Goal: Task Accomplishment & Management: Complete application form

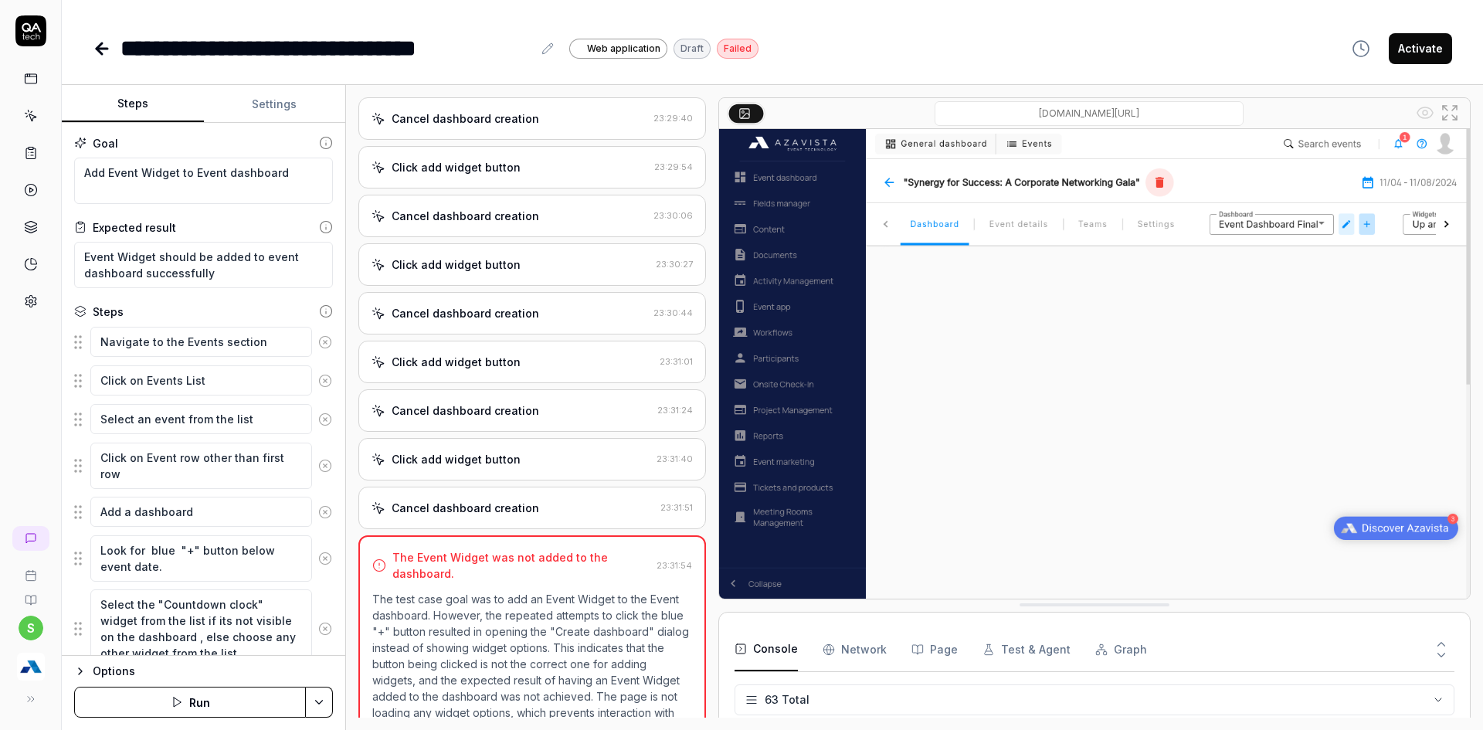
scroll to position [2573, 0]
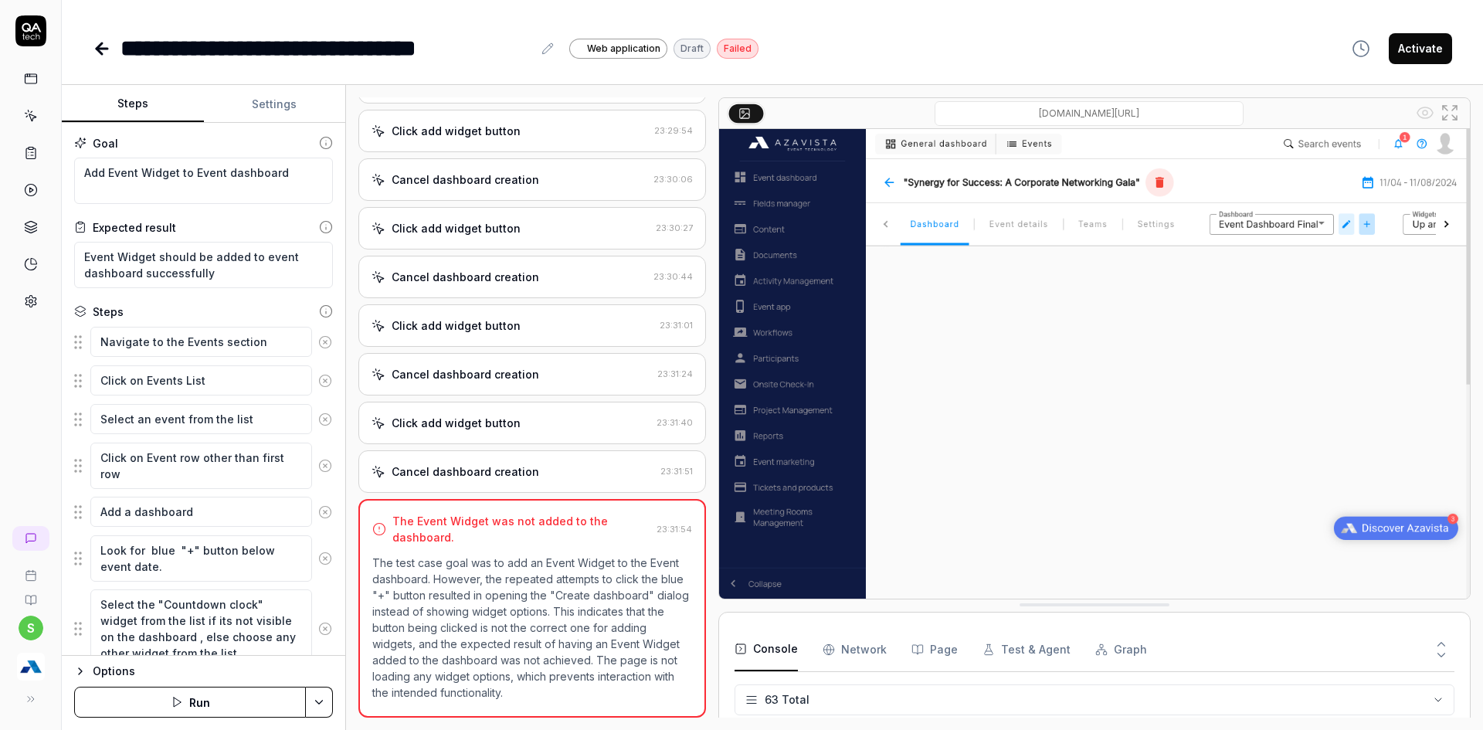
click at [108, 42] on icon at bounding box center [102, 48] width 19 height 19
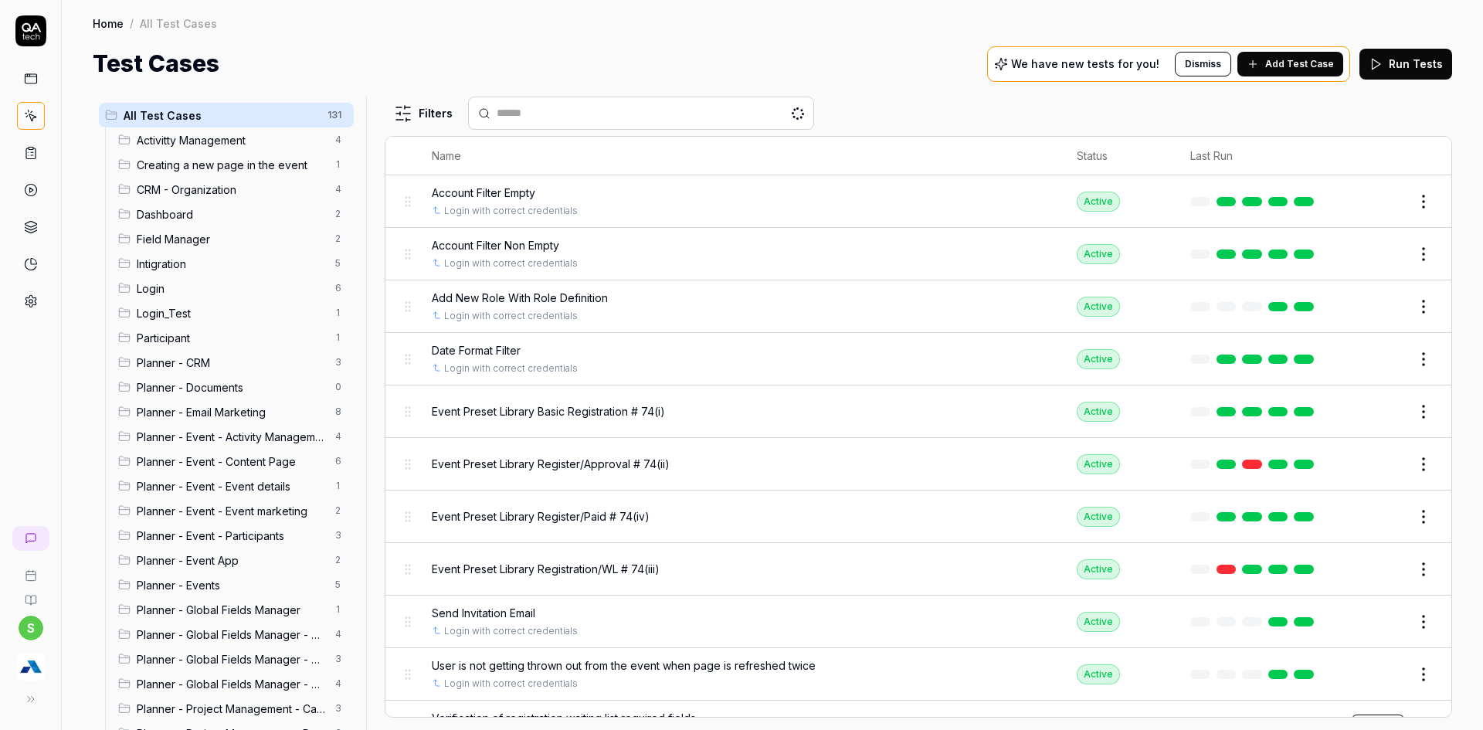
click at [42, 665] on img "button" at bounding box center [31, 667] width 28 height 28
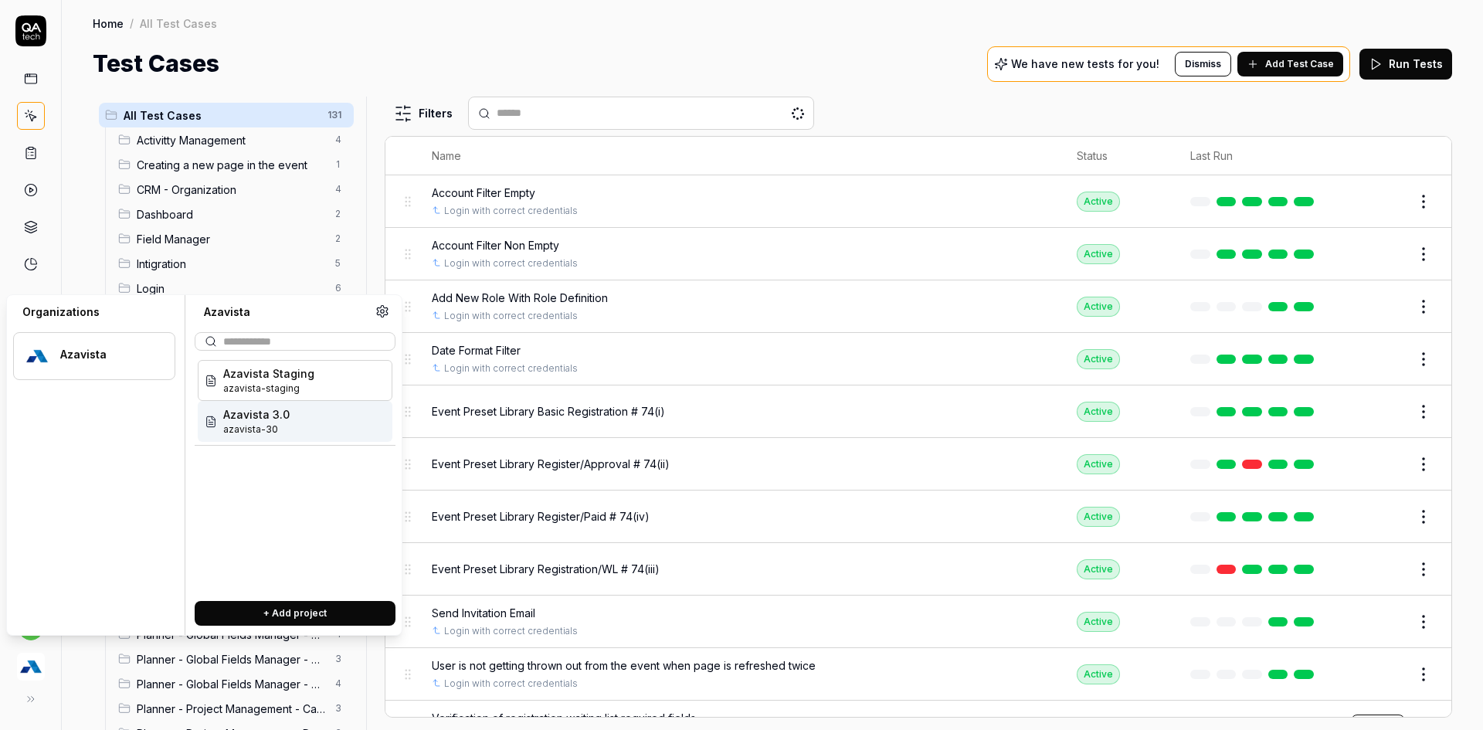
click at [267, 427] on span "azavista-30" at bounding box center [256, 430] width 66 height 14
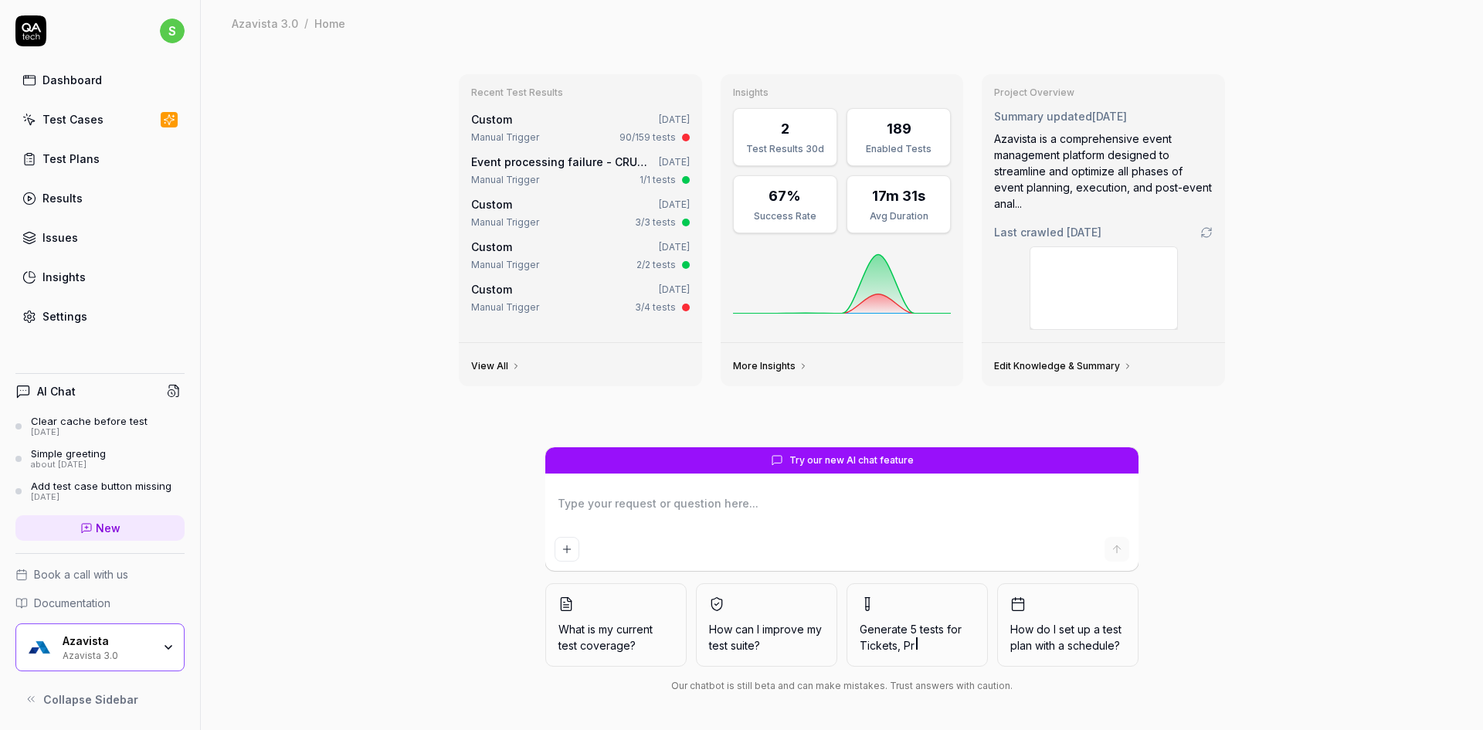
click at [75, 143] on div "Dashboard Test Cases Test Plans Results Issues Insights Settings" at bounding box center [99, 198] width 169 height 267
click at [83, 123] on div "Test Cases" at bounding box center [72, 119] width 61 height 16
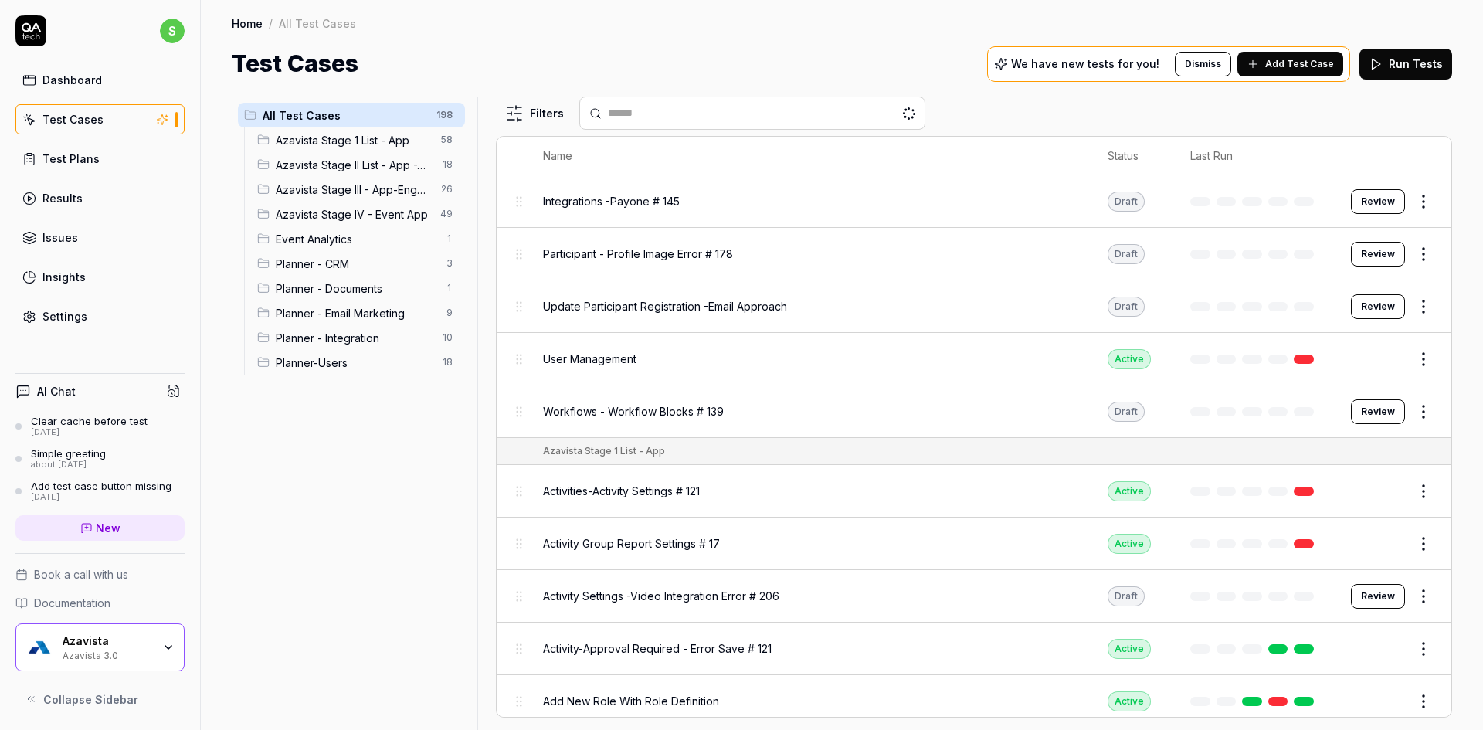
click at [385, 342] on span "Planner - Integration" at bounding box center [355, 338] width 158 height 16
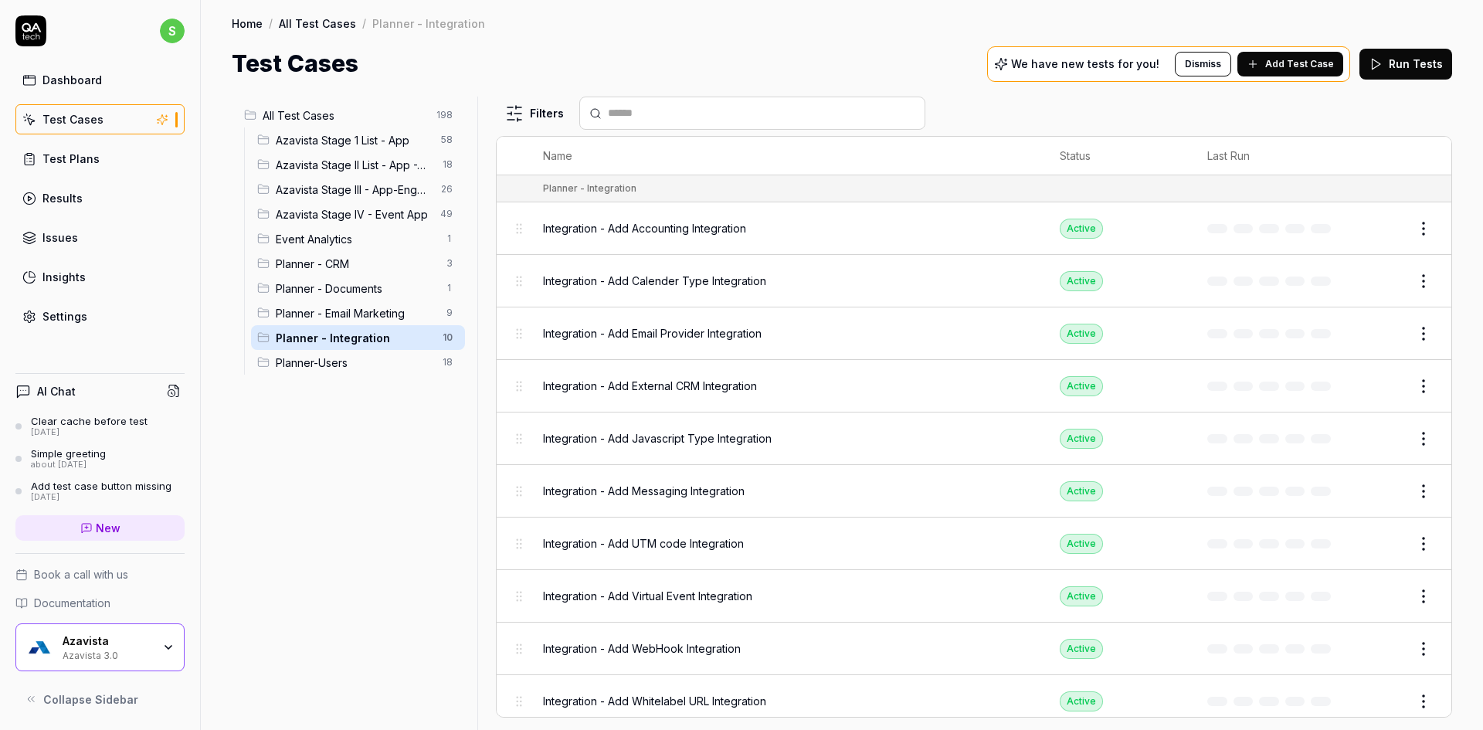
scroll to position [10, 0]
click at [1385, 226] on button "Edit" at bounding box center [1386, 228] width 37 height 25
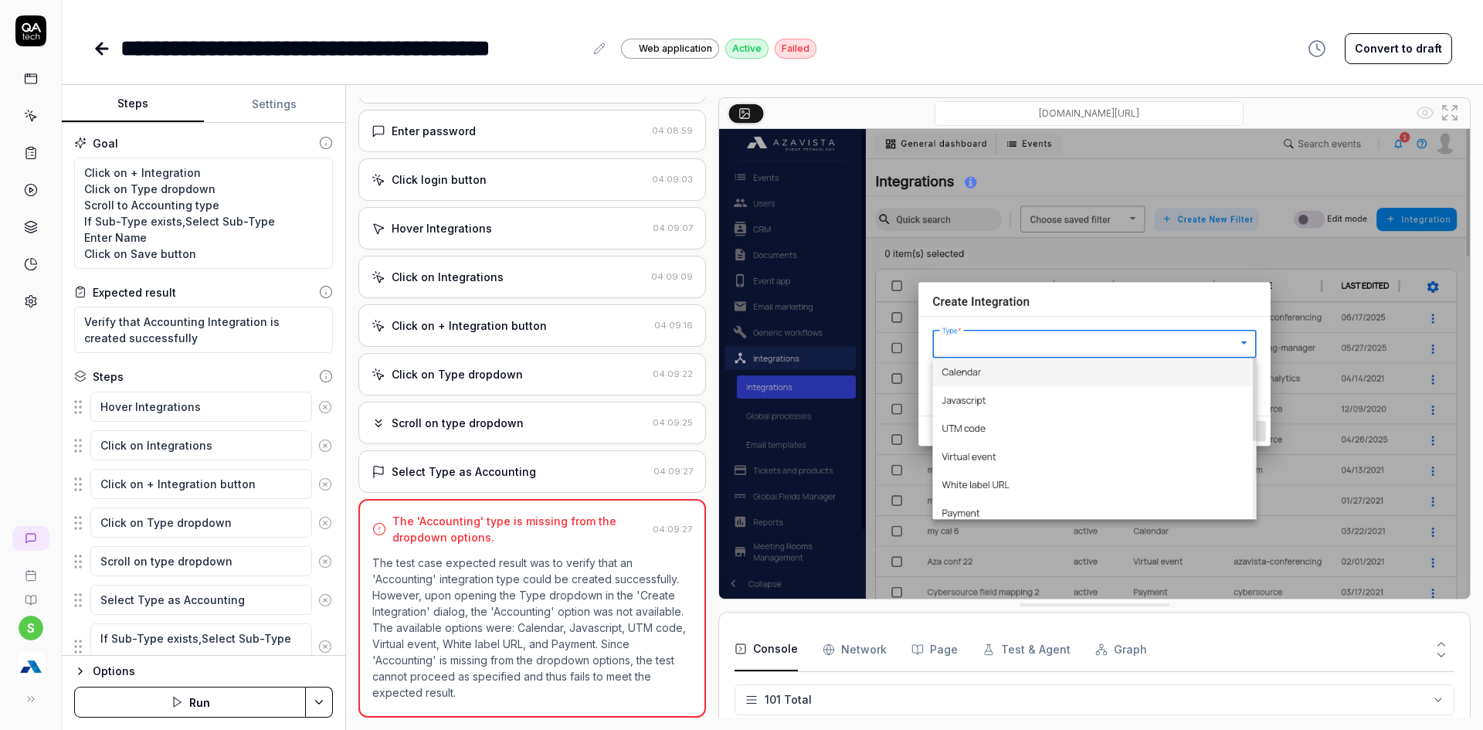
scroll to position [4260, 0]
click at [191, 711] on button "Run" at bounding box center [190, 702] width 232 height 31
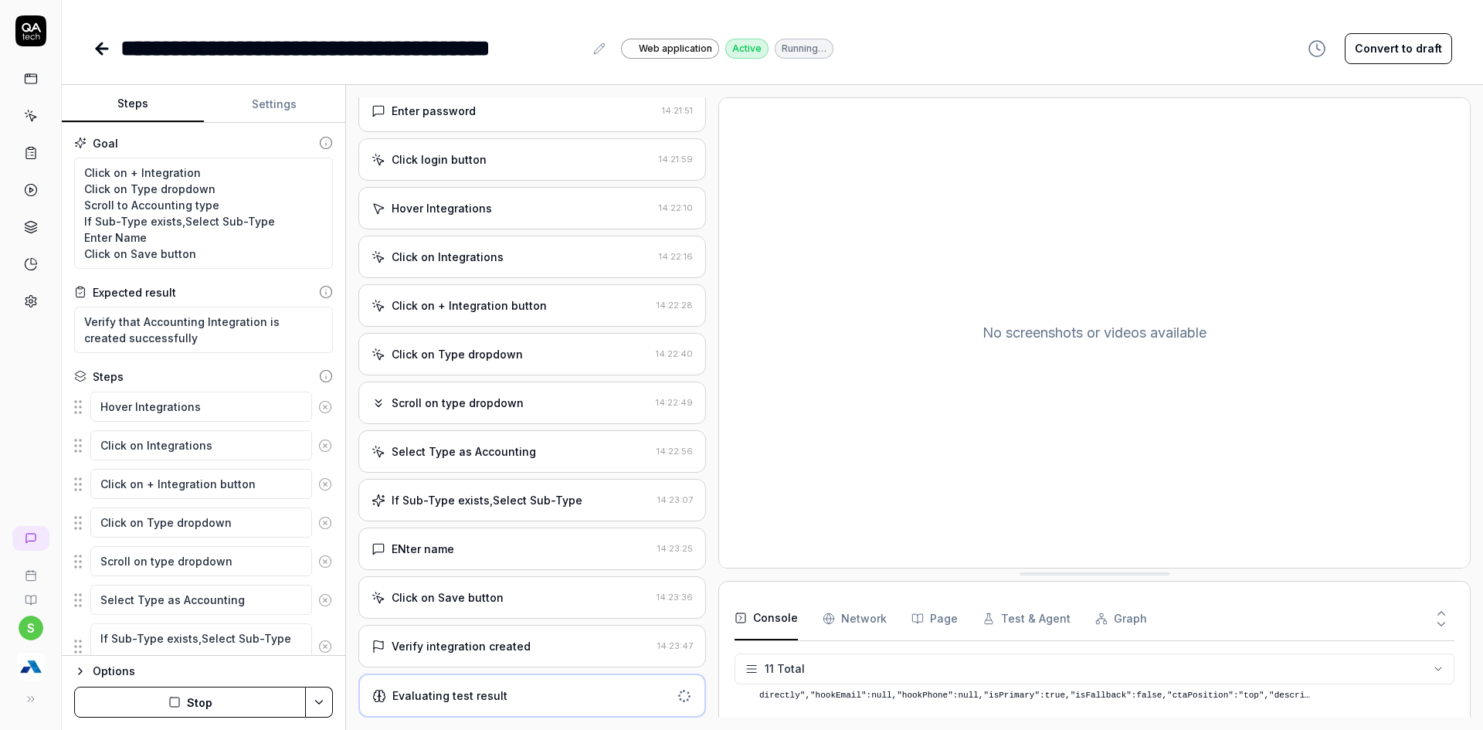
scroll to position [319, 0]
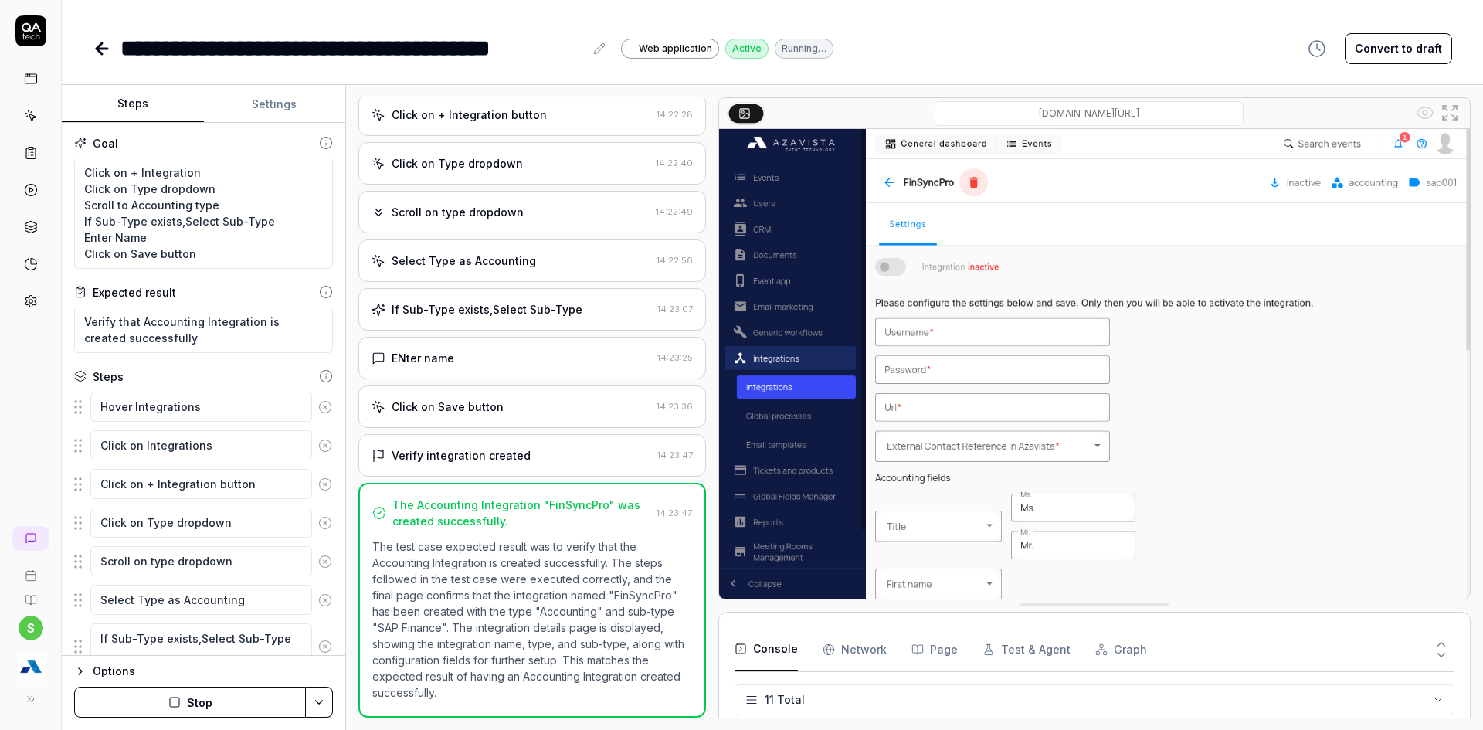
type textarea "*"
click at [95, 46] on icon at bounding box center [102, 48] width 19 height 19
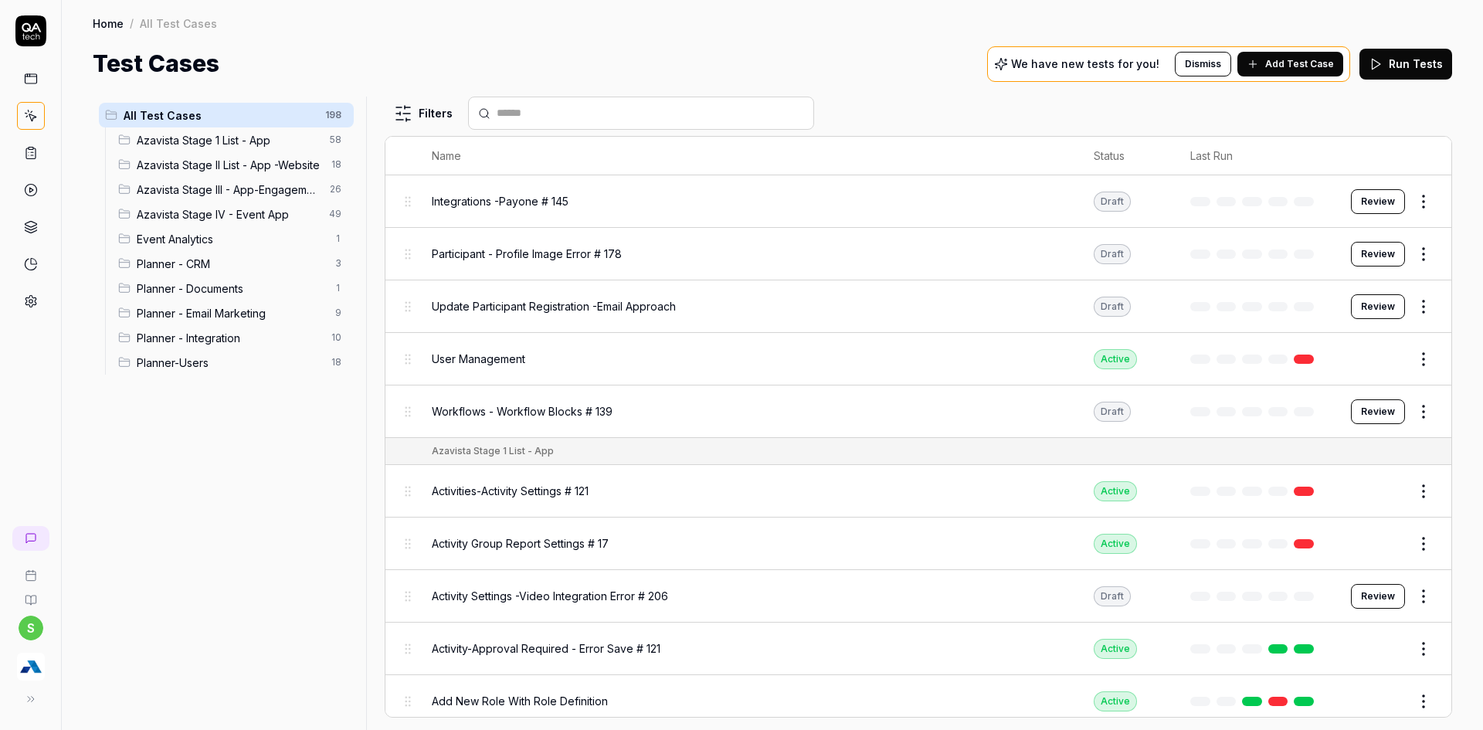
click at [304, 334] on span "Planner - Integration" at bounding box center [229, 338] width 185 height 16
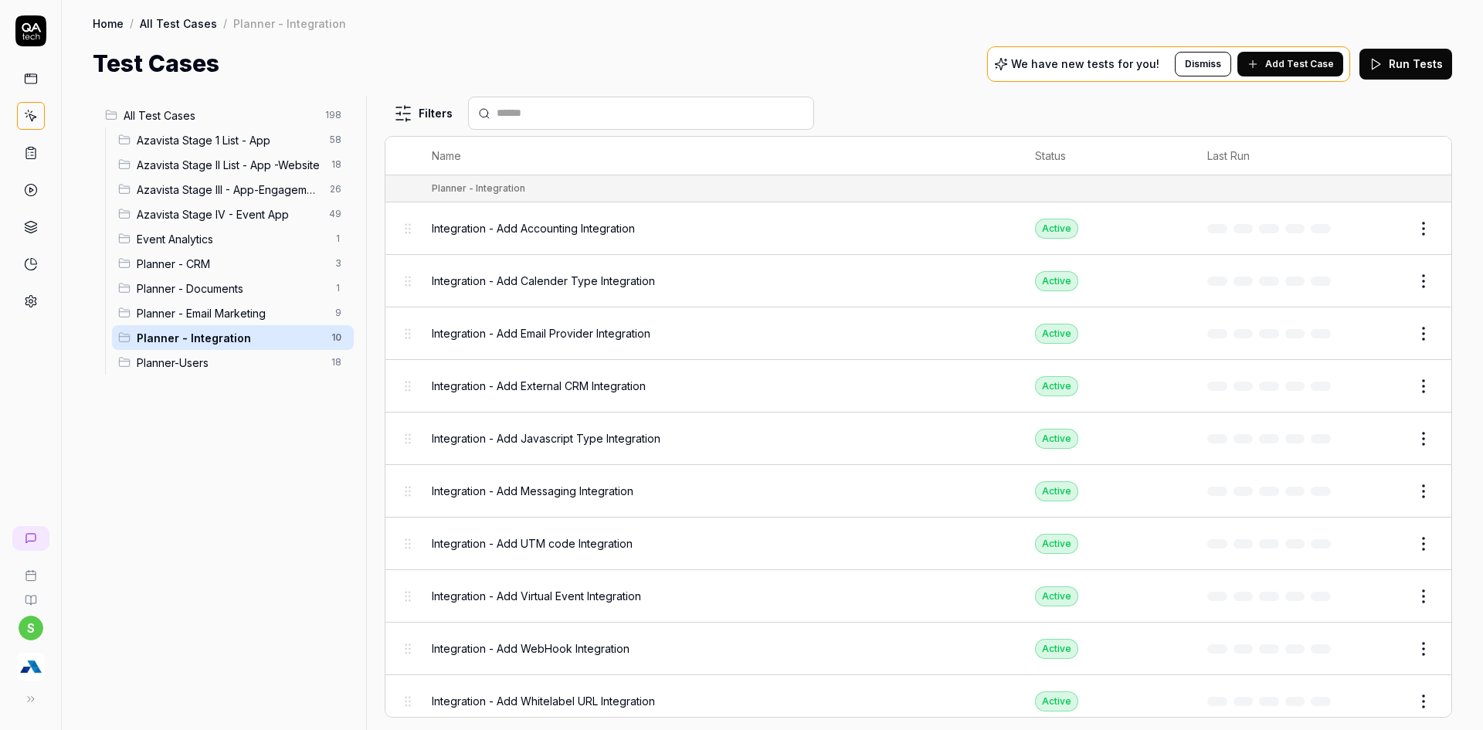
click at [198, 345] on span "Planner - Integration" at bounding box center [229, 338] width 185 height 16
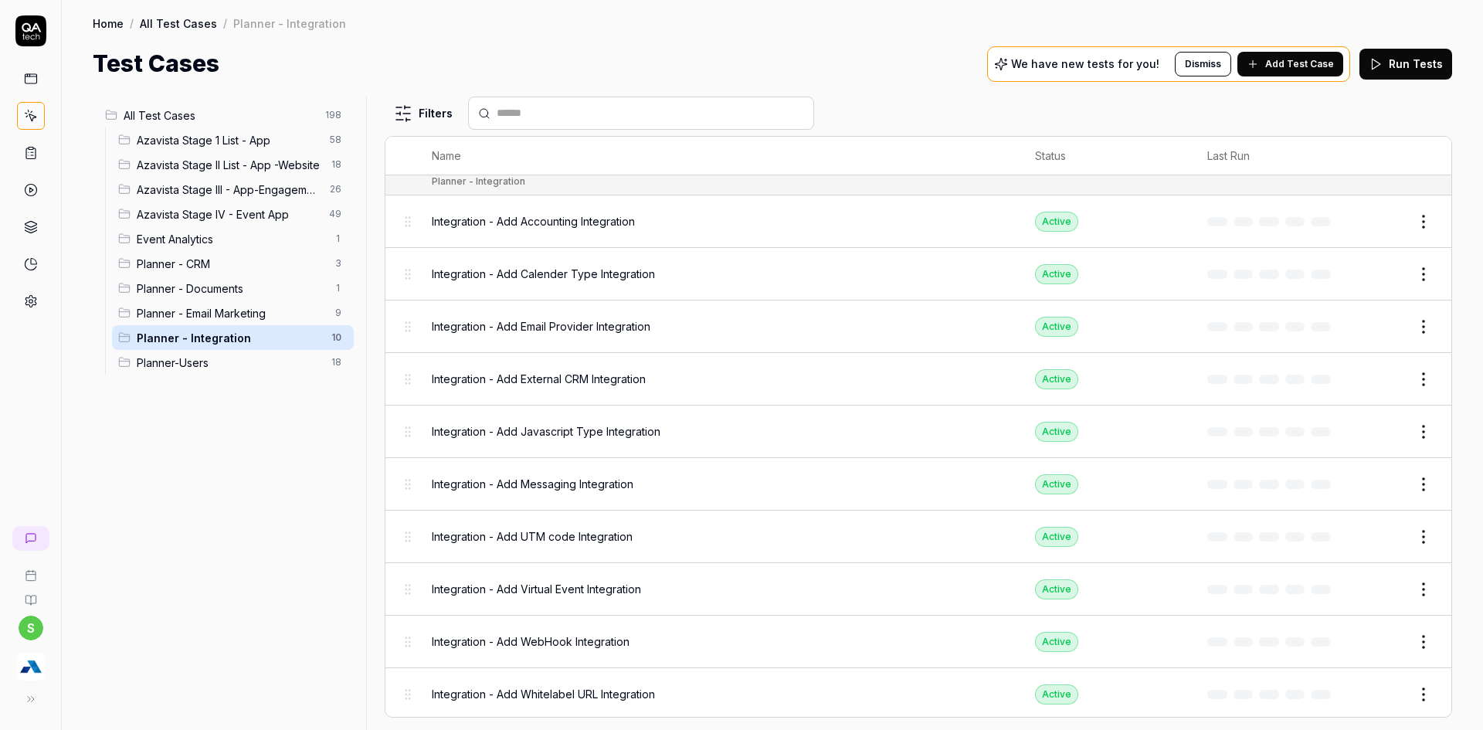
scroll to position [10, 0]
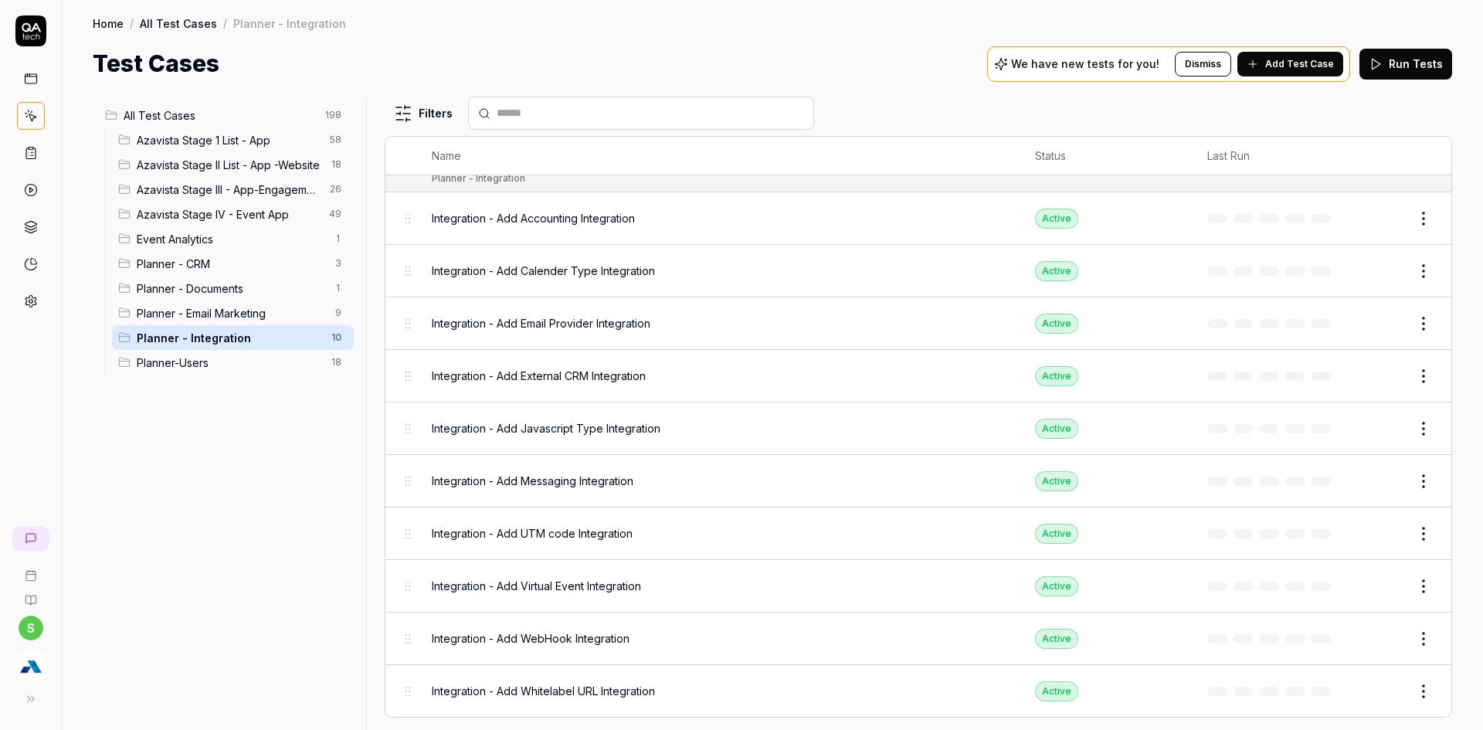
click at [1276, 59] on span "Add Test Case" at bounding box center [1300, 64] width 69 height 14
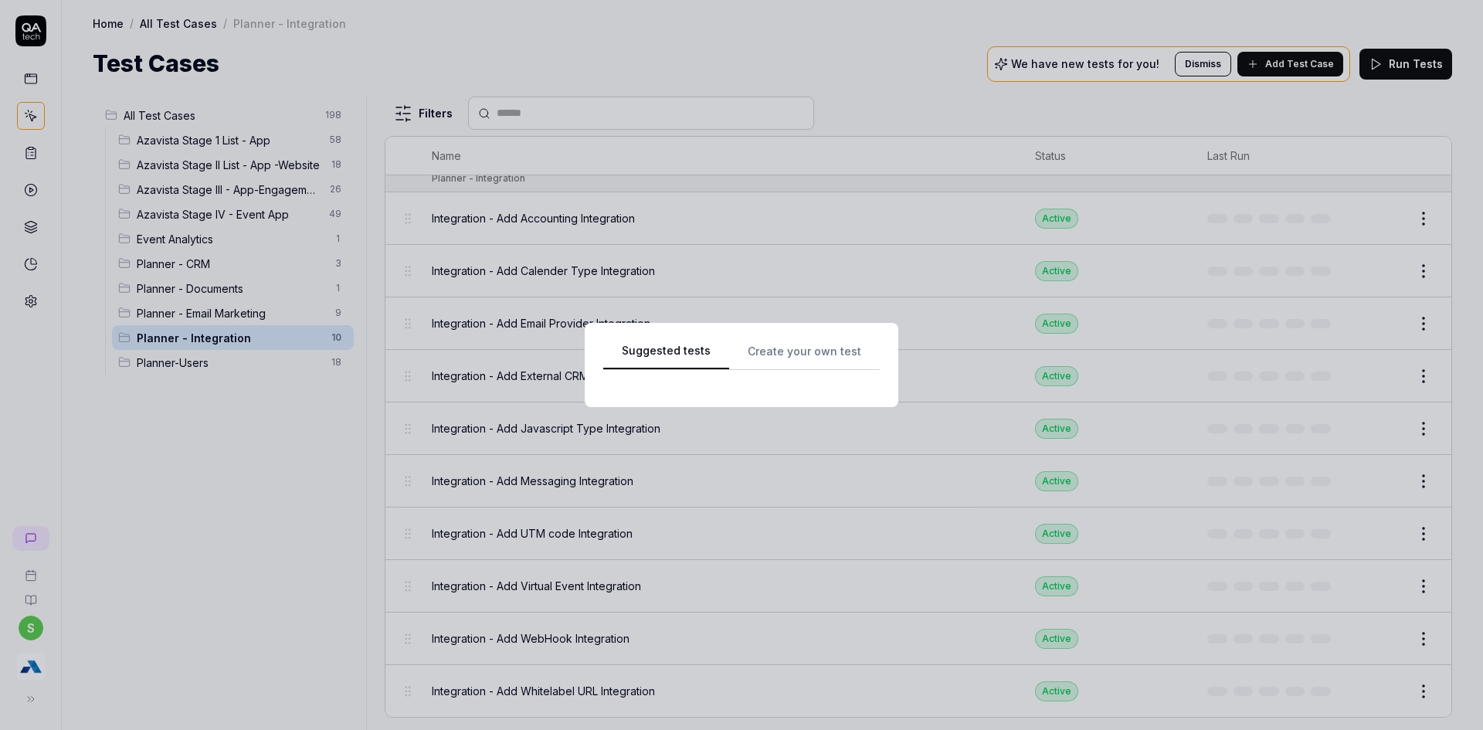
click at [794, 345] on div "Suggested tests Create your own test" at bounding box center [741, 365] width 277 height 47
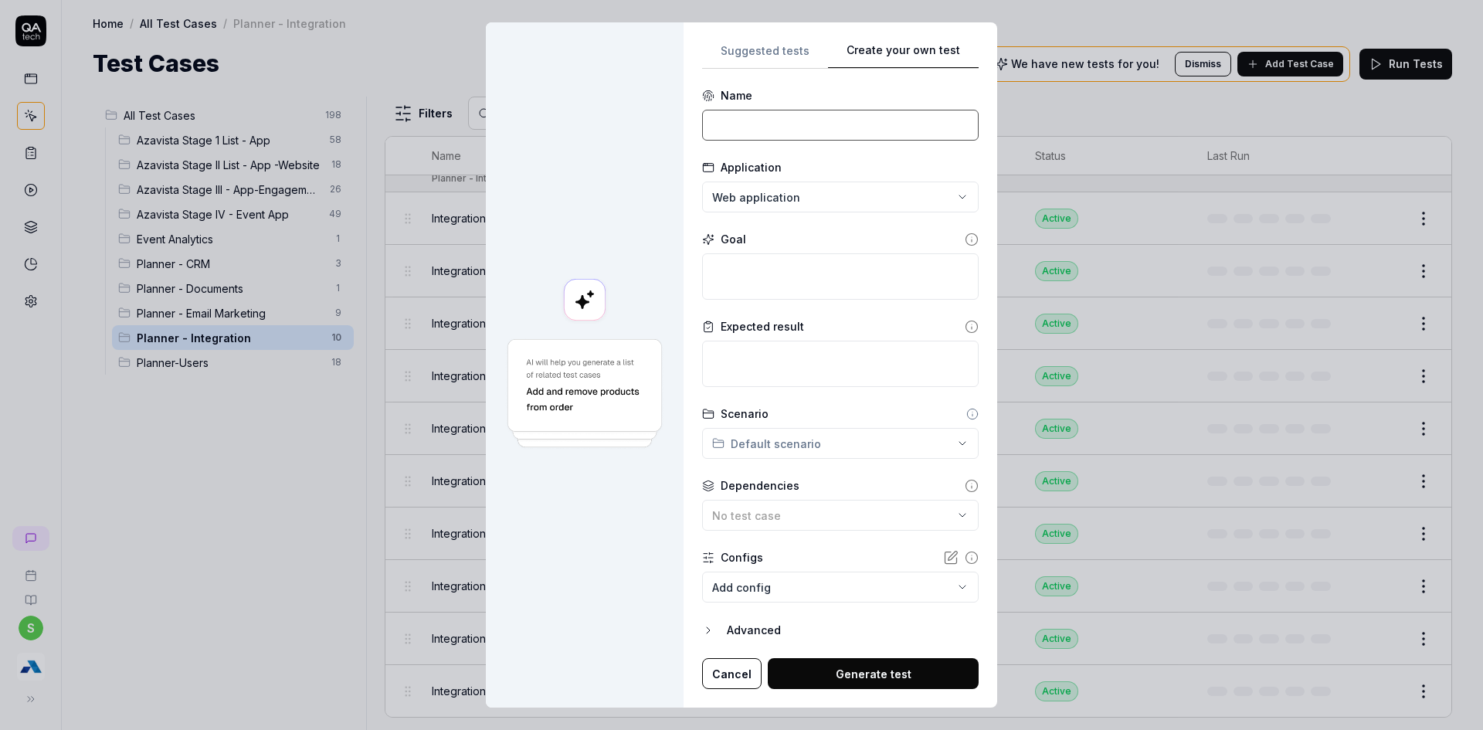
click at [773, 134] on input at bounding box center [840, 125] width 277 height 31
type input "Integration - Edit Calender Integration"
type textarea "*"
type textarea "C"
type textarea "*"
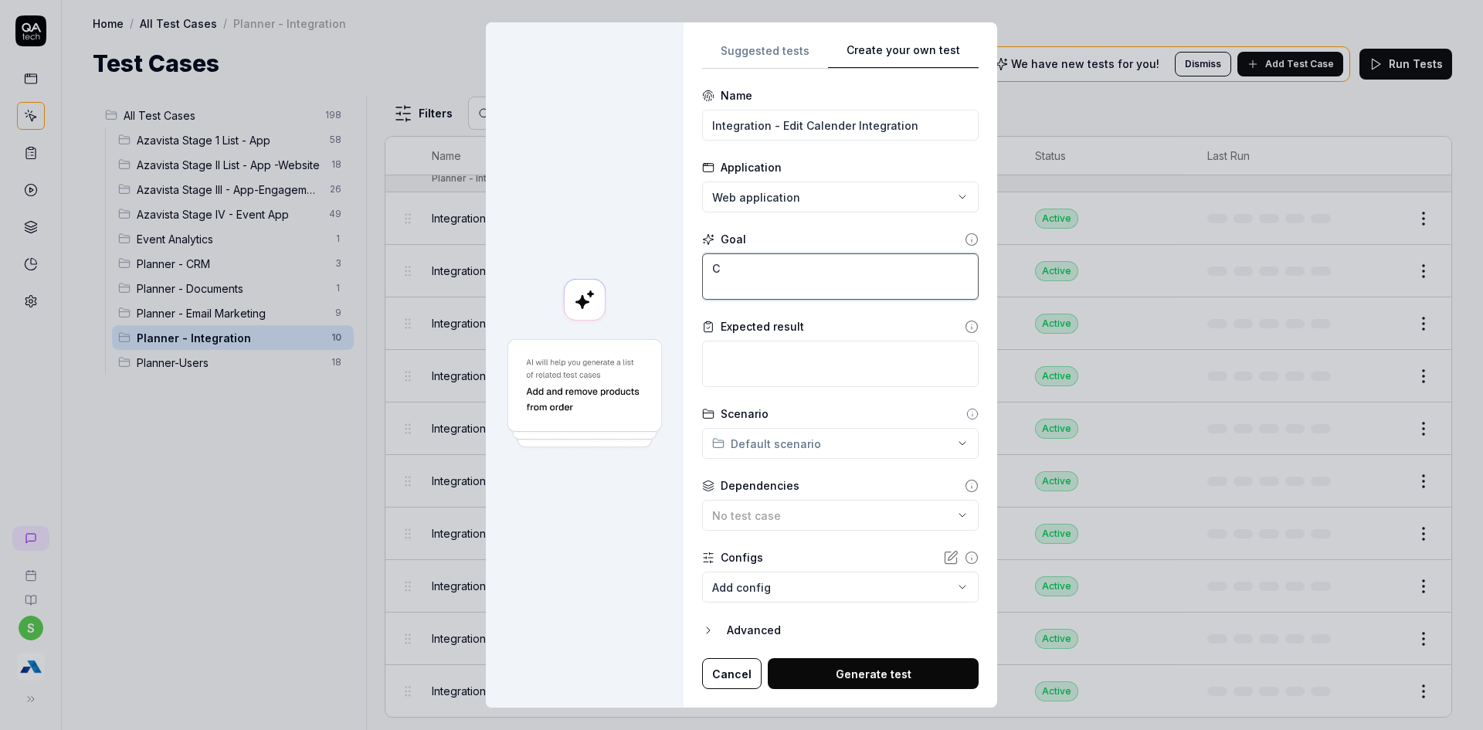
type textarea "Cl"
type textarea "*"
type textarea "Cli"
type textarea "*"
type textarea "Clic"
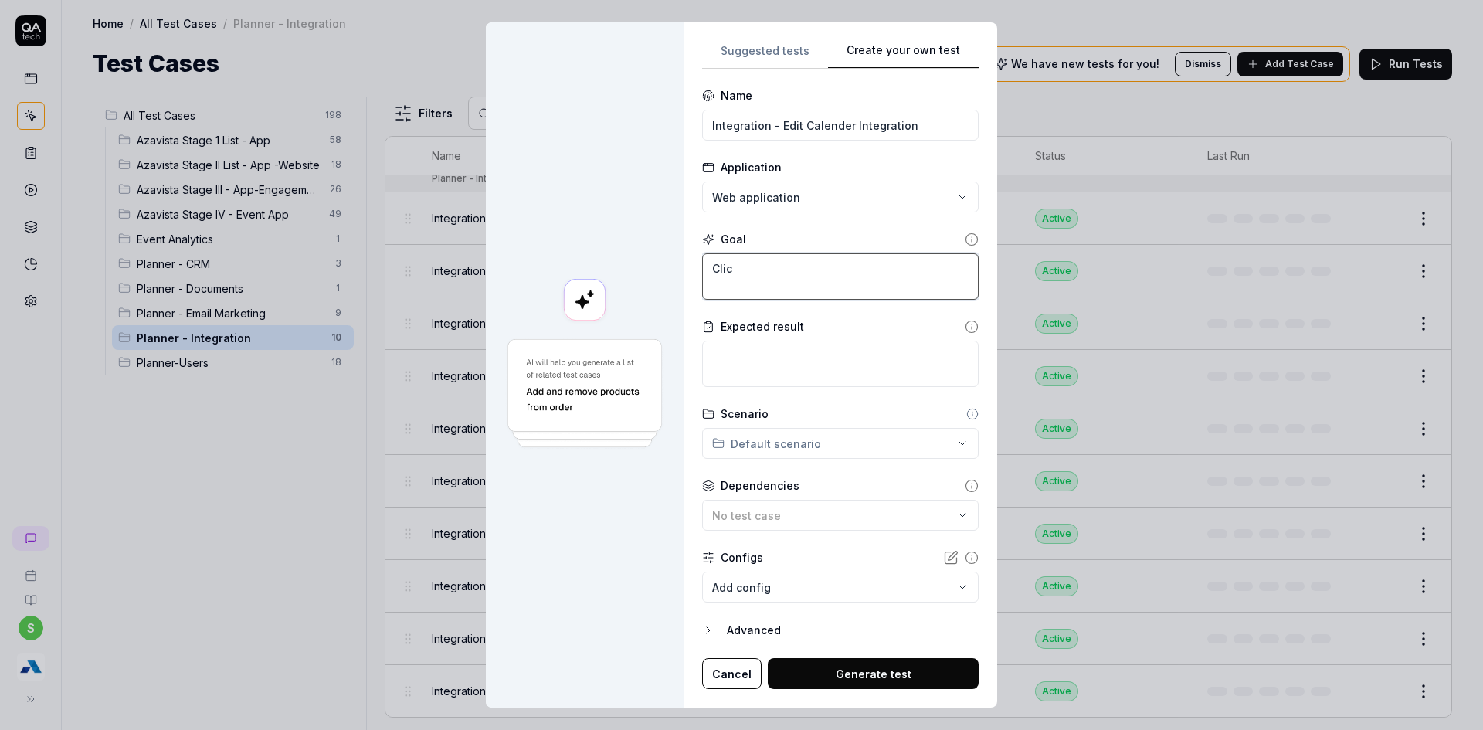
type textarea "*"
type textarea "Click"
type textarea "*"
type textarea "Click"
type textarea "*"
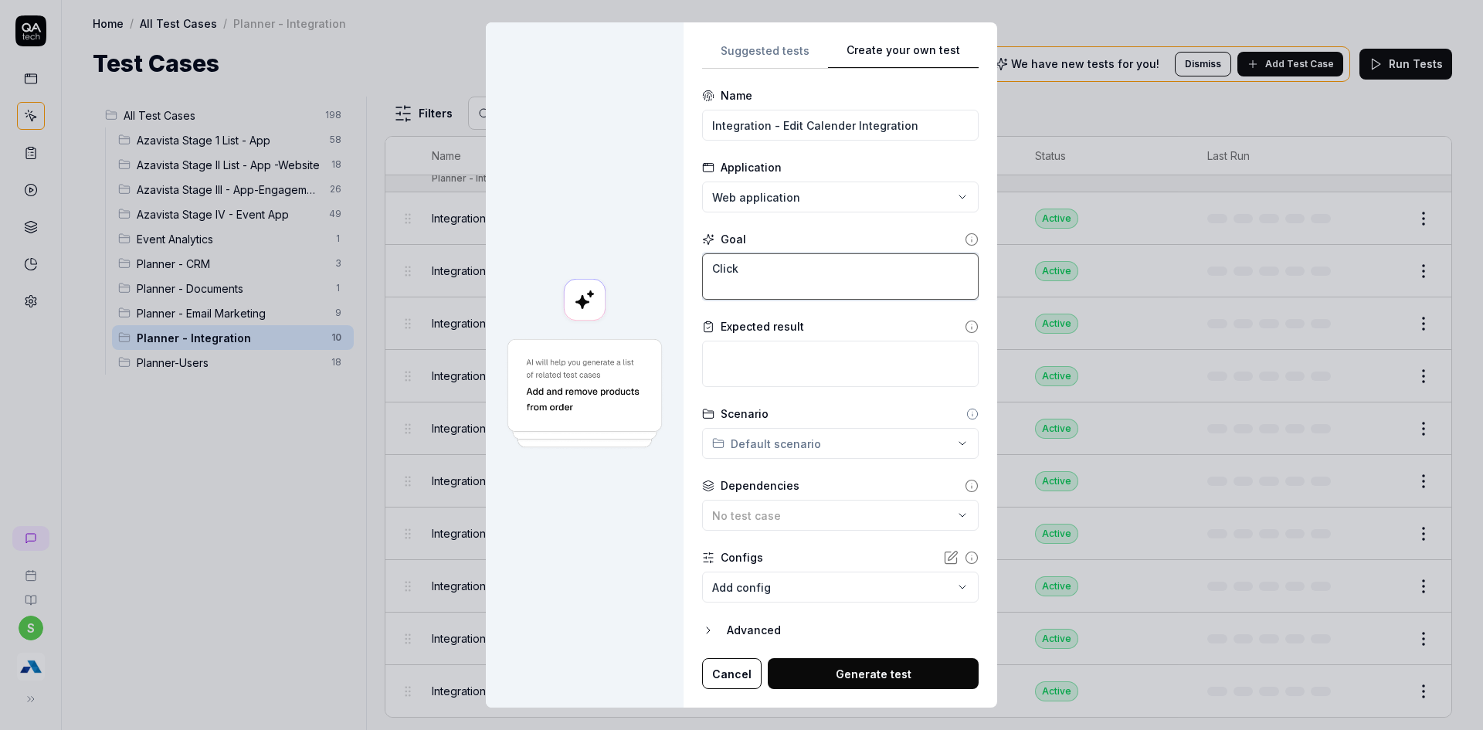
type textarea "Click o"
type textarea "*"
type textarea "Click on"
type textarea "*"
type textarea "Click on"
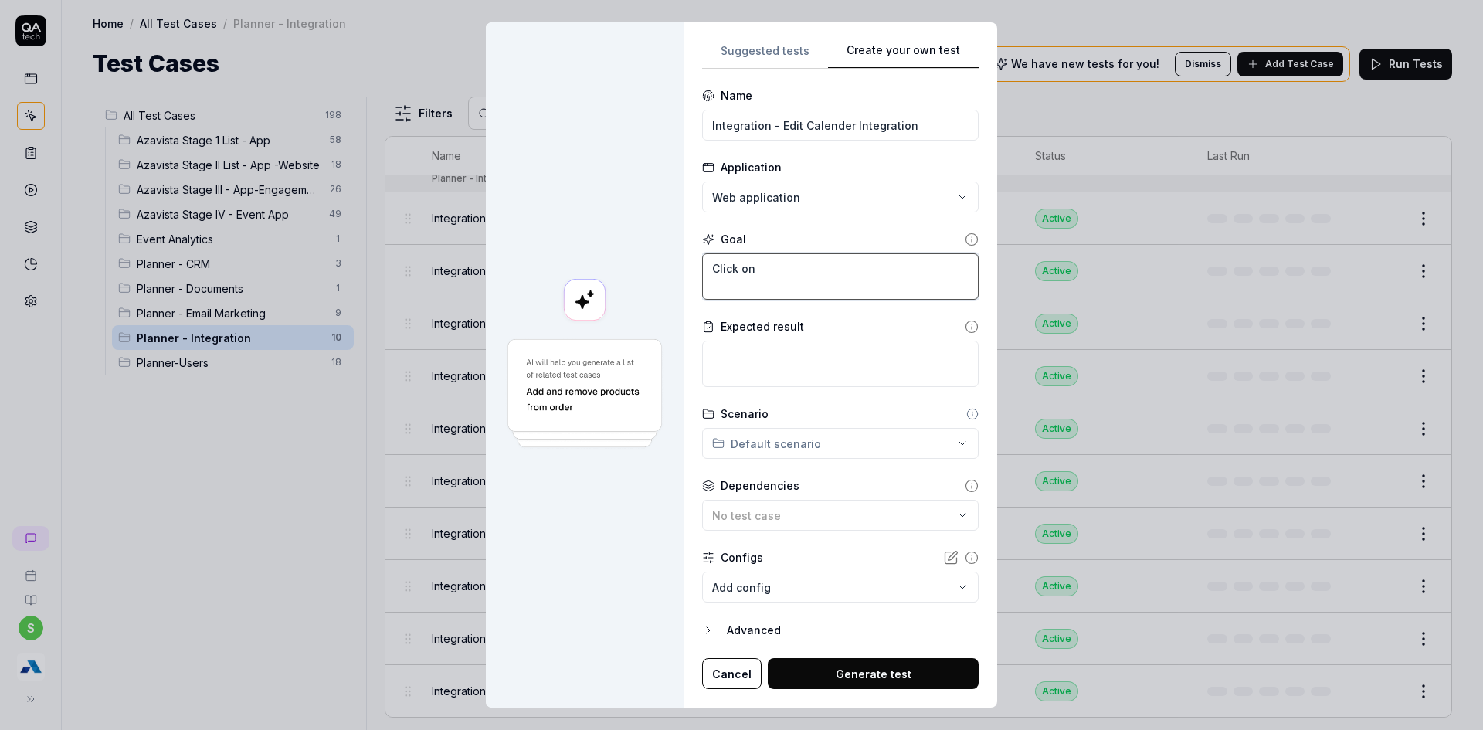
type textarea "*"
type textarea "Click on a"
type textarea "*"
type textarea "Click on an"
type textarea "*"
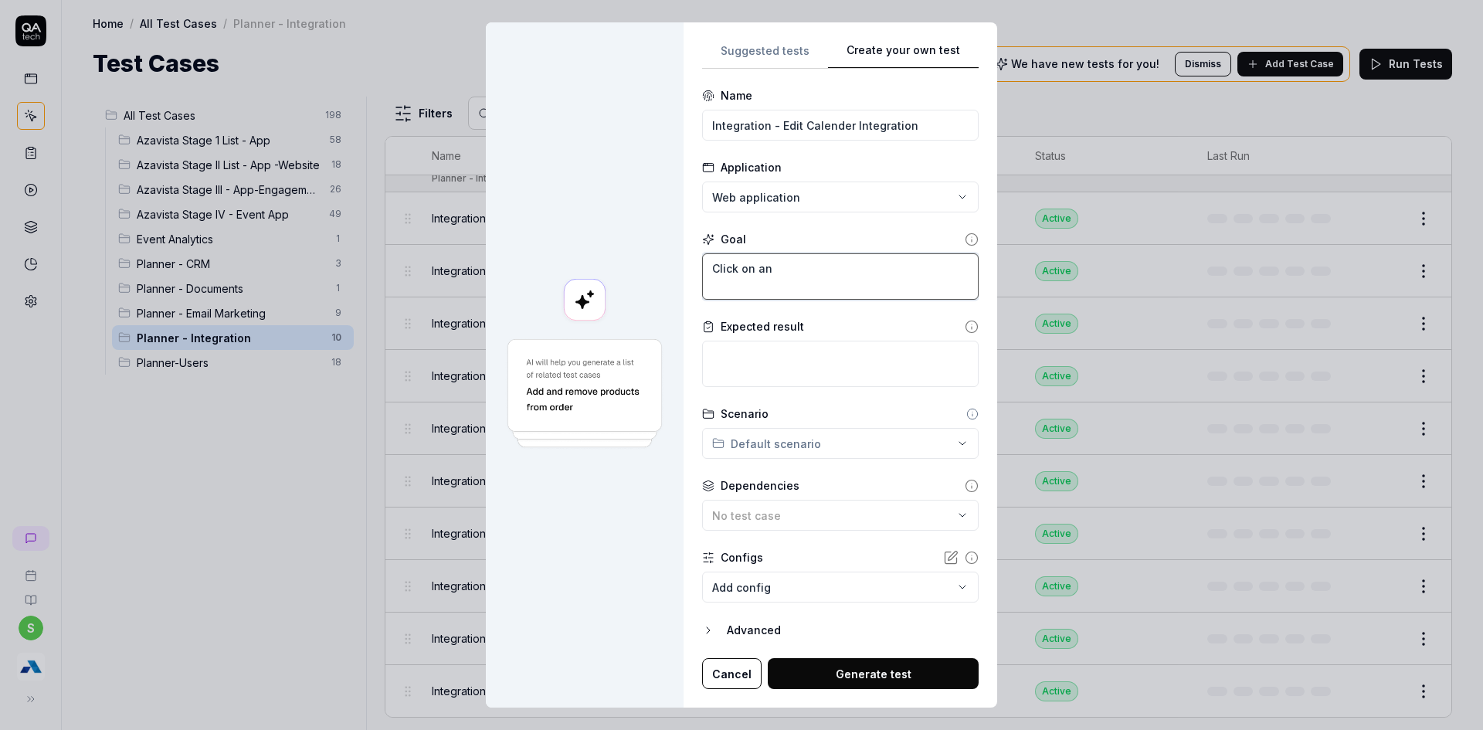
type textarea "Click on any"
type textarea "*"
type textarea "Click on any"
type textarea "*"
type textarea "Click on any n"
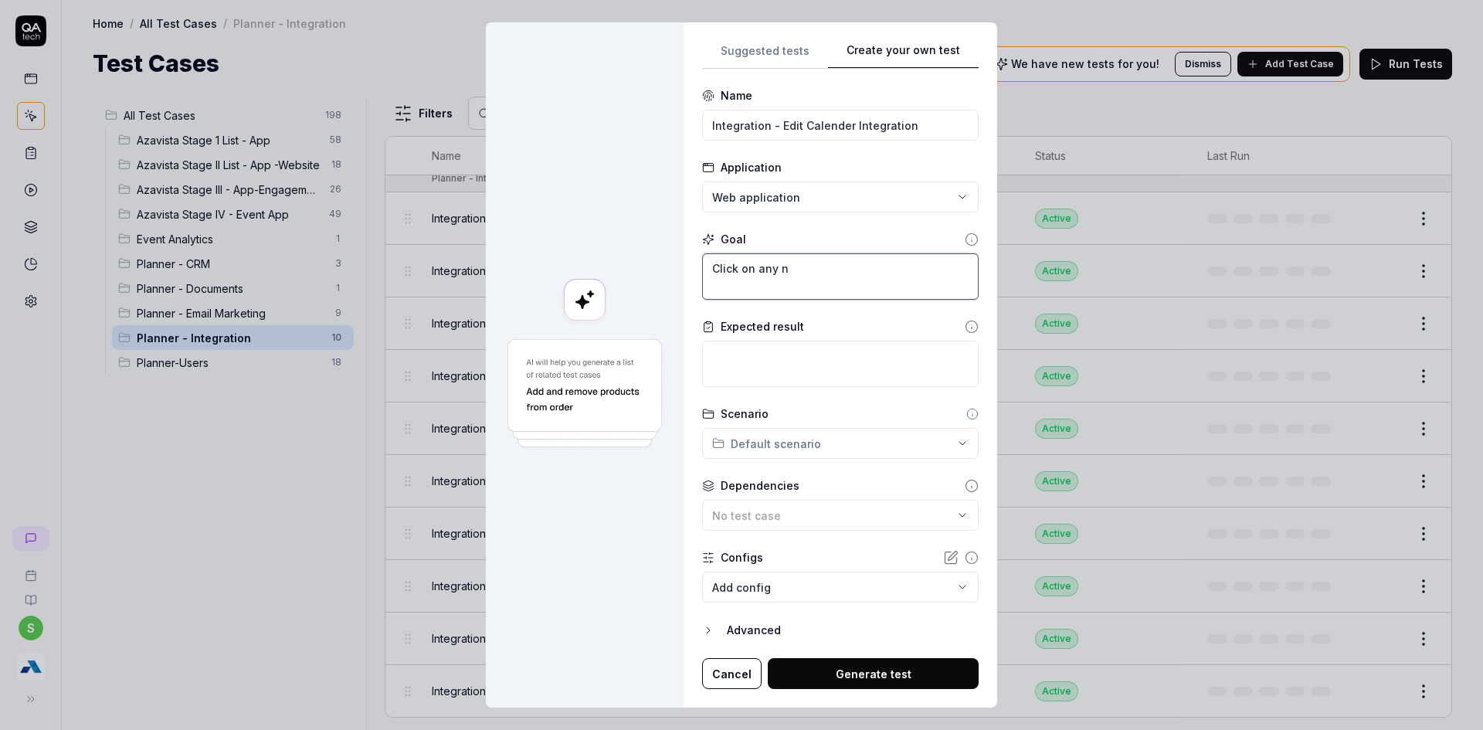
type textarea "*"
type textarea "Click on any ne"
type textarea "*"
type textarea "Click on any new"
type textarea "*"
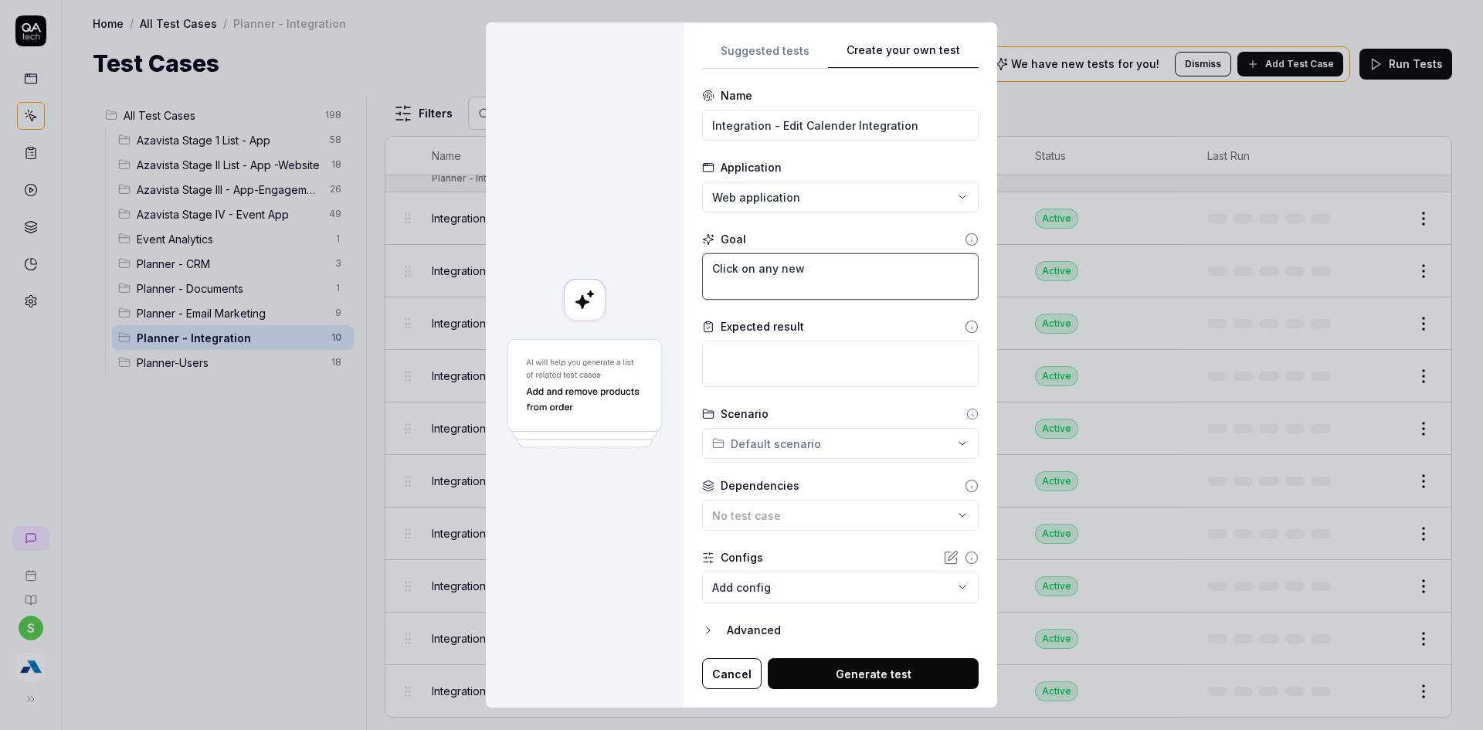
type textarea "Click on any newl"
type textarea "*"
type textarea "Click on any newly"
type textarea "*"
type textarea "Click on any newly"
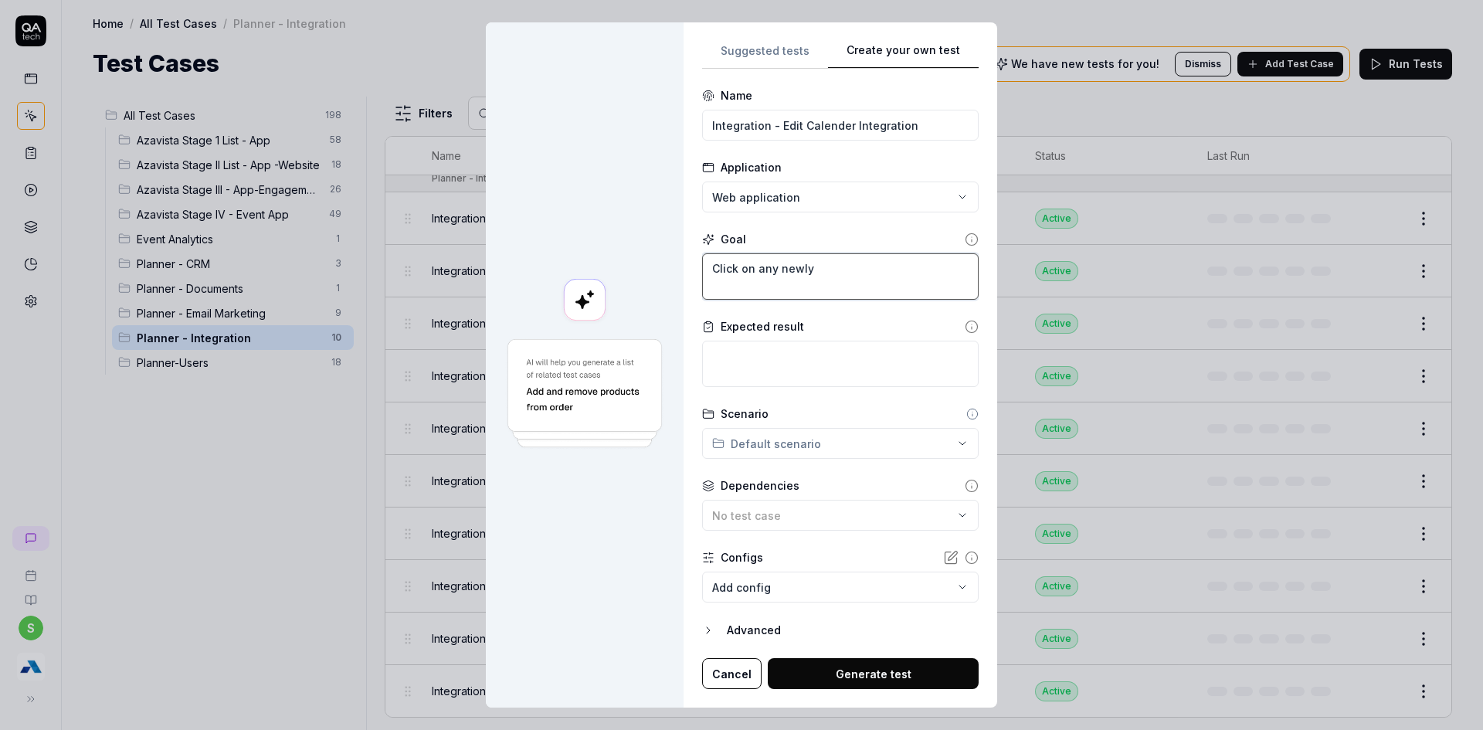
type textarea "*"
type textarea "Click on any newly a"
type textarea "*"
type textarea "Click on any newly ad"
type textarea "*"
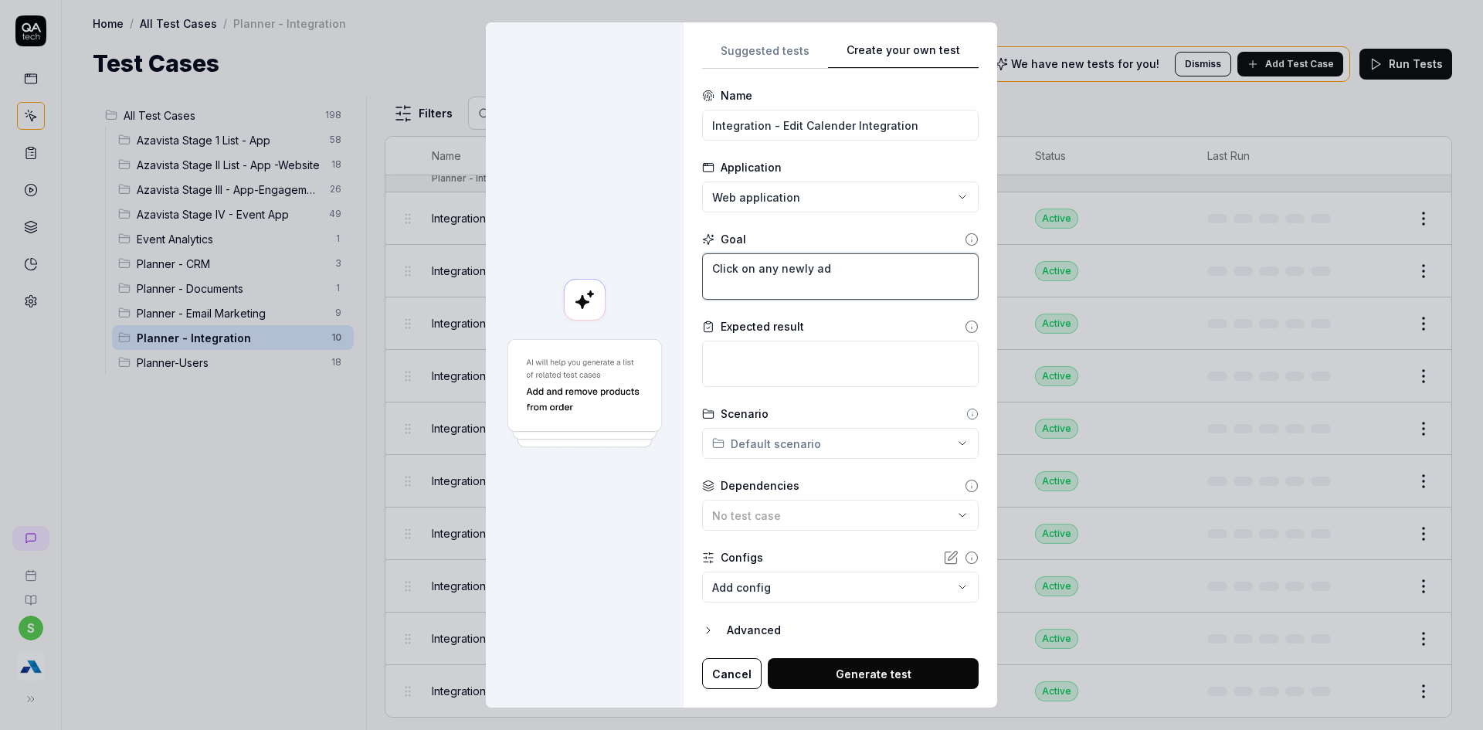
type textarea "Click on any newly add"
type textarea "*"
type textarea "Click on any newly adde"
type textarea "*"
type textarea "Click on any newly added"
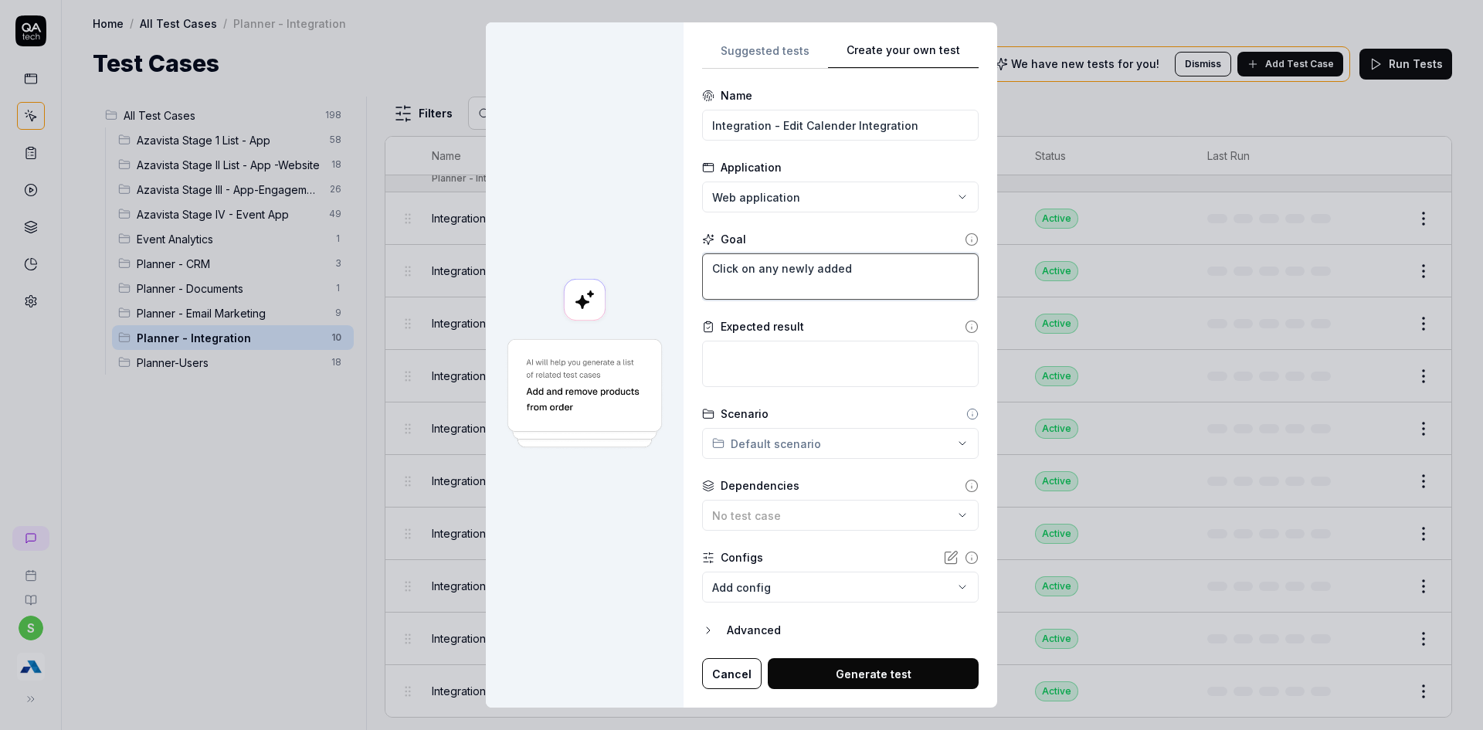
type textarea "*"
type textarea "Click on any newly added"
type textarea "*"
type textarea "Click on any newly added c"
type textarea "*"
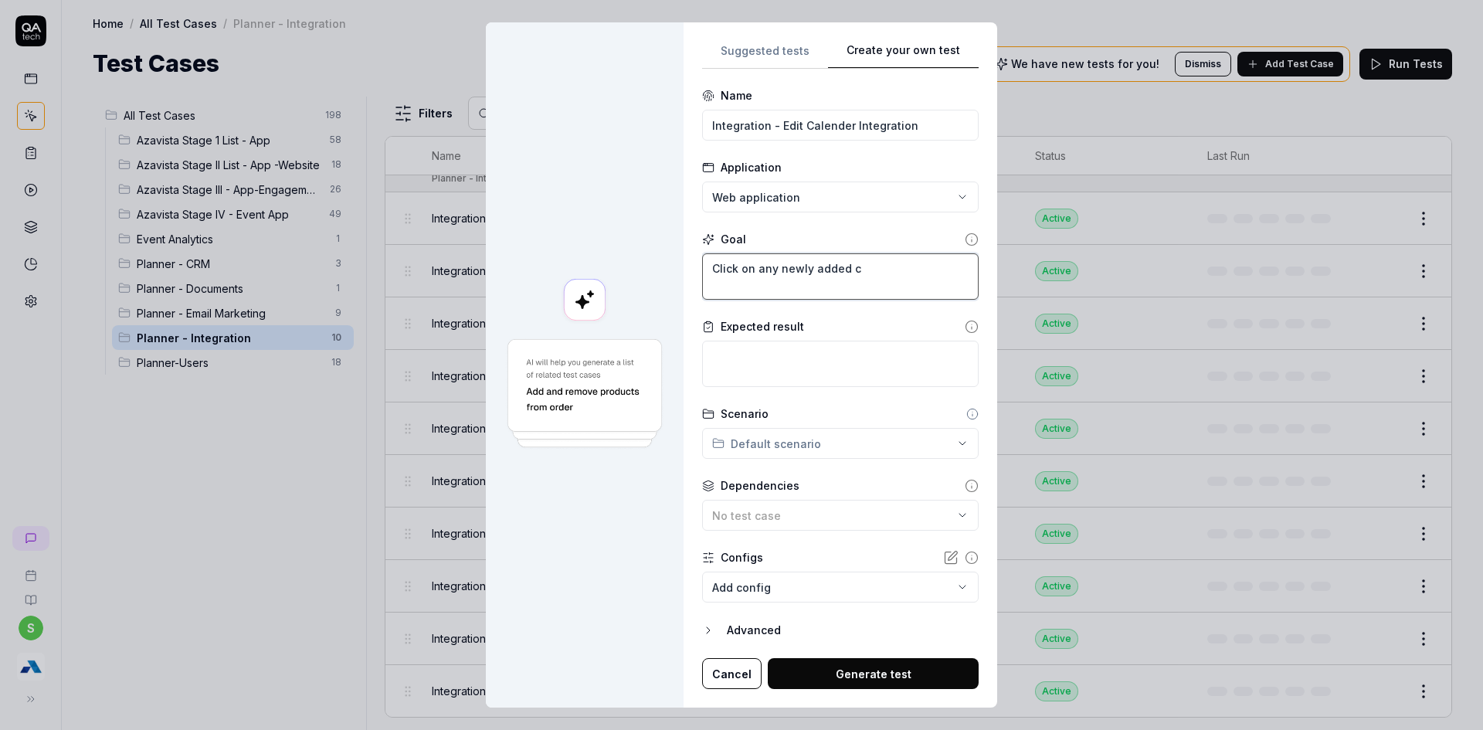
type textarea "Click on any newly added"
type textarea "*"
type textarea "Click on any newly added C"
type textarea "*"
type textarea "Click on any newly added Ca"
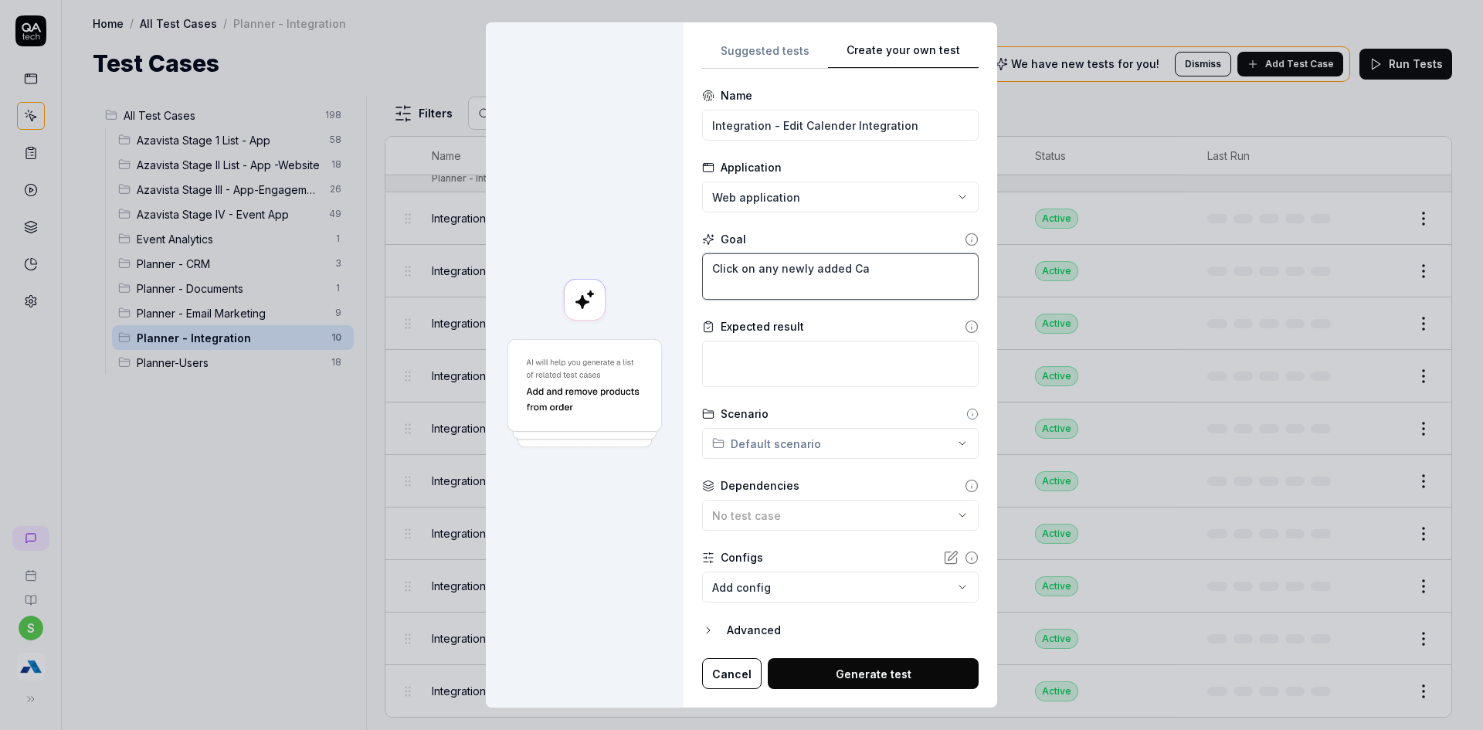
type textarea "*"
type textarea "Click on any newly added Cal"
type textarea "*"
type textarea "Click on any newly added Caln"
type textarea "*"
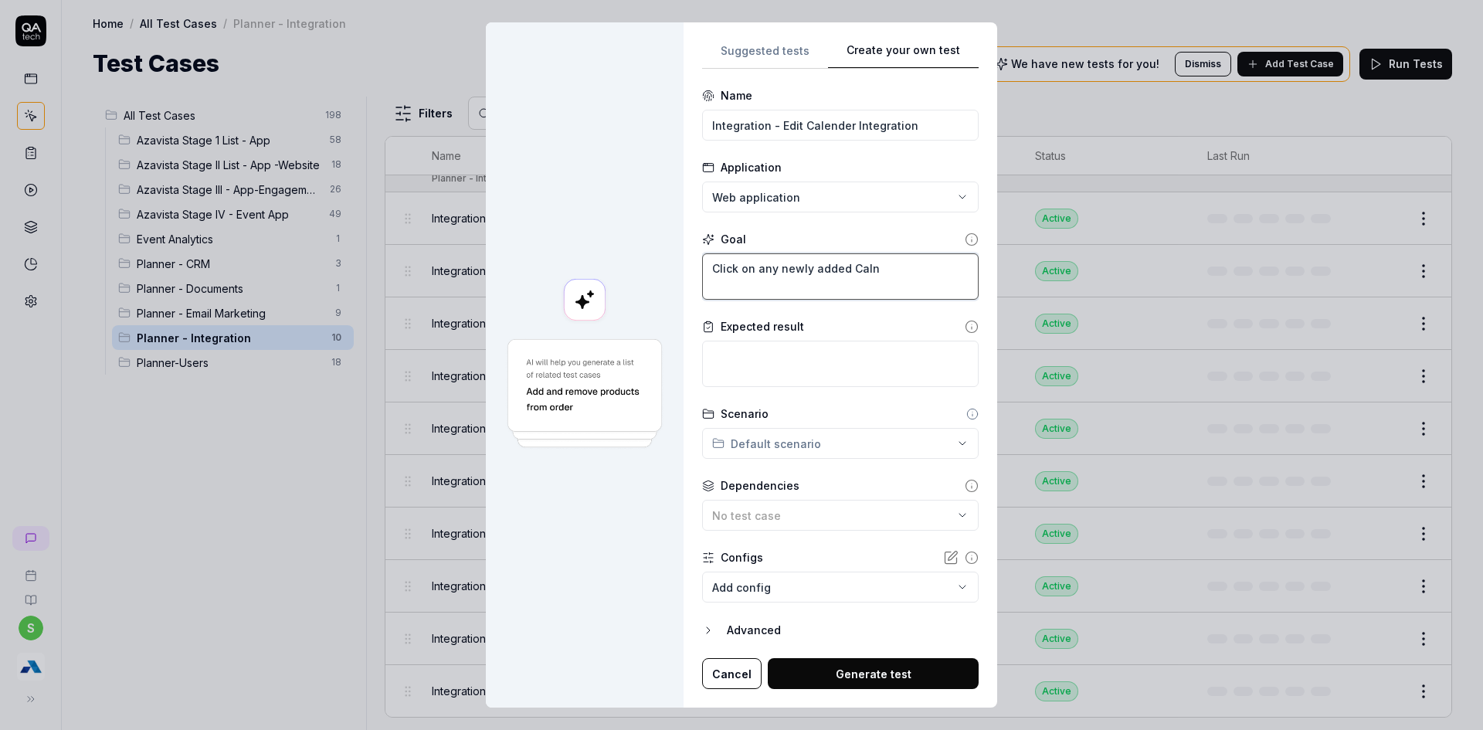
type textarea "Click on any newly added Calne"
type textarea "*"
type textarea "Click on any newly added Caln"
type textarea "*"
type textarea "Click on any newly added Cal"
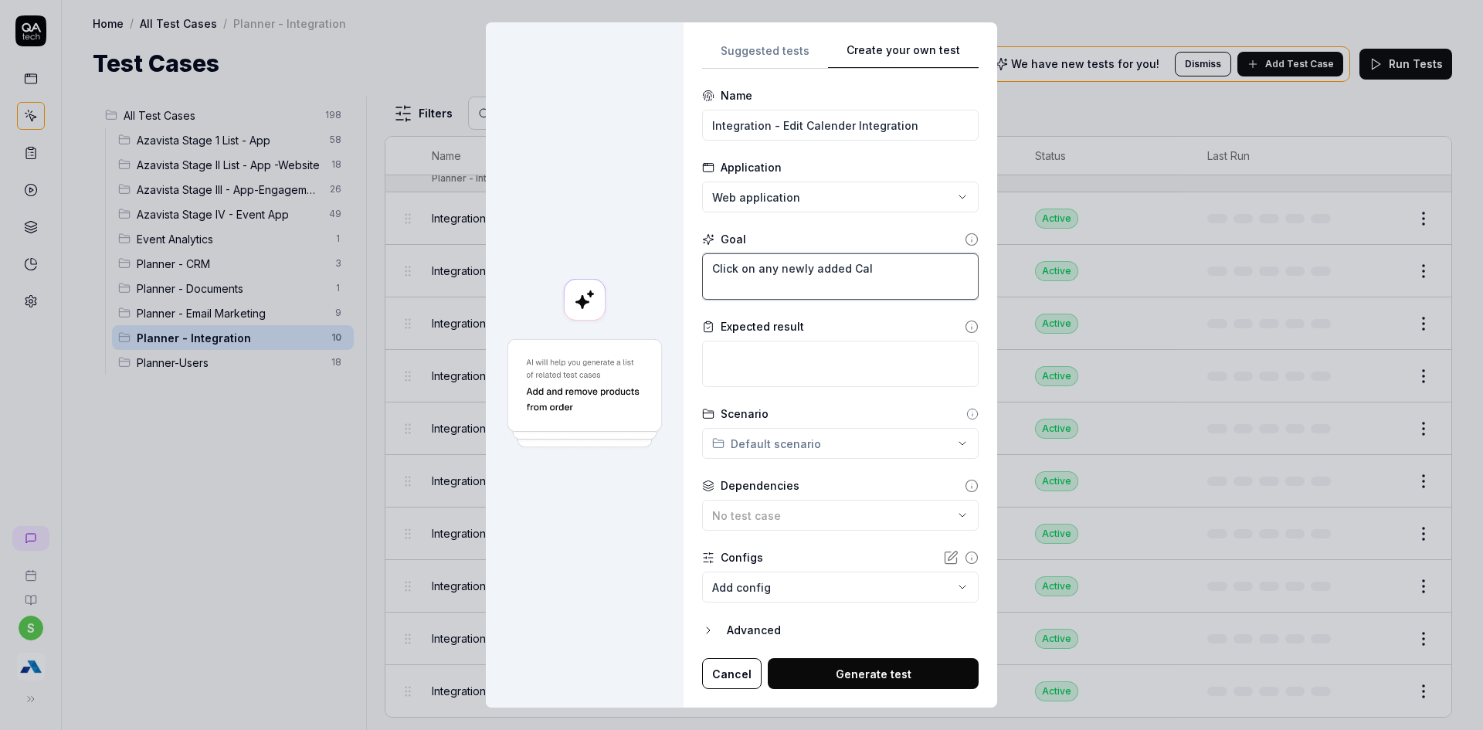
type textarea "*"
type textarea "Click on any newly added Cale"
type textarea "*"
type textarea "Click on any newly added Calen"
type textarea "*"
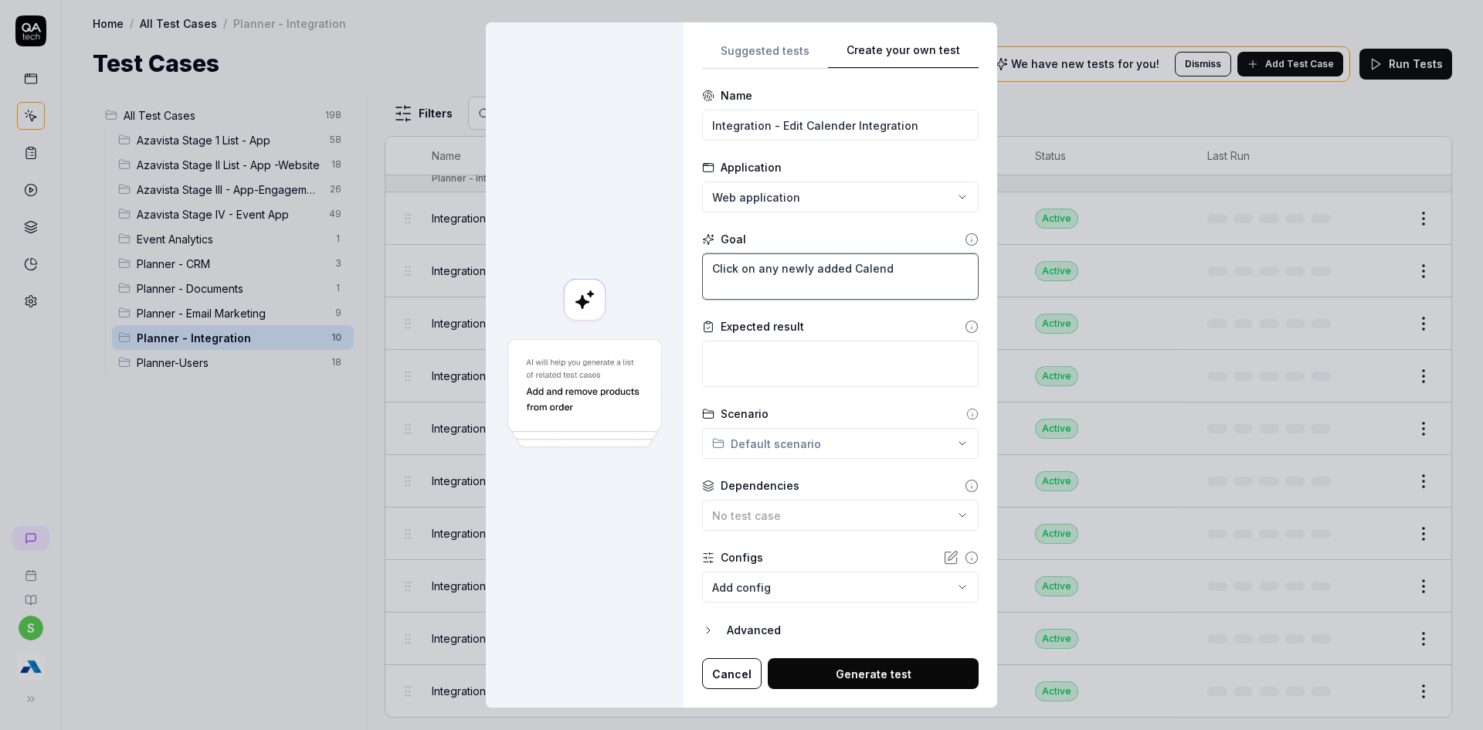
type textarea "Click on any newly added Calende"
type textarea "*"
type textarea "Click on any newly added Calender"
type textarea "*"
type textarea "Click on any newly added Calender"
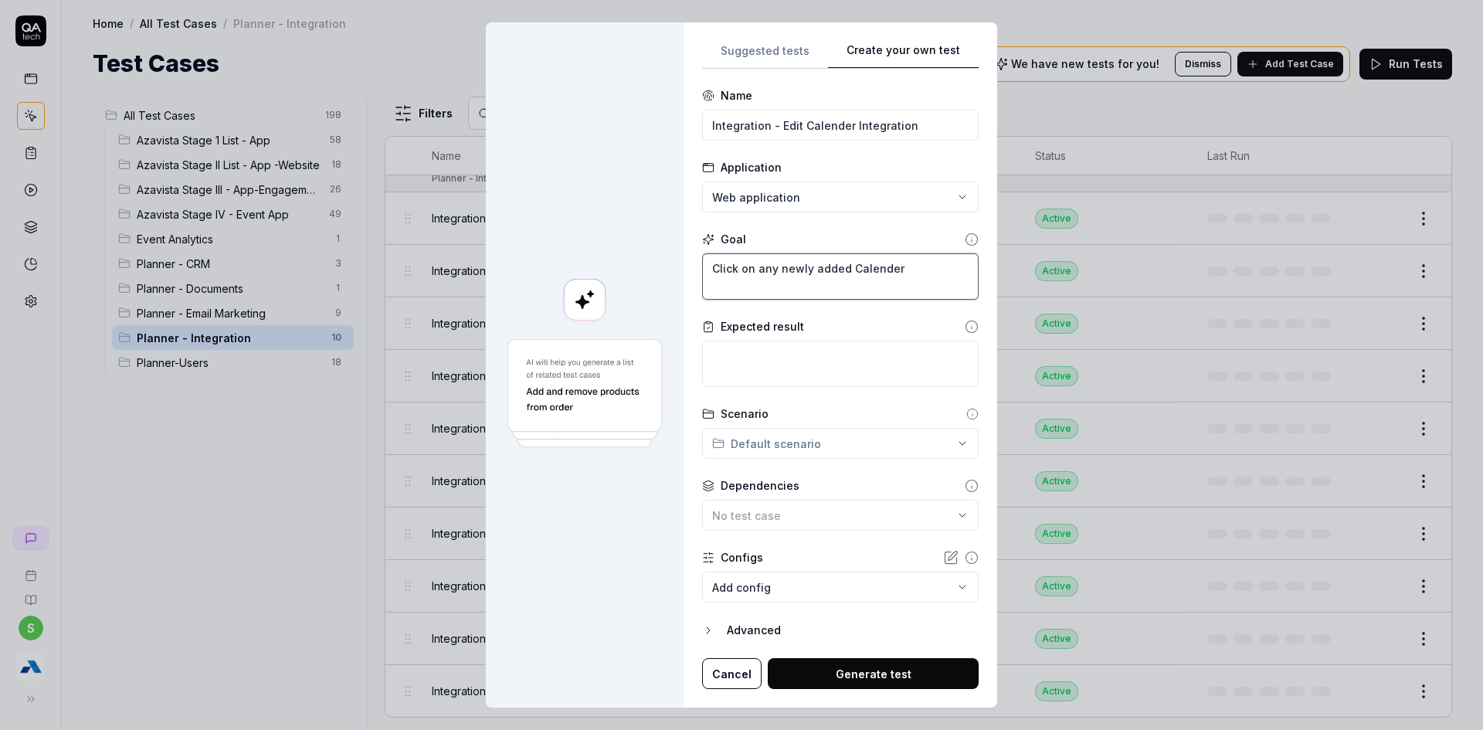
type textarea "*"
type textarea "Click on any newly added Calender I"
type textarea "*"
type textarea "Click on any newly added Calender In"
type textarea "*"
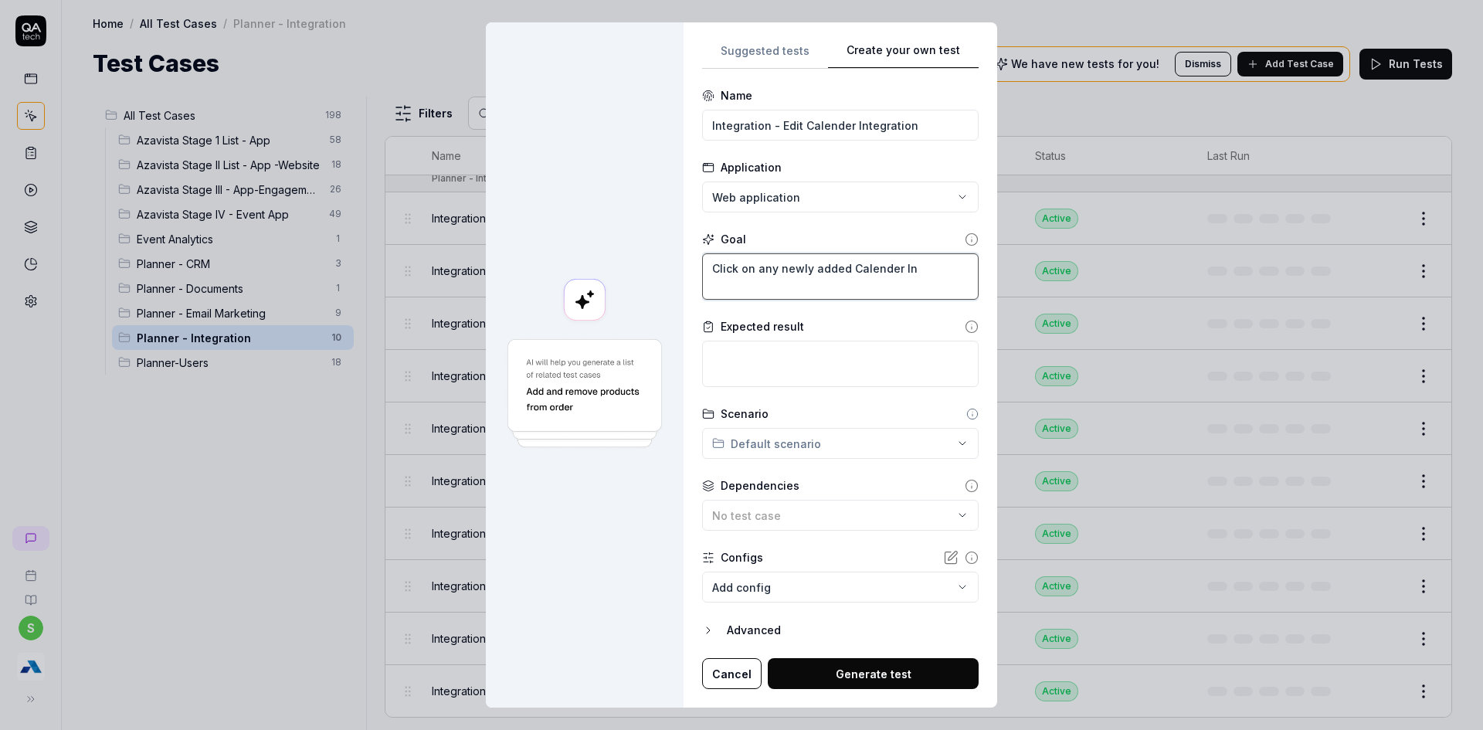
type textarea "Click on any newly added Calender Int"
type textarea "*"
type textarea "Click on any newly added Calender Inte"
type textarea "*"
type textarea "Click on any newly added Calender Integ"
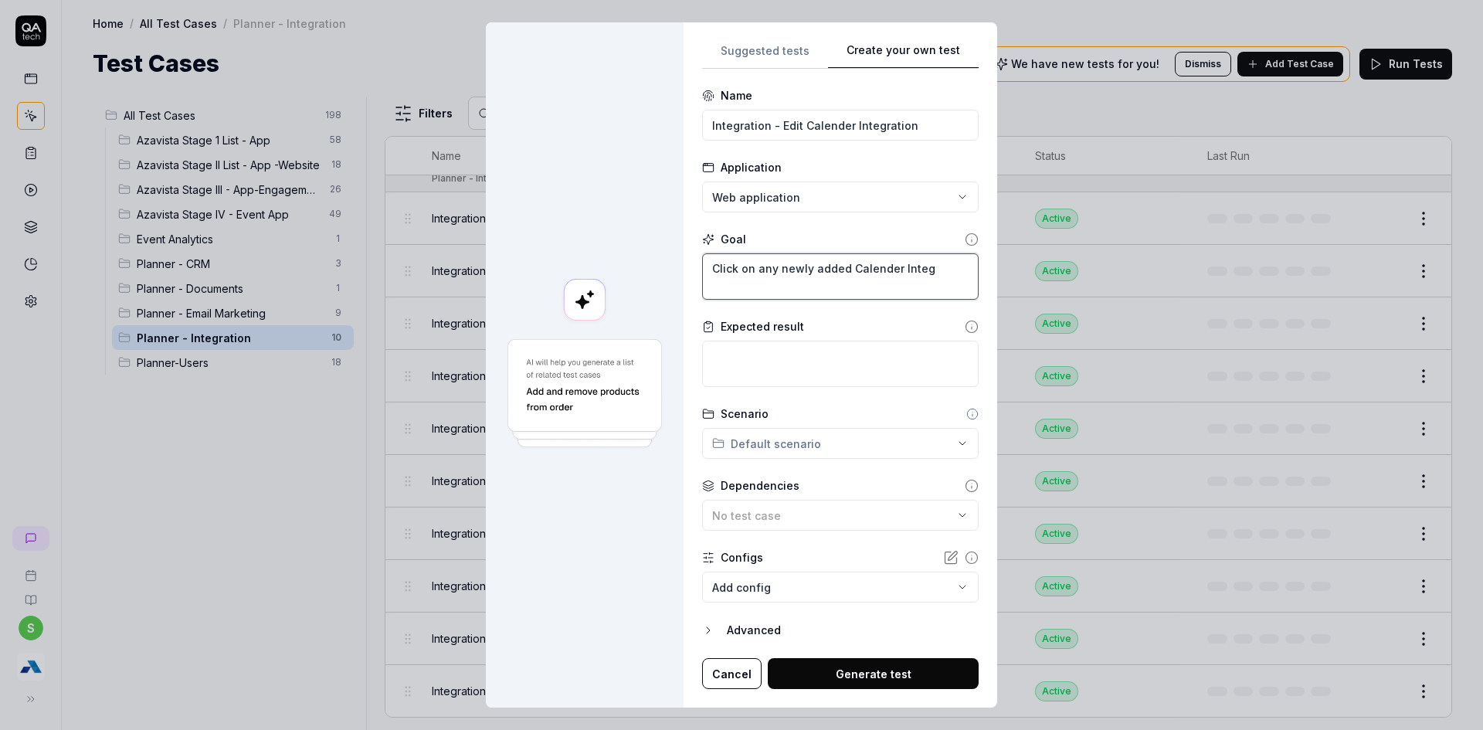
type textarea "*"
type textarea "Click on any newly added Calender Integr"
type textarea "*"
type textarea "Click on any newly added Calender Integra"
type textarea "*"
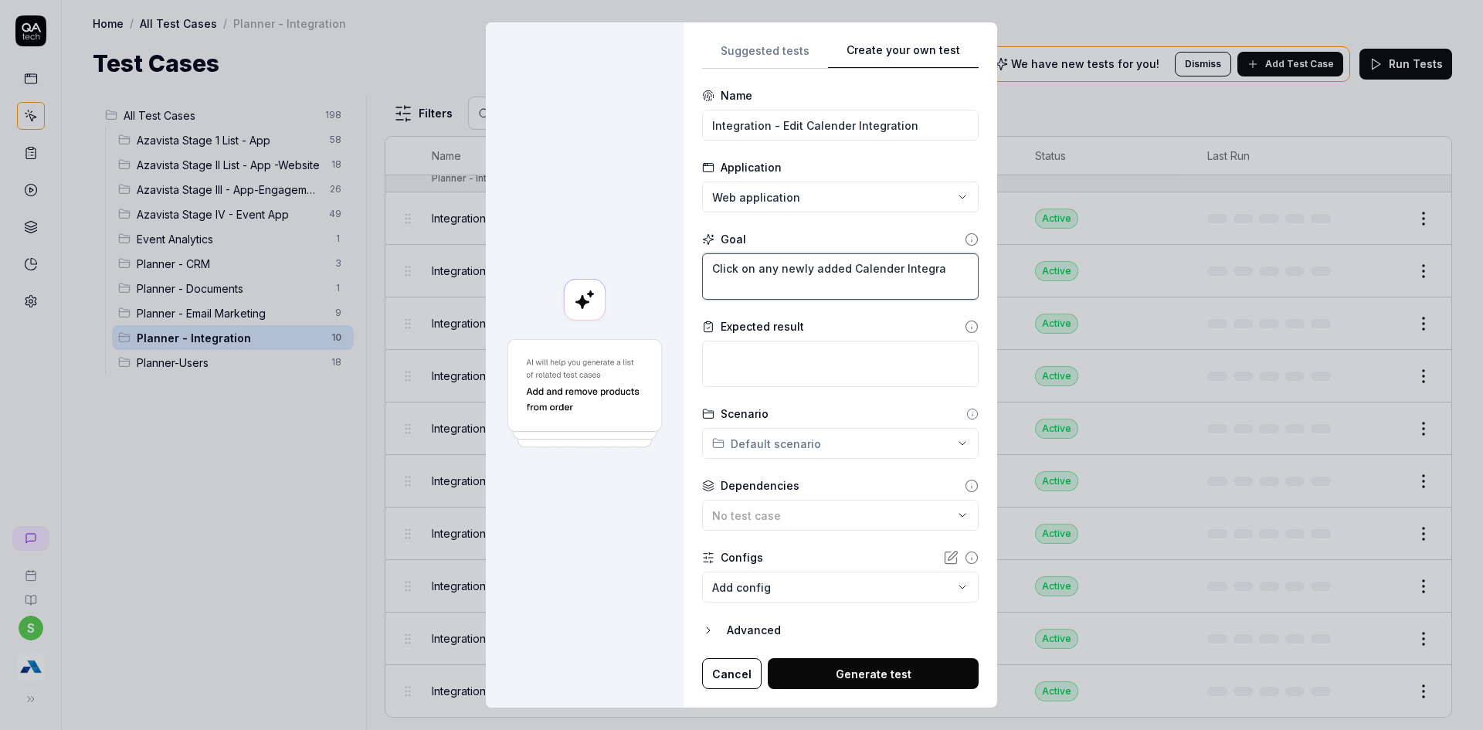
type textarea "Click on any newly added Calender Integrat"
type textarea "*"
type textarea "Click on any newly added Calender Integrati"
type textarea "*"
type textarea "Click on any newly added Calender Integratio"
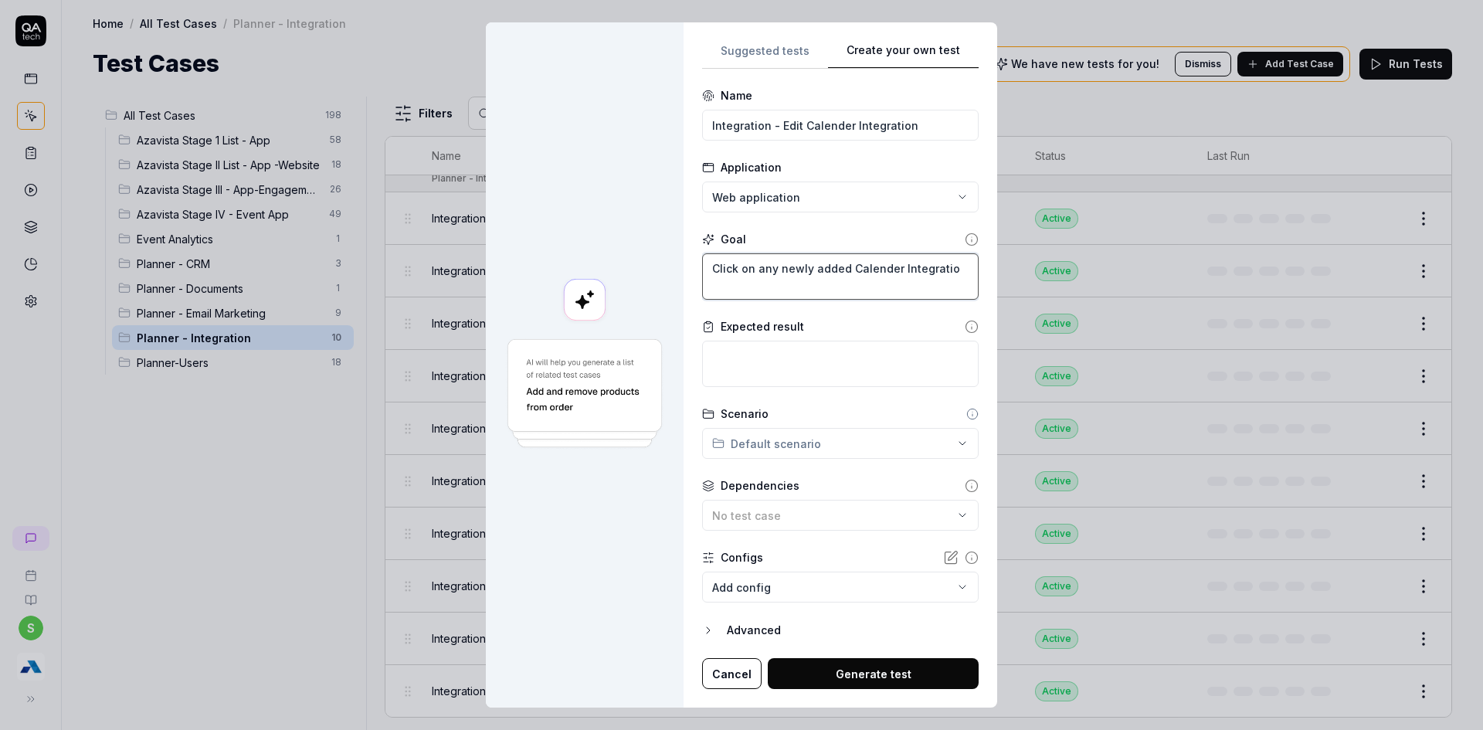
type textarea "*"
type textarea "Click on any newly added Calender Integration"
type textarea "*"
type textarea "Click on any newly added Calender Integration"
type textarea "*"
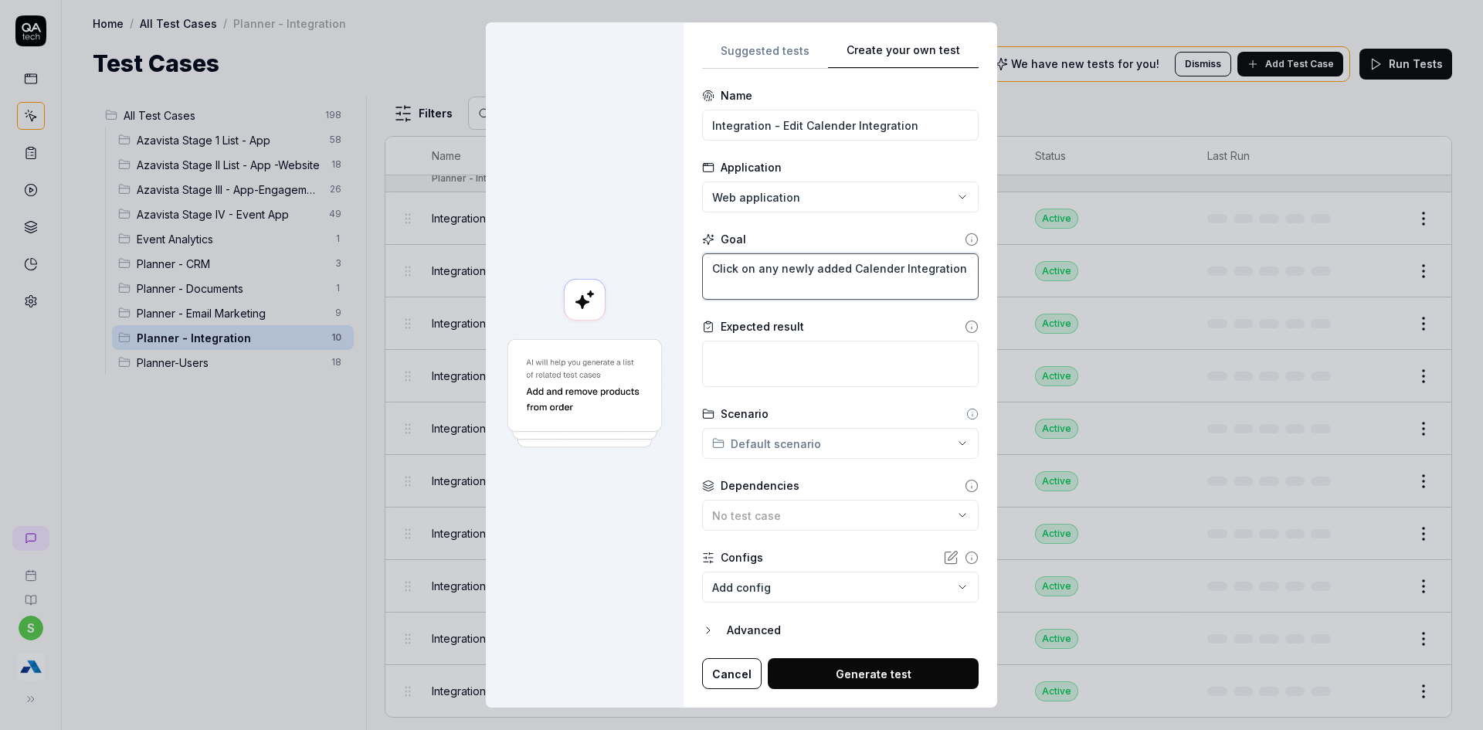
type textarea "Click on any newly added Calender Integration E"
type textarea "*"
type textarea "Click on any newly added Calender Integration Ed"
type textarea "*"
type textarea "Click on any newly added Calender Integration Edi"
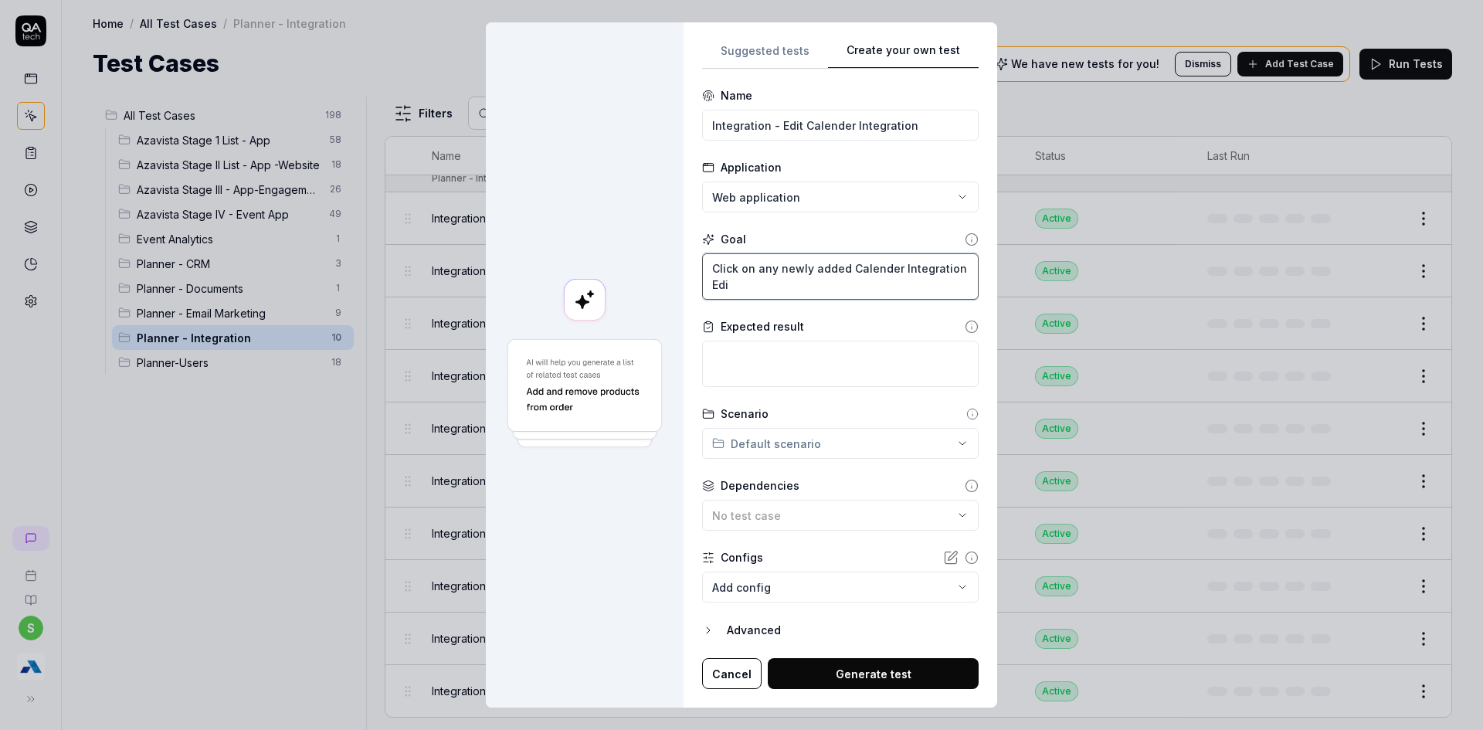
type textarea "*"
type textarea "Click on any newly added Calender Integration Edit"
type textarea "*"
type textarea "Click on any newly added Calender Integration Edit"
type textarea "*"
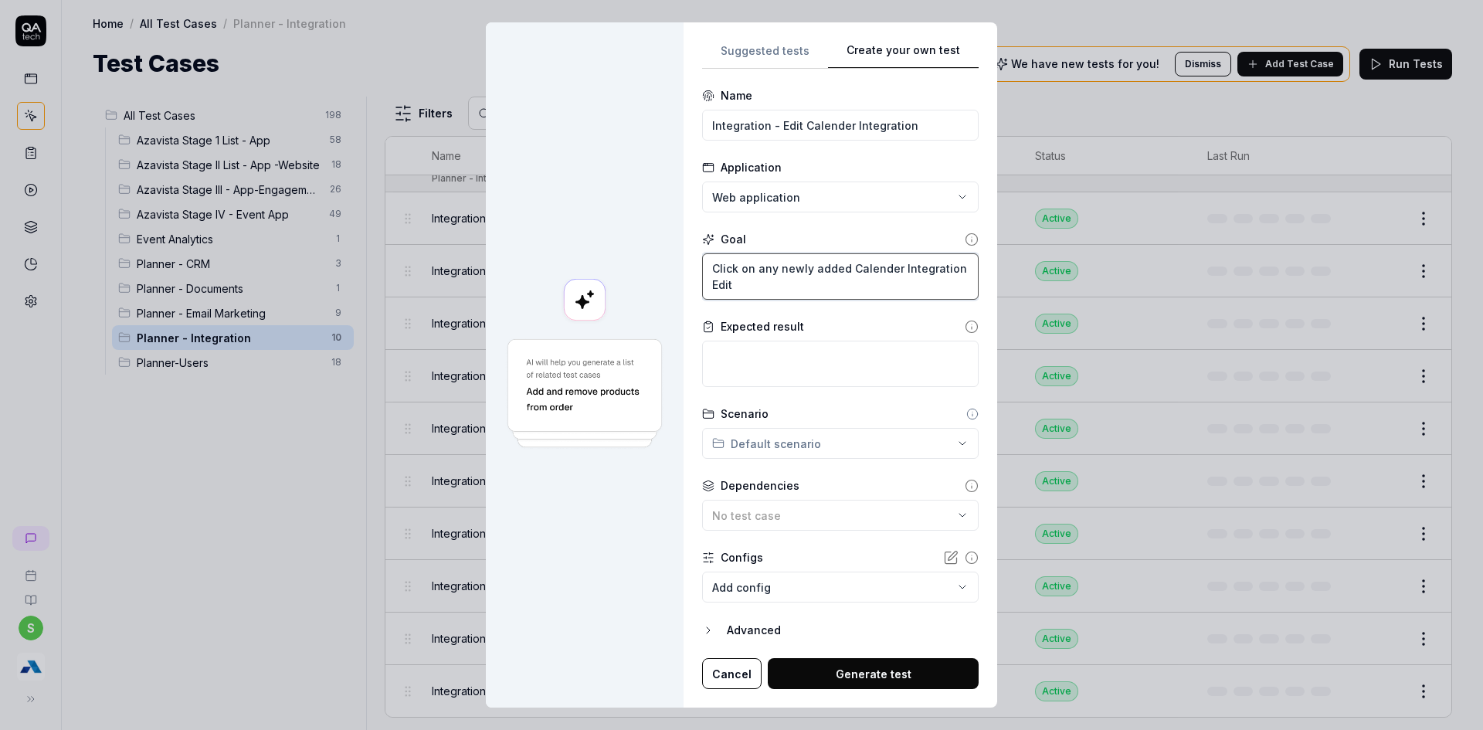
type textarea "Click on any newly added Calender Integration Edit t"
type textarea "*"
type textarea "Click on any newly added Calender Integration Edit th"
type textarea "*"
type textarea "Click on any newly added Calender Integration Edit the"
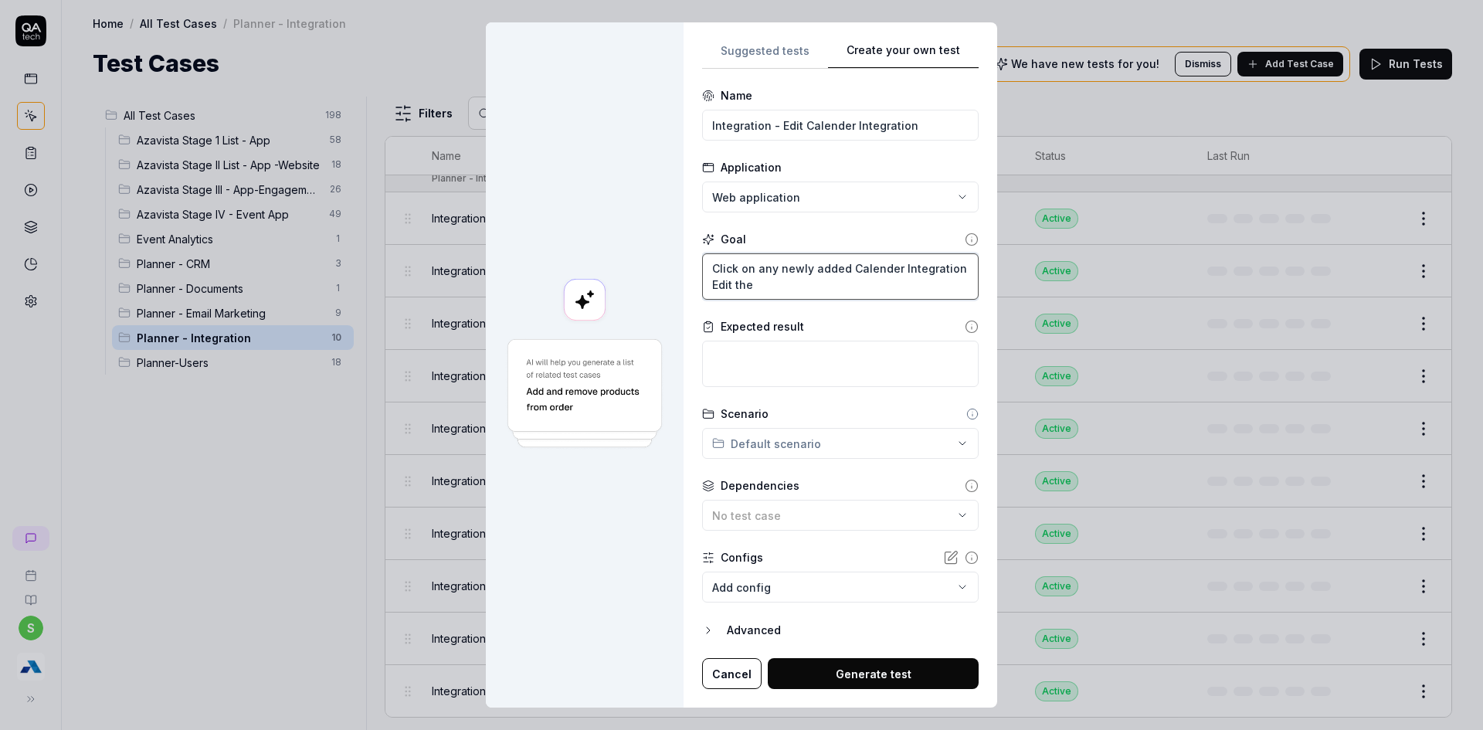
type textarea "*"
type textarea "Click on any newly added Calender Integration Edit the"
type textarea "*"
type textarea "Click on any newly added Calender Integration Edit the d"
type textarea "*"
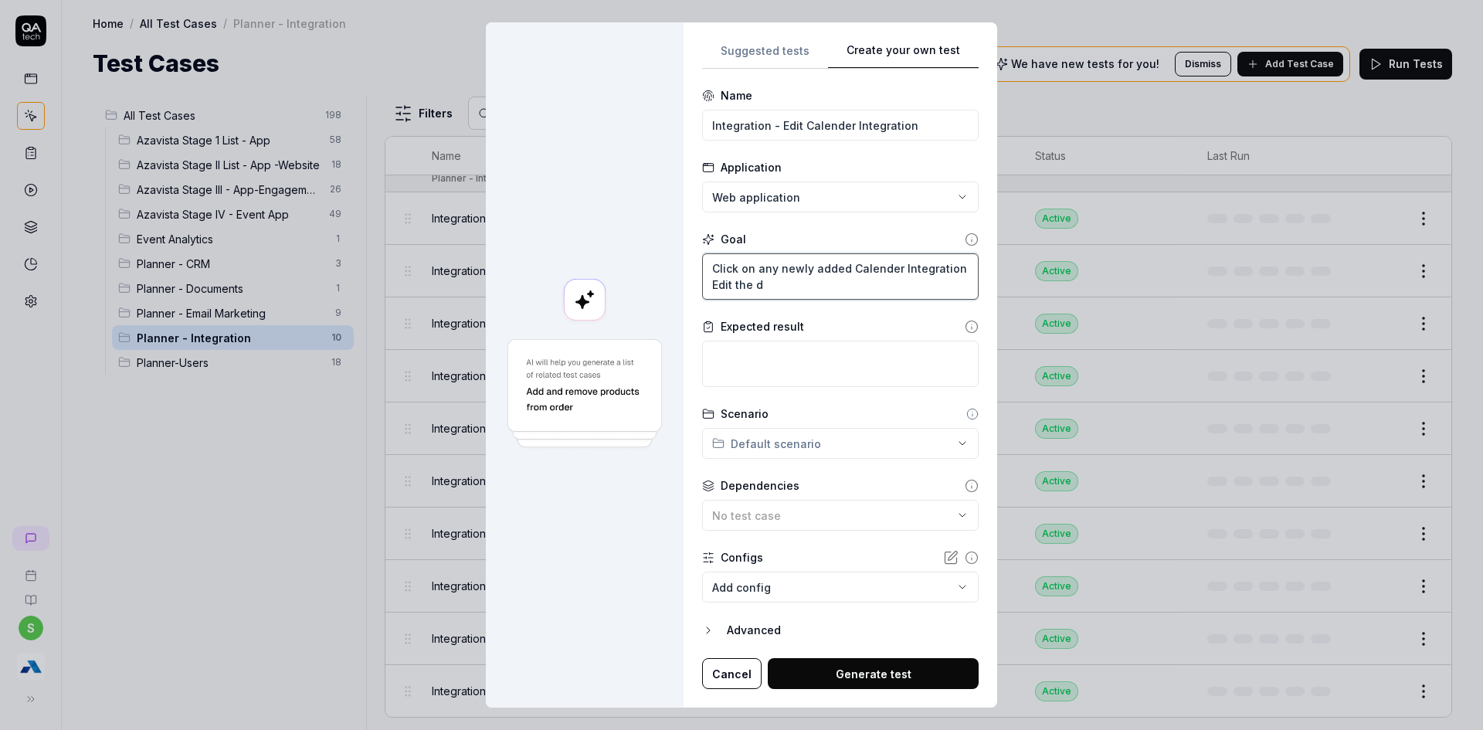
type textarea "Click on any newly added Calender Integration Edit the de"
type textarea "*"
type textarea "Click on any newly added Calender Integration Edit the det"
type textarea "*"
type textarea "Click on any newly added Calender Integration Edit the deta"
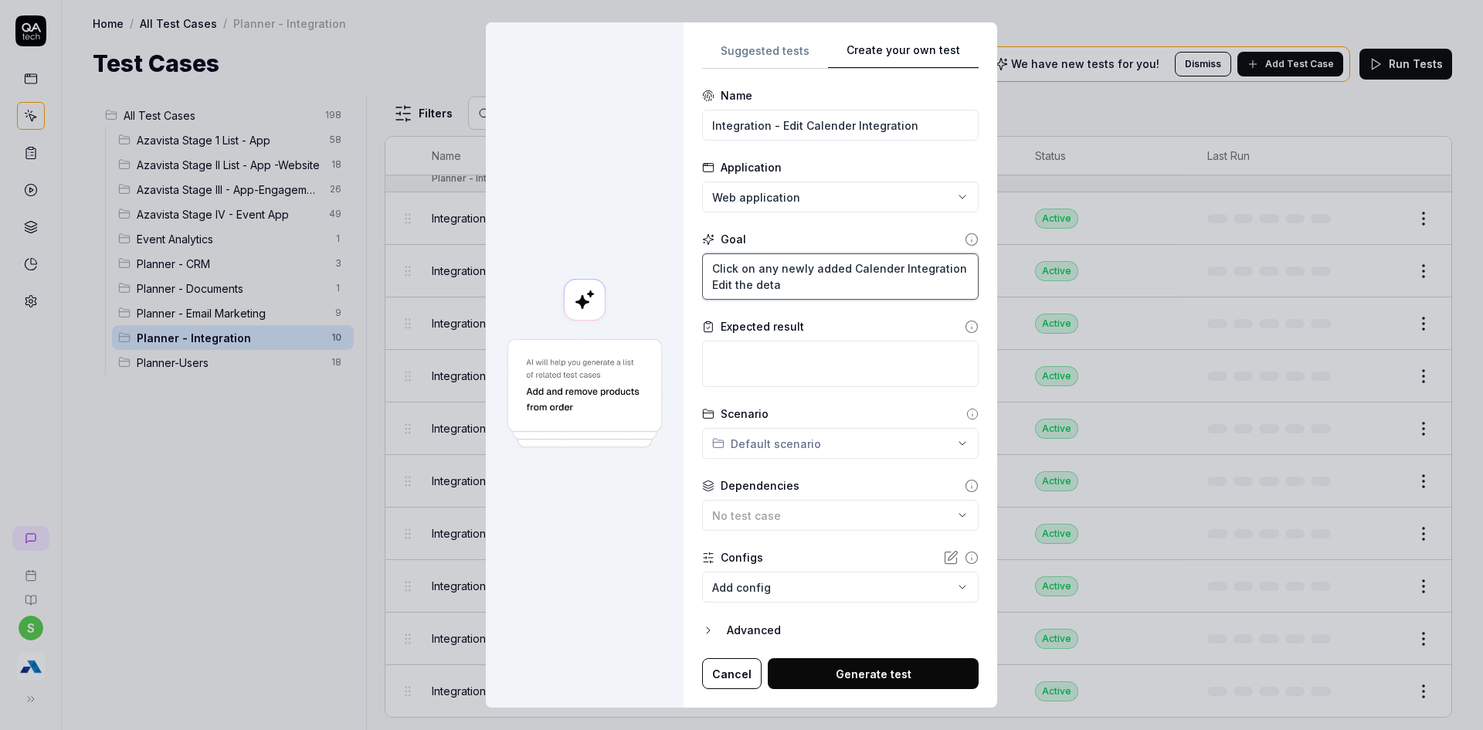
type textarea "*"
type textarea "Click on any newly added Calender Integration Edit the detai"
type textarea "*"
type textarea "Click on any newly added Calender Integration Edit the detail"
type textarea "*"
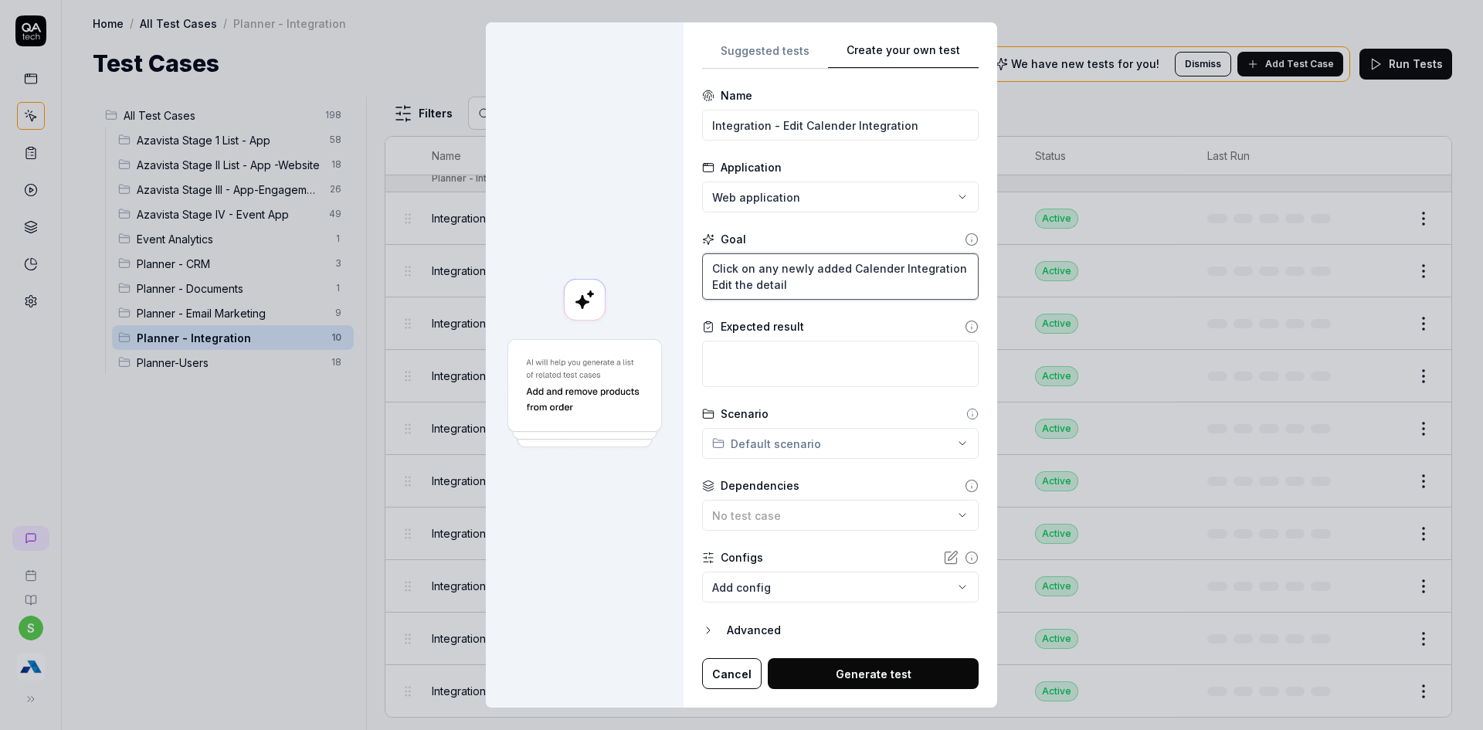
type textarea "Click on any newly added Calender Integration Edit the details"
type textarea "*"
type textarea "Click on any newly added Calender Integration Edit the details"
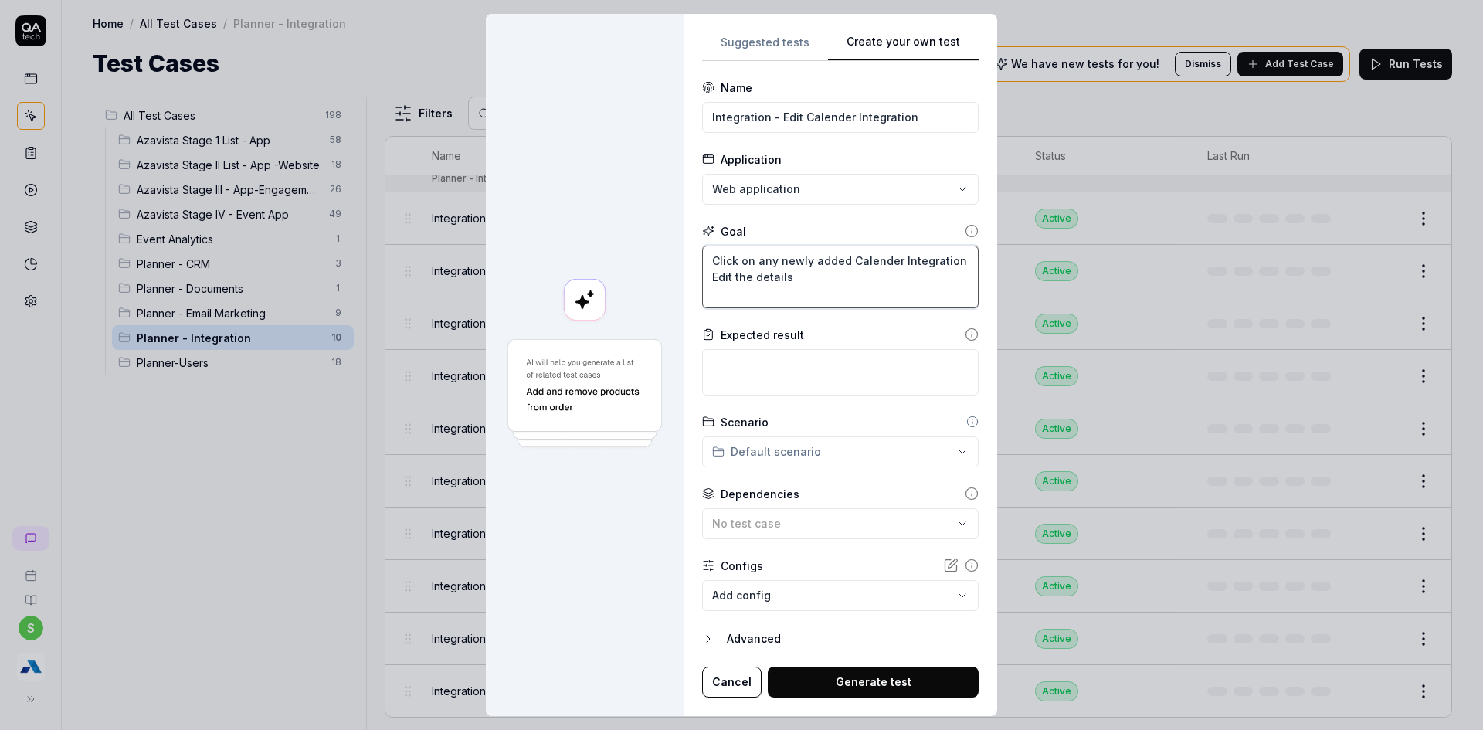
type textarea "*"
type textarea "Click on any newly added Calender Integration Edit the details S"
type textarea "*"
type textarea "Click on any newly added Calender Integration Edit the details Se"
type textarea "*"
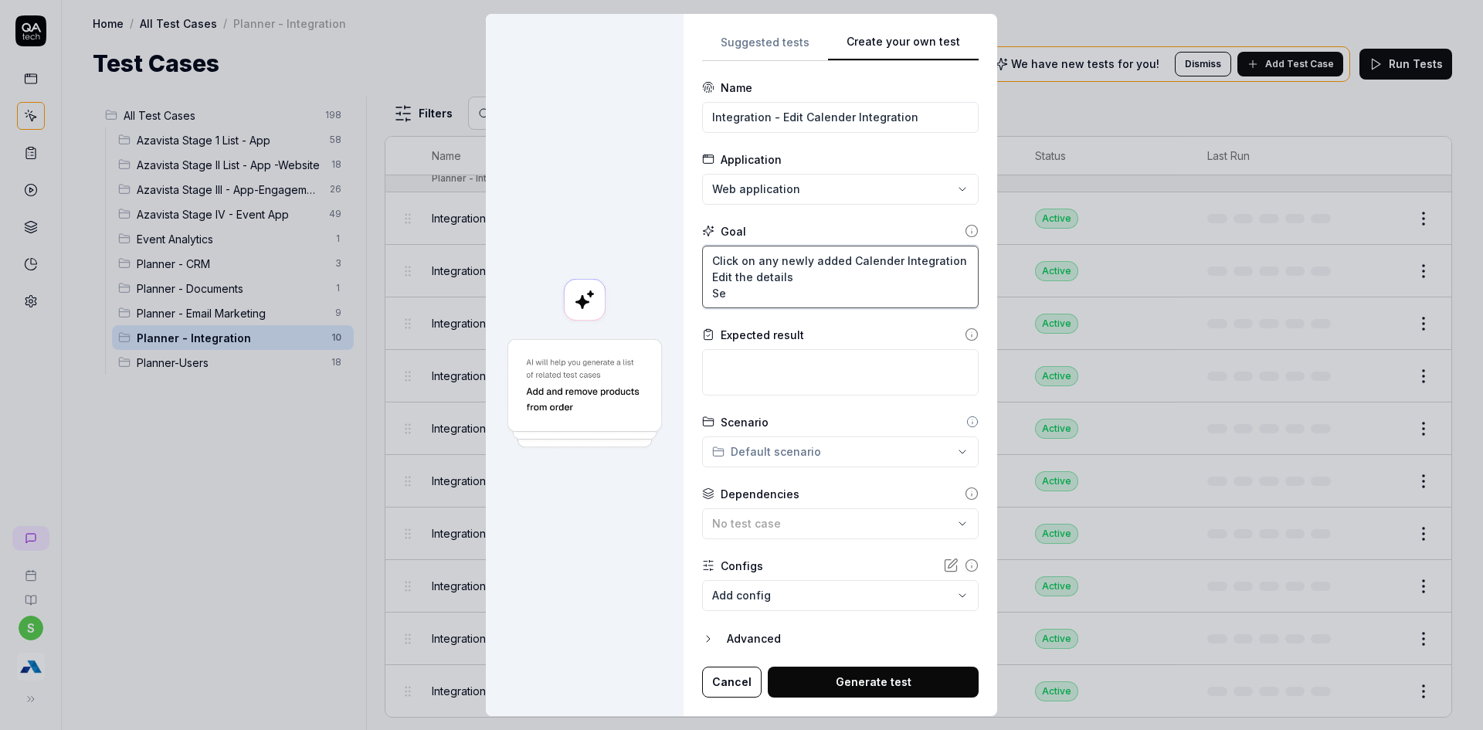
type textarea "Click on any newly added Calender Integration Edit the details Set"
type textarea "*"
type textarea "Click on any newly added Calender Integration Edit the details Set"
type textarea "*"
type textarea "Click on any newly added Calender Integration Edit the details Set s"
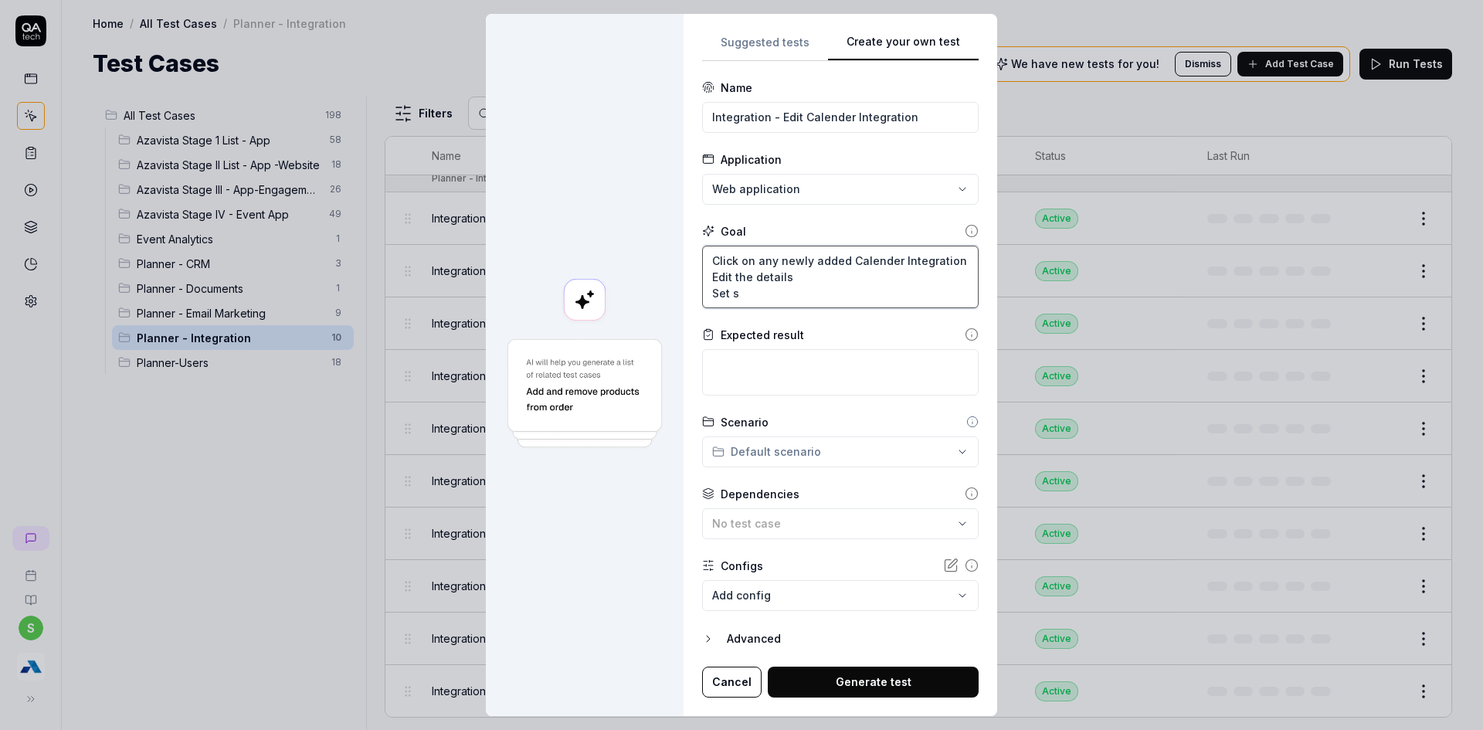
type textarea "*"
type textarea "Click on any newly added Calender Integration Edit the details Set st"
type textarea "*"
type textarea "Click on any newly added Calender Integration Edit the details Set sta"
type textarea "*"
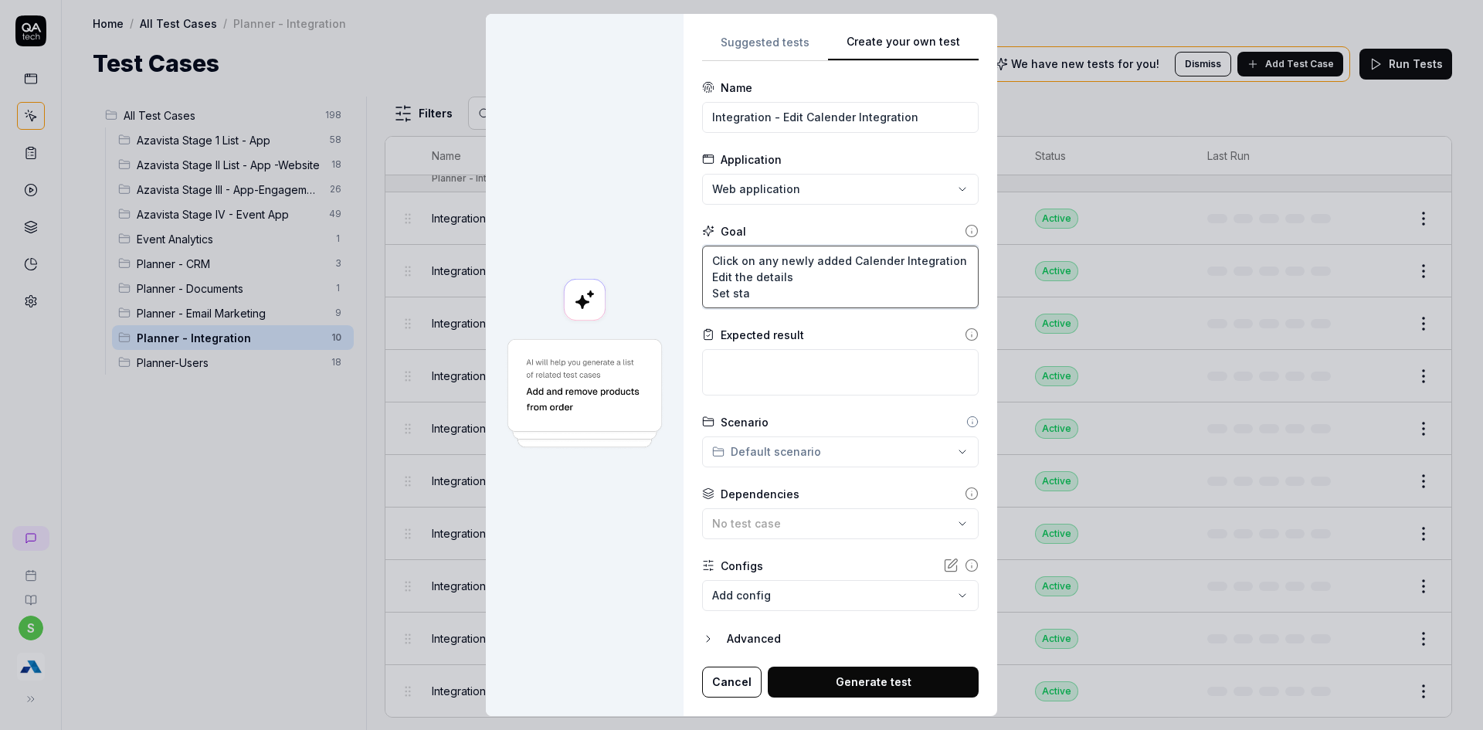
type textarea "Click on any newly added Calender Integration Edit the details Set stat"
type textarea "*"
type textarea "Click on any newly added Calender Integration Edit the details Set statu"
type textarea "*"
type textarea "Click on any newly added Calender Integration Edit the details Set status"
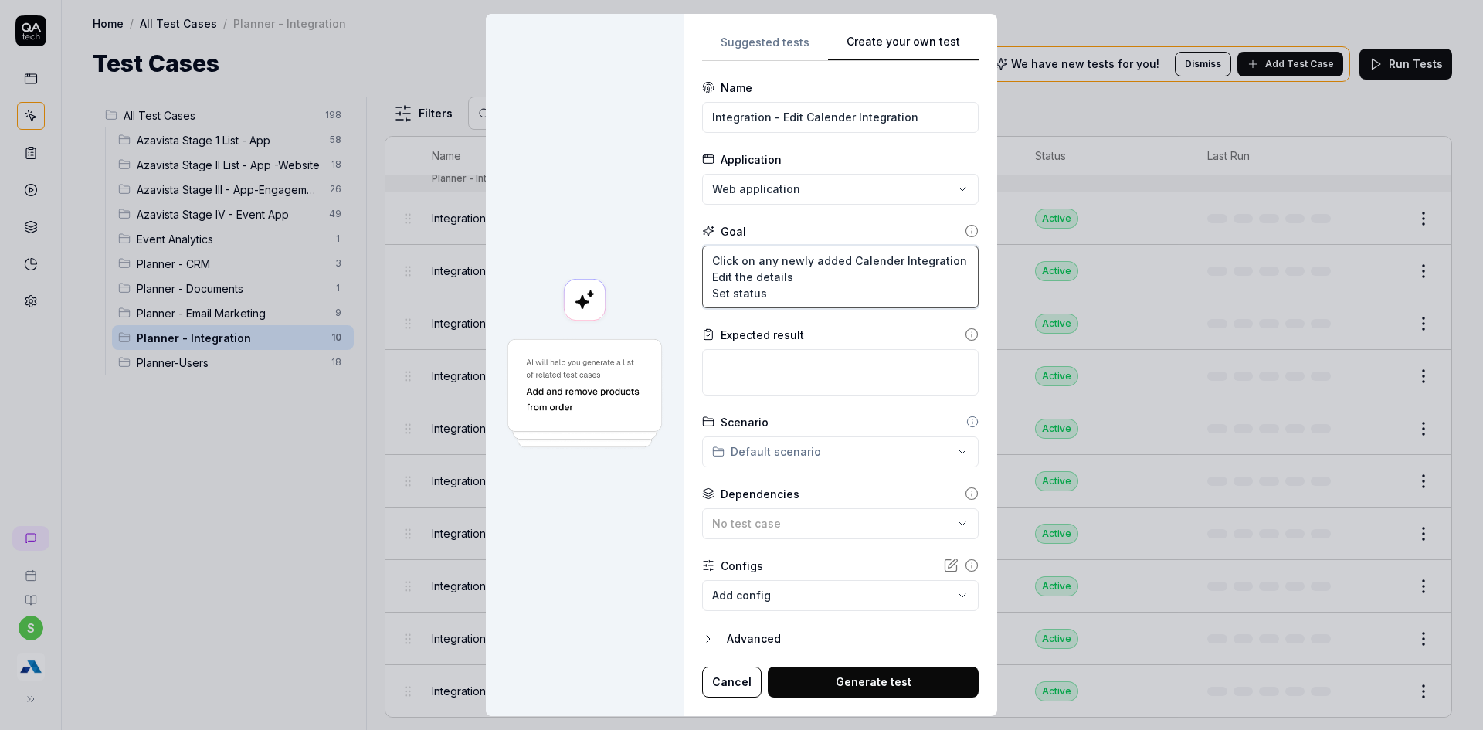
type textarea "*"
type textarea "Click on any newly added Calender Integration Edit the details Set status"
type textarea "*"
type textarea "Click on any newly added Calender Integration Edit the details Set status a"
type textarea "*"
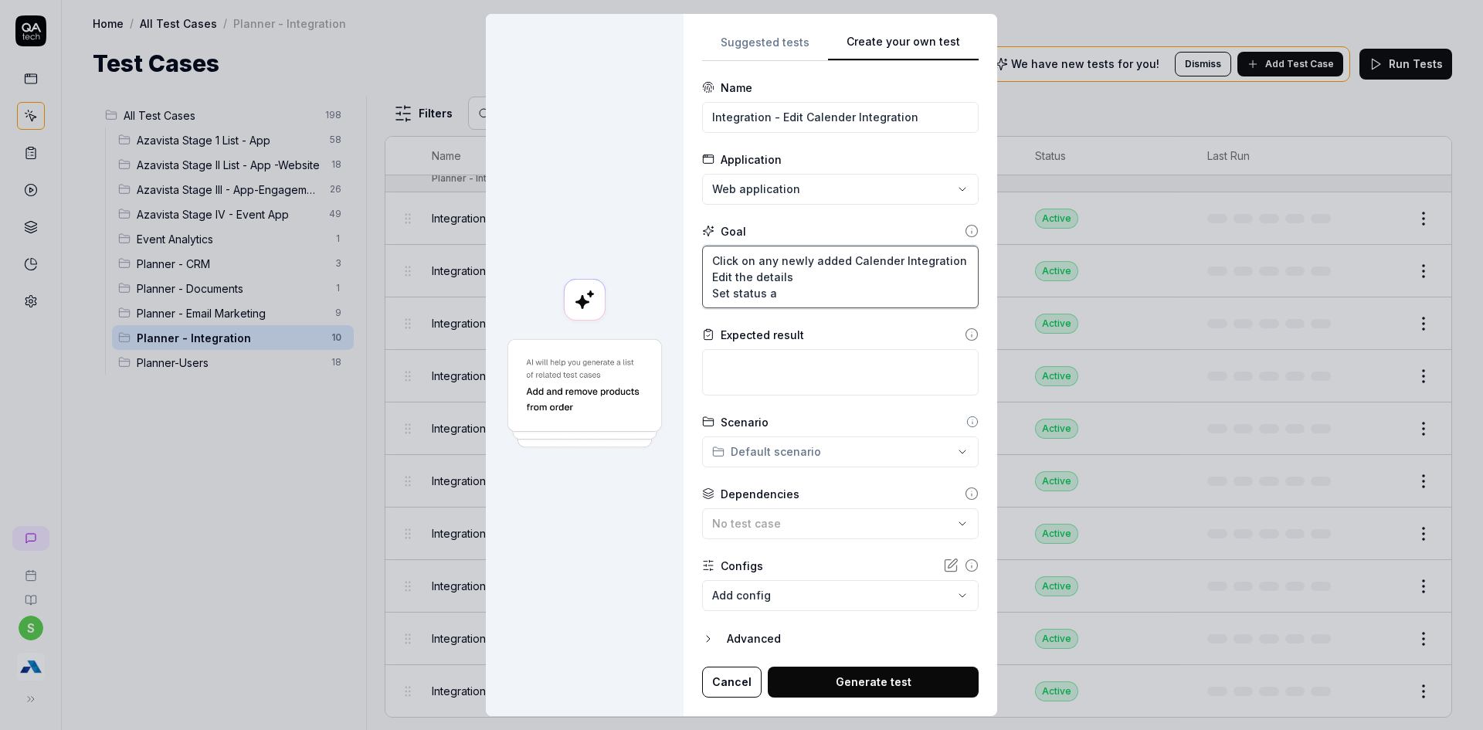
type textarea "Click on any newly added Calender Integration Edit the details Set status as"
type textarea "*"
type textarea "Click on any newly added Calender Integration Edit the details Set status as"
type textarea "*"
type textarea "Click on any newly added Calender Integration Edit the details Set status as a"
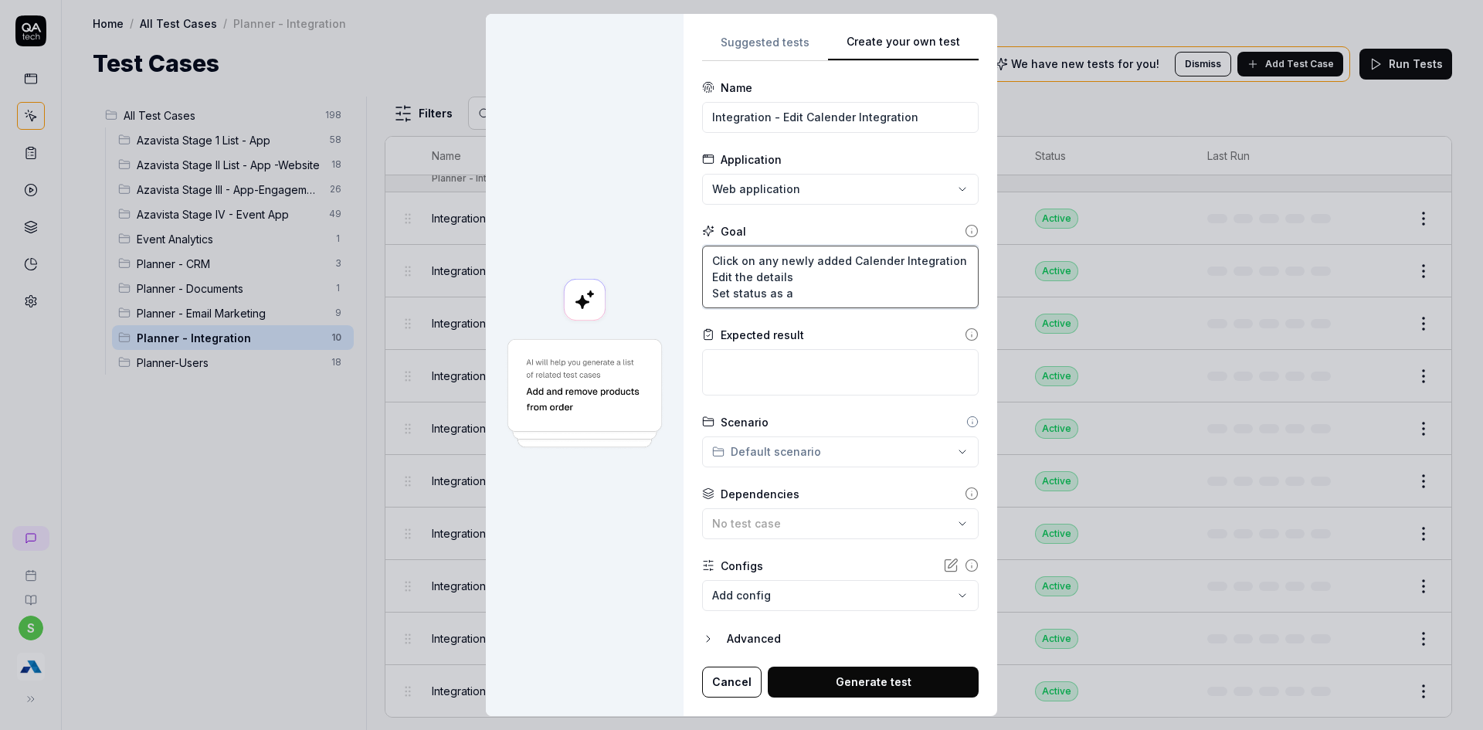
type textarea "*"
type textarea "Click on any newly added Calender Integration Edit the details Set status as act"
type textarea "*"
type textarea "Click on any newly added Calender Integration Edit the details Set status as ac…"
type textarea "*"
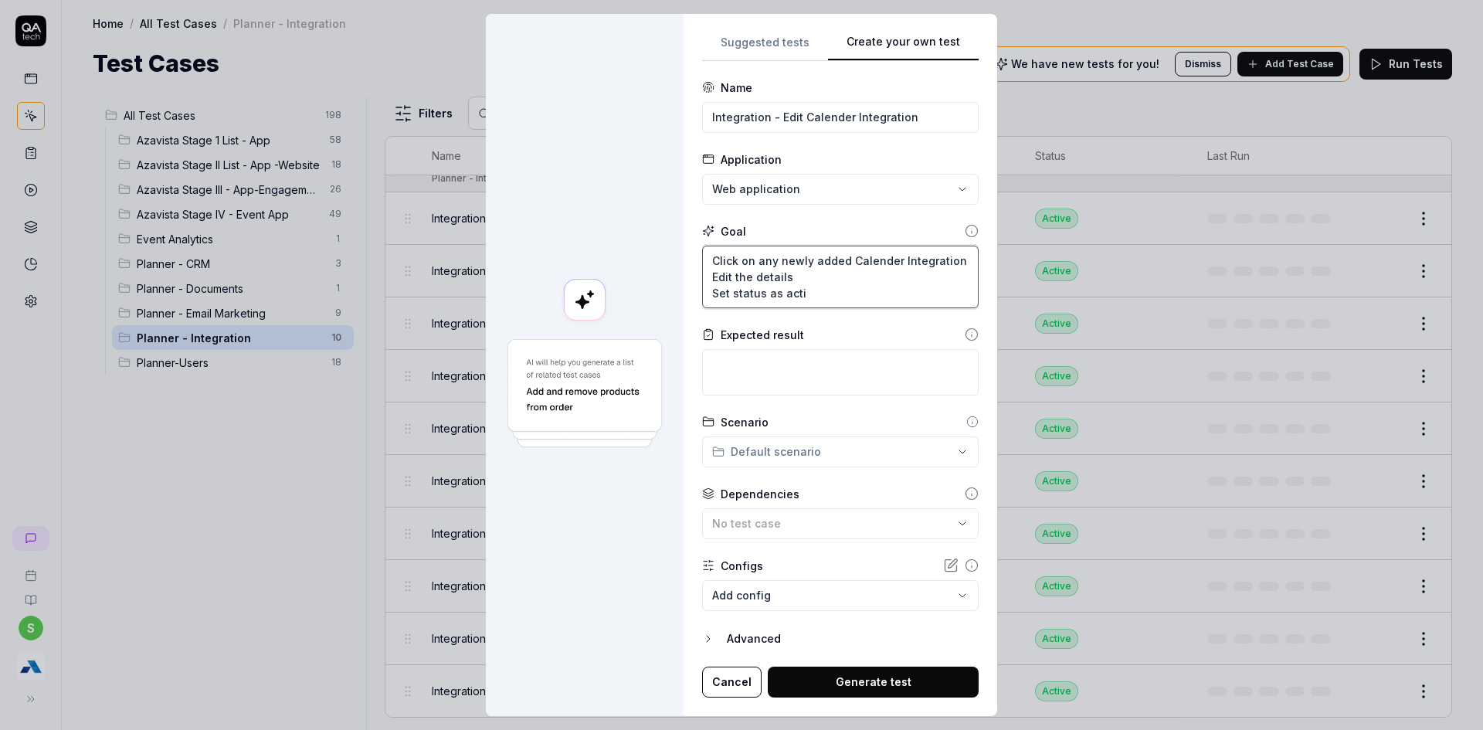
type textarea "Click on any newly added Calender Integration Edit the details Set status as ac…"
type textarea "*"
type textarea "Click on any newly added Calender Integration Edit the details Set status as ac…"
type textarea "*"
type textarea "V"
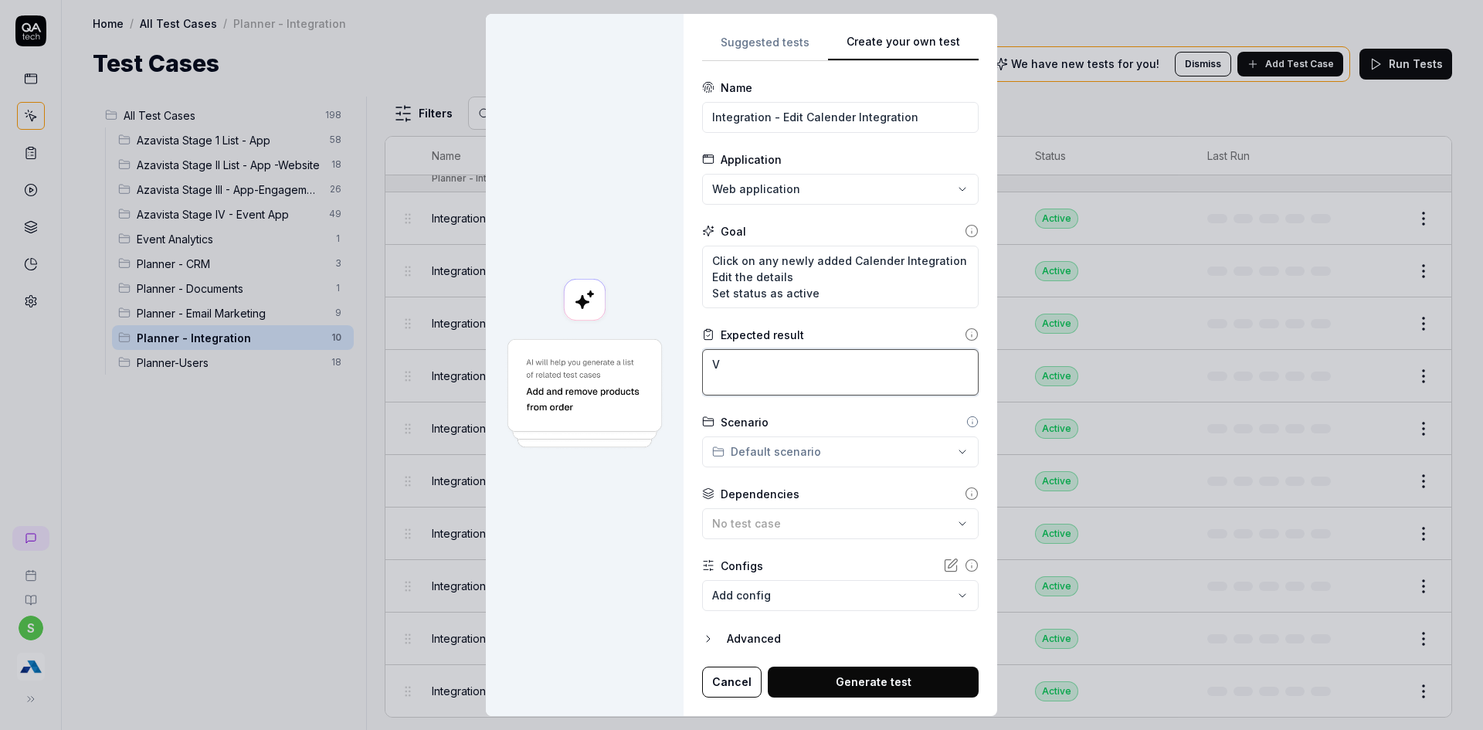
type textarea "*"
type textarea "Ve"
type textarea "*"
type textarea "Ver"
type textarea "*"
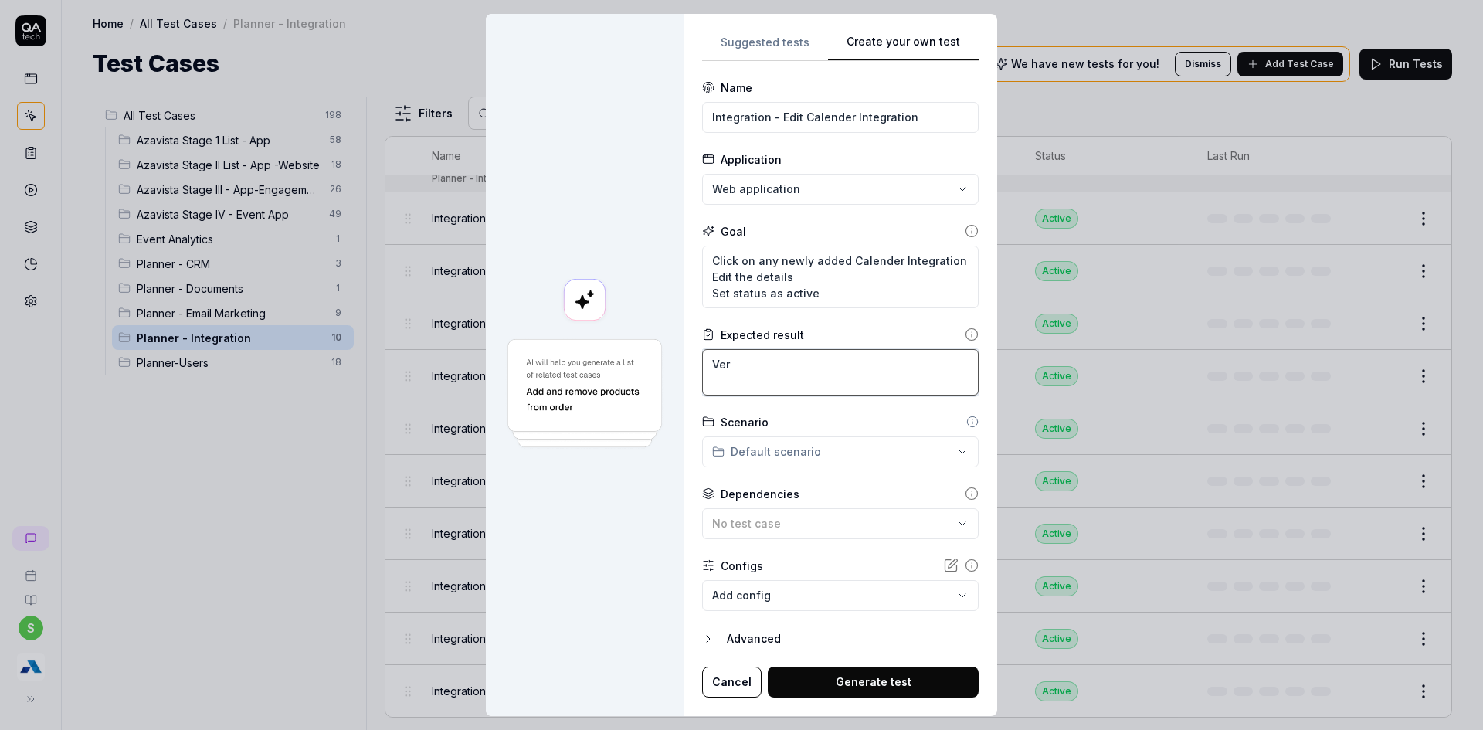
type textarea "Veri"
type textarea "*"
type textarea "Verif"
type textarea "*"
type textarea "Verify"
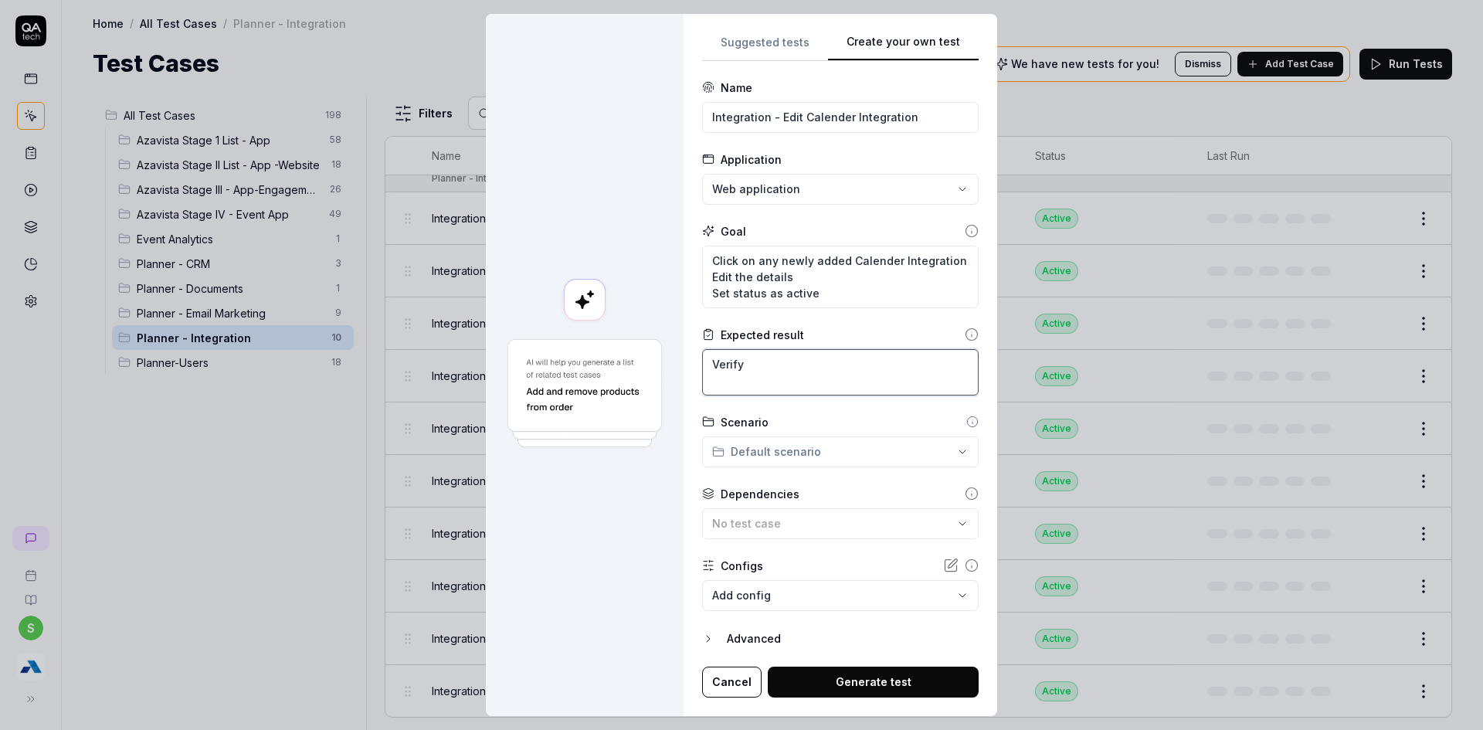
type textarea "*"
type textarea "Verify"
type textarea "*"
type textarea "Verify t"
type textarea "*"
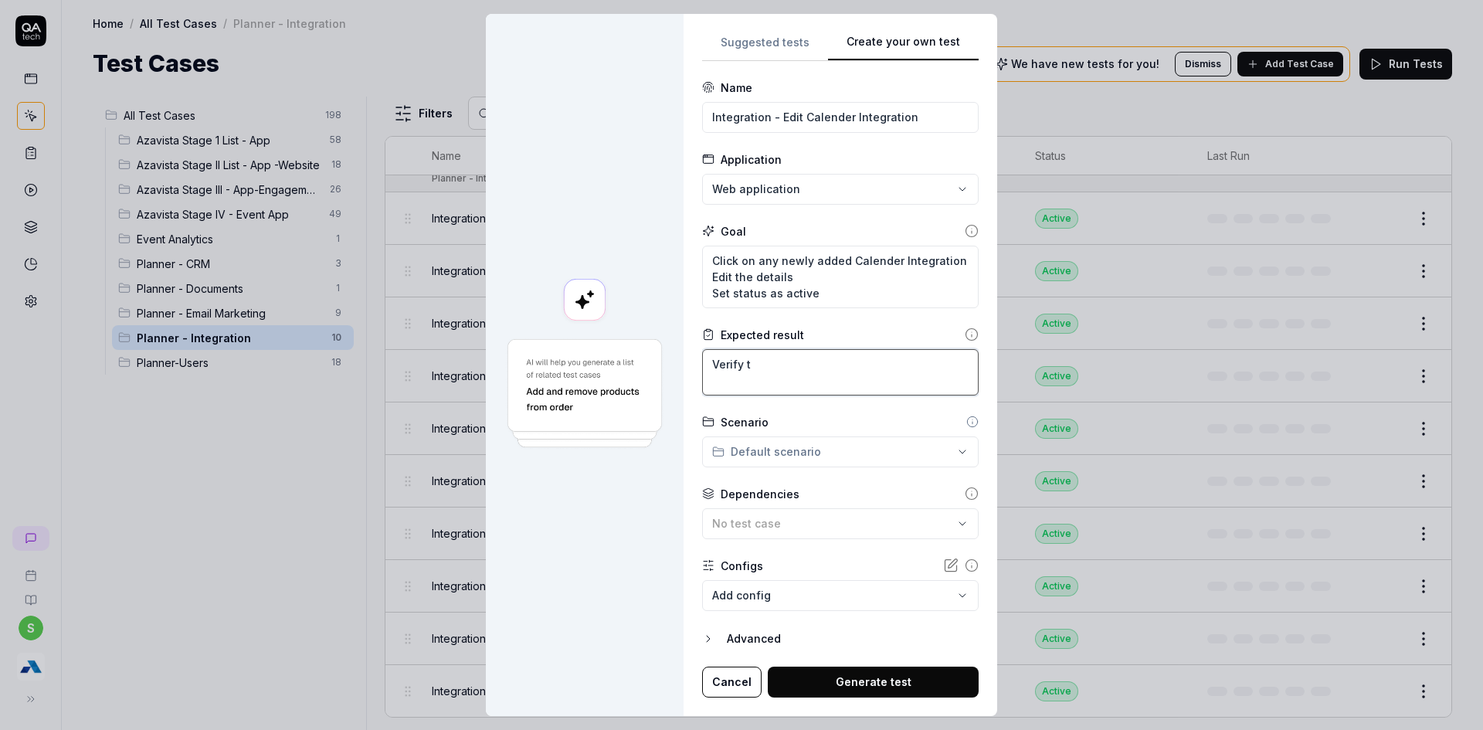
type textarea "Verify th"
type textarea "*"
type textarea "Verify tha"
type textarea "*"
type textarea "Verify that"
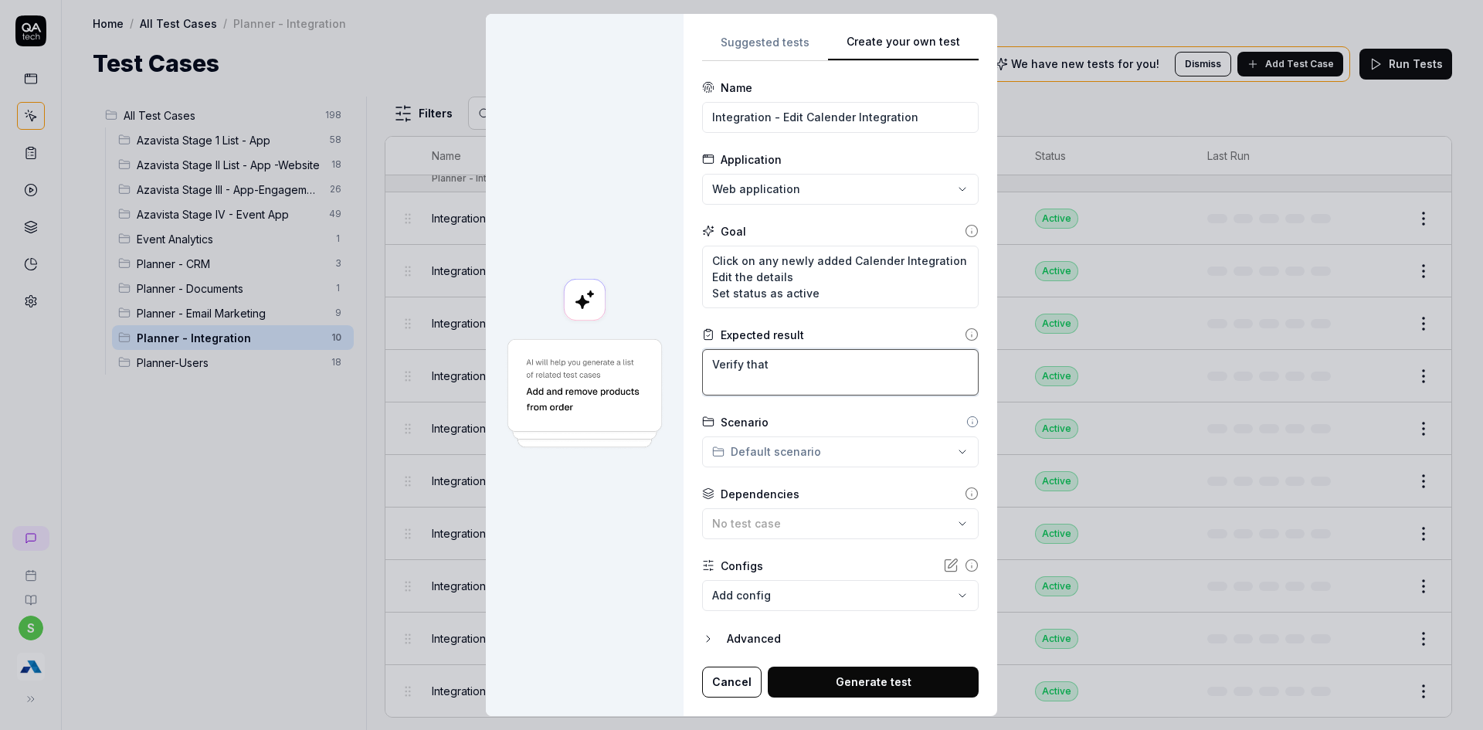
type textarea "*"
click at [770, 450] on div "**********" at bounding box center [741, 365] width 1483 height 730
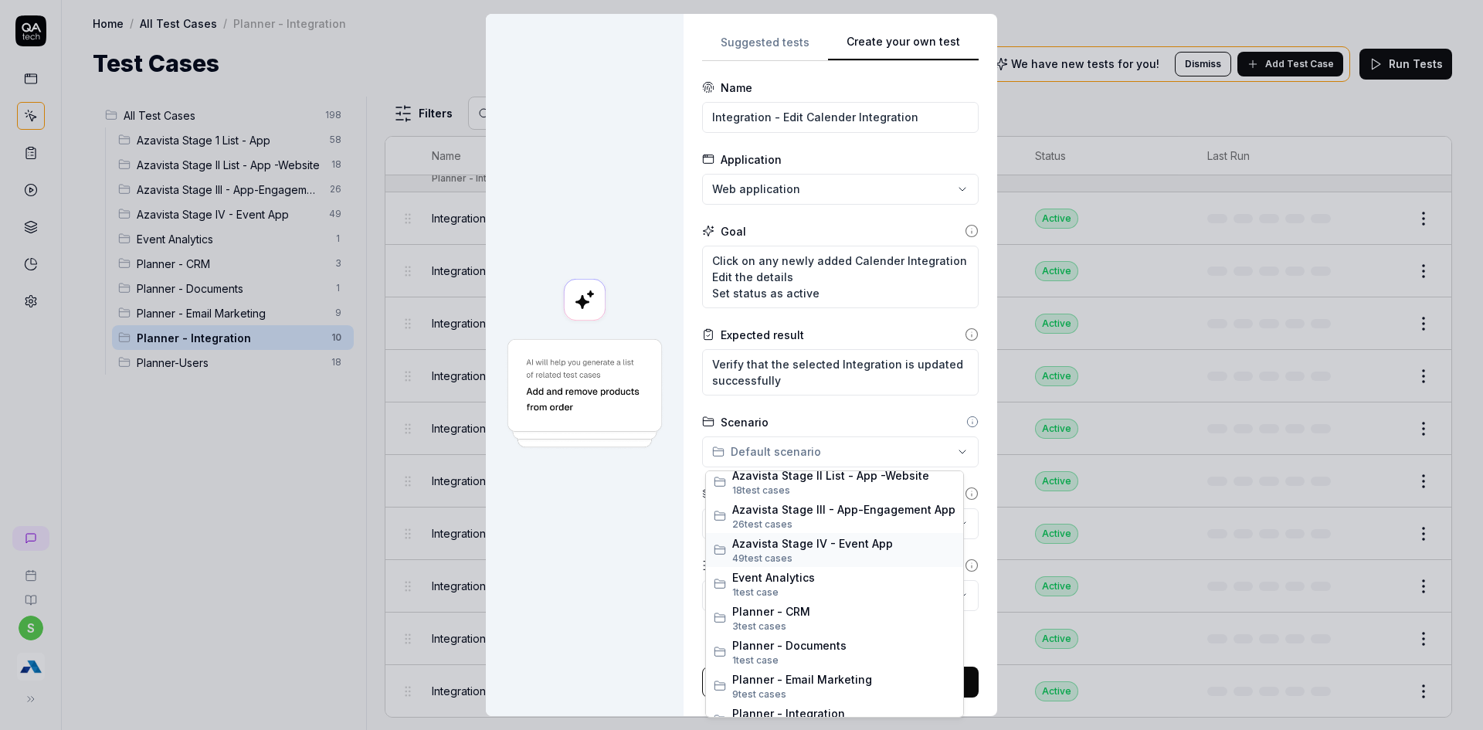
scroll to position [94, 0]
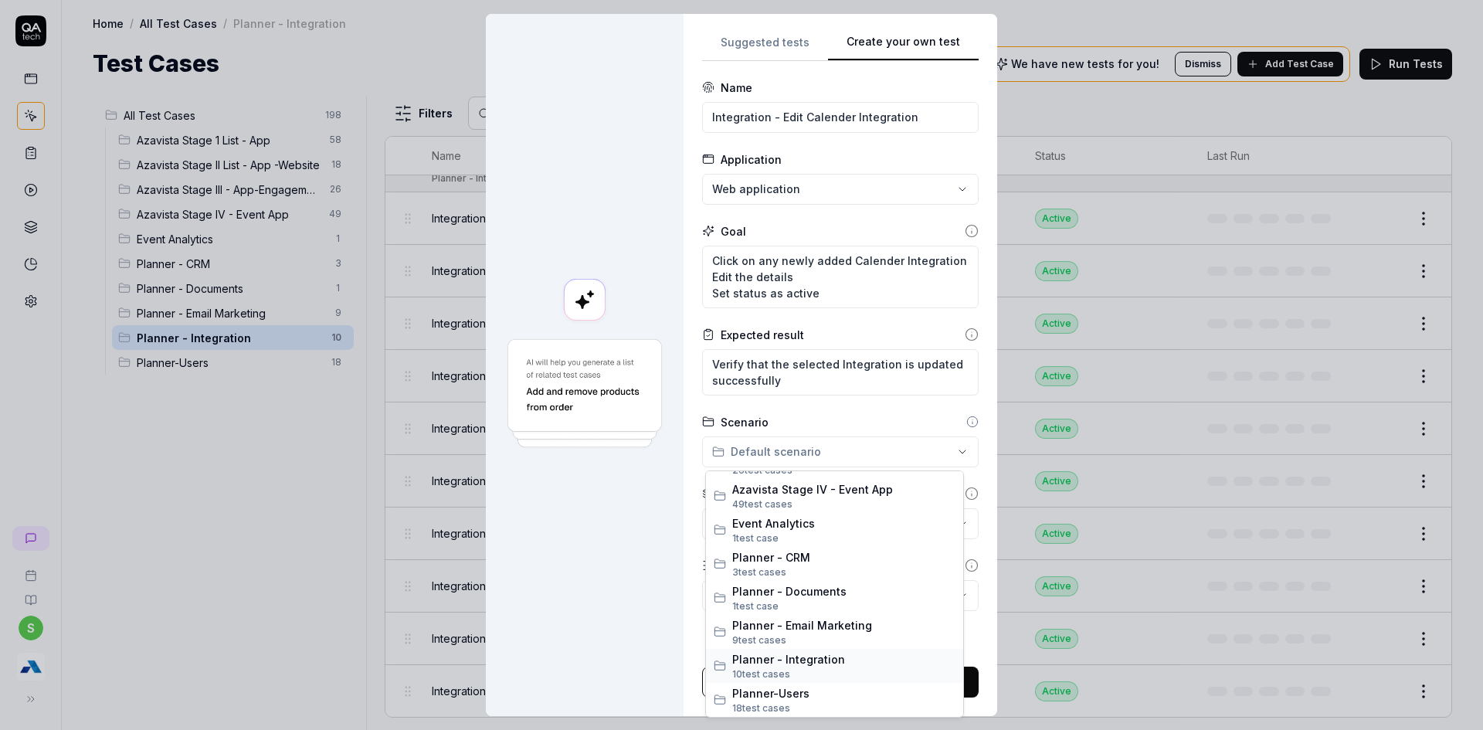
click at [814, 655] on span "Planner - Integration" at bounding box center [843, 659] width 223 height 16
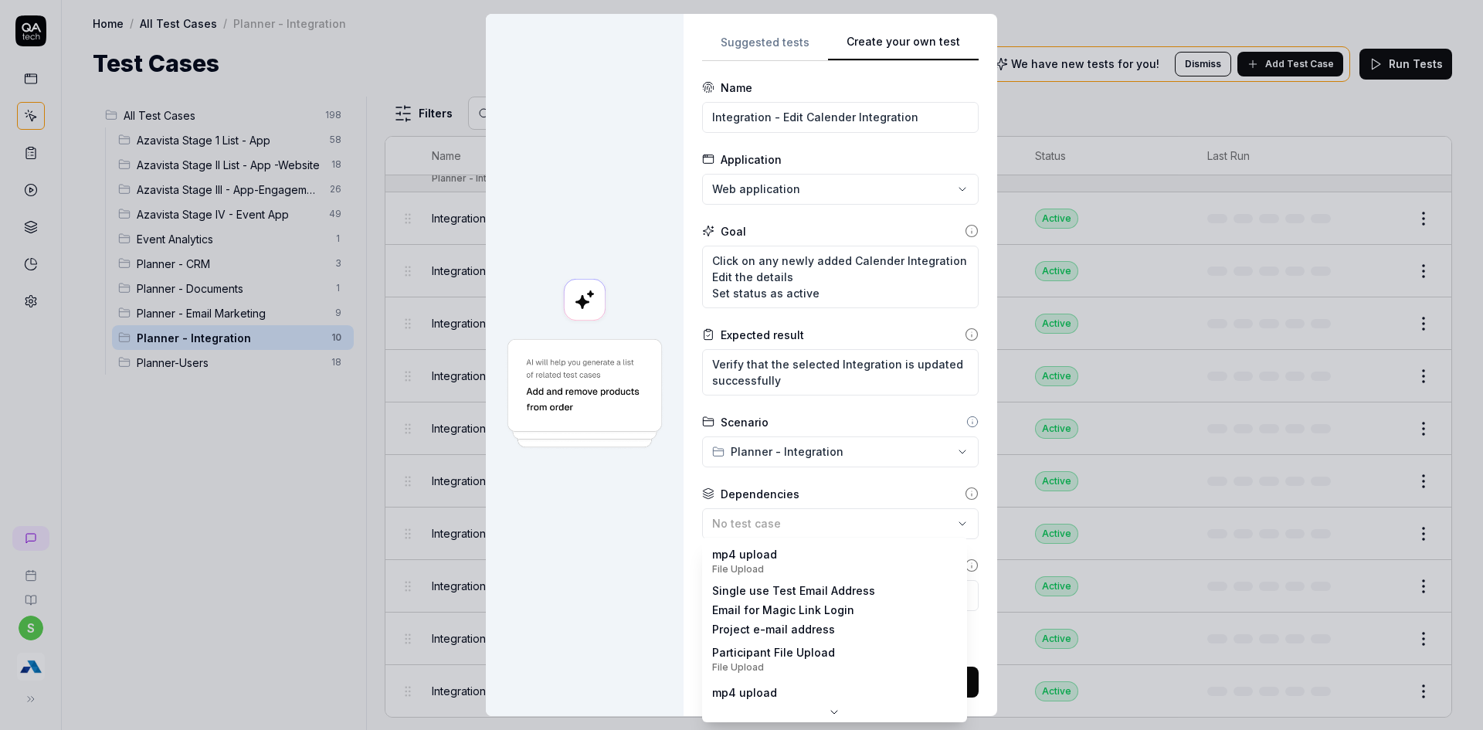
click at [800, 592] on body "s Home / All Test Cases / Planner - Integration Home / All Test Cases / Planner…" at bounding box center [741, 374] width 1483 height 749
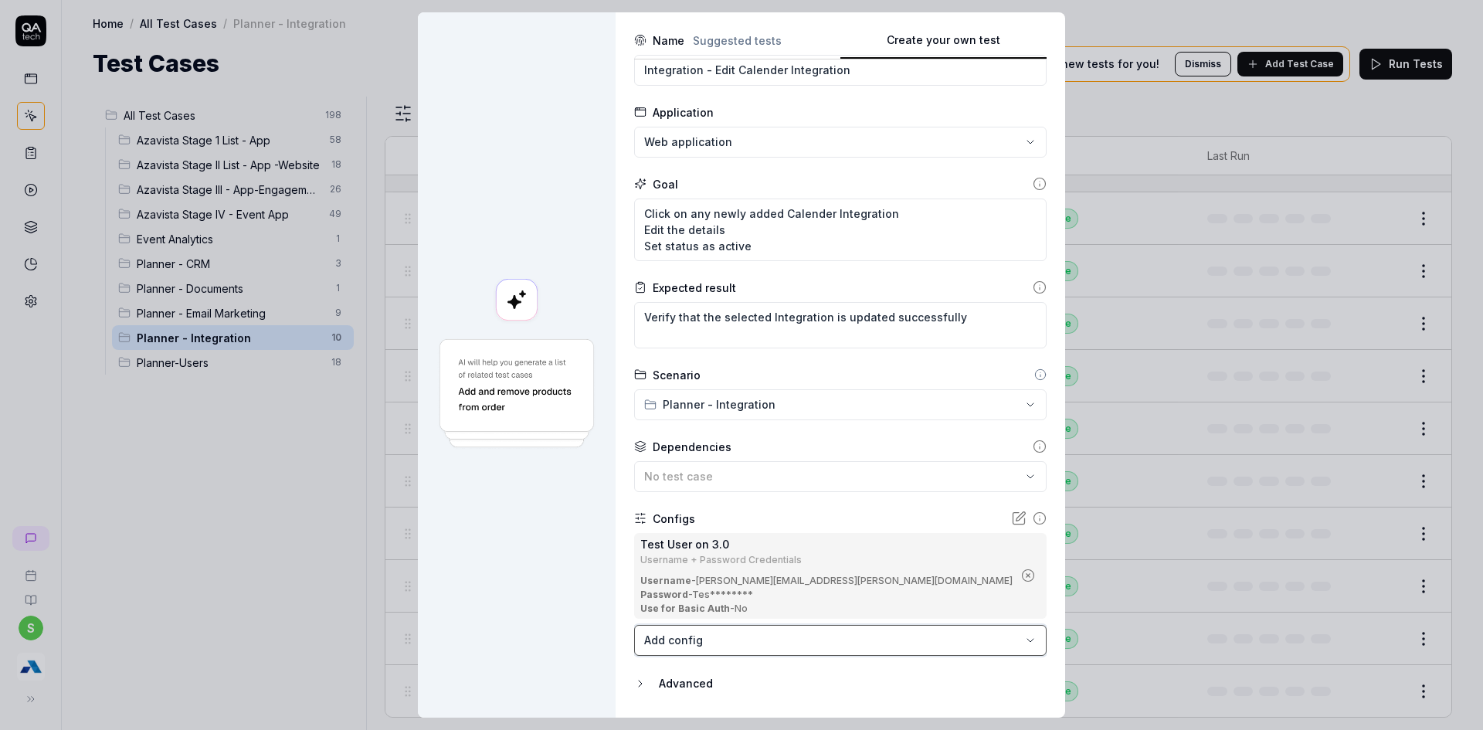
scroll to position [89, 0]
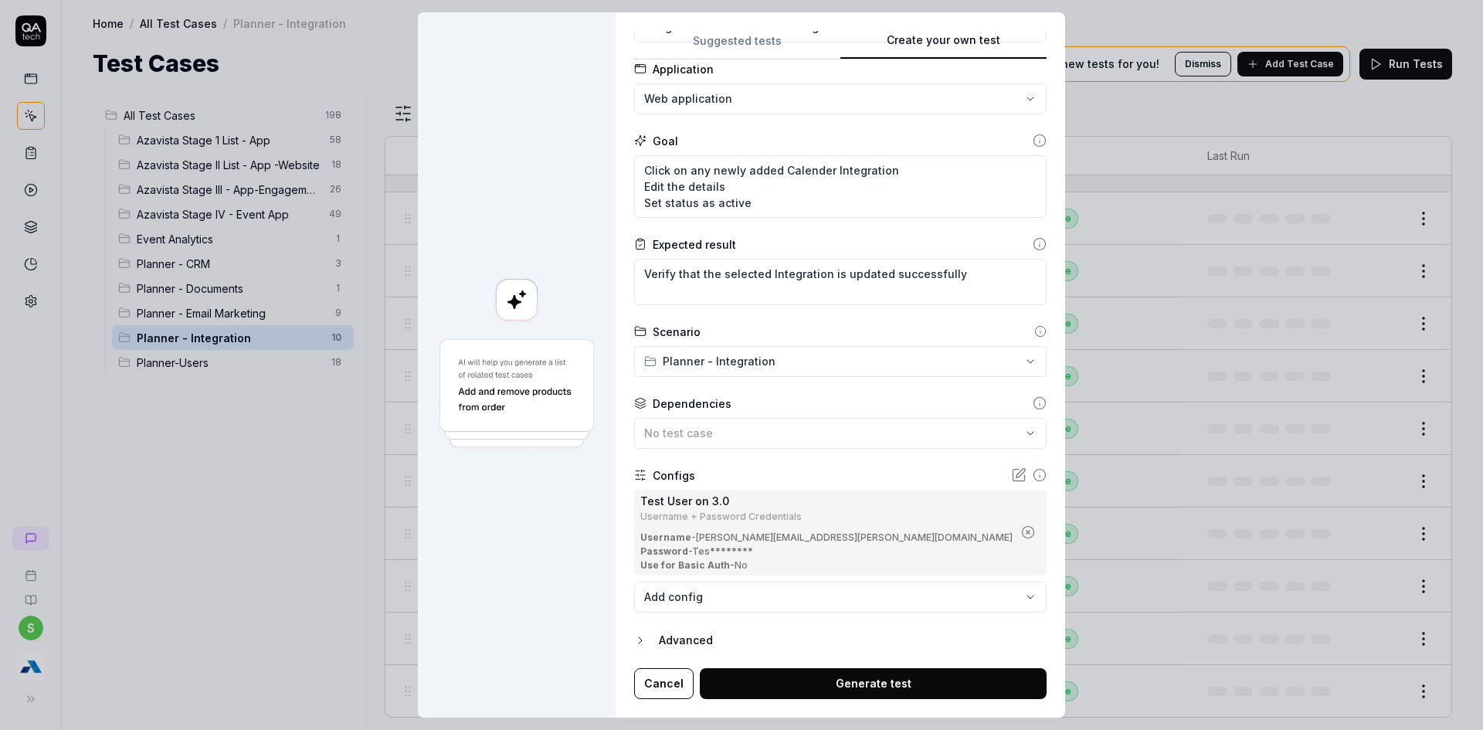
click at [849, 691] on button "Generate test" at bounding box center [873, 683] width 347 height 31
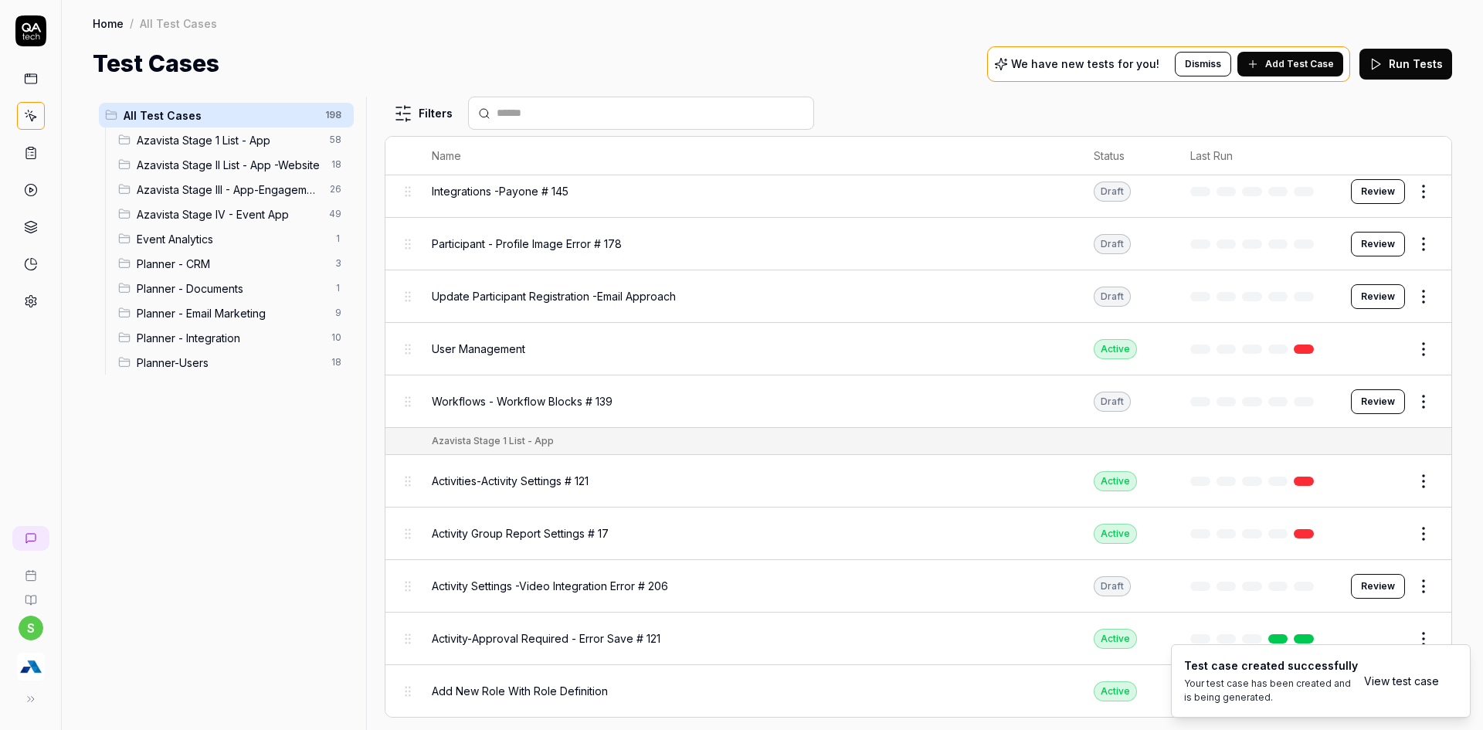
scroll to position [9158, 0]
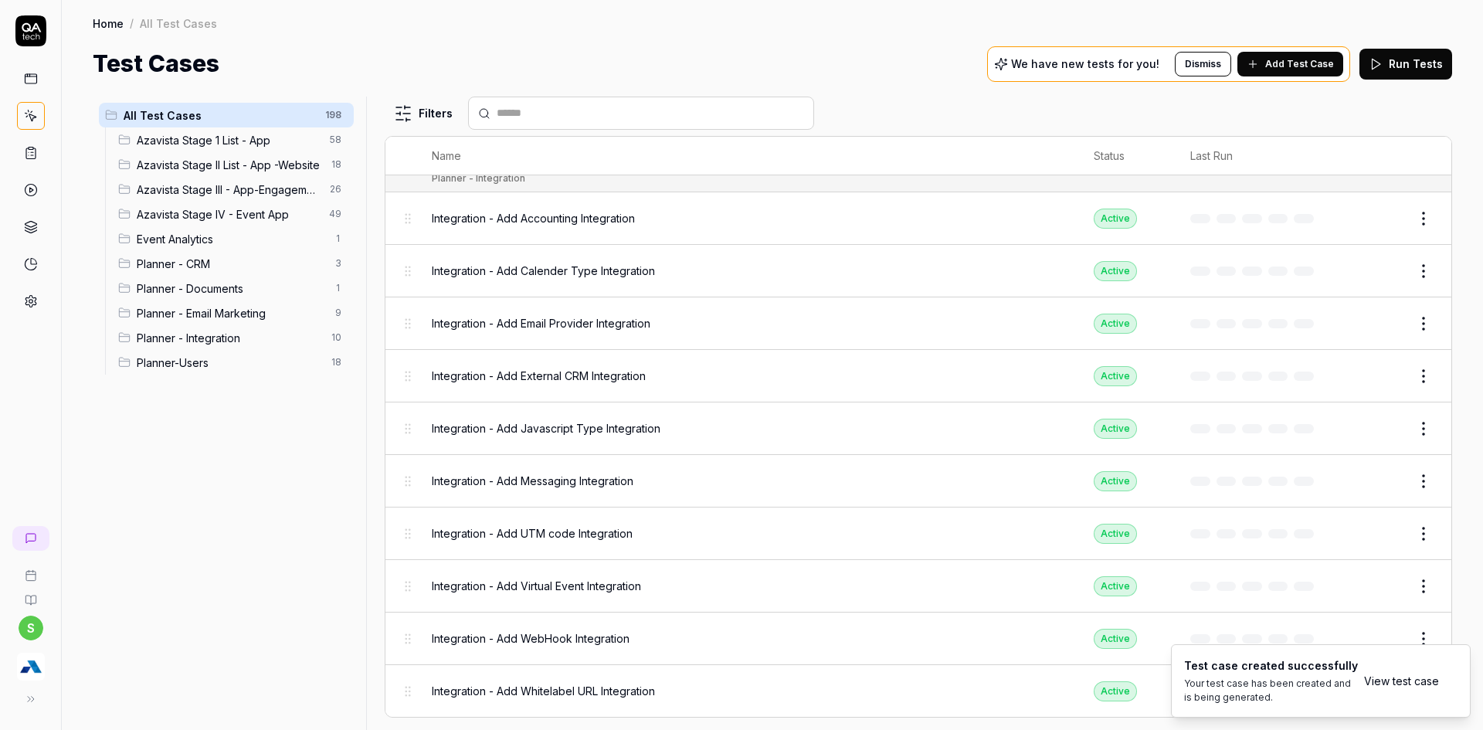
click at [1408, 679] on link "View test case" at bounding box center [1401, 681] width 75 height 16
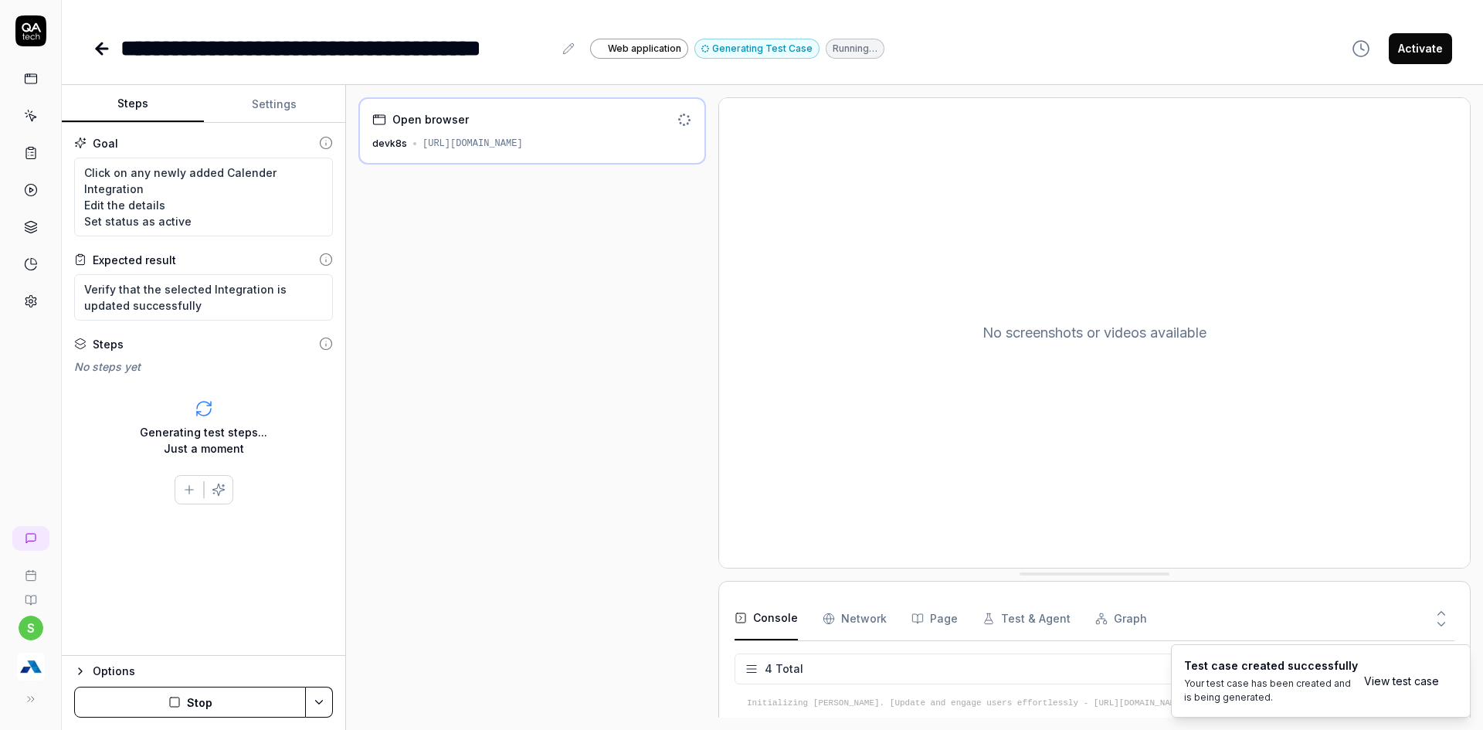
scroll to position [39, 0]
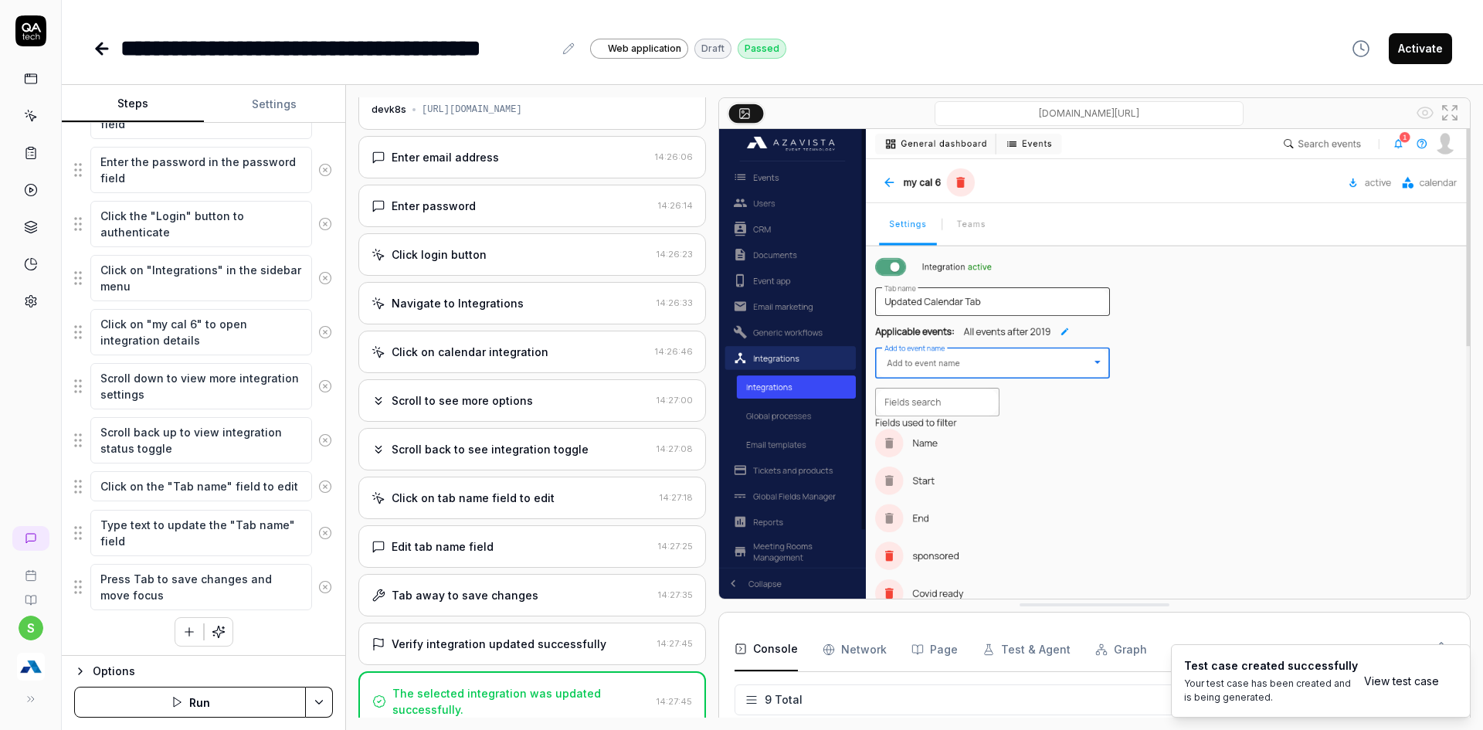
scroll to position [270, 0]
click at [515, 502] on div "Click on tab name field to edit" at bounding box center [473, 498] width 163 height 16
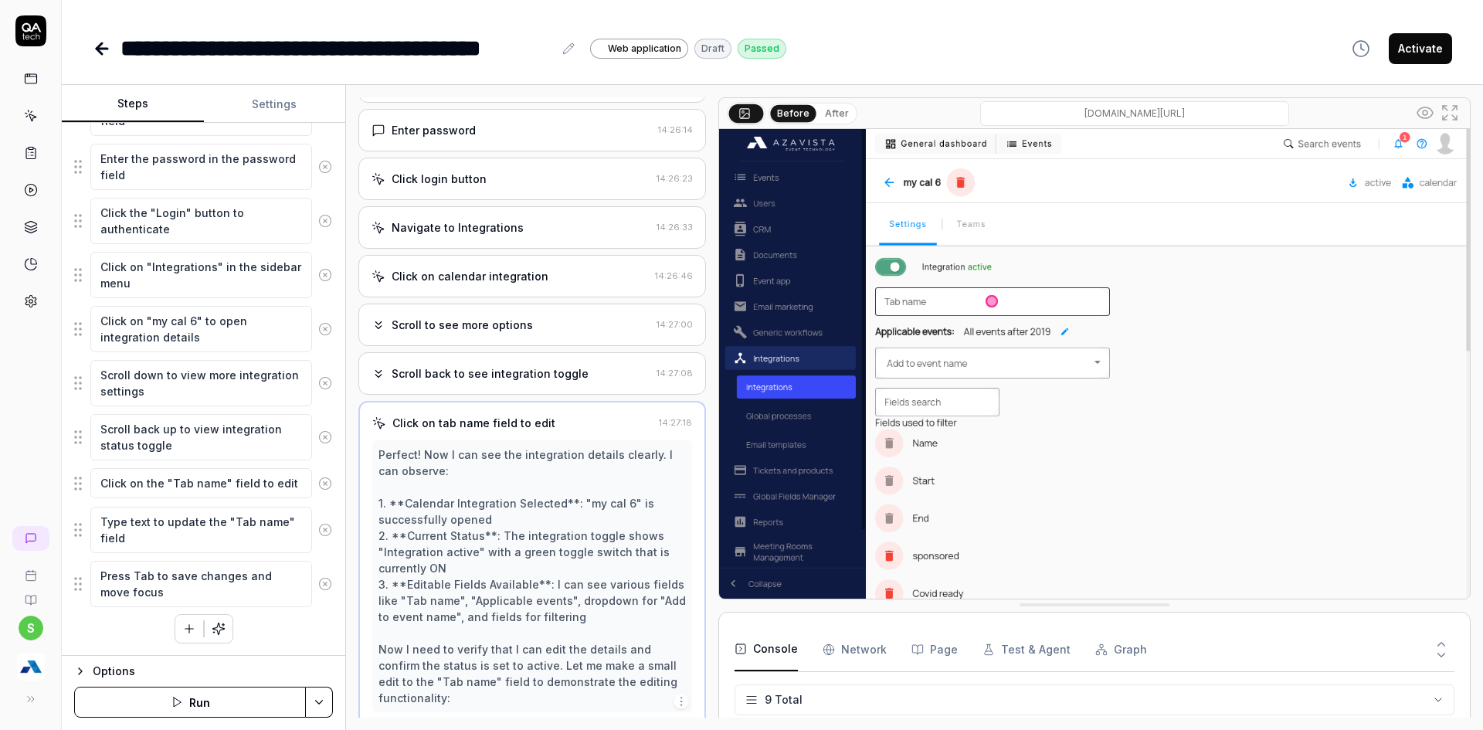
scroll to position [187, 0]
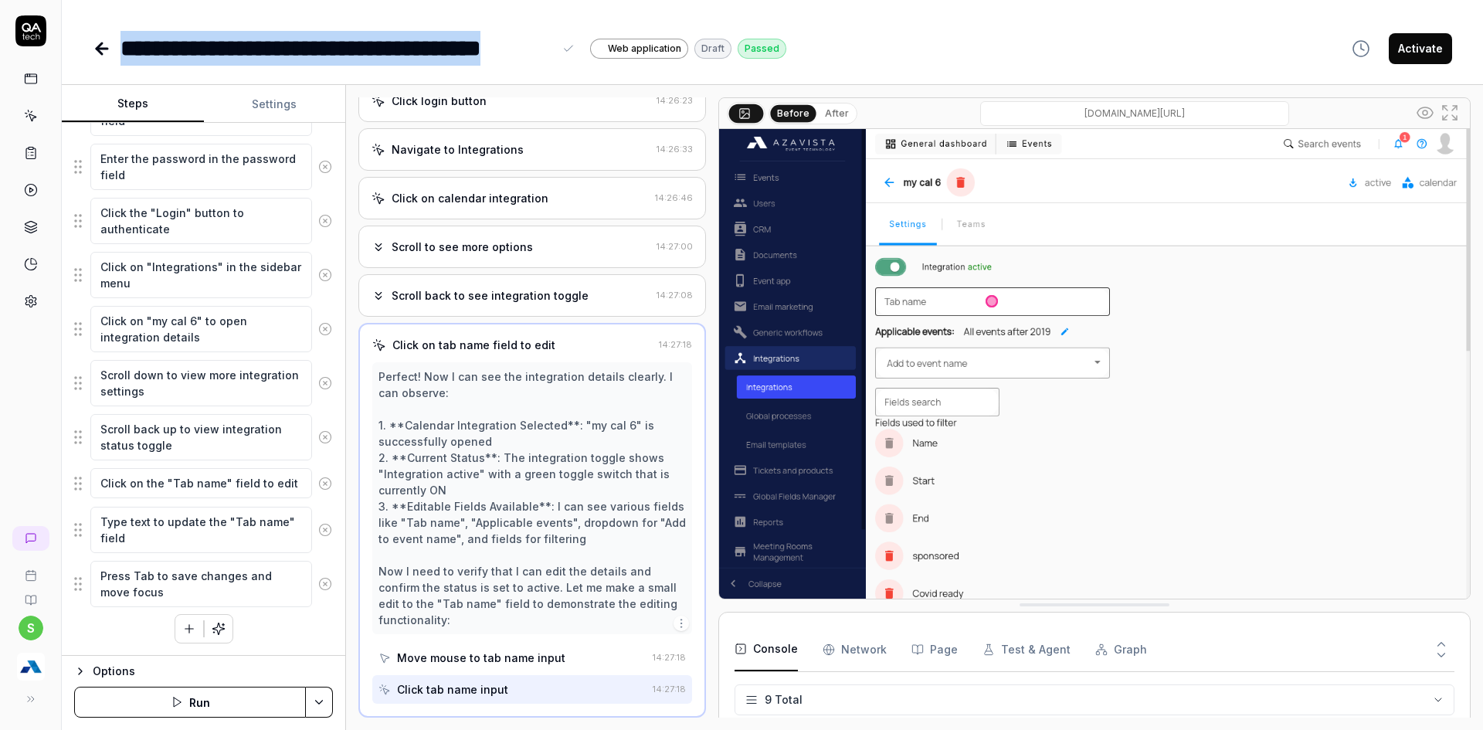
drag, startPoint x: 121, startPoint y: 42, endPoint x: 554, endPoint y: 42, distance: 432.7
click at [554, 42] on div "**********" at bounding box center [349, 48] width 457 height 35
copy div "**********"
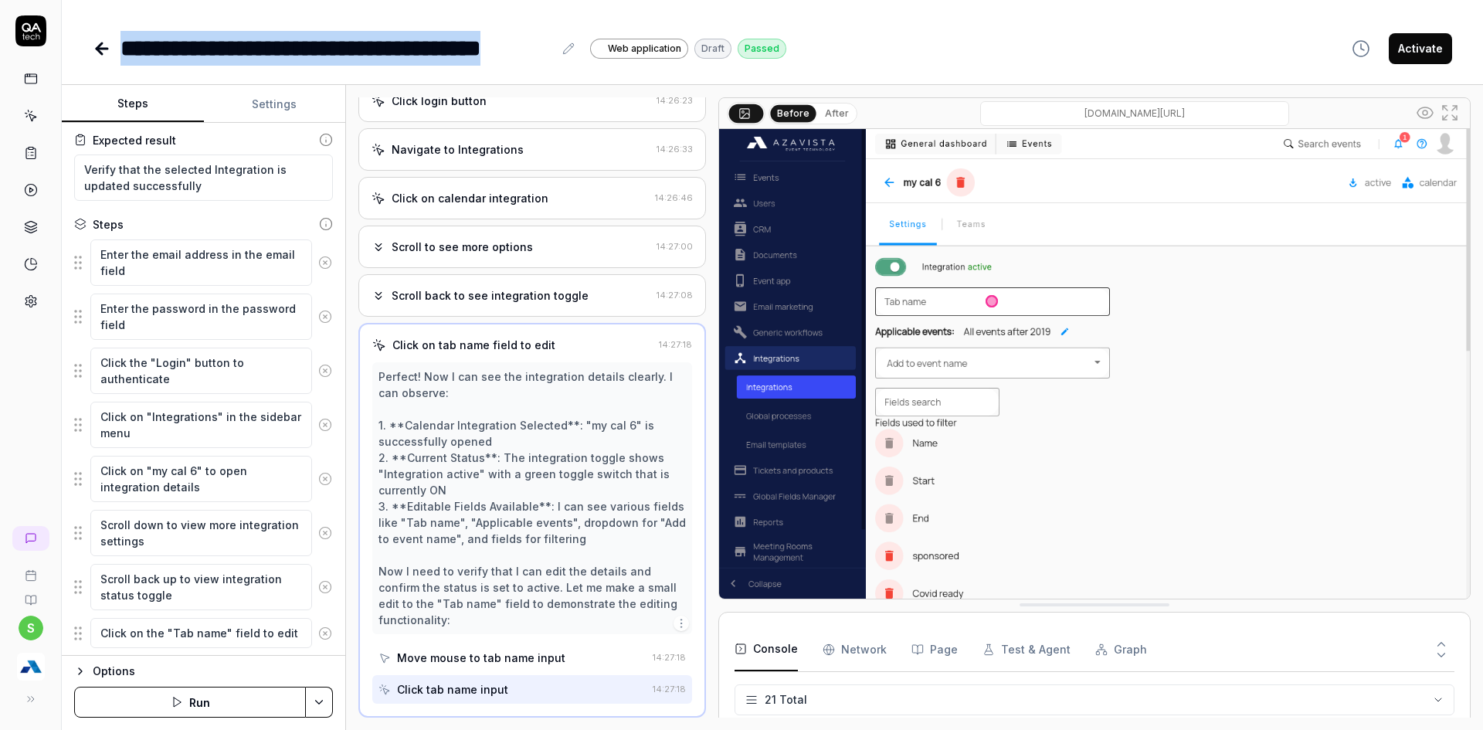
scroll to position [270, 0]
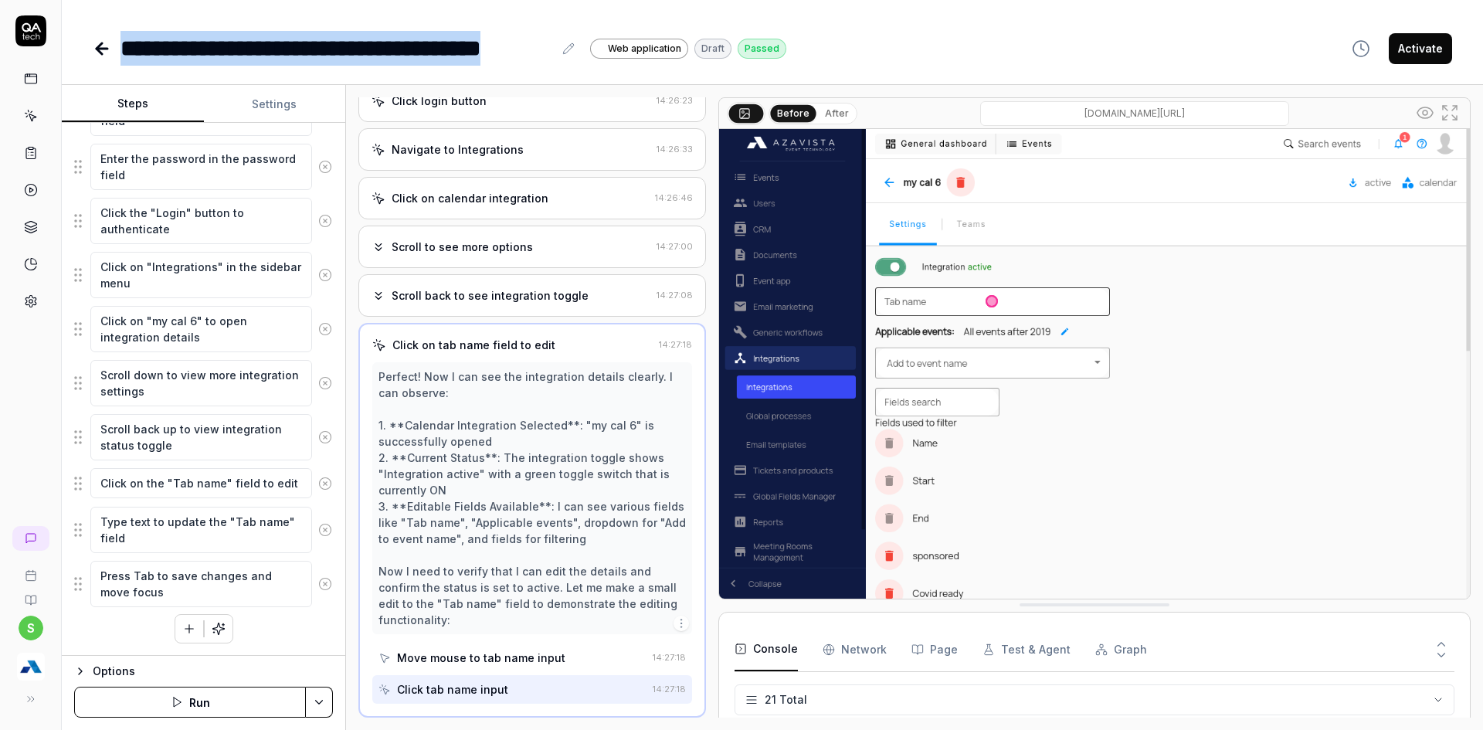
click at [1422, 48] on button "Activate" at bounding box center [1420, 48] width 63 height 31
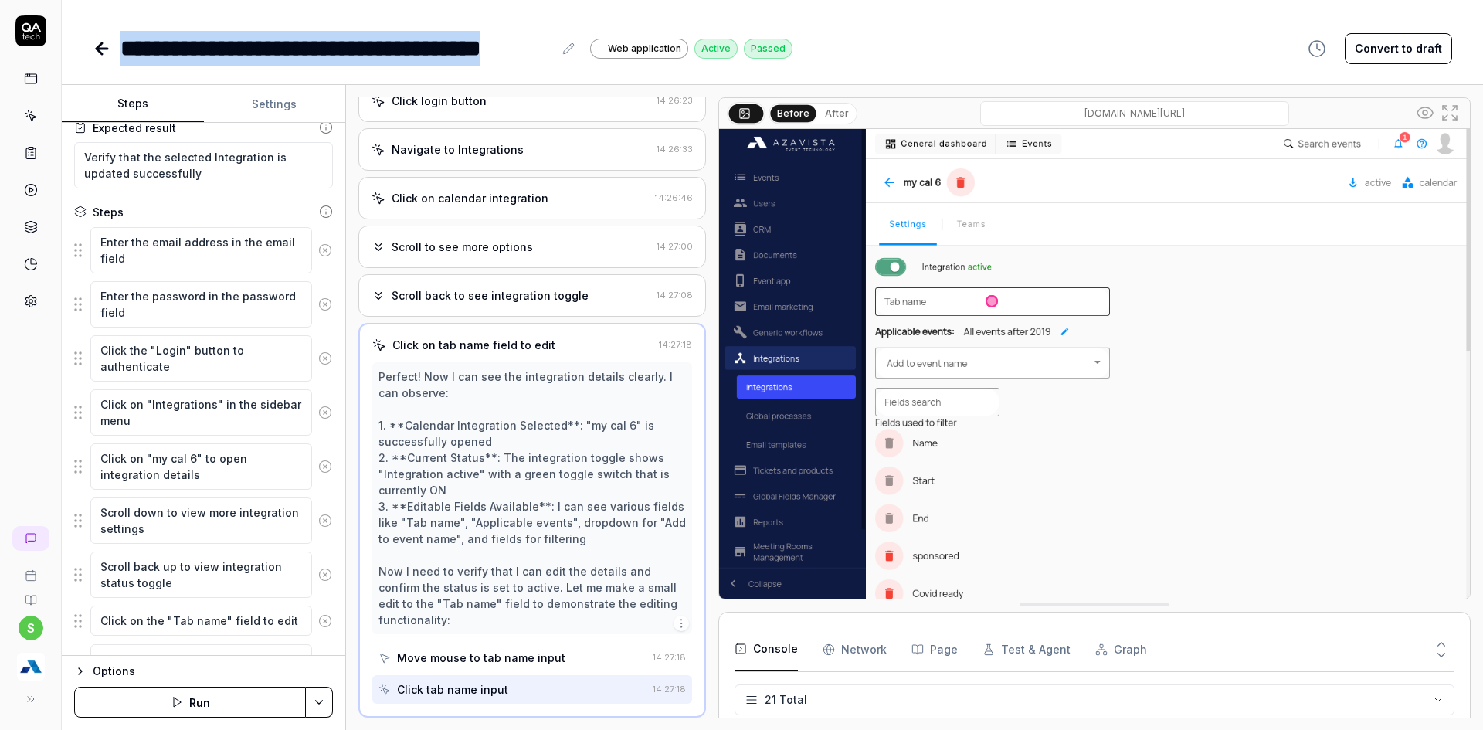
scroll to position [0, 0]
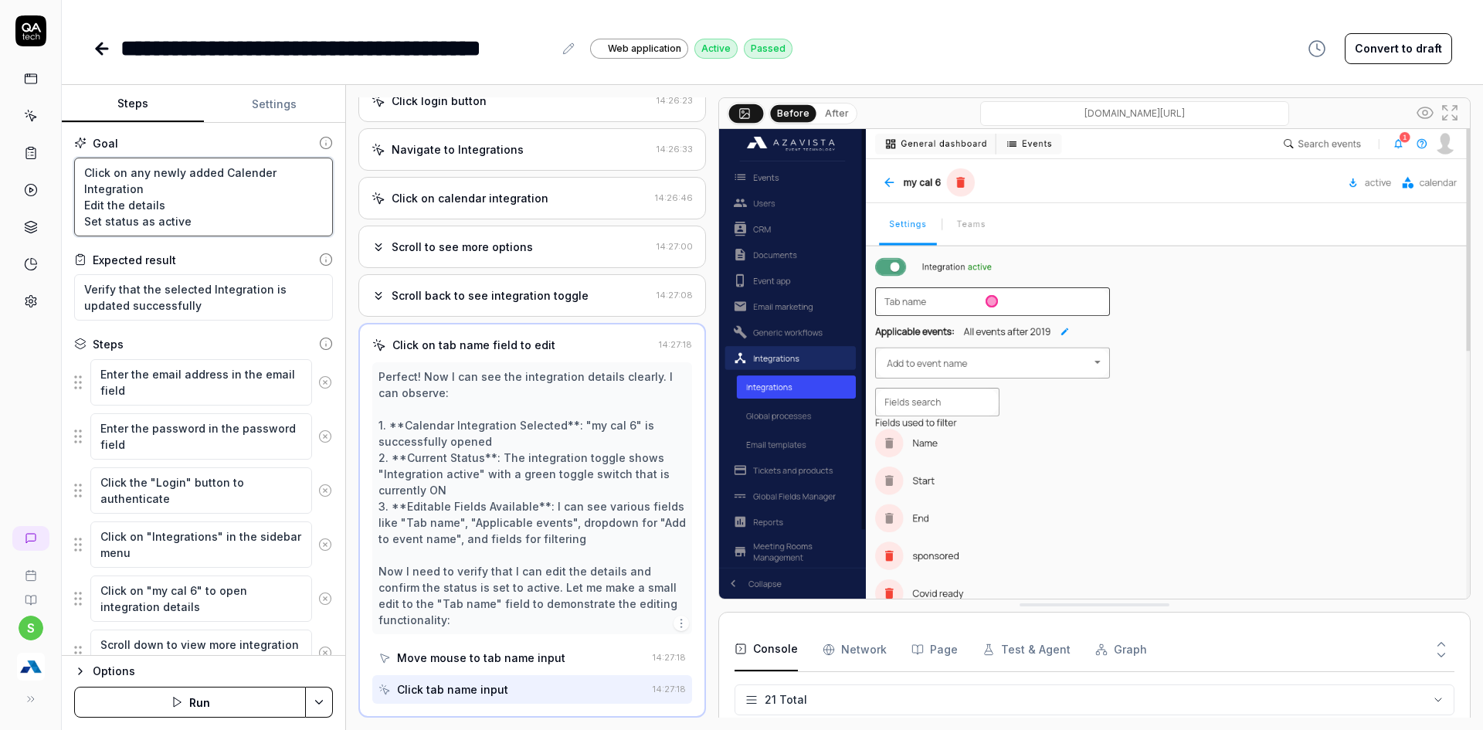
click at [232, 219] on textarea "Click on any newly added Calender Integration Edit the details Set status as ac…" at bounding box center [203, 197] width 259 height 79
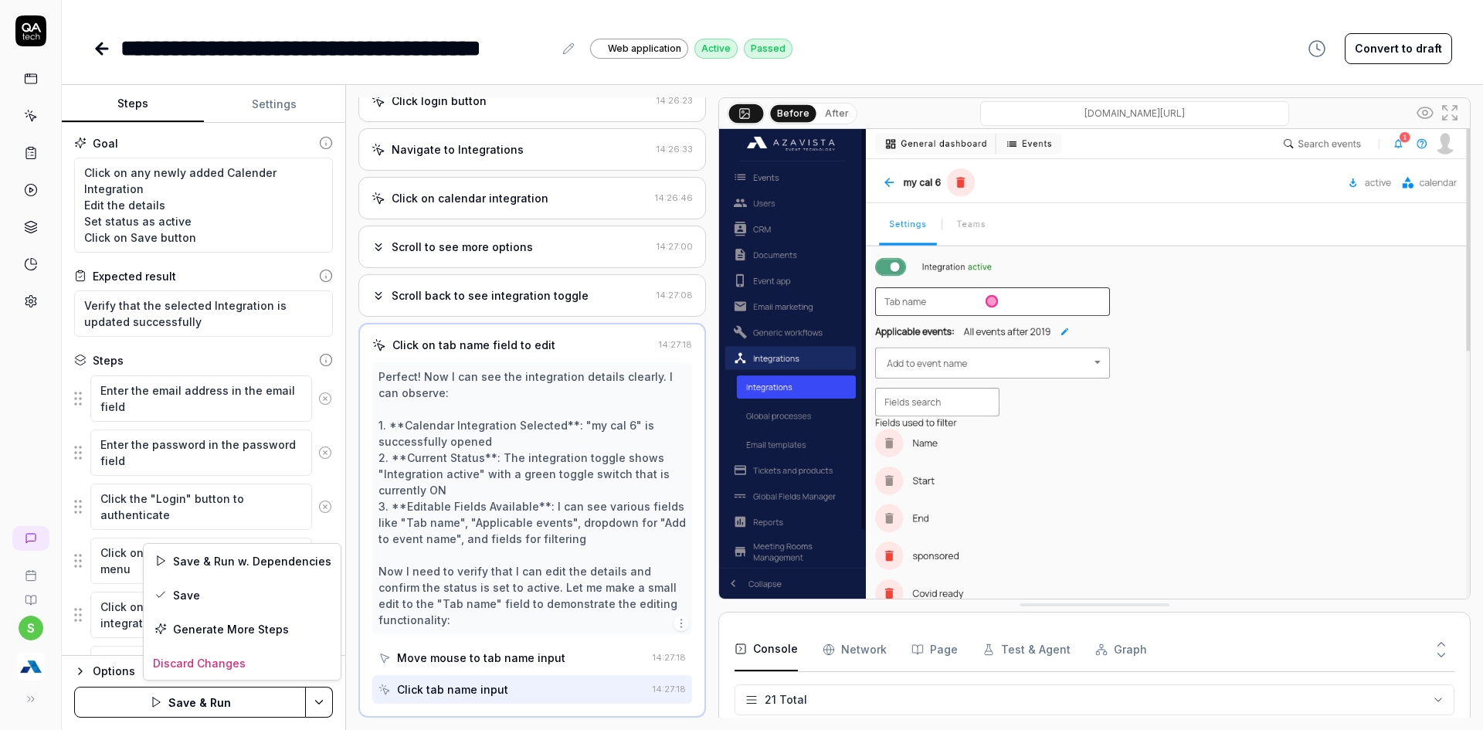
click at [312, 708] on html "**********" at bounding box center [741, 374] width 1483 height 749
click at [202, 597] on div "Save" at bounding box center [242, 595] width 197 height 34
click at [77, 172] on textarea "Click on any newly added Calender Integration Edit the details Set status as ac…" at bounding box center [203, 205] width 259 height 95
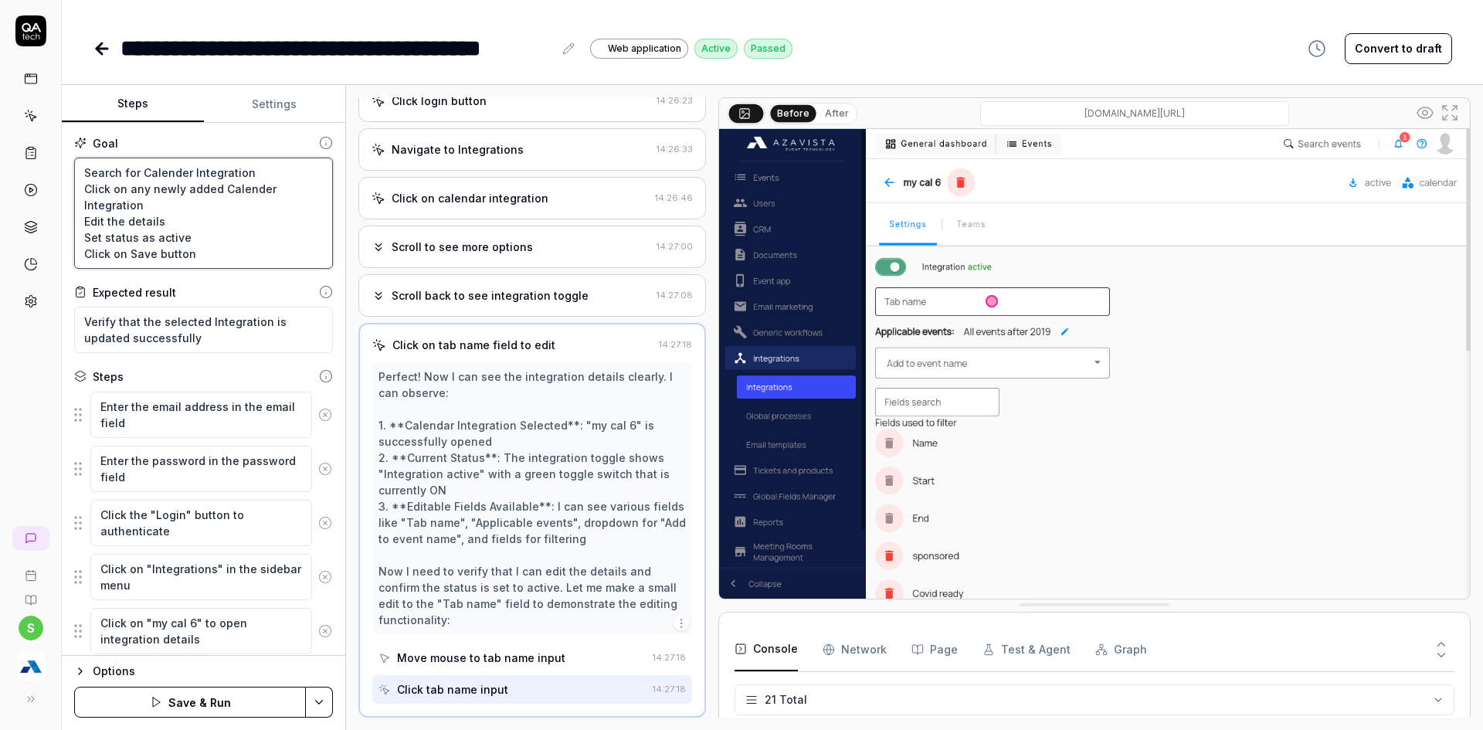
click at [79, 192] on textarea "Search for Calender Integration Click on any newly added Calender Integration E…" at bounding box center [203, 213] width 259 height 111
click at [314, 701] on html "**********" at bounding box center [741, 374] width 1483 height 749
click at [182, 603] on div "Save" at bounding box center [242, 595] width 197 height 34
click at [321, 700] on html "**********" at bounding box center [741, 374] width 1483 height 749
click at [218, 701] on html "**********" at bounding box center [741, 374] width 1483 height 749
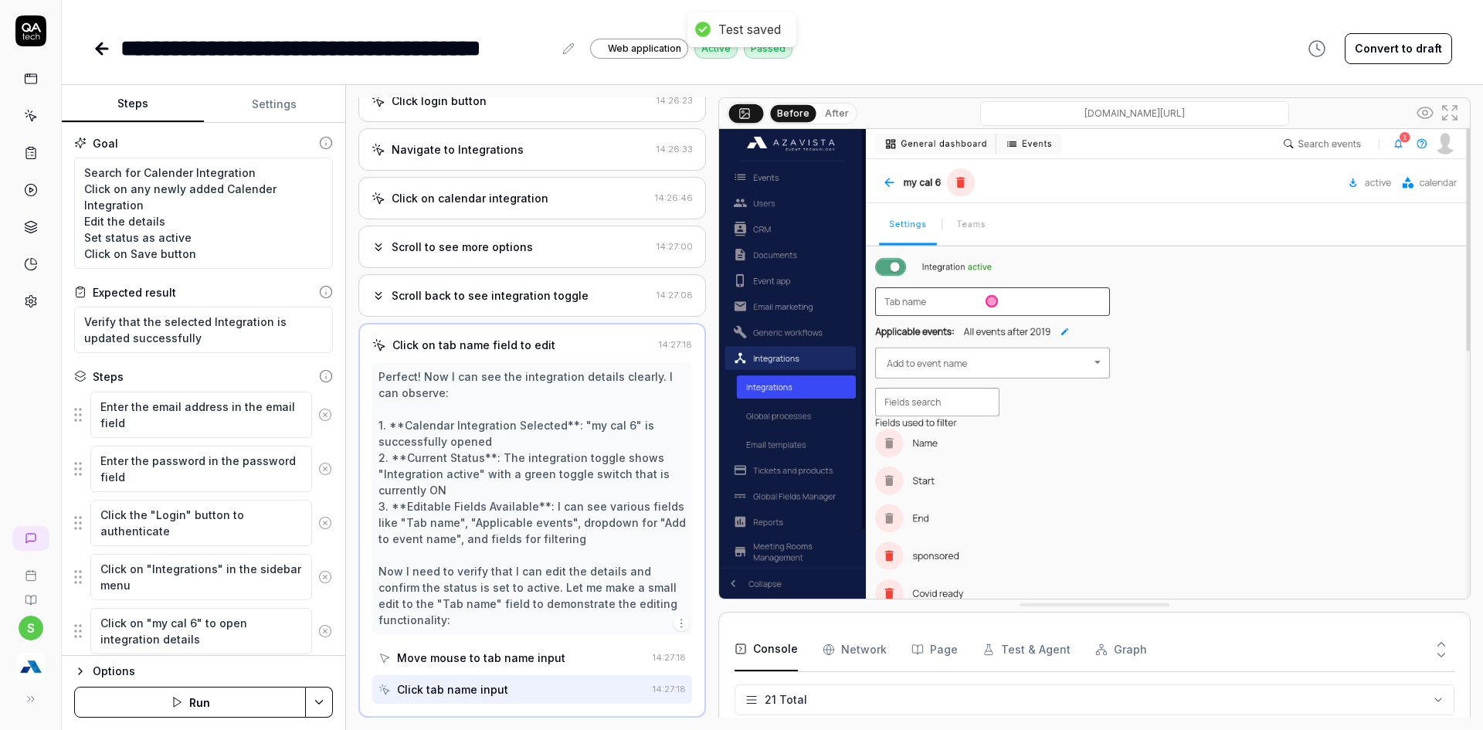
click at [218, 701] on button "Run" at bounding box center [190, 702] width 232 height 31
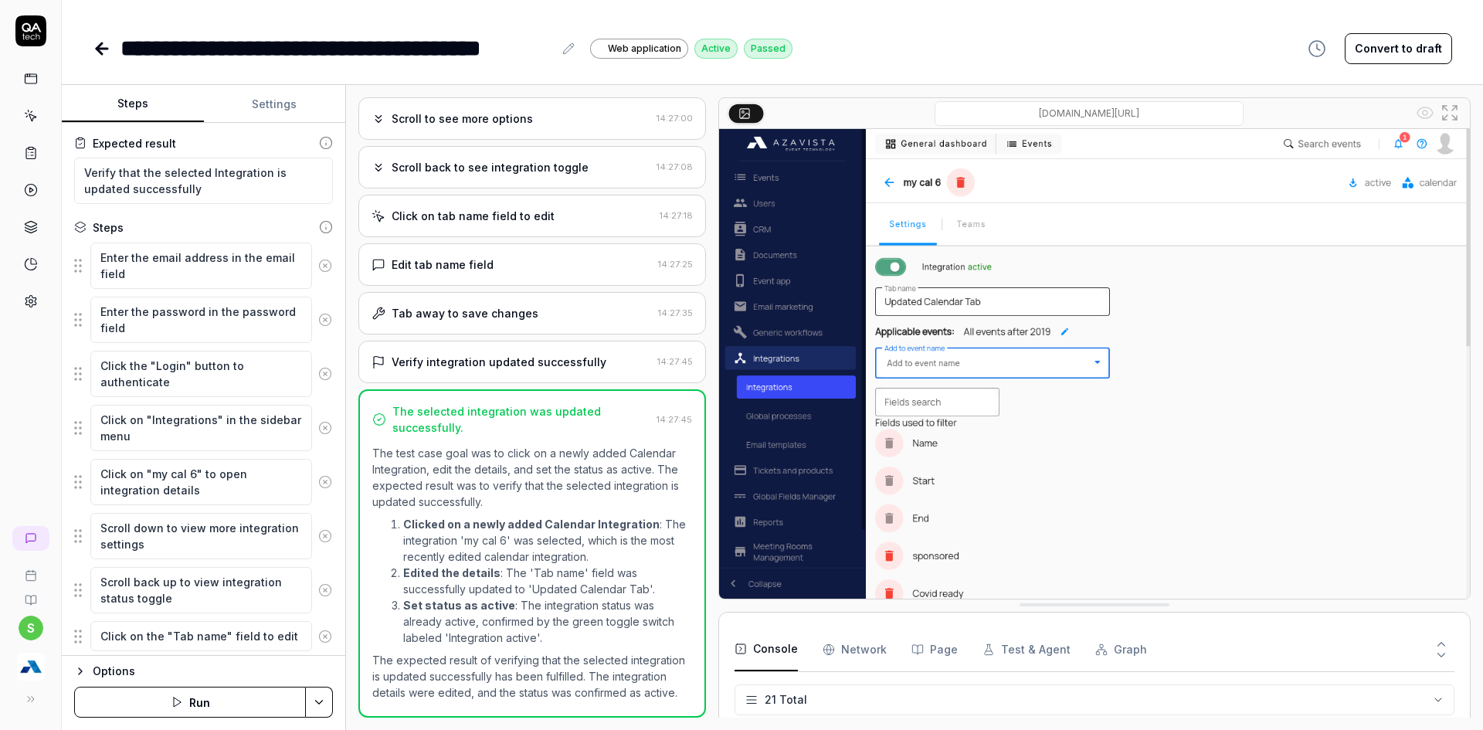
scroll to position [148, 0]
click at [318, 484] on icon at bounding box center [325, 484] width 14 height 14
type textarea "*"
drag, startPoint x: 172, startPoint y: 488, endPoint x: 100, endPoint y: 477, distance: 71.8
click at [100, 477] on textarea "Scroll down to view more integration settings" at bounding box center [201, 483] width 222 height 46
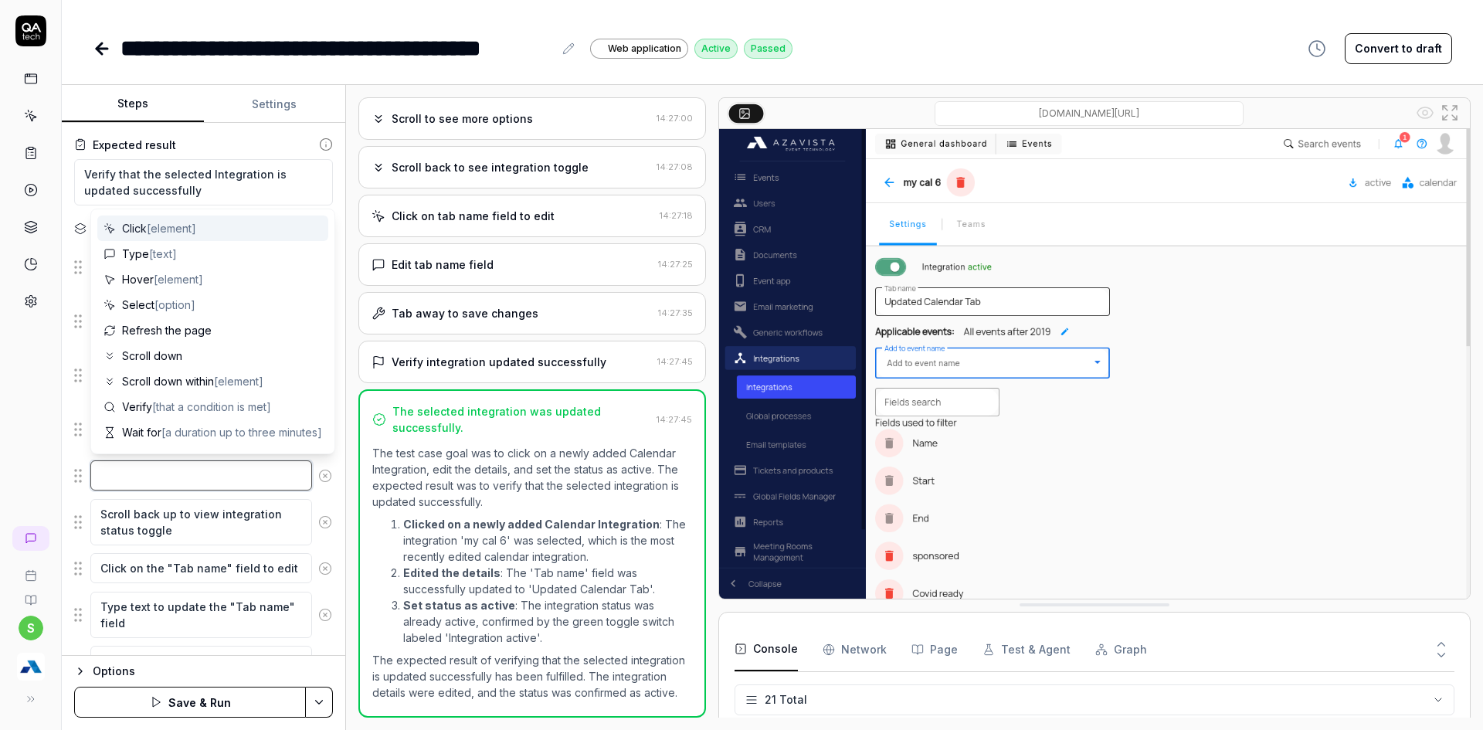
type textarea "*"
type textarea "W"
type textarea "*"
type textarea "Wi"
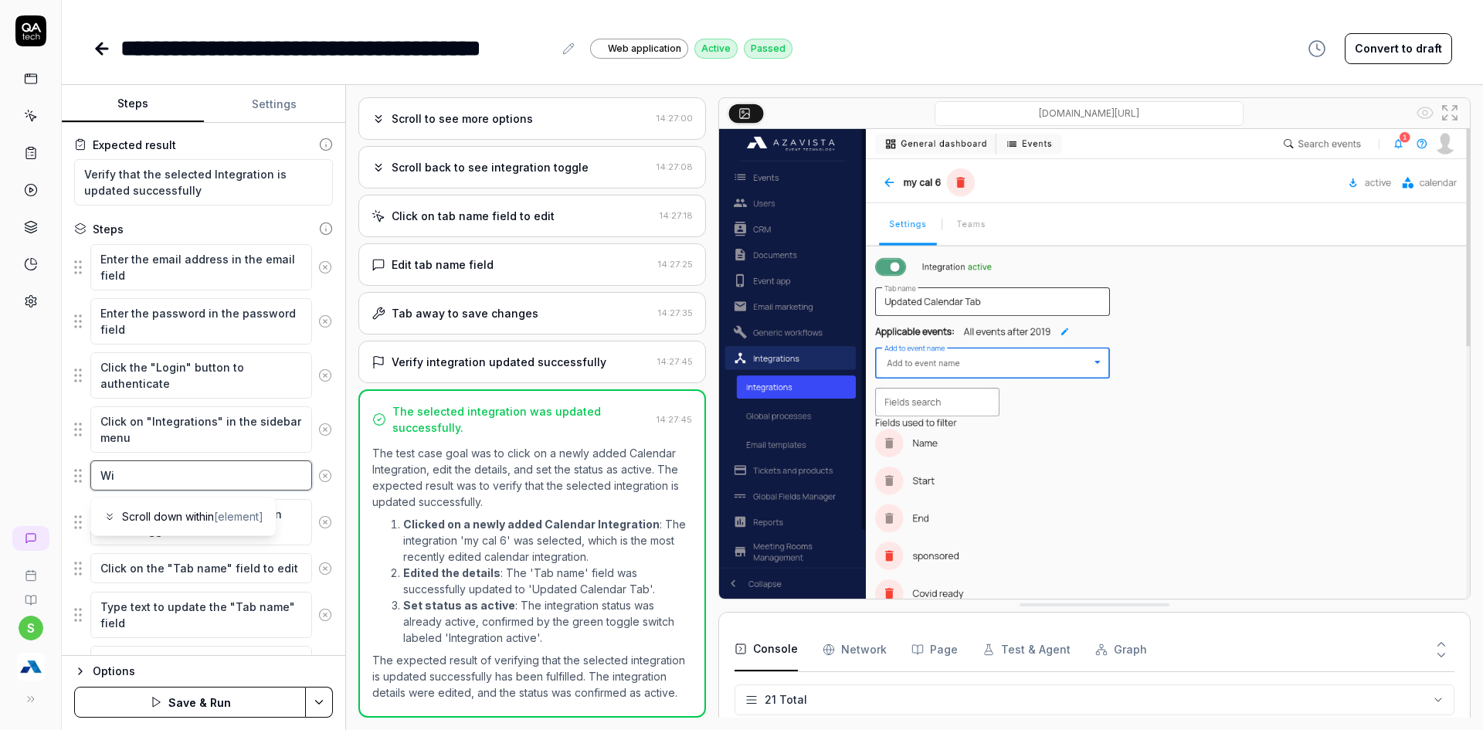
type textarea "*"
type textarea "W"
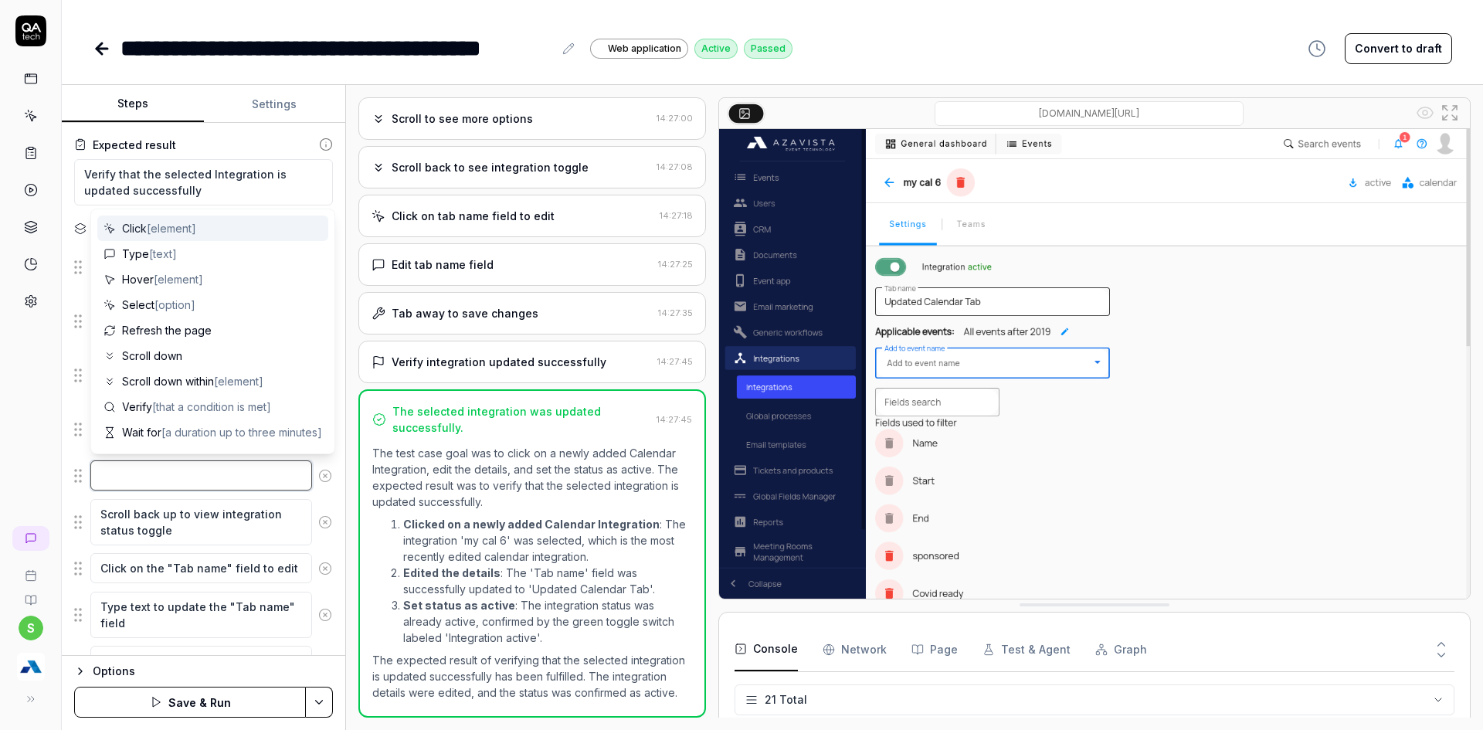
type textarea "*"
type textarea "W"
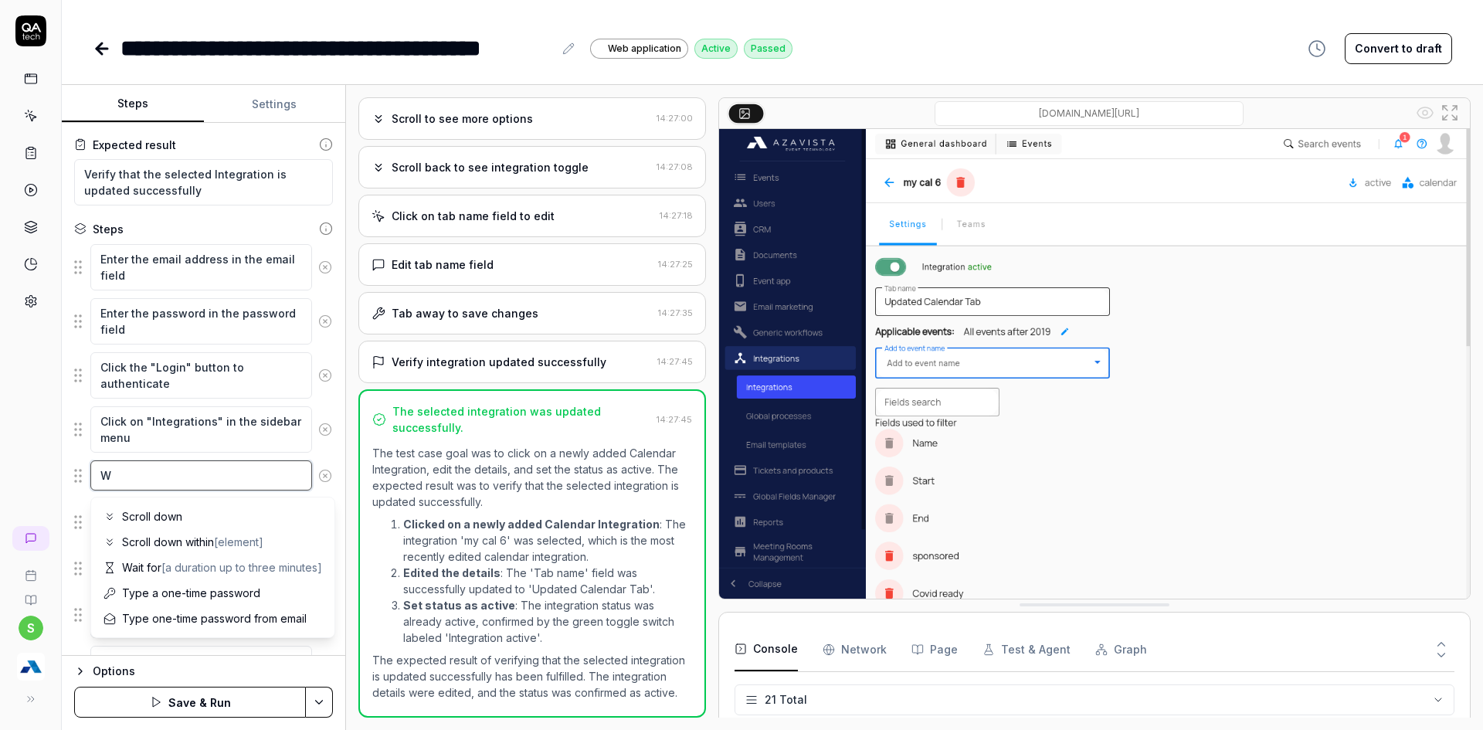
type textarea "*"
type textarea "Wu"
type textarea "*"
type textarea "Wui"
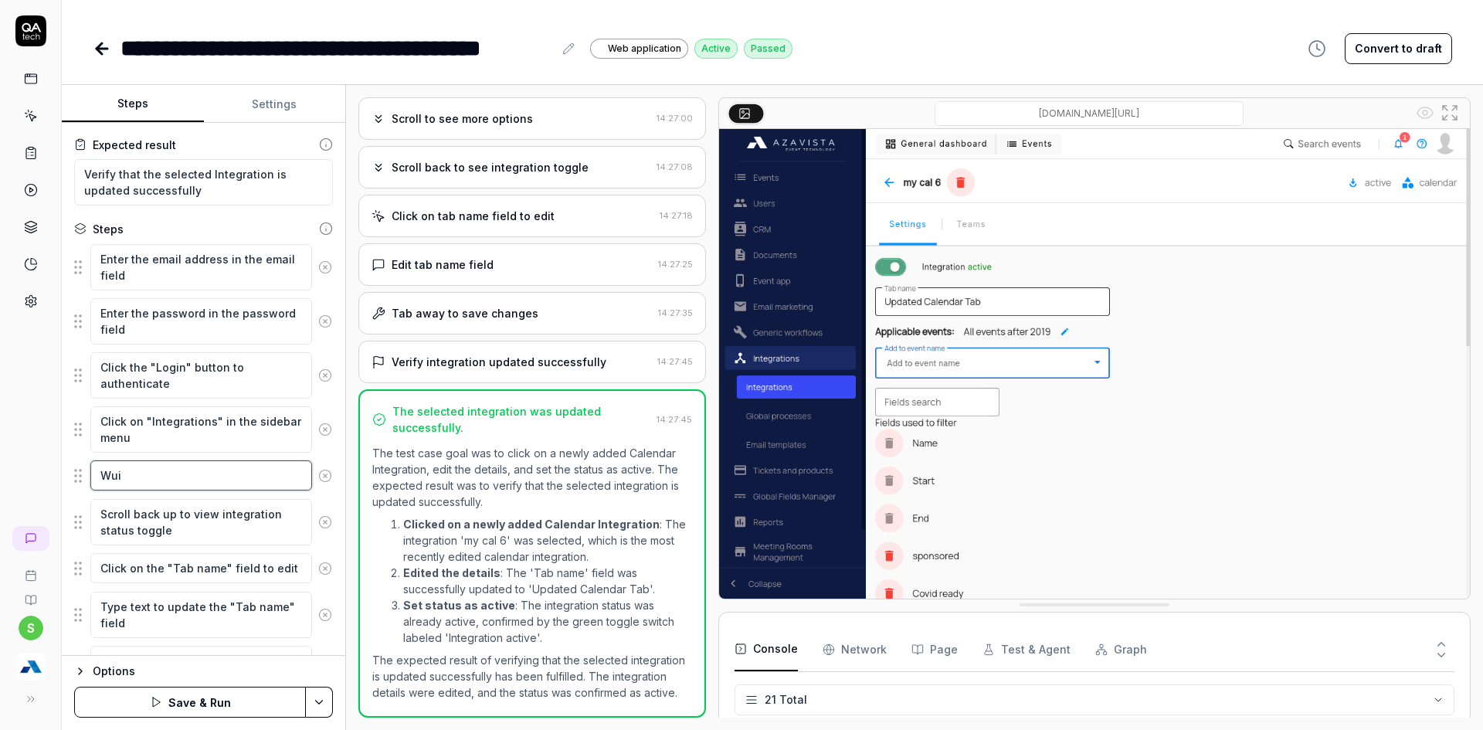
type textarea "*"
type textarea "Wuic"
type textarea "*"
type textarea "Wuick"
type textarea "*"
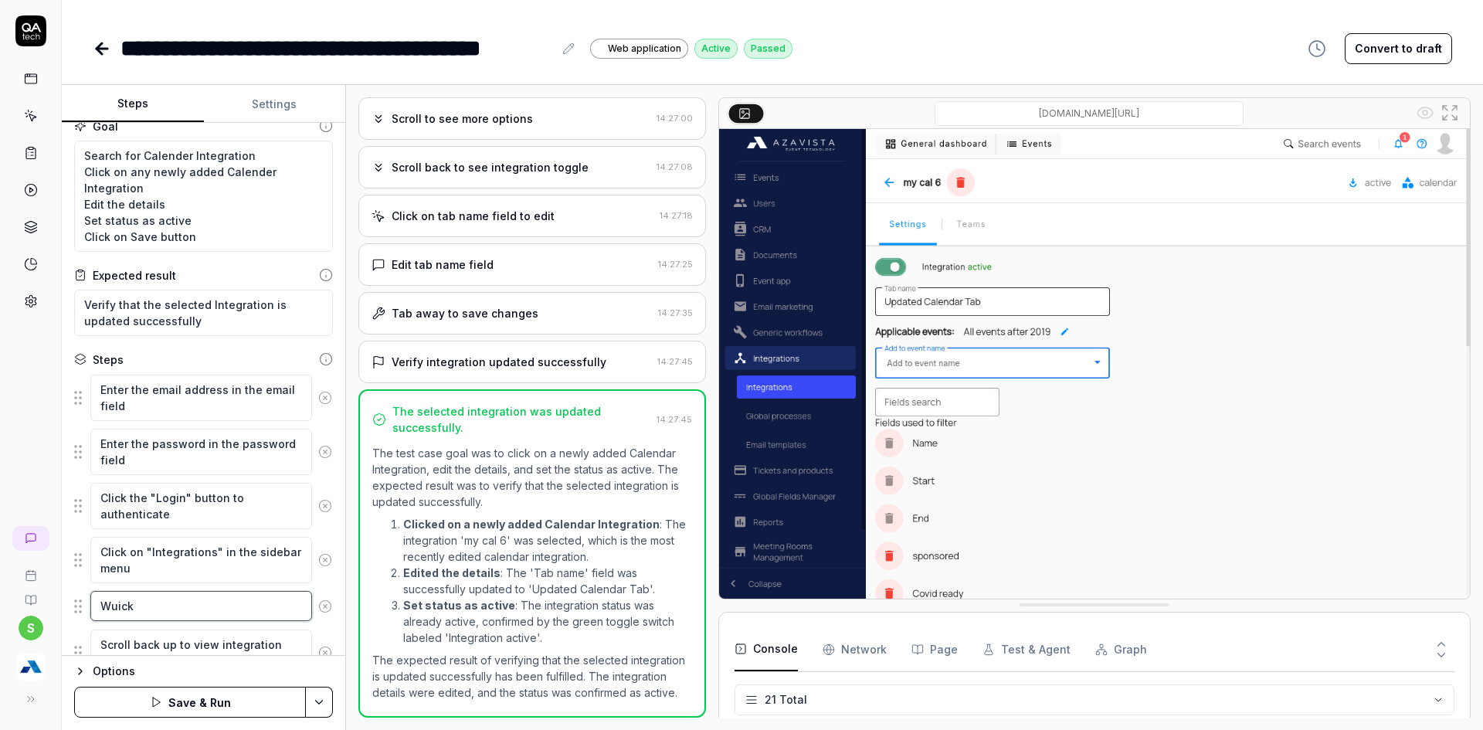
scroll to position [0, 0]
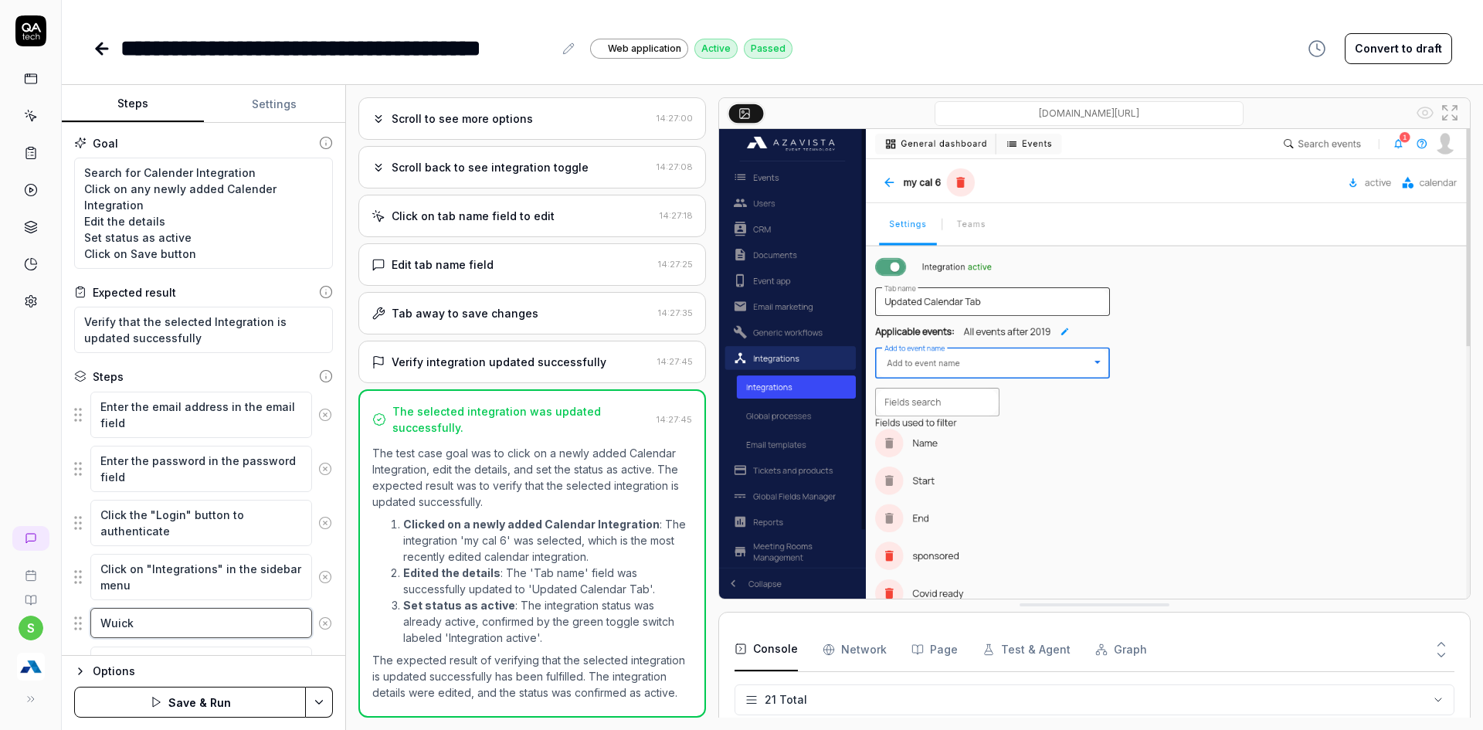
type textarea "Wuick"
drag, startPoint x: 251, startPoint y: 177, endPoint x: 61, endPoint y: 172, distance: 190.1
click at [61, 172] on div "**********" at bounding box center [741, 365] width 1483 height 730
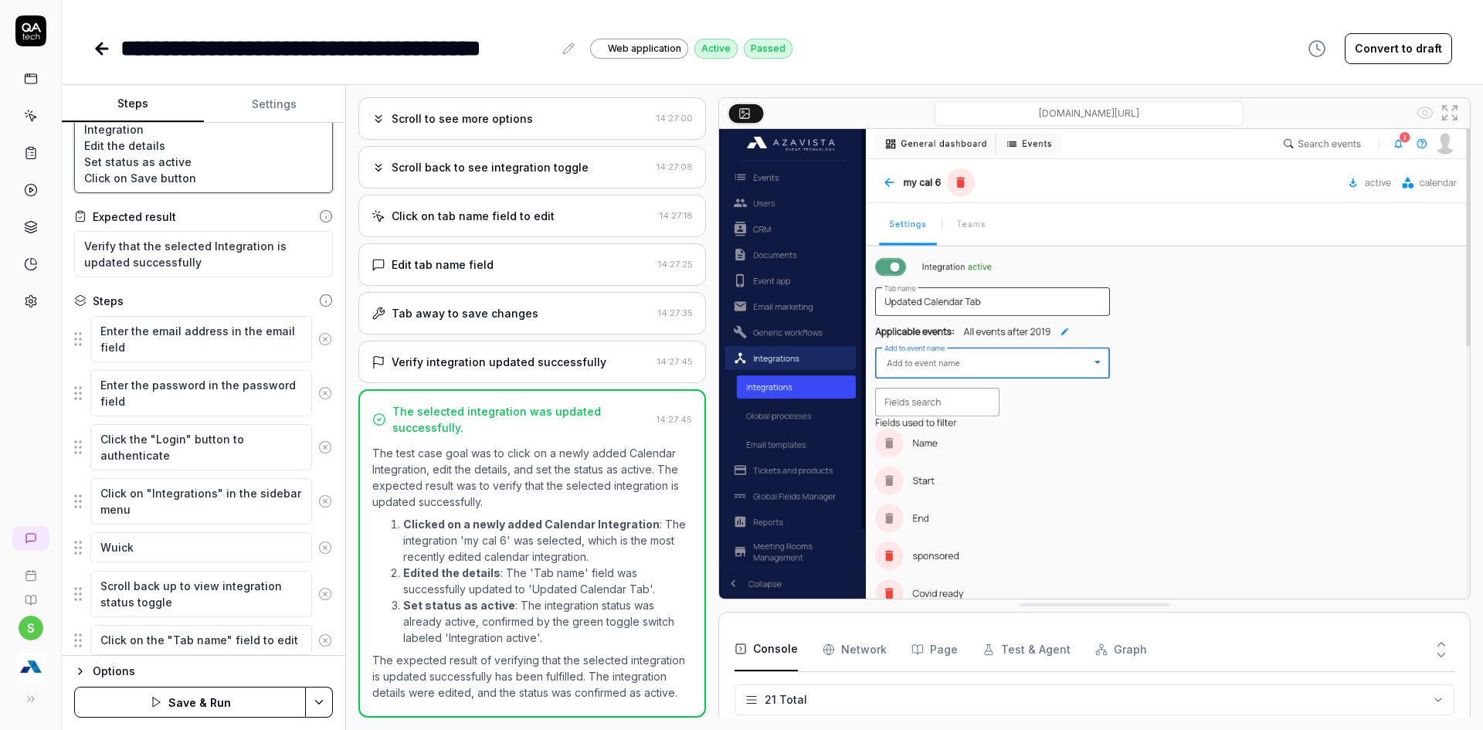
scroll to position [232, 0]
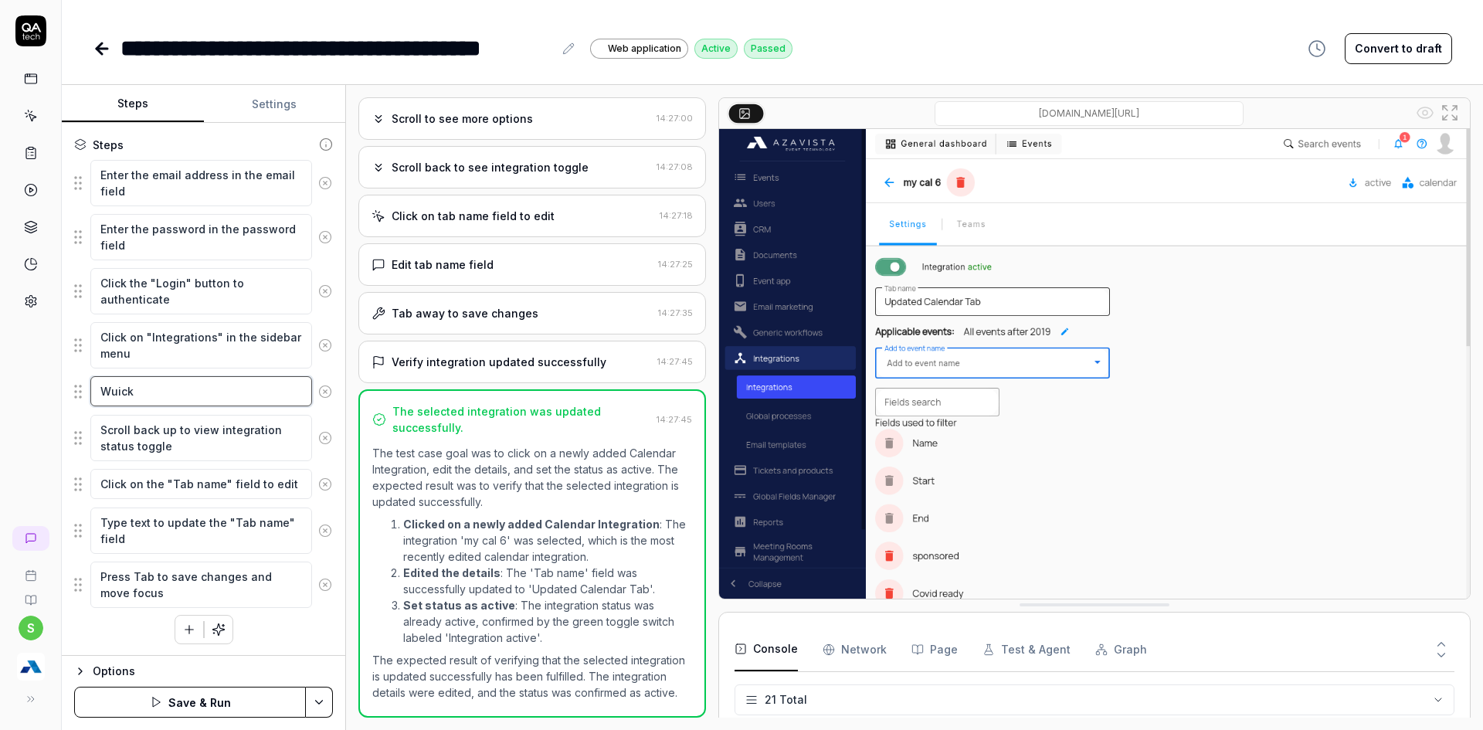
click at [116, 395] on textarea "Wuick" at bounding box center [201, 391] width 222 height 30
paste textarea "Search for Calender Integration"
type textarea "*"
click at [255, 396] on textarea "Search for Calender Integration" at bounding box center [201, 391] width 222 height 30
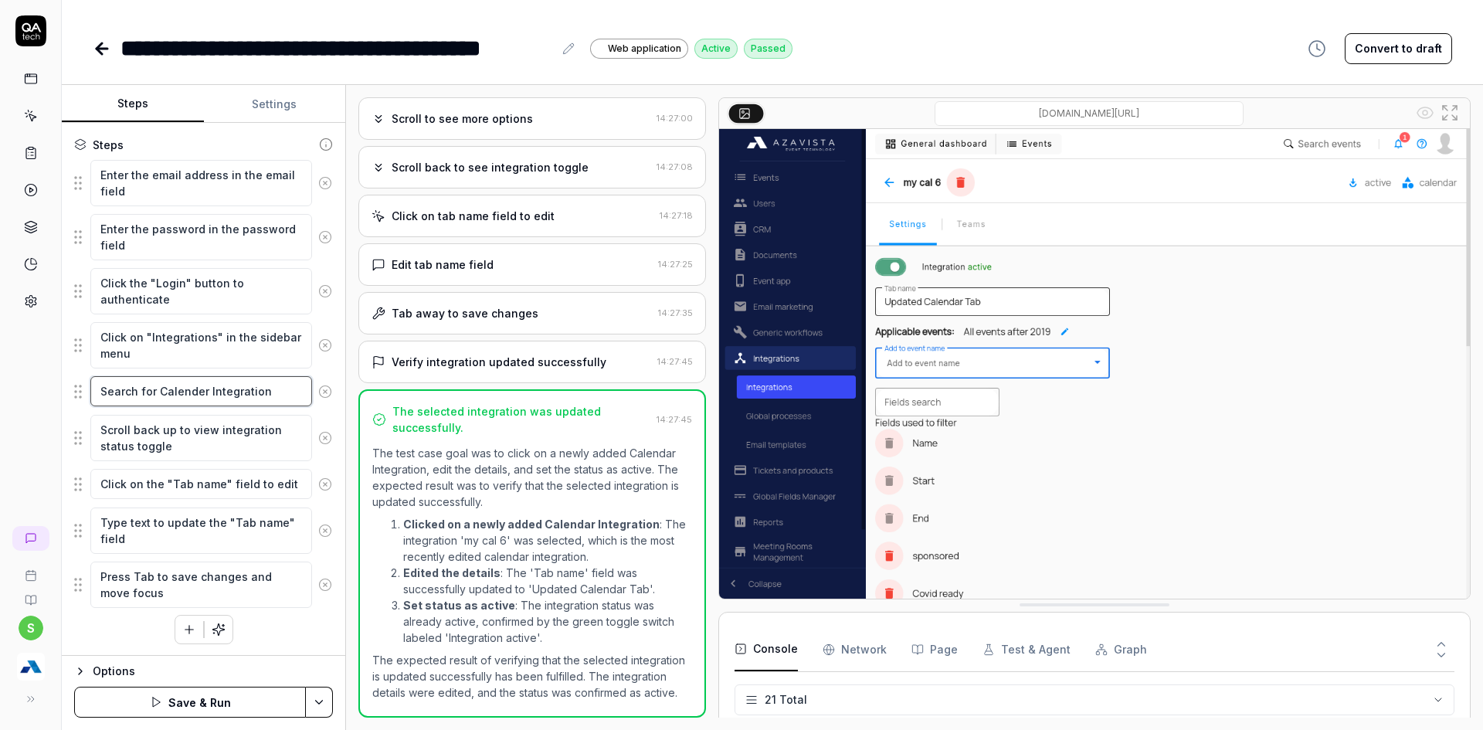
click at [280, 398] on textarea "Search for Calender Integration" at bounding box center [201, 391] width 222 height 30
type textarea "Search for Calender Integration"
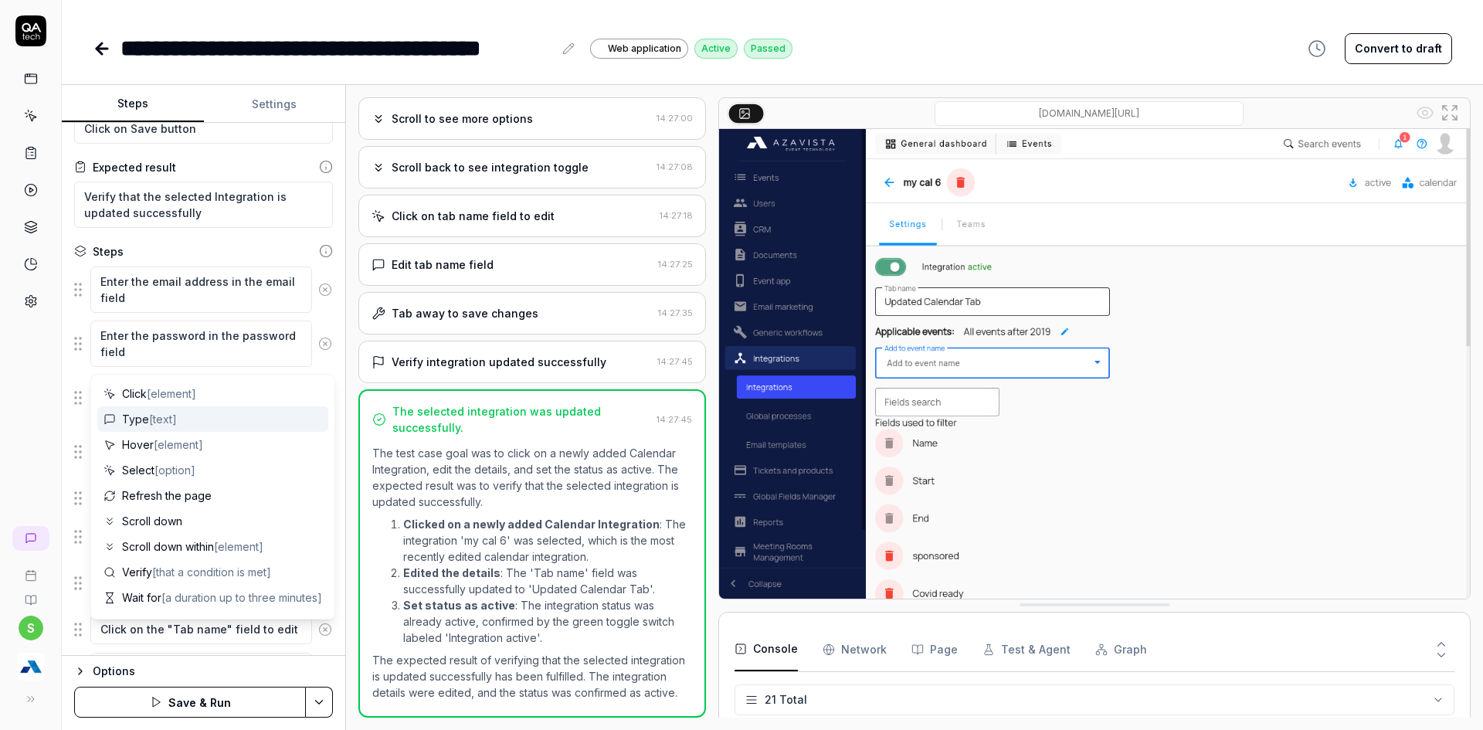
scroll to position [0, 0]
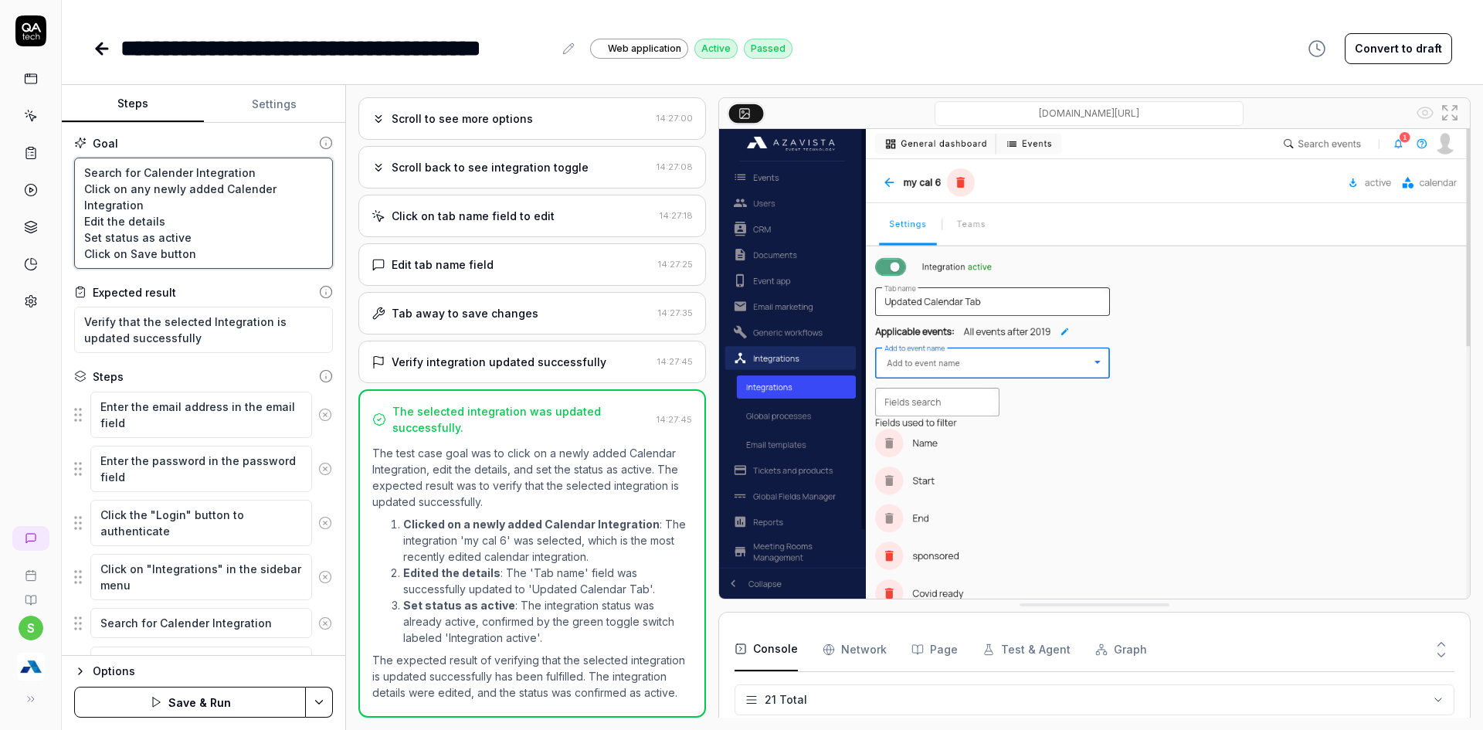
drag, startPoint x: 151, startPoint y: 206, endPoint x: 73, endPoint y: 190, distance: 80.5
click at [73, 190] on div "Goal Search for Calender Integration Click on any newly added Calender Integrat…" at bounding box center [204, 389] width 284 height 533
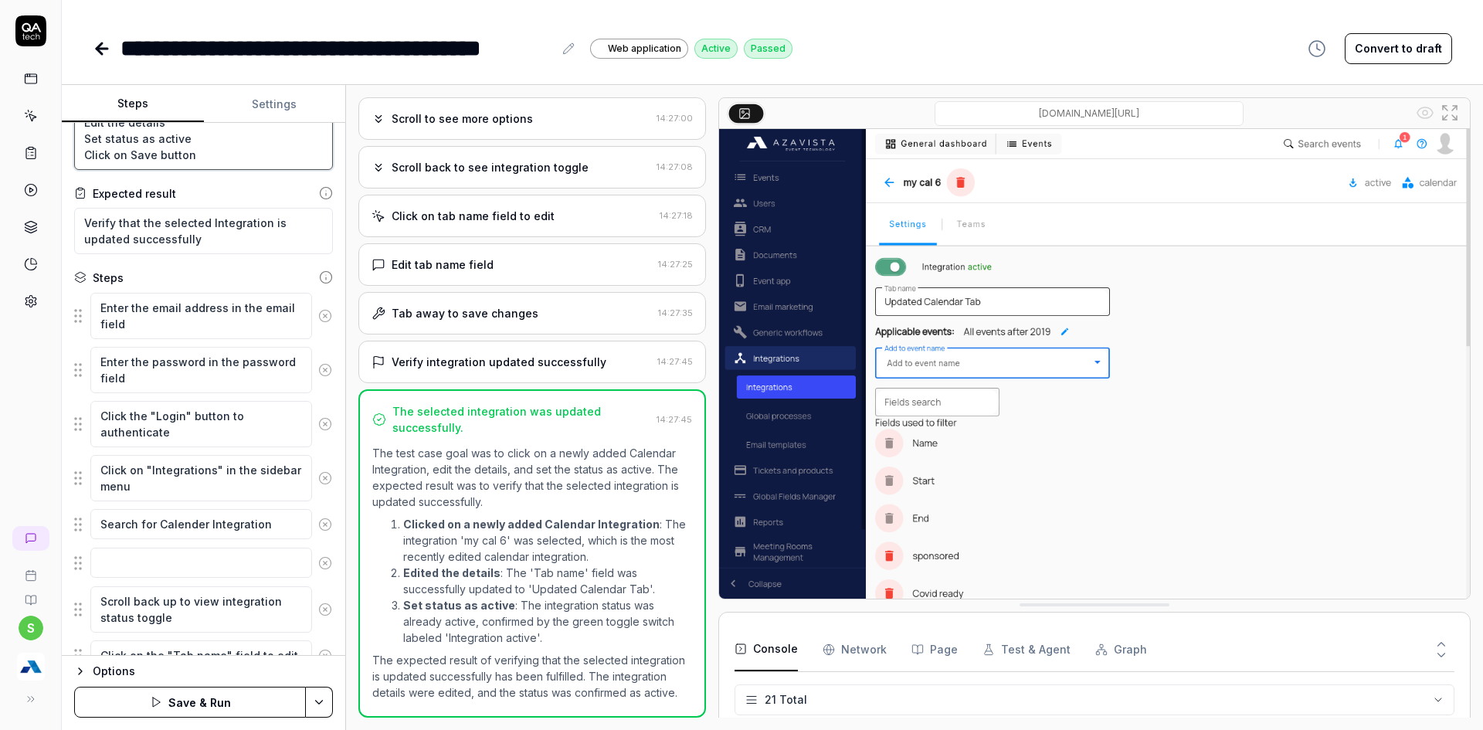
scroll to position [271, 0]
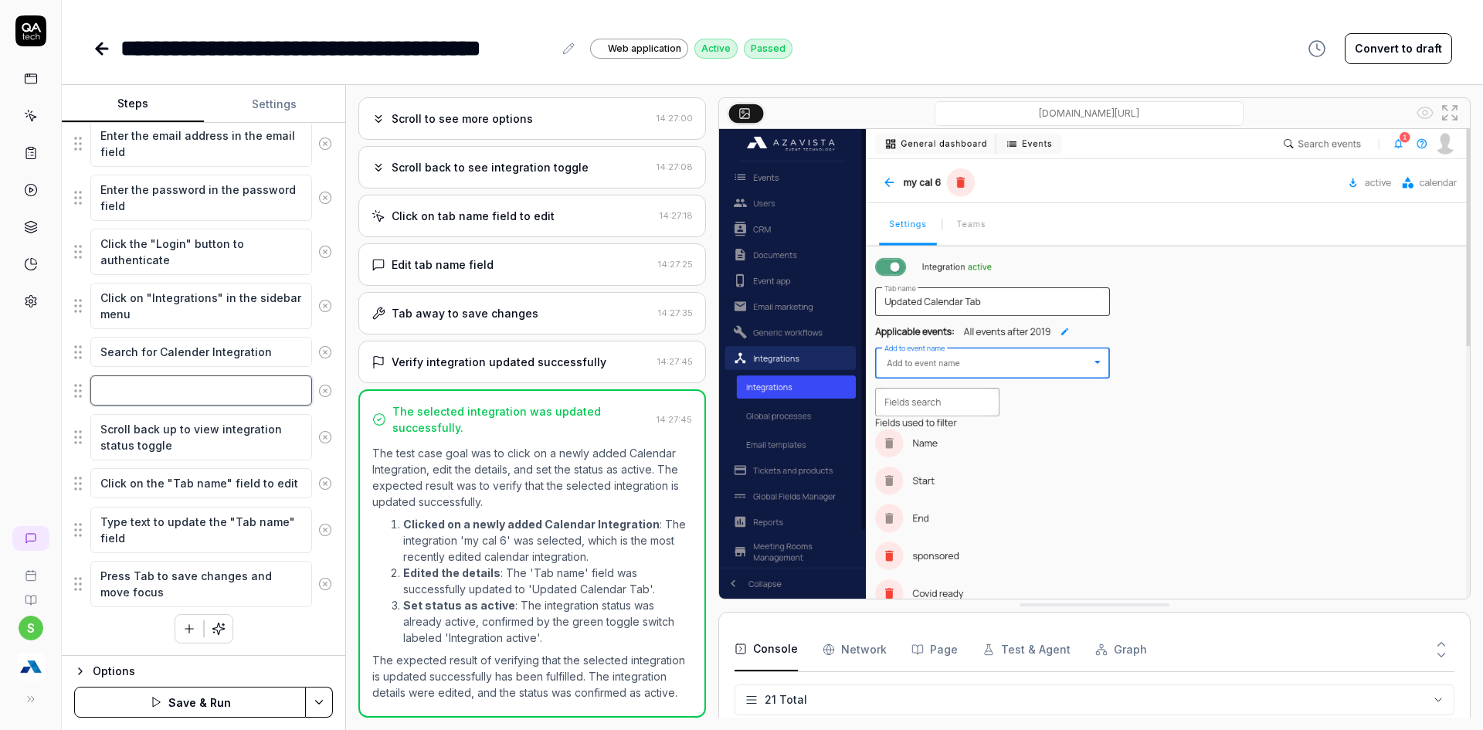
click at [134, 394] on textarea at bounding box center [201, 390] width 222 height 30
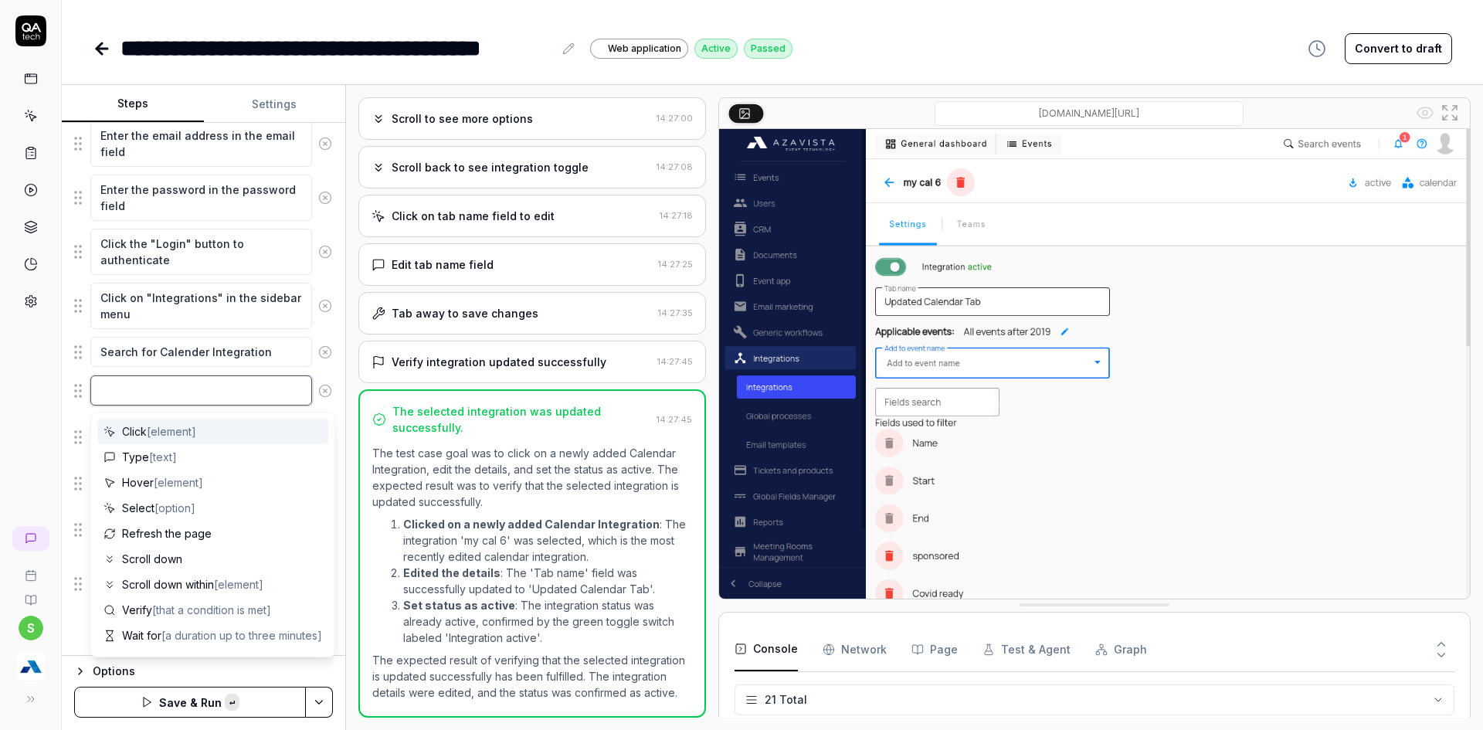
paste textarea "Click on any newly added Calender Integration"
type textarea "*"
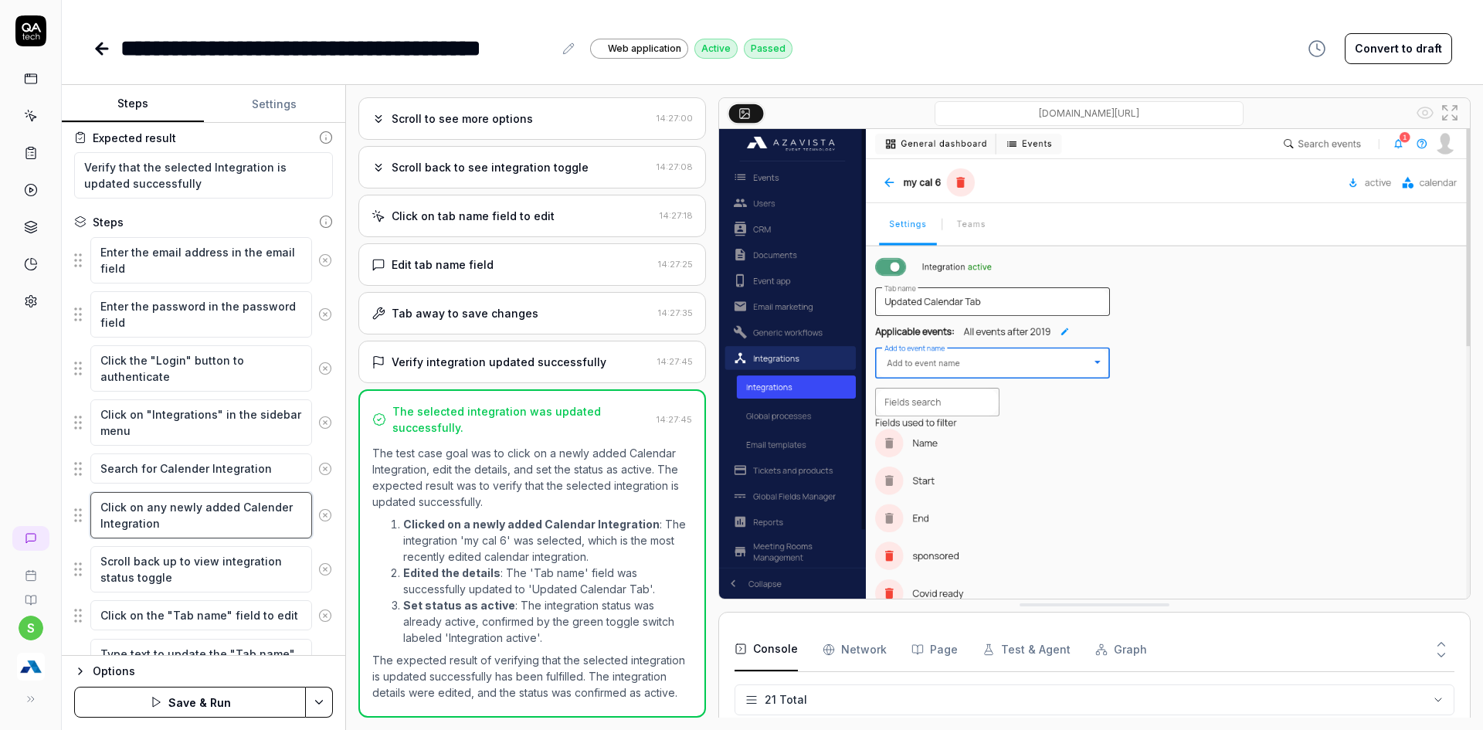
scroll to position [0, 0]
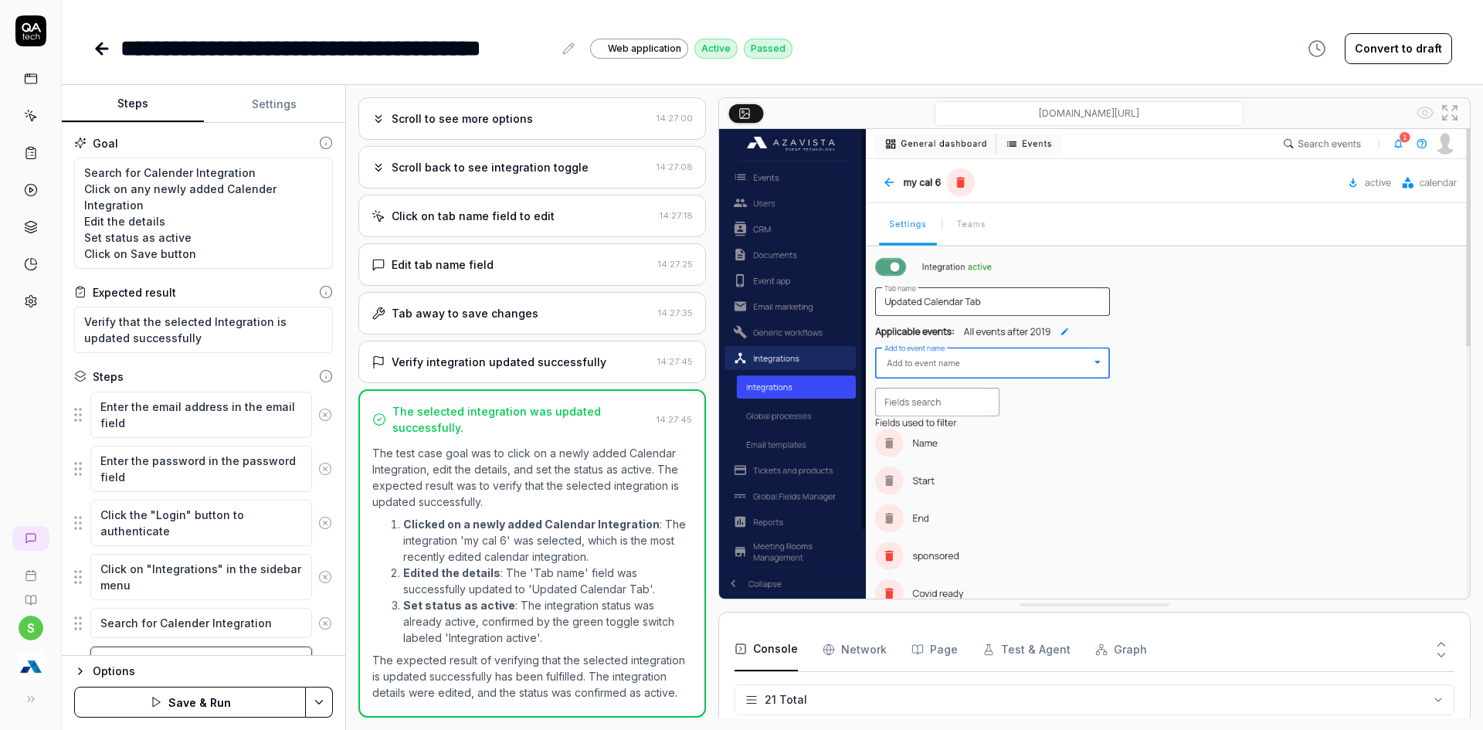
type textarea "Click on any newly added Calender Integration"
drag, startPoint x: 168, startPoint y: 223, endPoint x: 76, endPoint y: 220, distance: 91.2
click at [76, 220] on textarea "Search for Calender Integration Click on any newly added Calender Integration E…" at bounding box center [203, 213] width 259 height 111
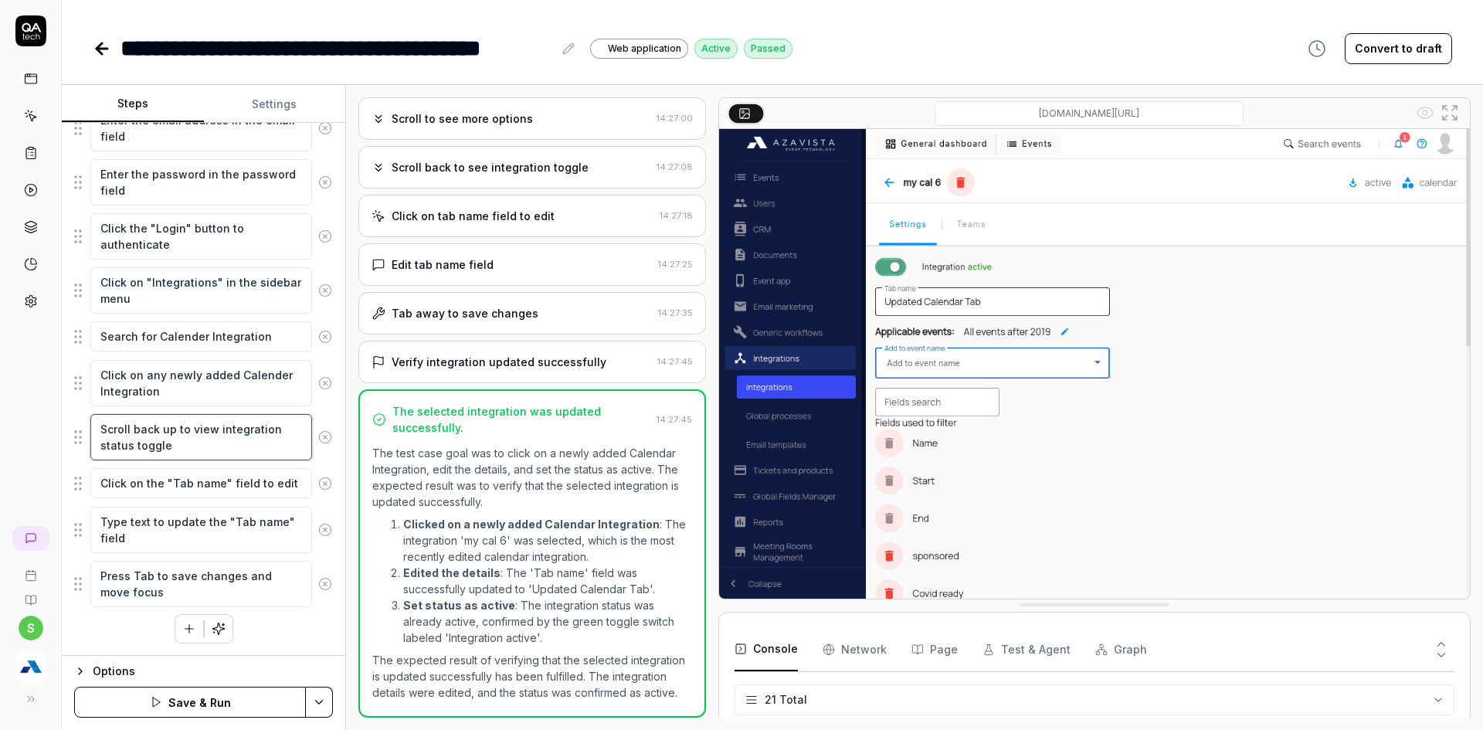
click at [167, 444] on textarea "Scroll back up to view integration status toggle" at bounding box center [201, 437] width 222 height 46
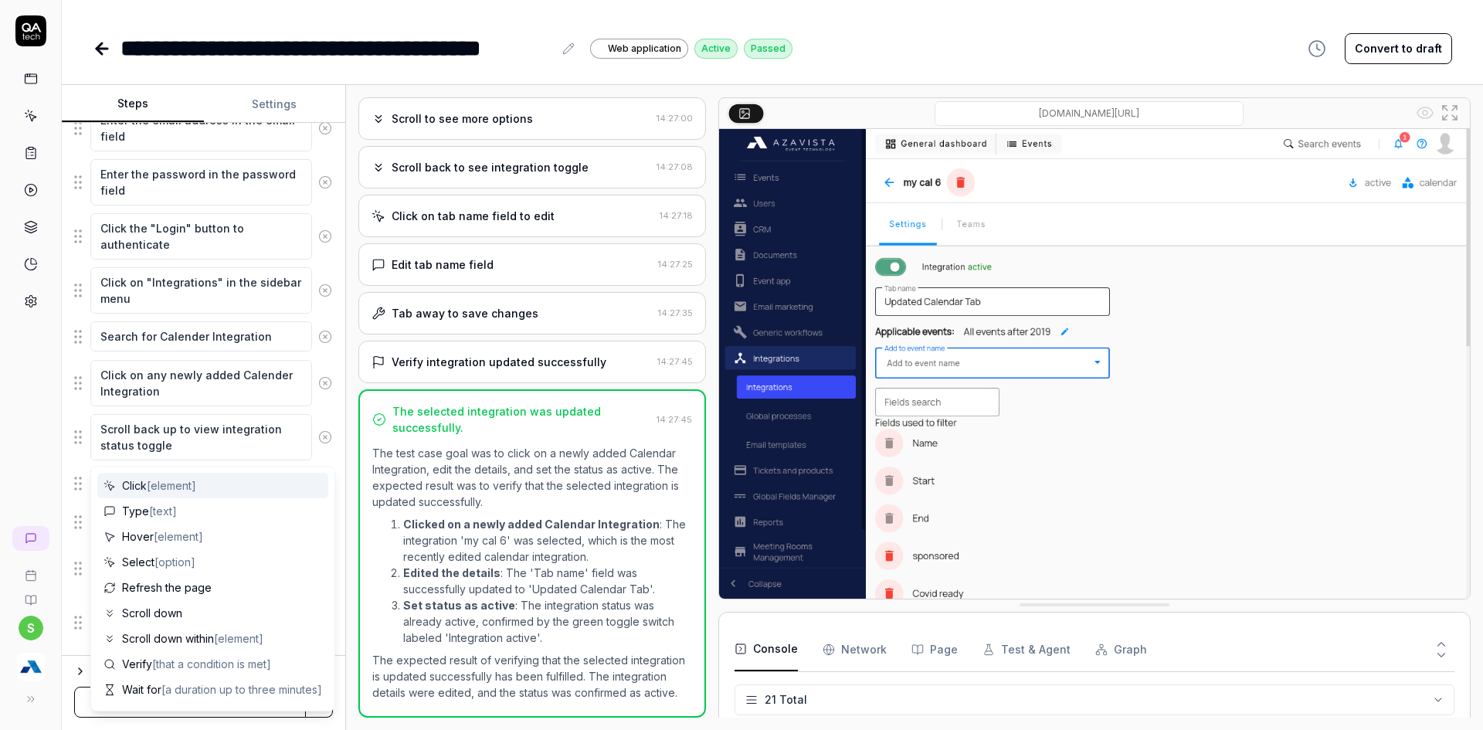
scroll to position [325, 0]
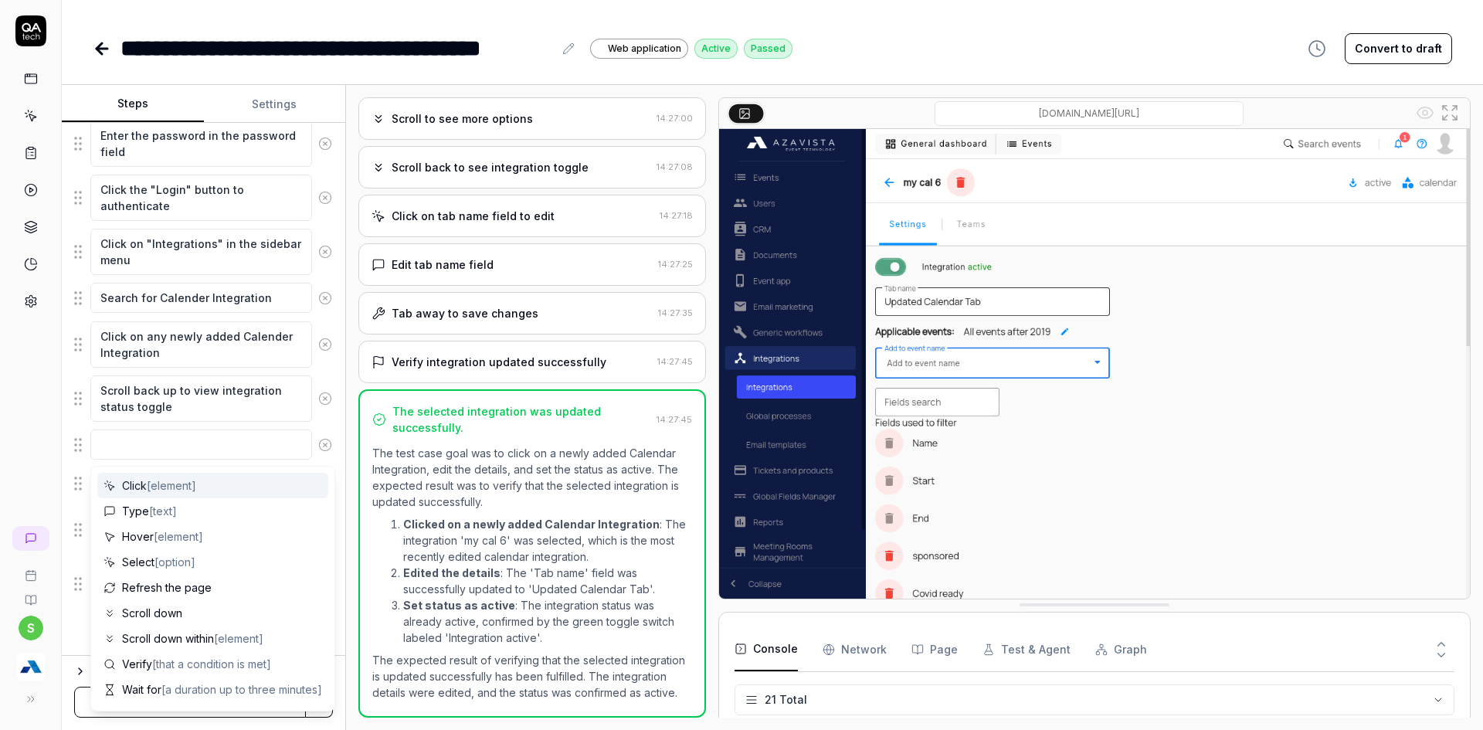
type textarea "*"
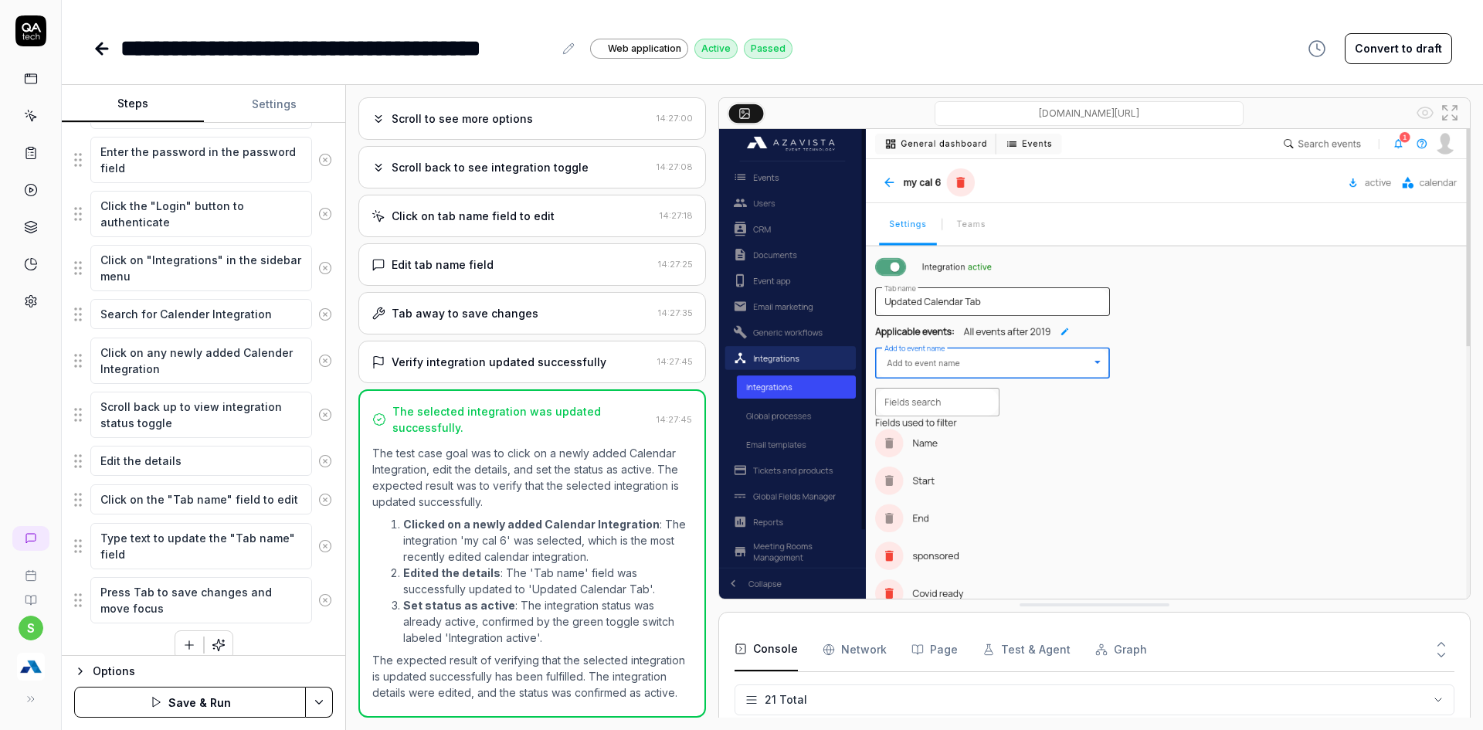
scroll to position [0, 0]
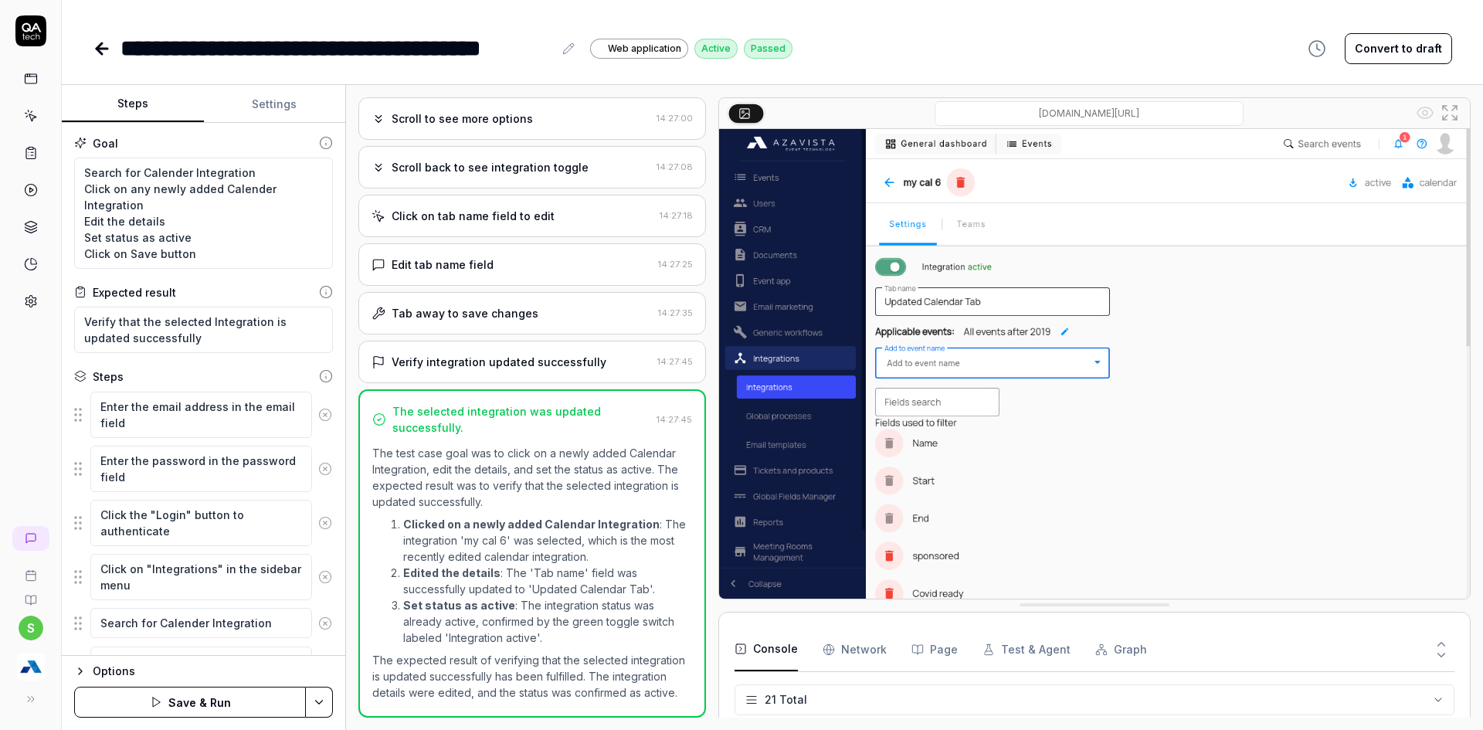
type textarea "Edit the details"
drag, startPoint x: 195, startPoint y: 240, endPoint x: 32, endPoint y: 241, distance: 162.3
click at [32, 241] on div "**********" at bounding box center [741, 365] width 1483 height 730
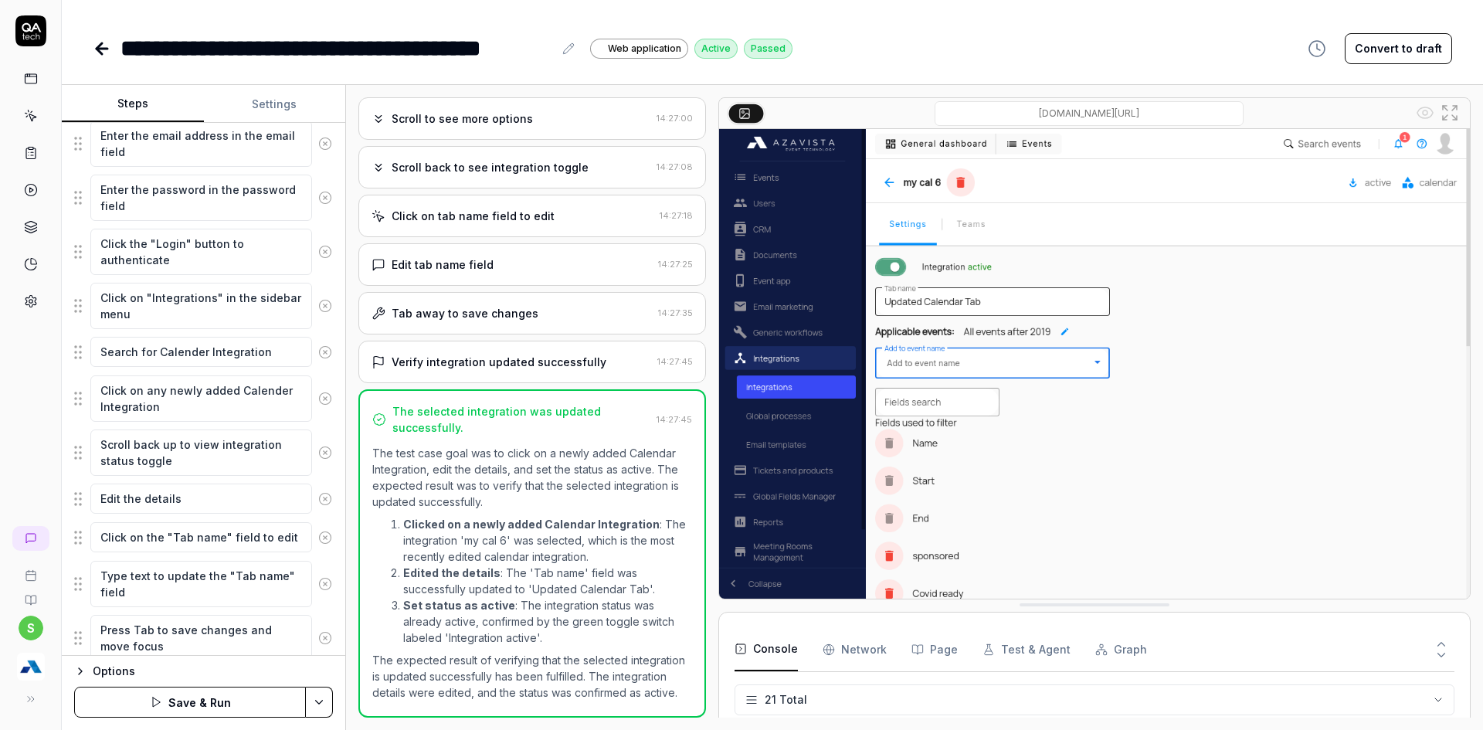
scroll to position [325, 0]
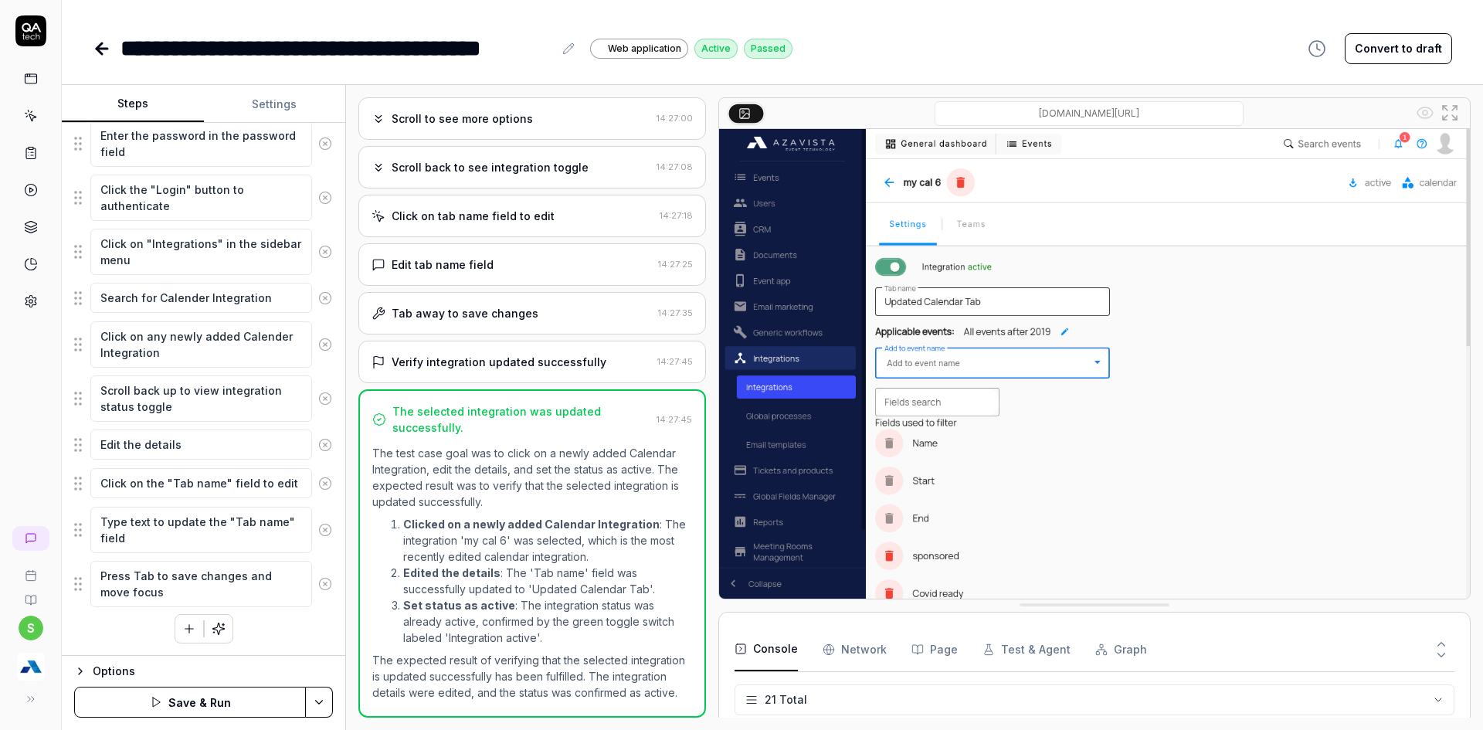
click at [318, 484] on icon at bounding box center [325, 484] width 14 height 14
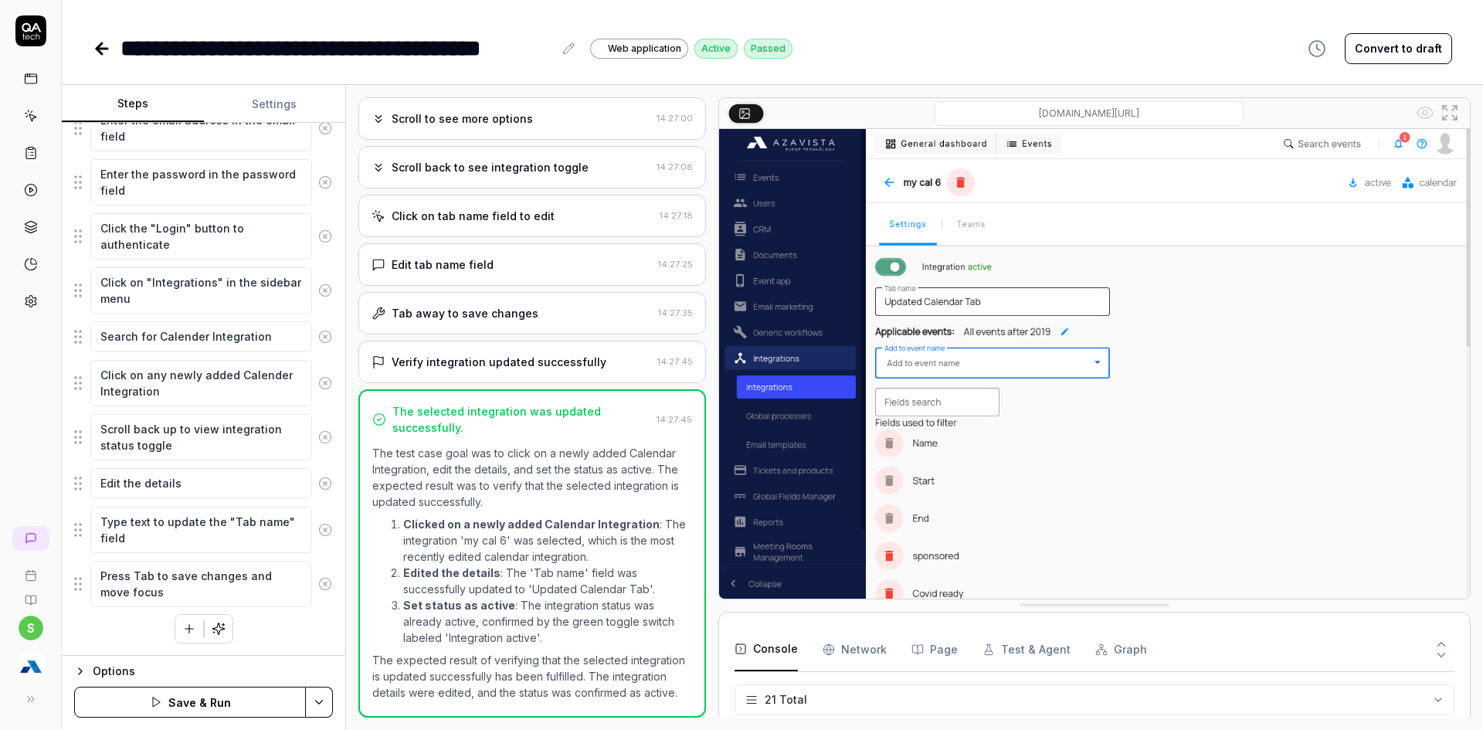
scroll to position [287, 0]
click at [324, 529] on icon at bounding box center [326, 530] width 4 height 4
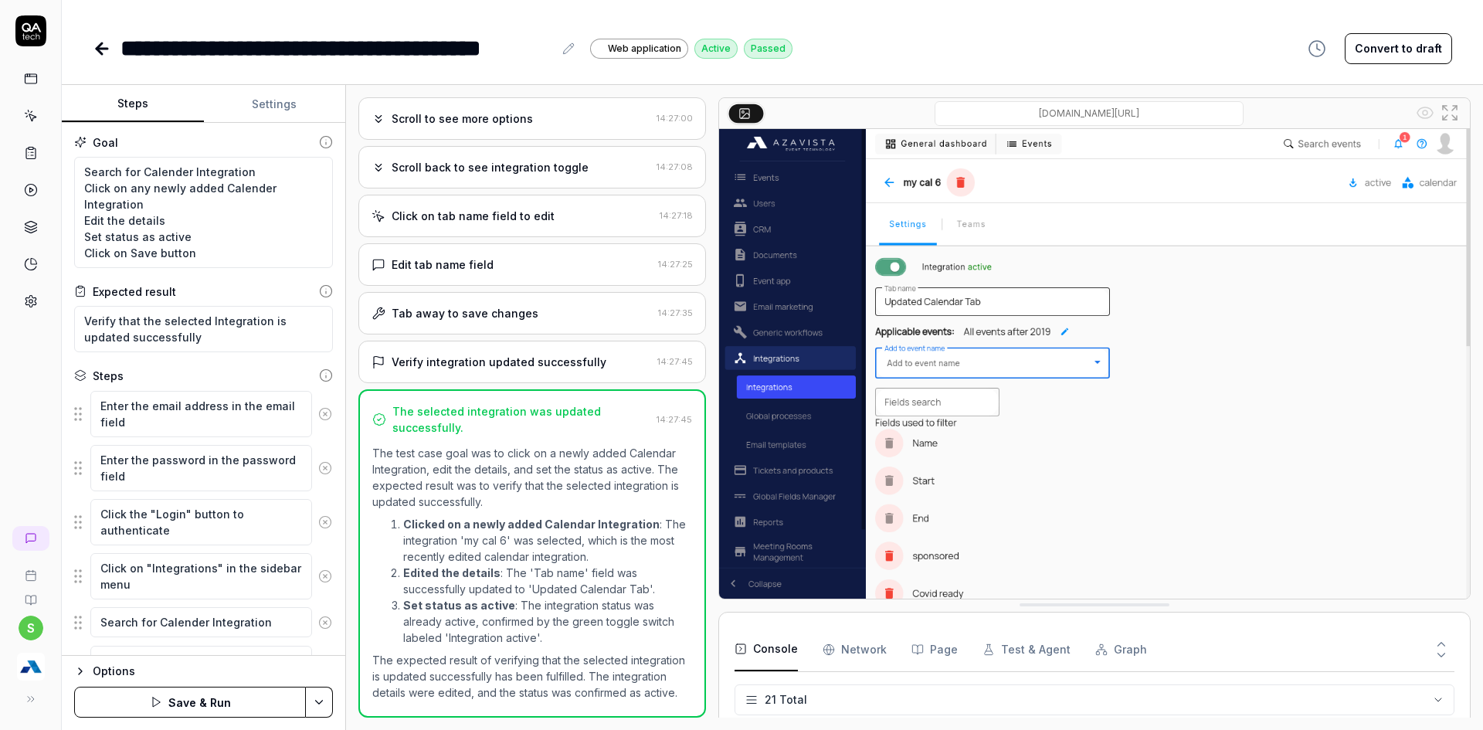
scroll to position [0, 0]
click at [103, 259] on textarea "Search for Calender Integration Click on any newly added Calender Integration E…" at bounding box center [203, 213] width 259 height 111
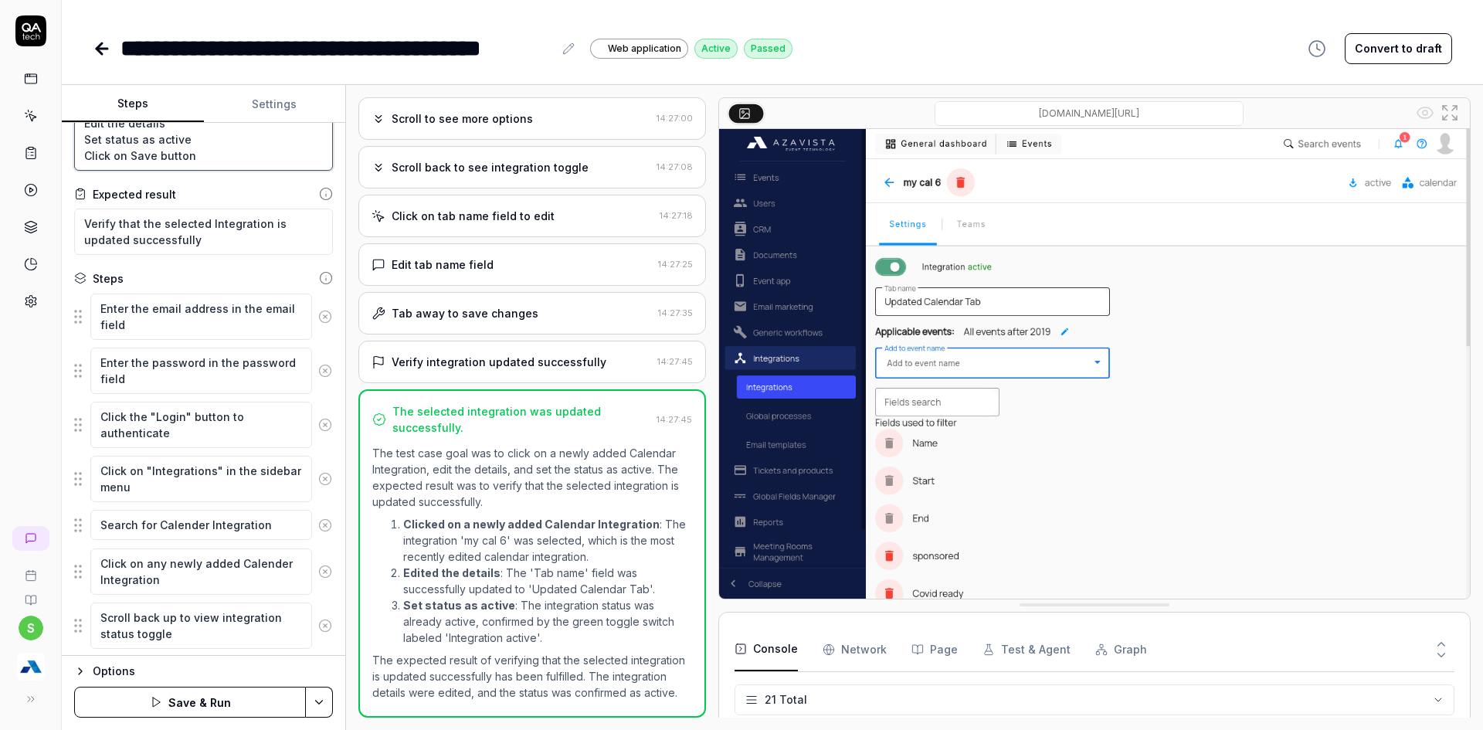
scroll to position [233, 0]
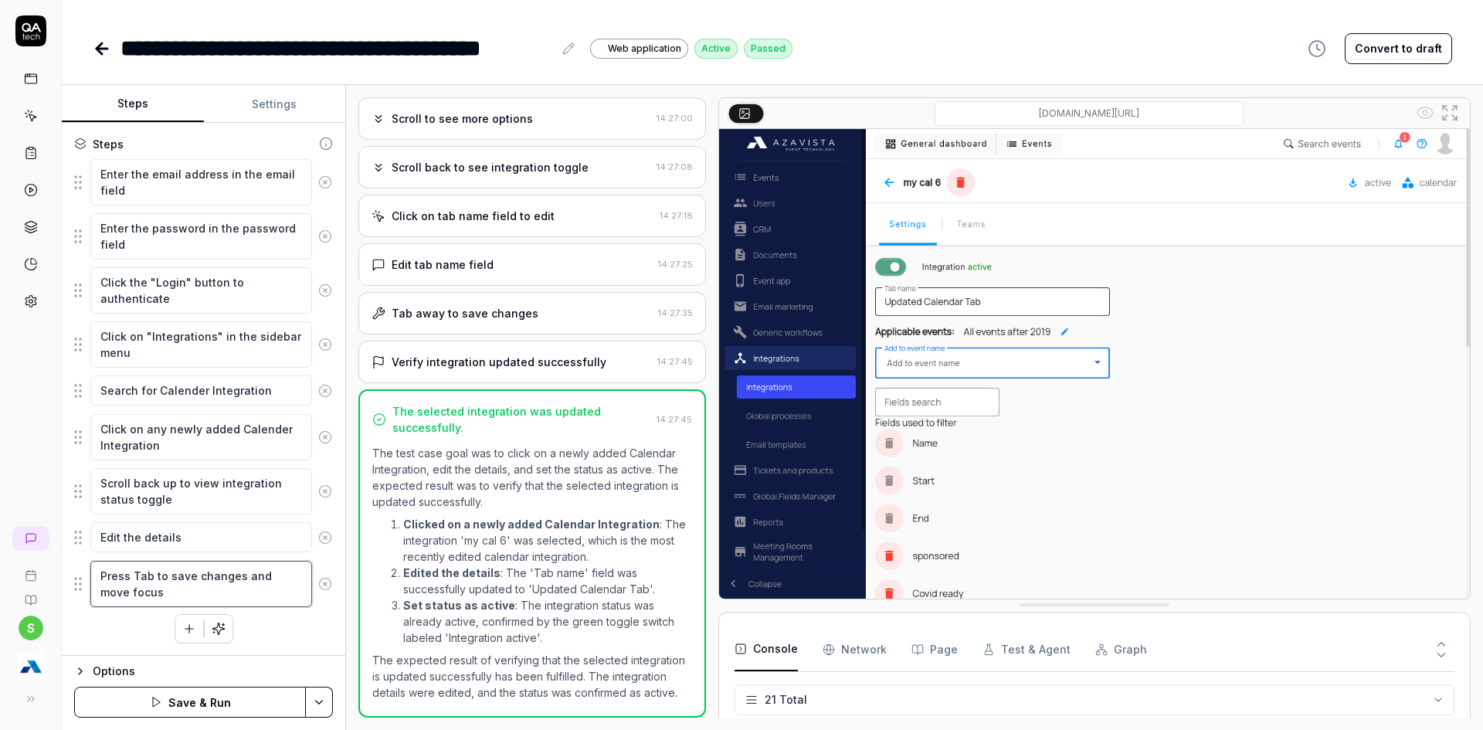
drag, startPoint x: 168, startPoint y: 598, endPoint x: 89, endPoint y: 583, distance: 81.1
click at [89, 583] on div "Press Tab to save changes and move focus" at bounding box center [203, 584] width 259 height 48
paste textarea "Click on Save button"
type textarea "*"
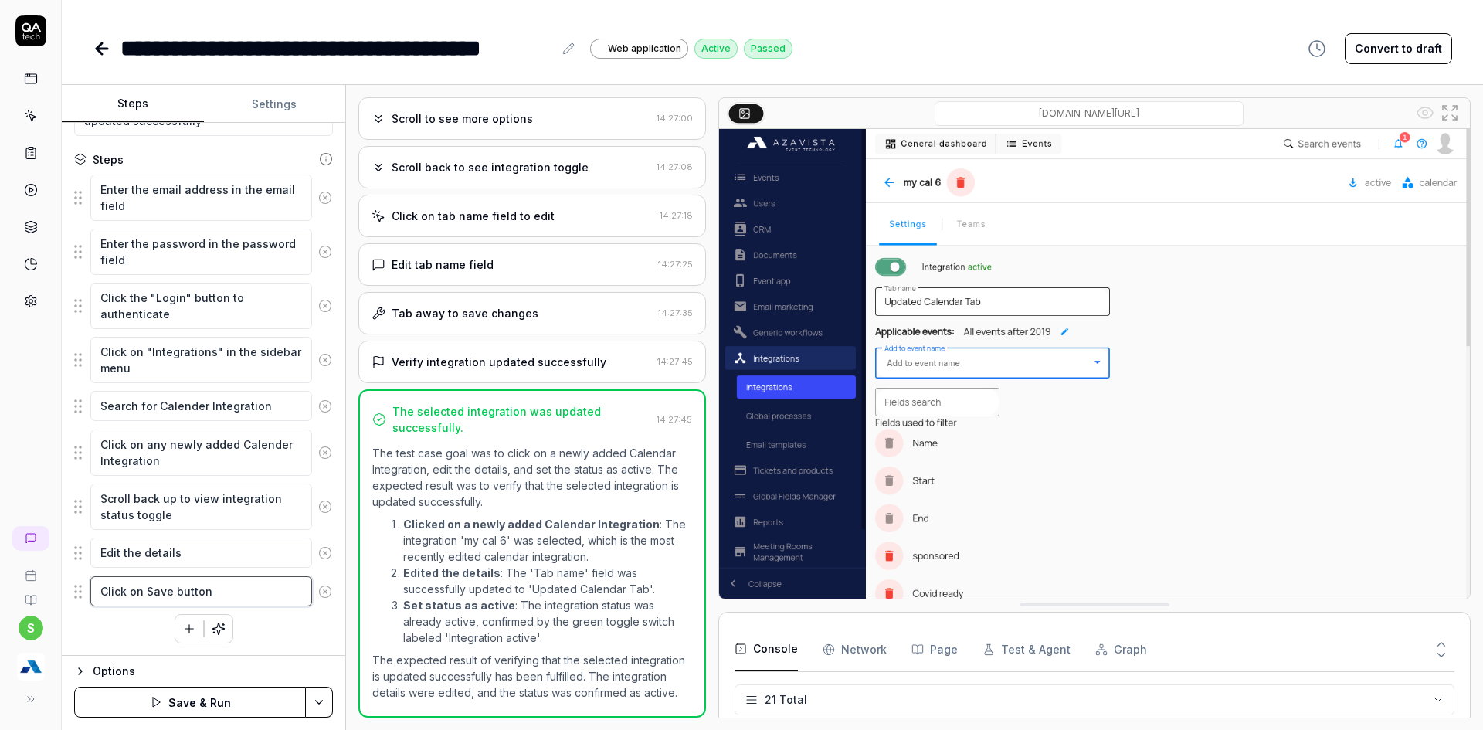
type textarea "Click on Save button"
click at [308, 700] on html "**********" at bounding box center [741, 374] width 1483 height 749
click at [158, 584] on div "Save" at bounding box center [242, 595] width 197 height 34
click at [96, 409] on textarea "Search for Calender Integration" at bounding box center [201, 406] width 222 height 30
type textarea "*"
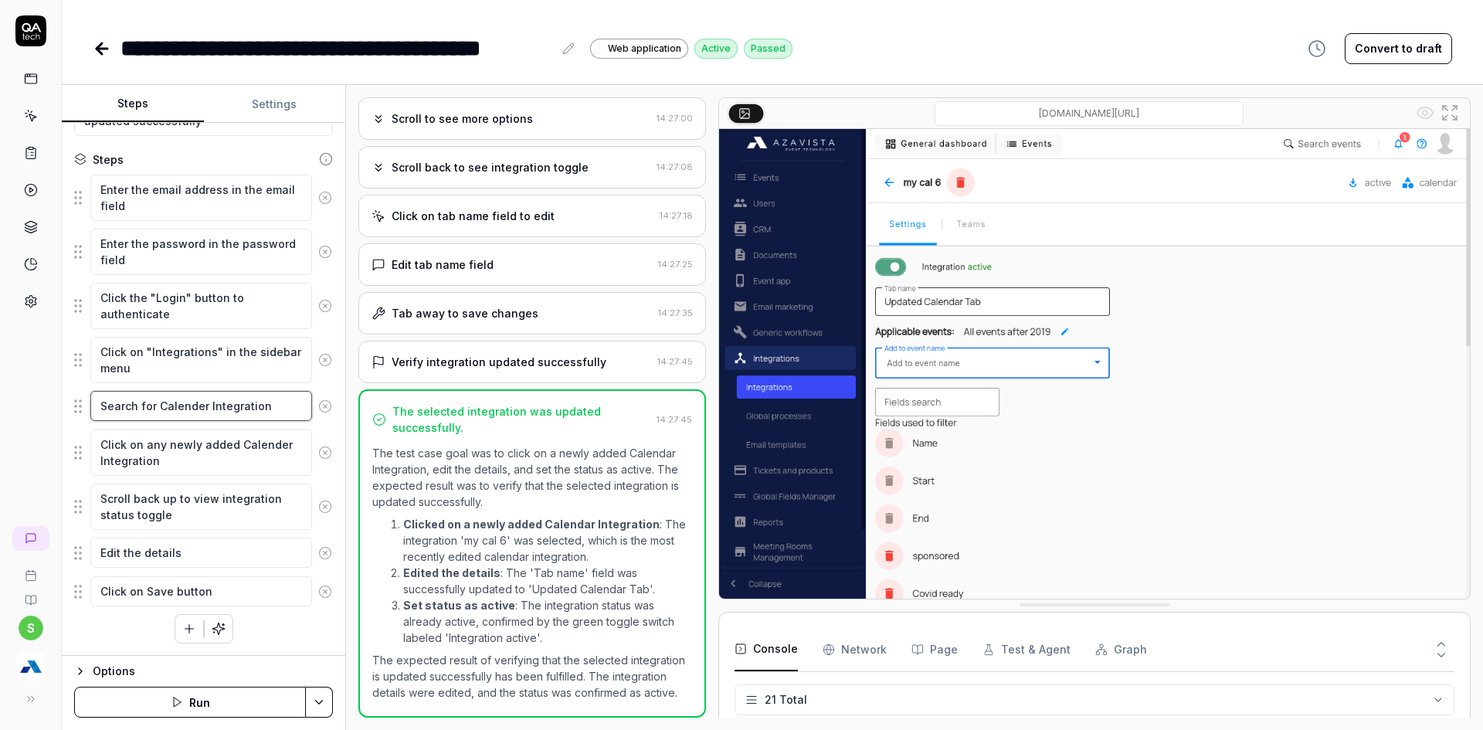
type textarea "QSearch for Calender Integration"
type textarea "*"
type textarea "QuSearch for Calender Integration"
type textarea "*"
type textarea "QuiSearch for Calender Integration"
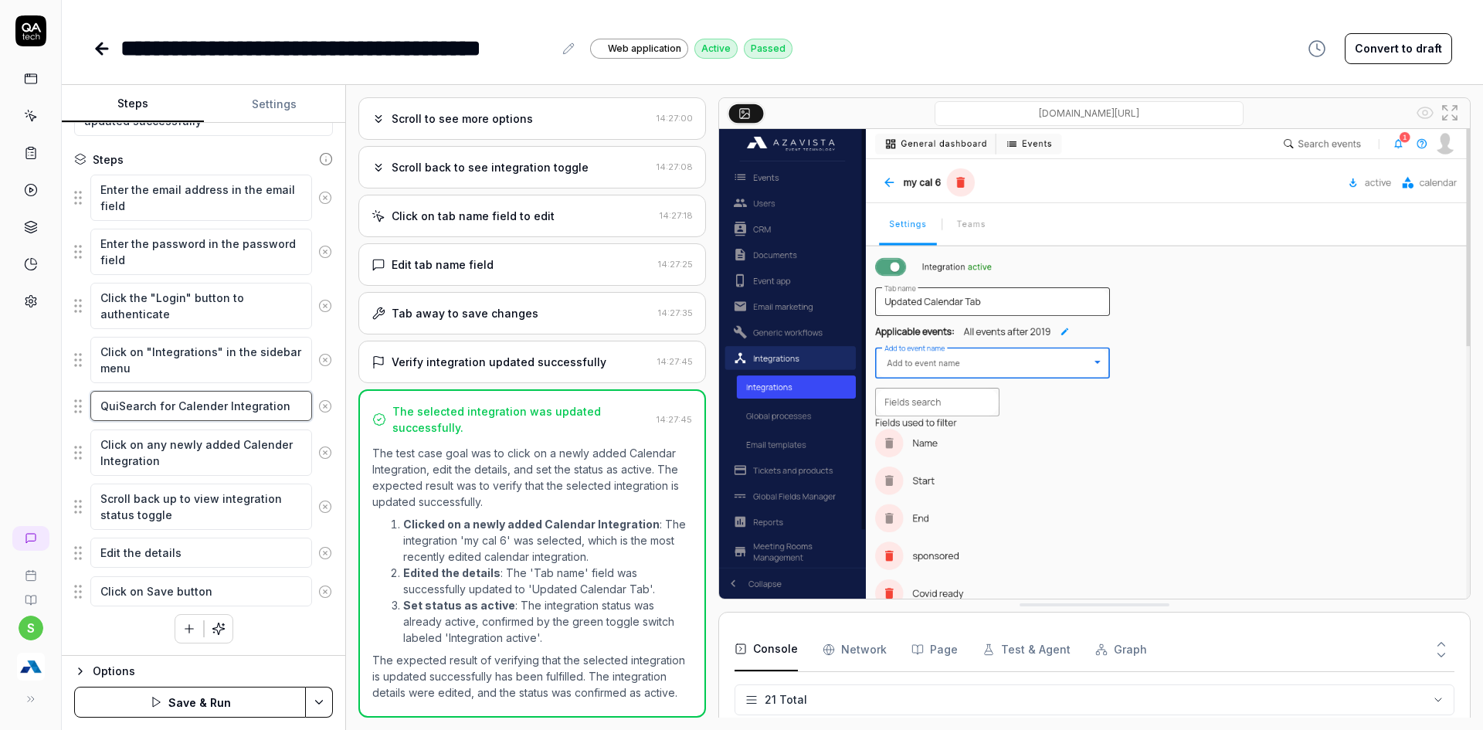
type textarea "*"
type textarea "QuicSearch for Calender Integration"
type textarea "*"
type textarea "QuickSearch for Calender Integration"
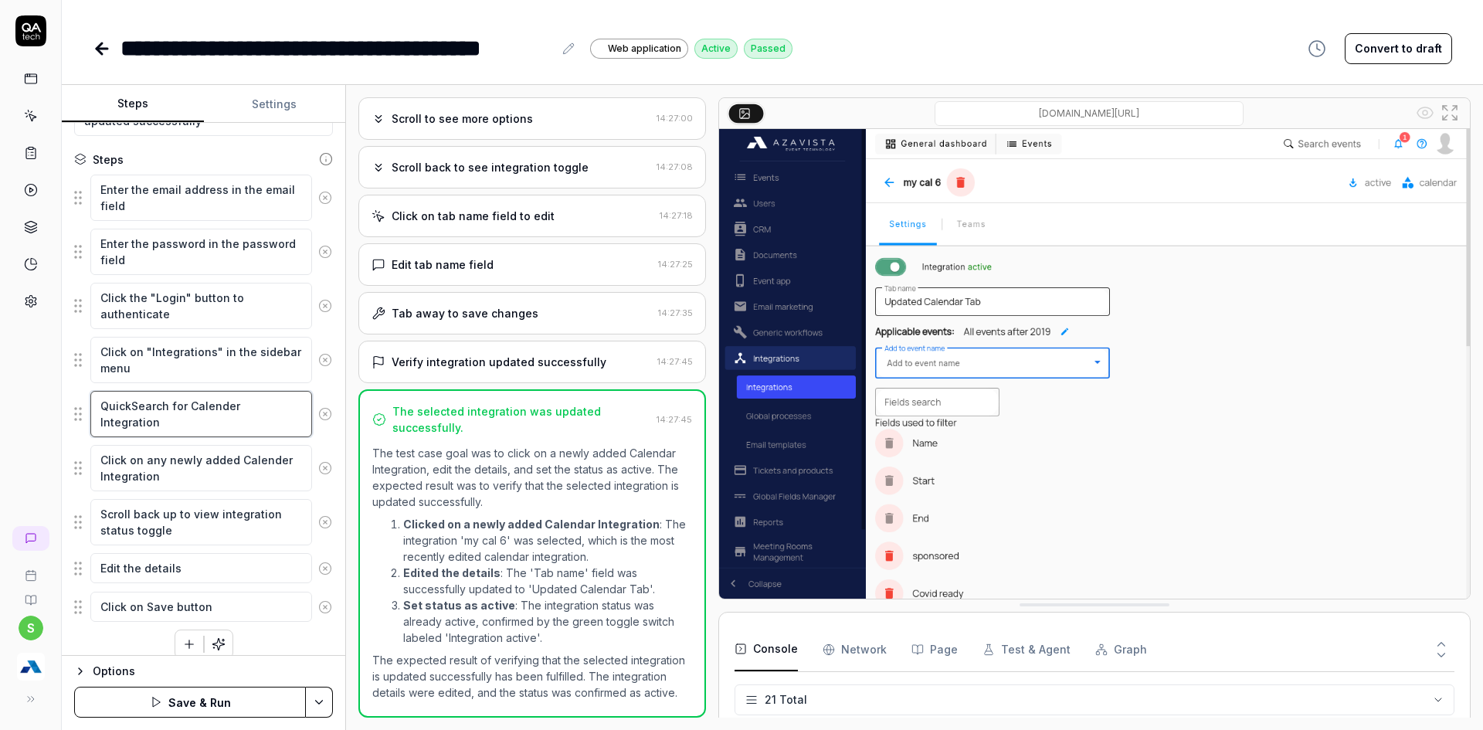
type textarea "*"
type textarea "Quick Search for Calender Integration"
click at [206, 701] on button "Save & Run" at bounding box center [190, 702] width 232 height 31
type textarea "*"
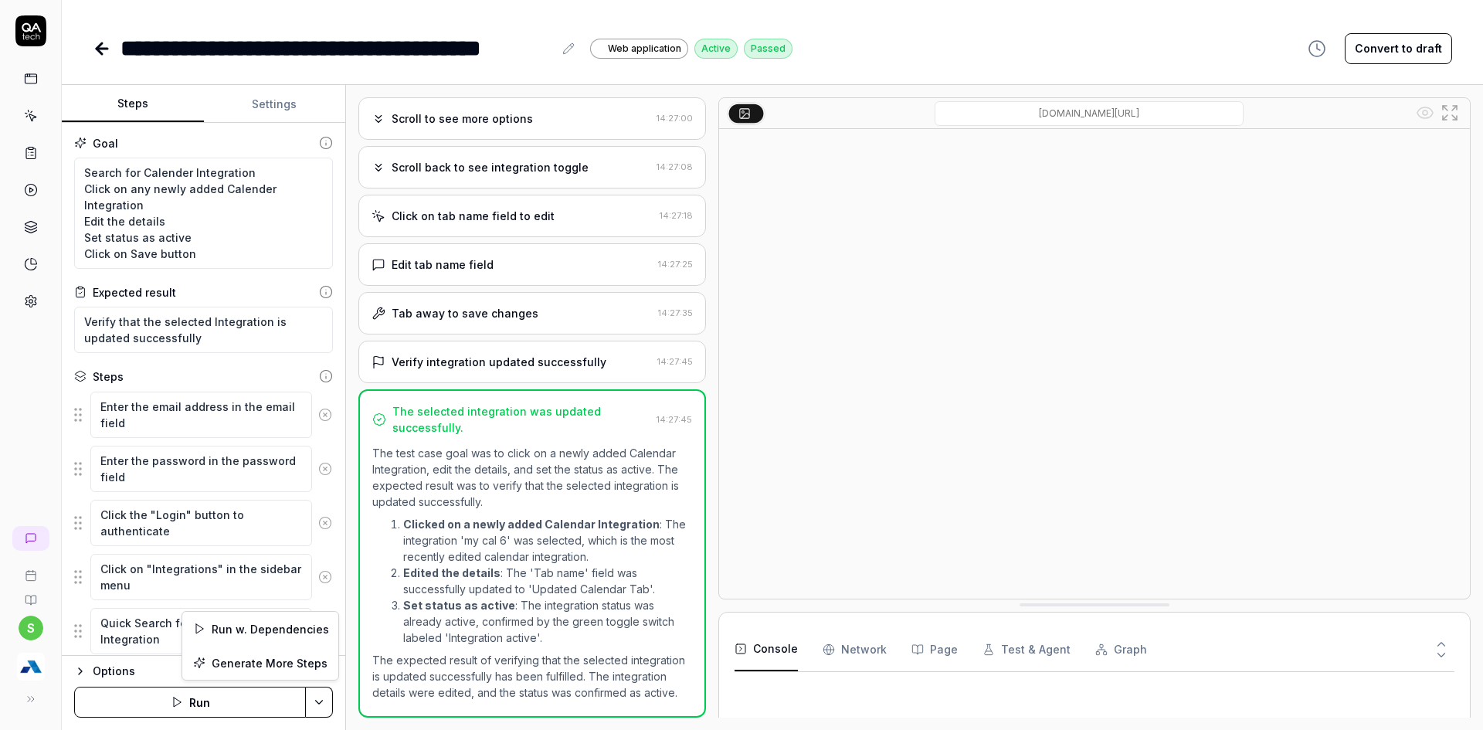
scroll to position [331, 0]
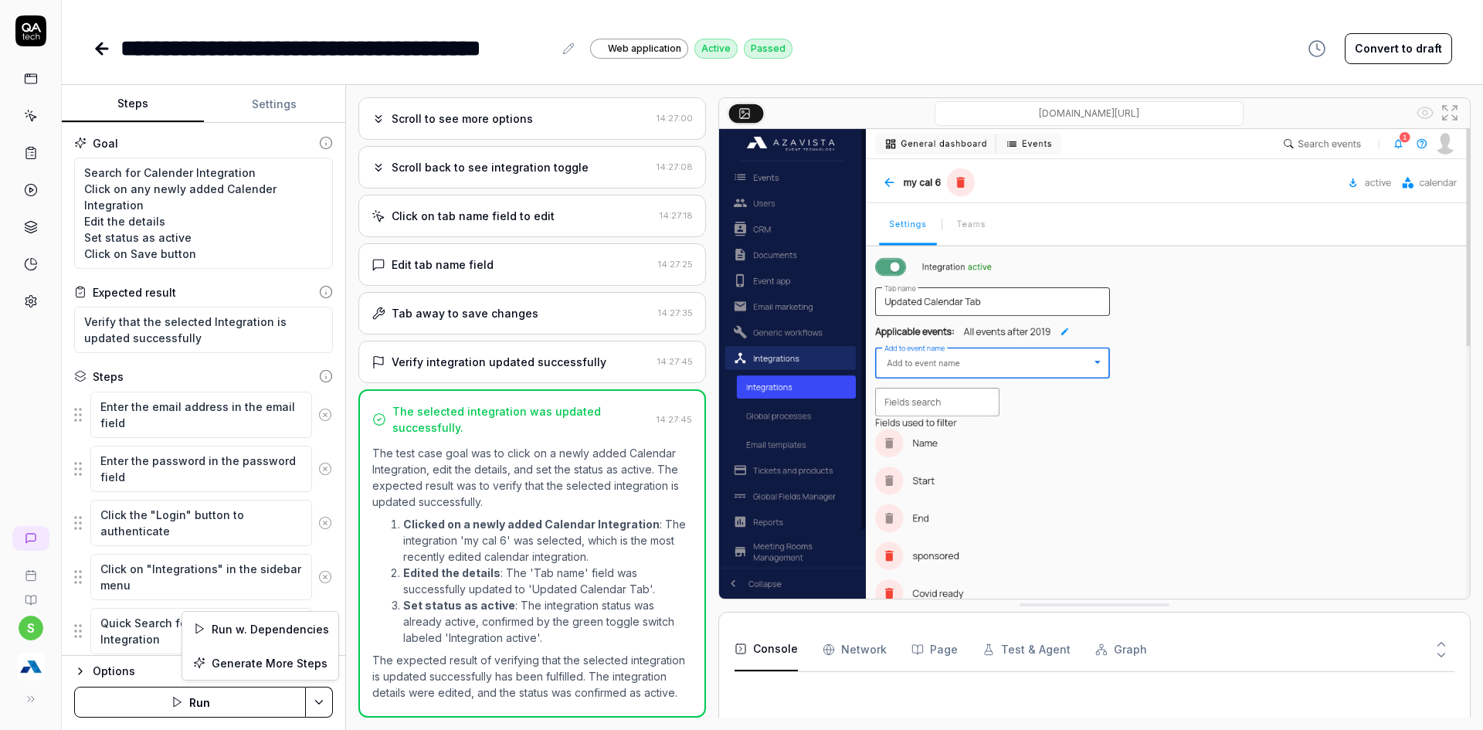
click at [308, 705] on html "**********" at bounding box center [741, 374] width 1483 height 749
click at [165, 702] on html "**********" at bounding box center [741, 374] width 1483 height 749
click at [165, 700] on button "Run" at bounding box center [190, 702] width 232 height 31
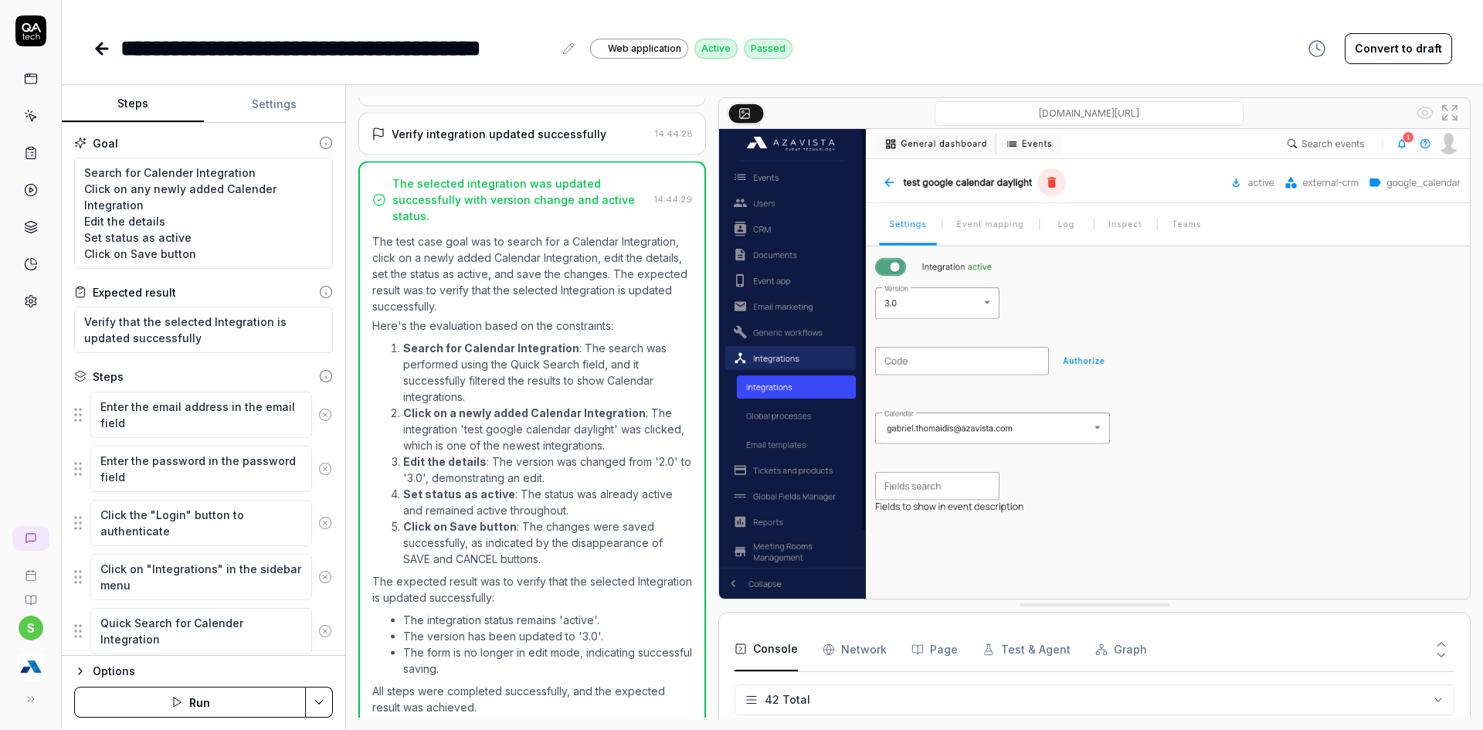
scroll to position [444, 0]
click at [95, 55] on icon at bounding box center [102, 48] width 19 height 19
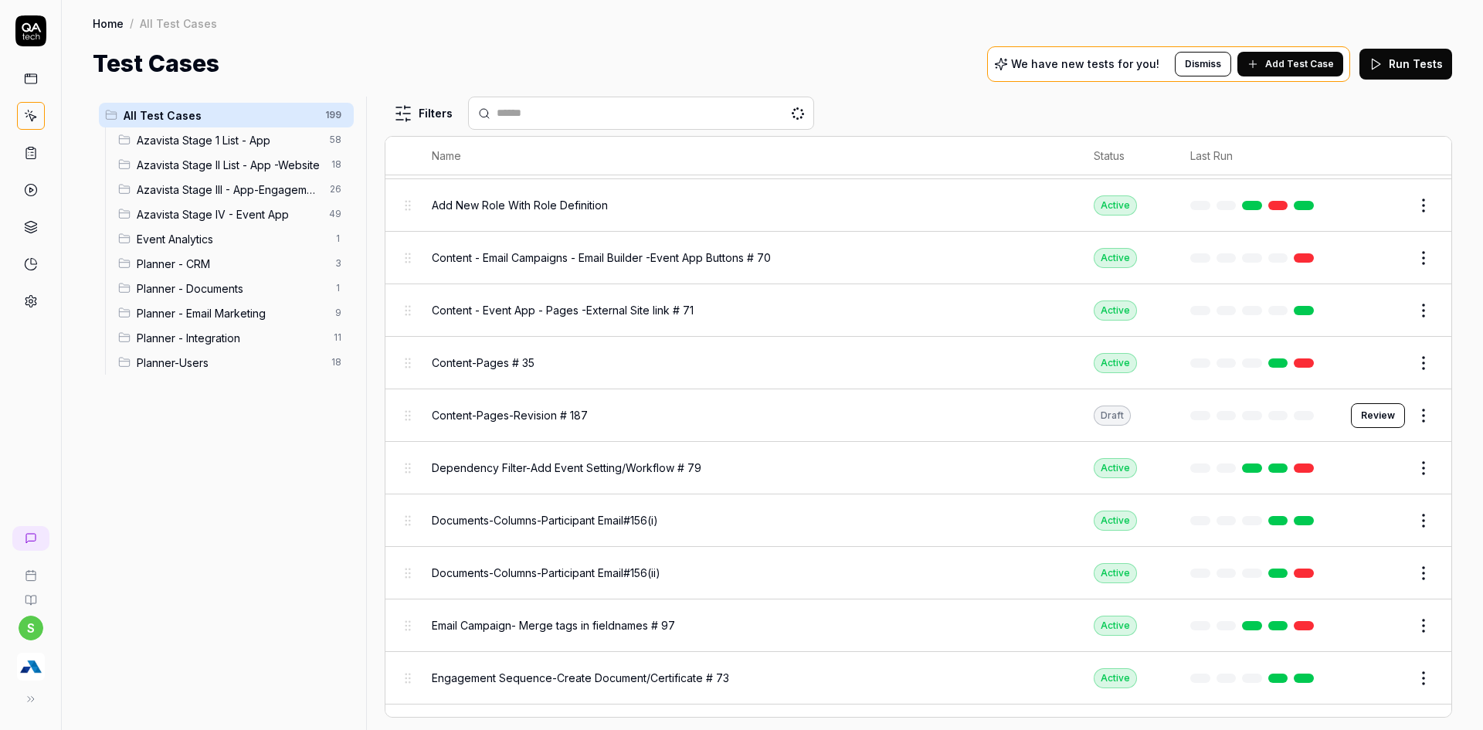
scroll to position [618, 0]
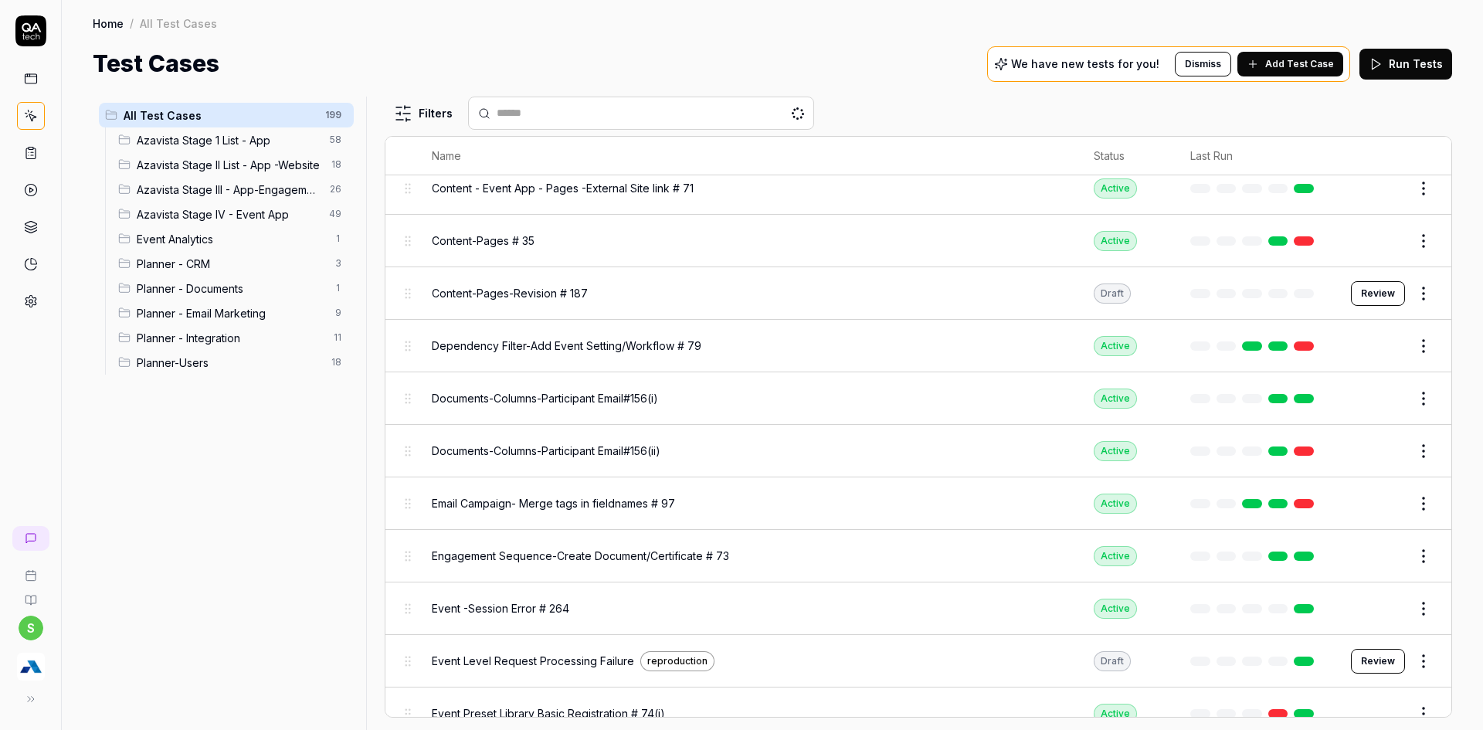
click at [274, 335] on span "Planner - Integration" at bounding box center [231, 338] width 188 height 16
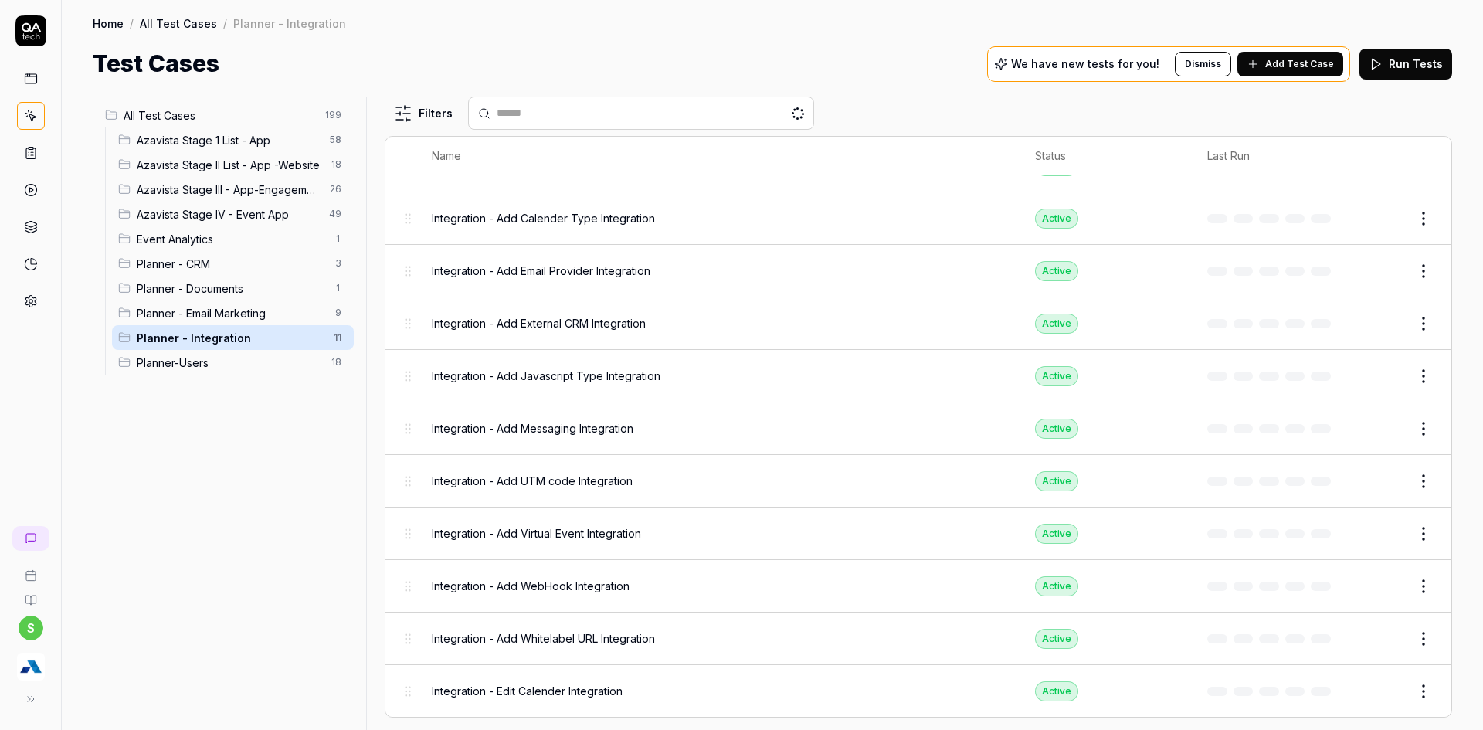
scroll to position [63, 0]
click at [1409, 693] on html "s Home / All Test Cases / Planner - Integration Home / All Test Cases / Planner…" at bounding box center [741, 374] width 1483 height 749
click at [1327, 598] on div "Duplicate" at bounding box center [1347, 592] width 147 height 34
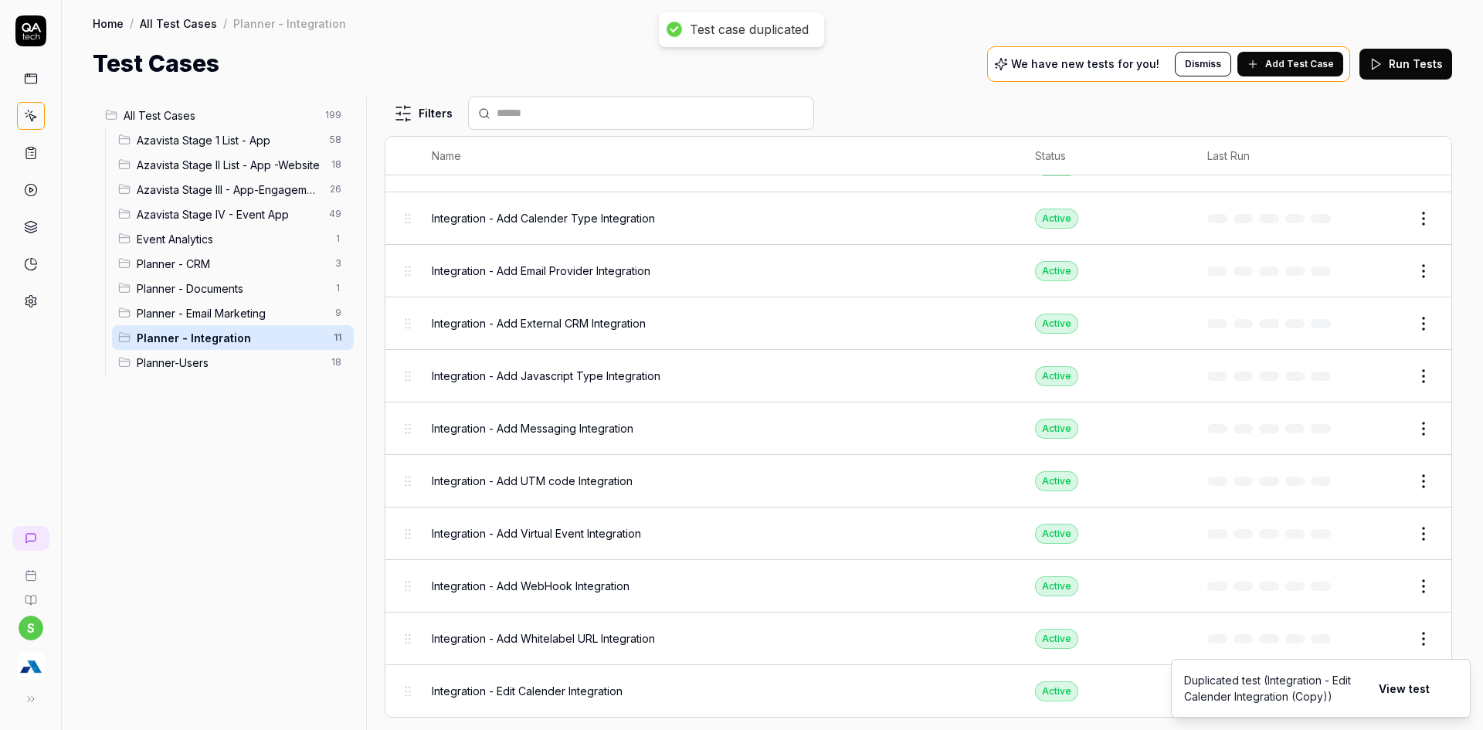
click at [1418, 698] on button "View test" at bounding box center [1405, 688] width 70 height 31
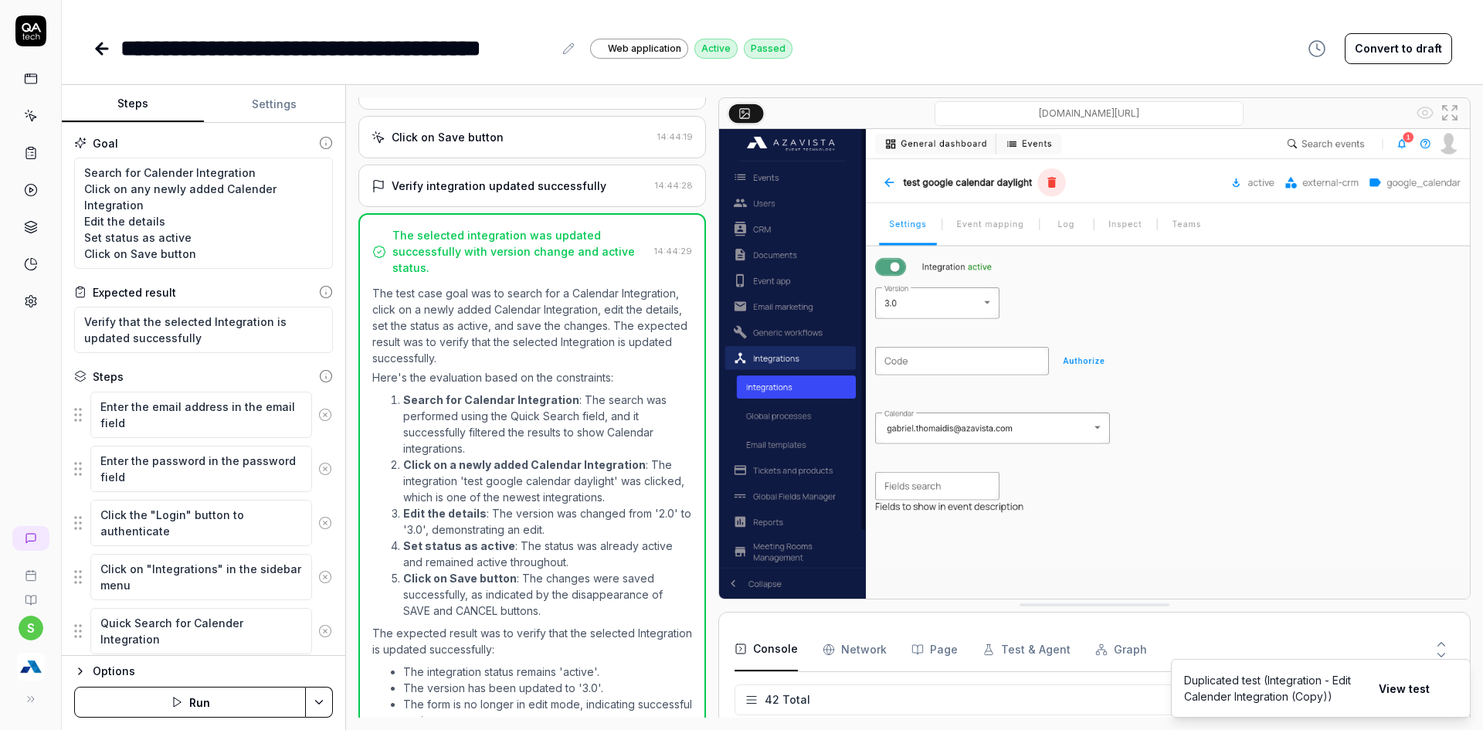
scroll to position [444, 0]
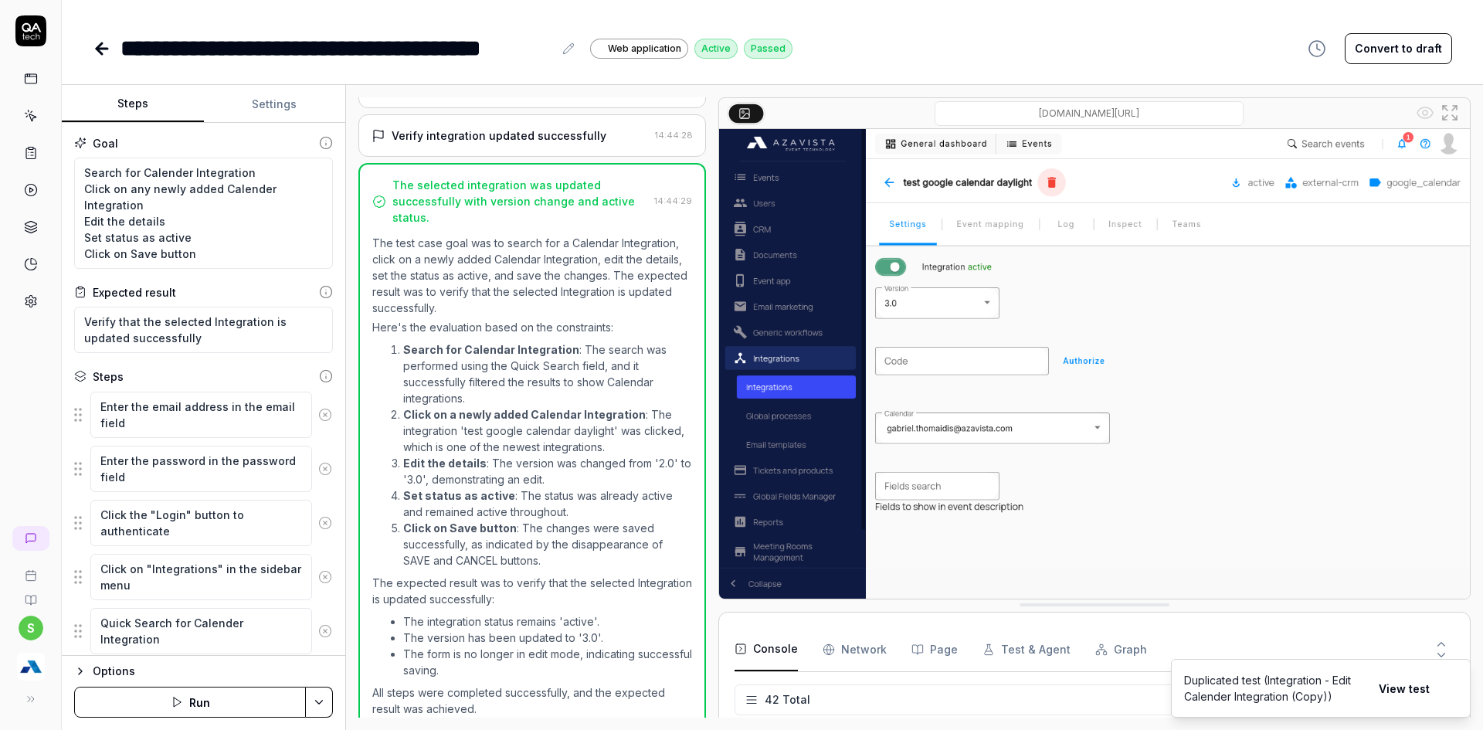
click at [89, 42] on div "**********" at bounding box center [773, 33] width 1422 height 66
click at [96, 53] on icon at bounding box center [102, 48] width 19 height 19
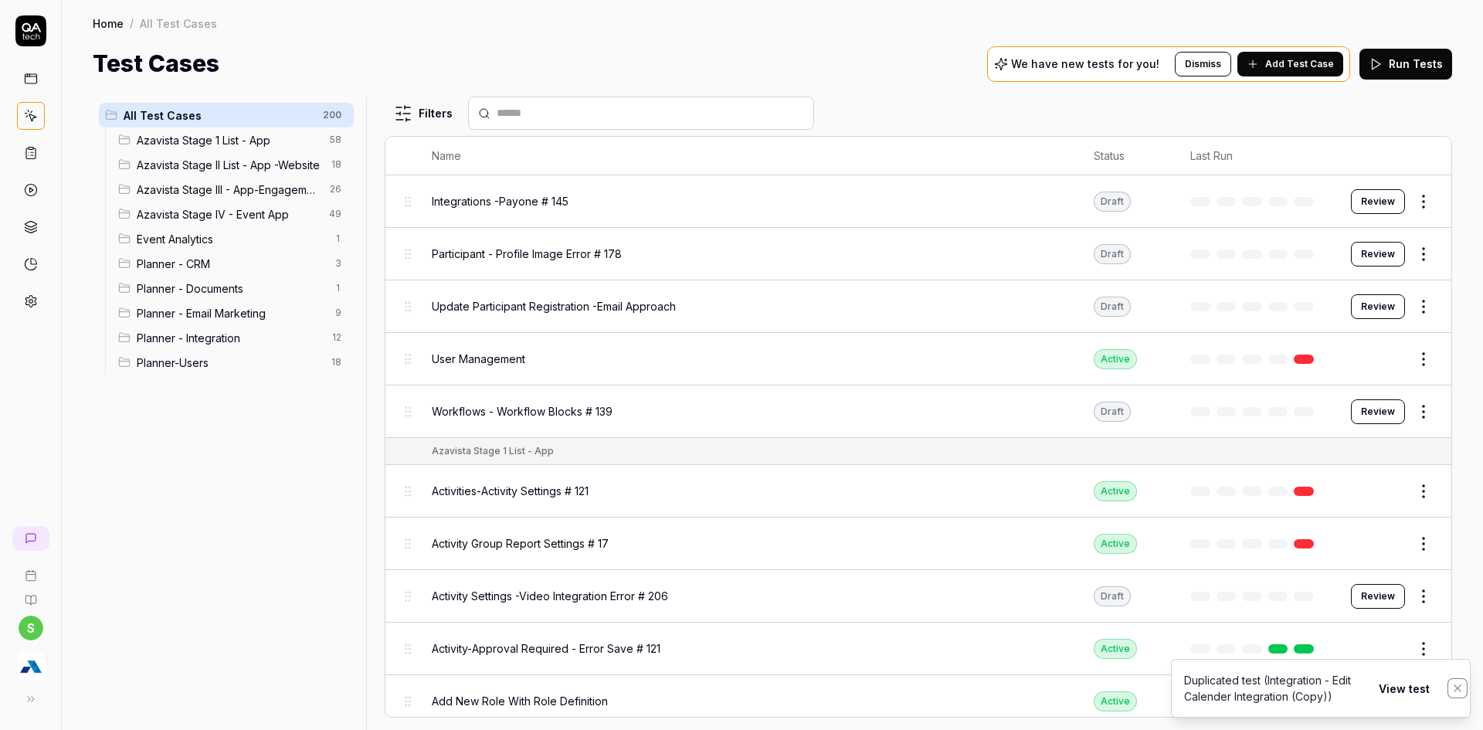
click at [1462, 688] on icon "Notifications (F8)" at bounding box center [1458, 688] width 12 height 12
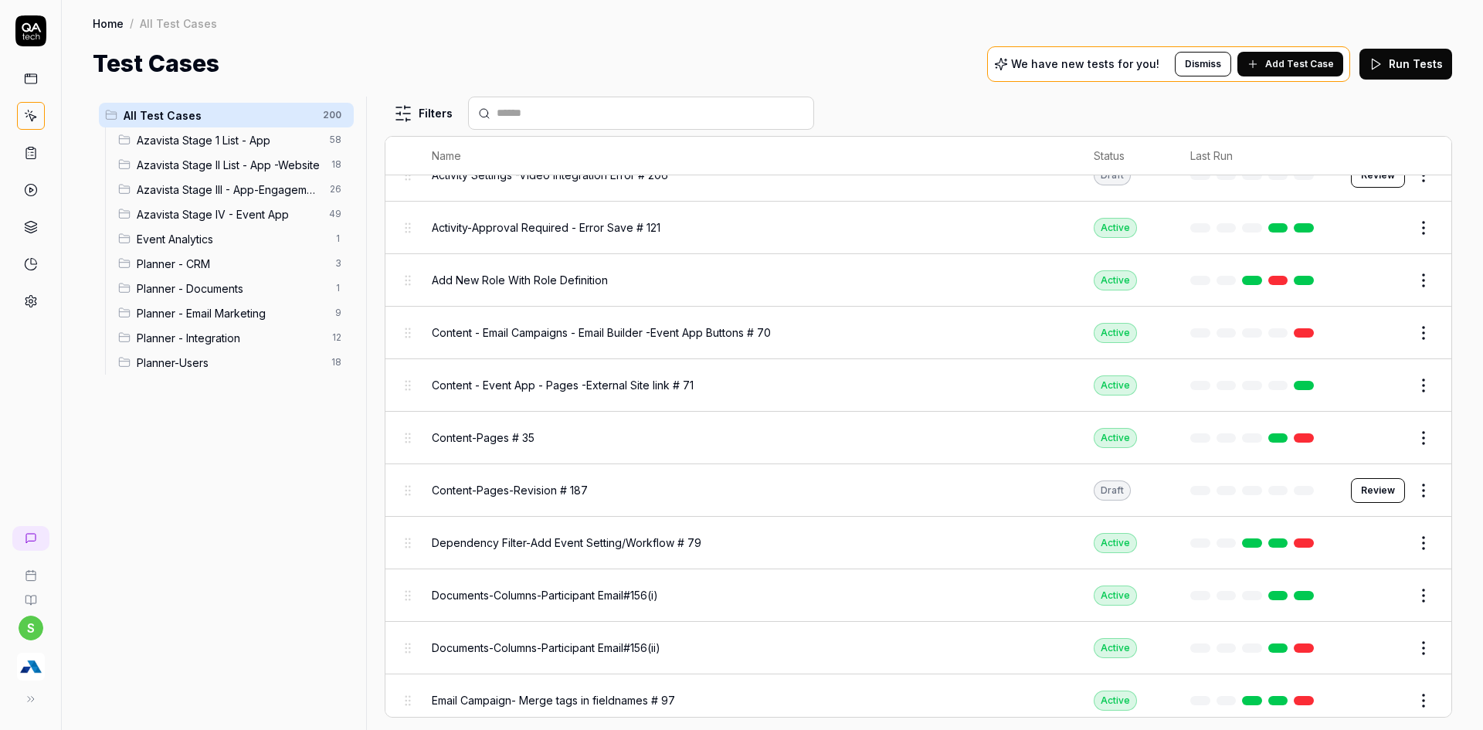
scroll to position [541, 0]
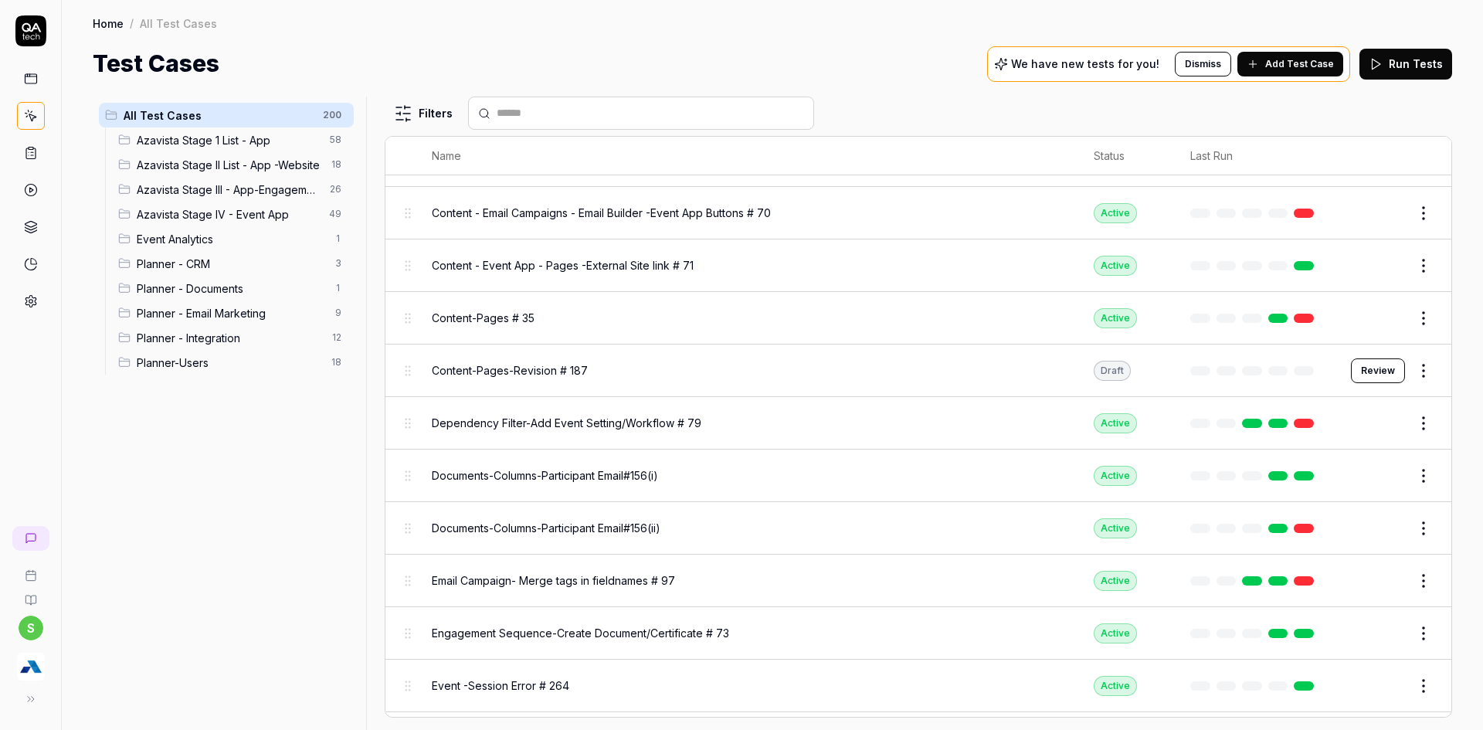
click at [257, 345] on span "Planner - Integration" at bounding box center [230, 338] width 186 height 16
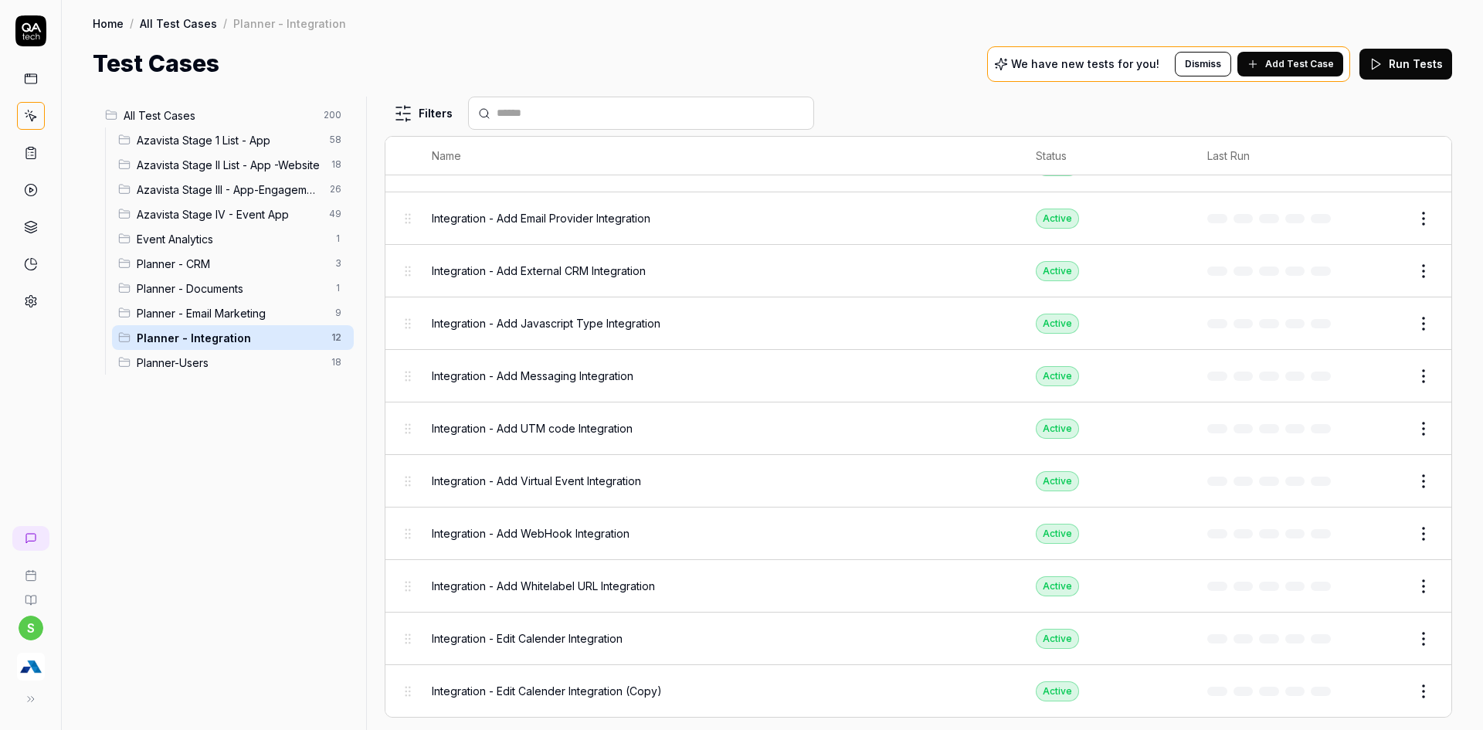
click at [1377, 430] on button "Edit" at bounding box center [1386, 428] width 37 height 25
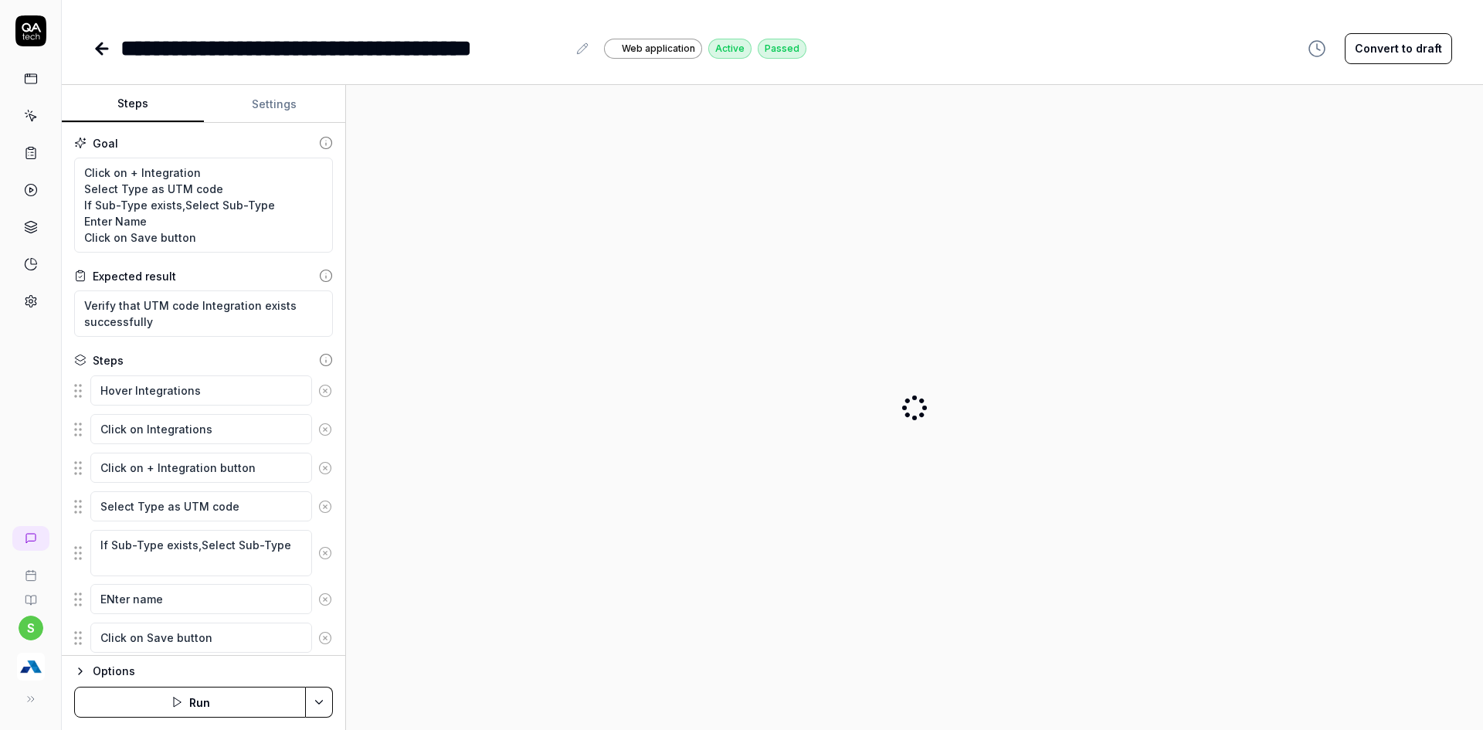
click at [93, 46] on icon at bounding box center [102, 48] width 19 height 19
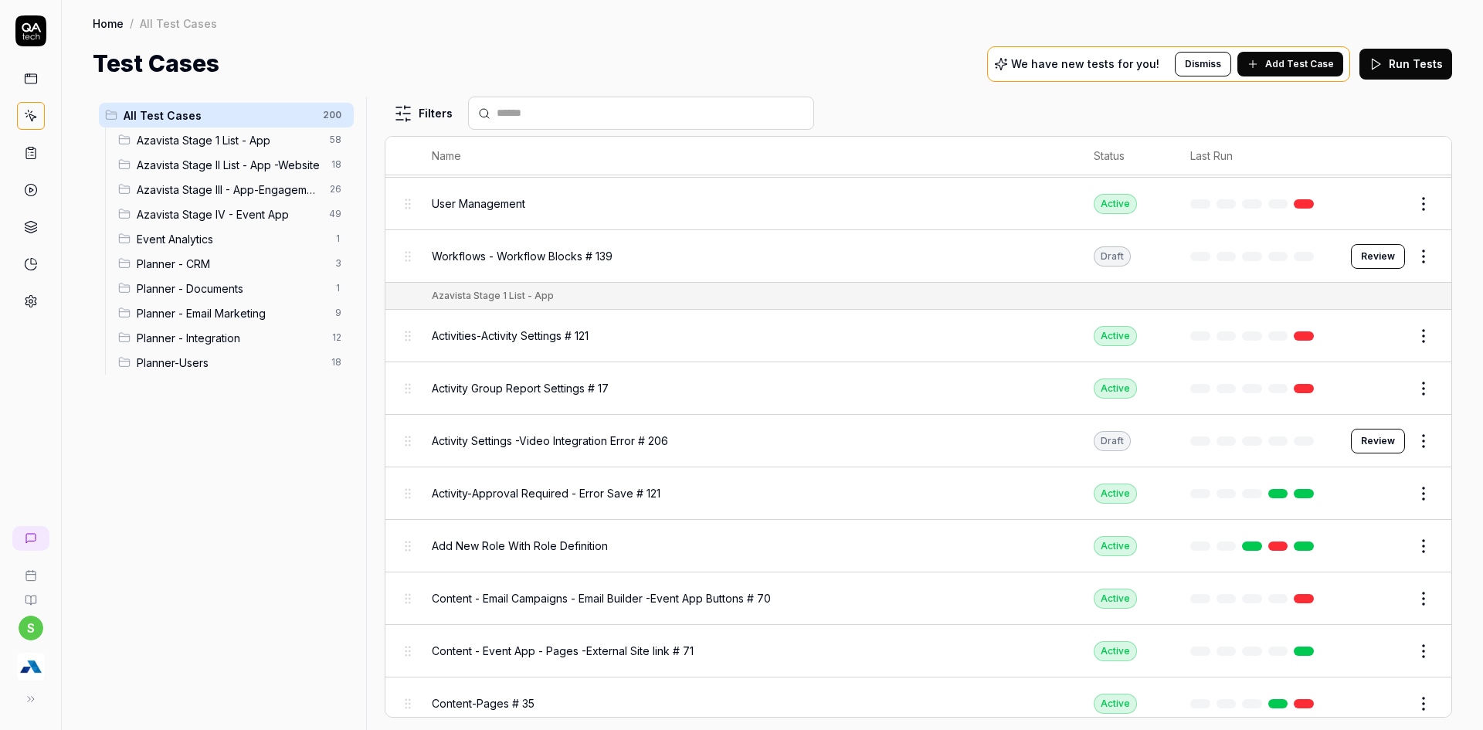
scroll to position [309, 0]
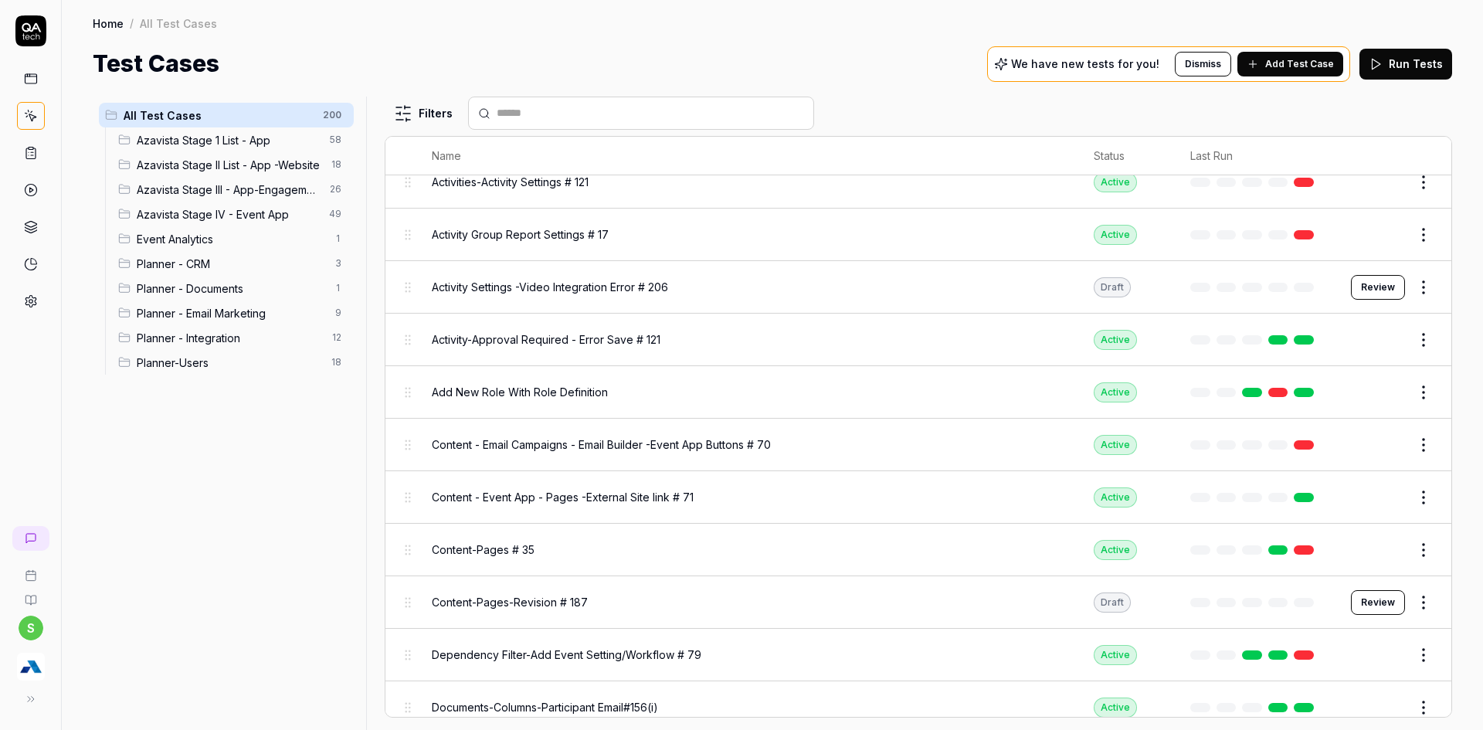
click at [270, 338] on span "Planner - Integration" at bounding box center [230, 338] width 186 height 16
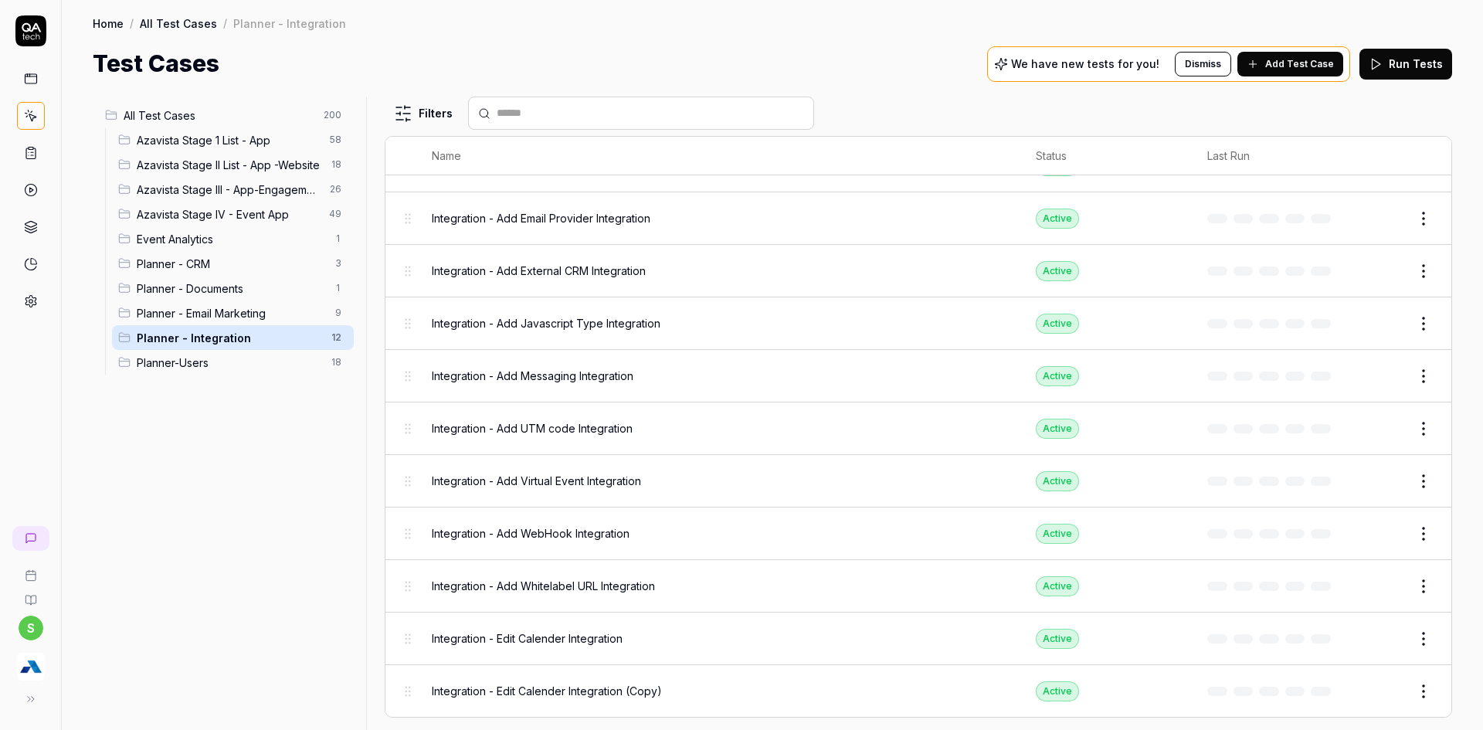
click at [1368, 693] on button "Edit" at bounding box center [1386, 691] width 37 height 25
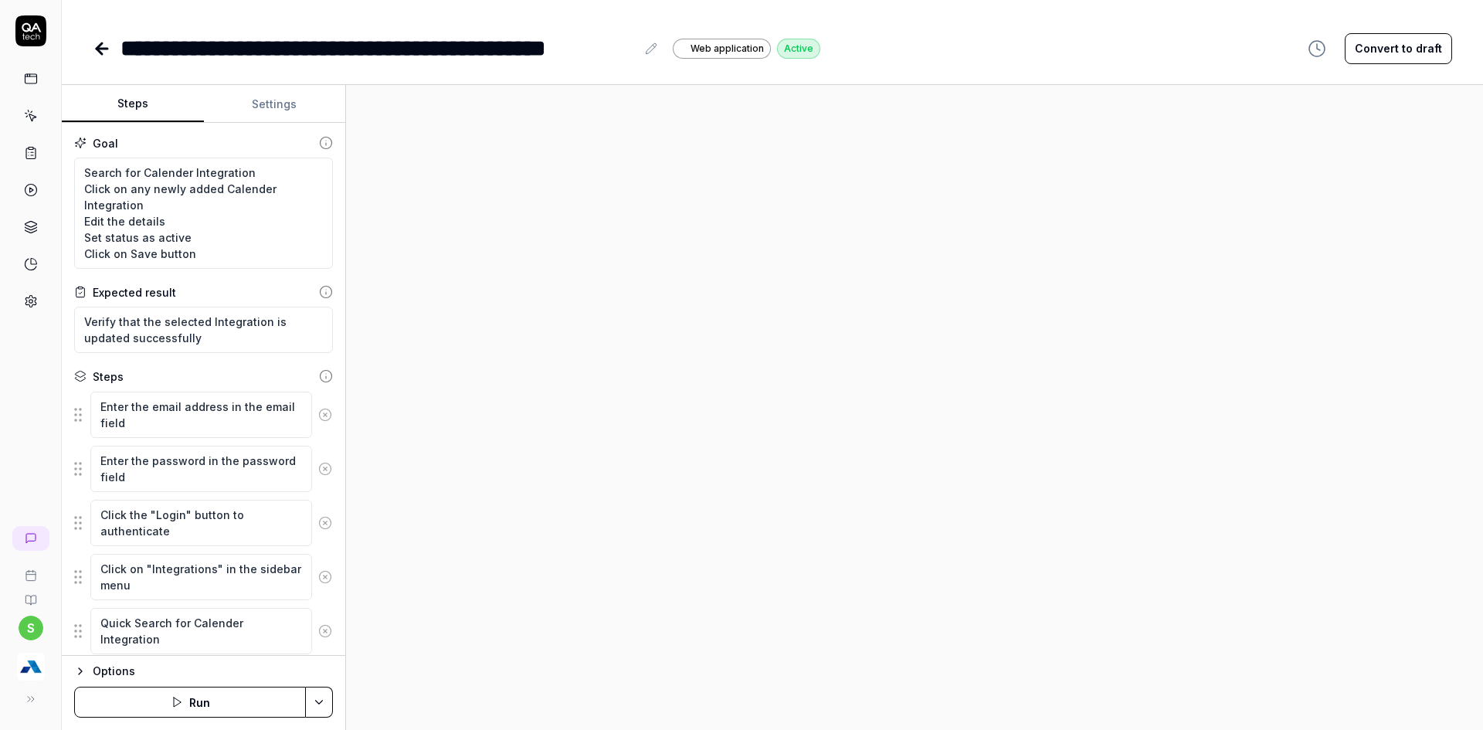
type textarea "*"
click at [328, 57] on div "**********" at bounding box center [378, 48] width 515 height 35
click at [330, 57] on div "**********" at bounding box center [378, 48] width 515 height 35
drag, startPoint x: 572, startPoint y: 51, endPoint x: 650, endPoint y: 44, distance: 78.3
click at [650, 44] on div "**********" at bounding box center [386, 48] width 531 height 35
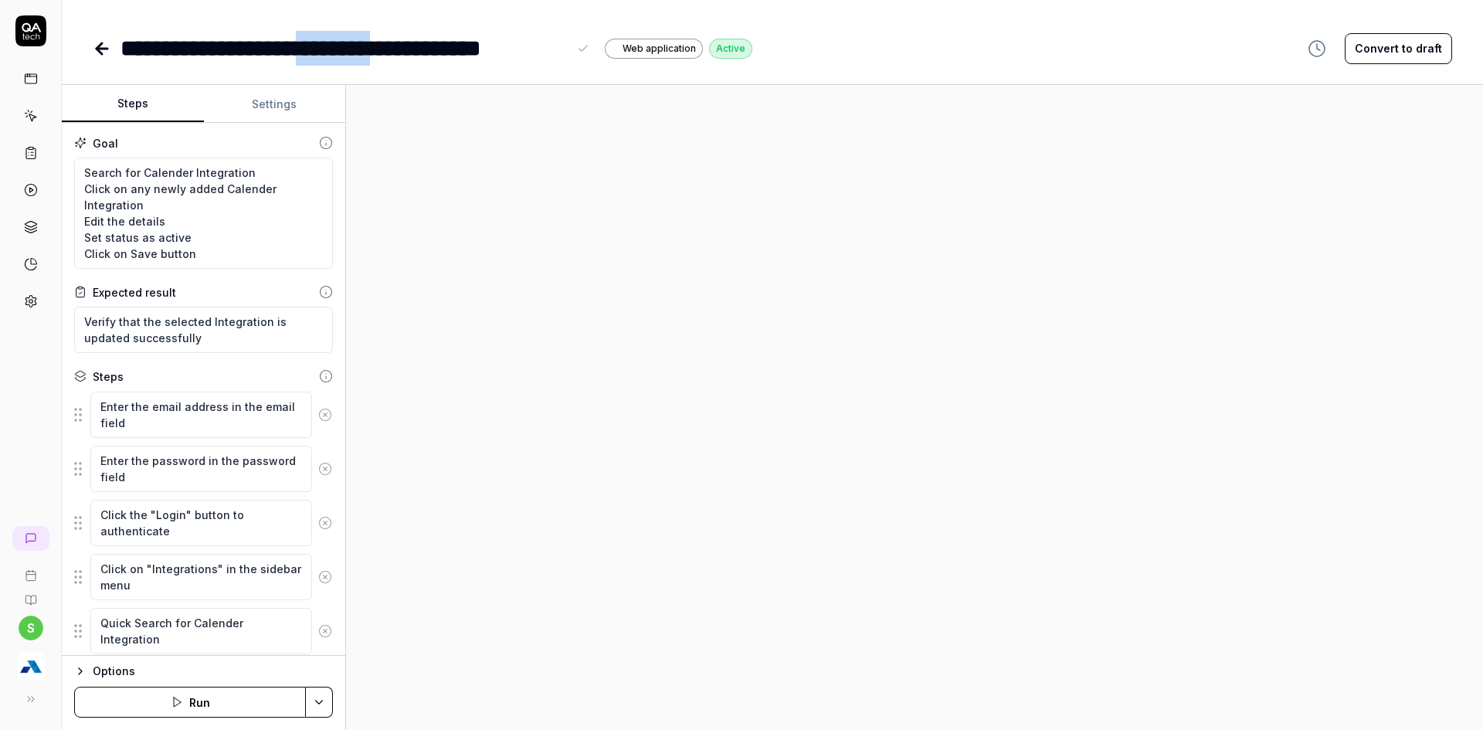
drag, startPoint x: 318, startPoint y: 49, endPoint x: 434, endPoint y: 42, distance: 116.2
click at [434, 42] on div "**********" at bounding box center [344, 48] width 447 height 35
copy div "********"
click at [151, 182] on textarea "Search for Calender Integration Click on any newly added Calender Integration E…" at bounding box center [203, 213] width 259 height 111
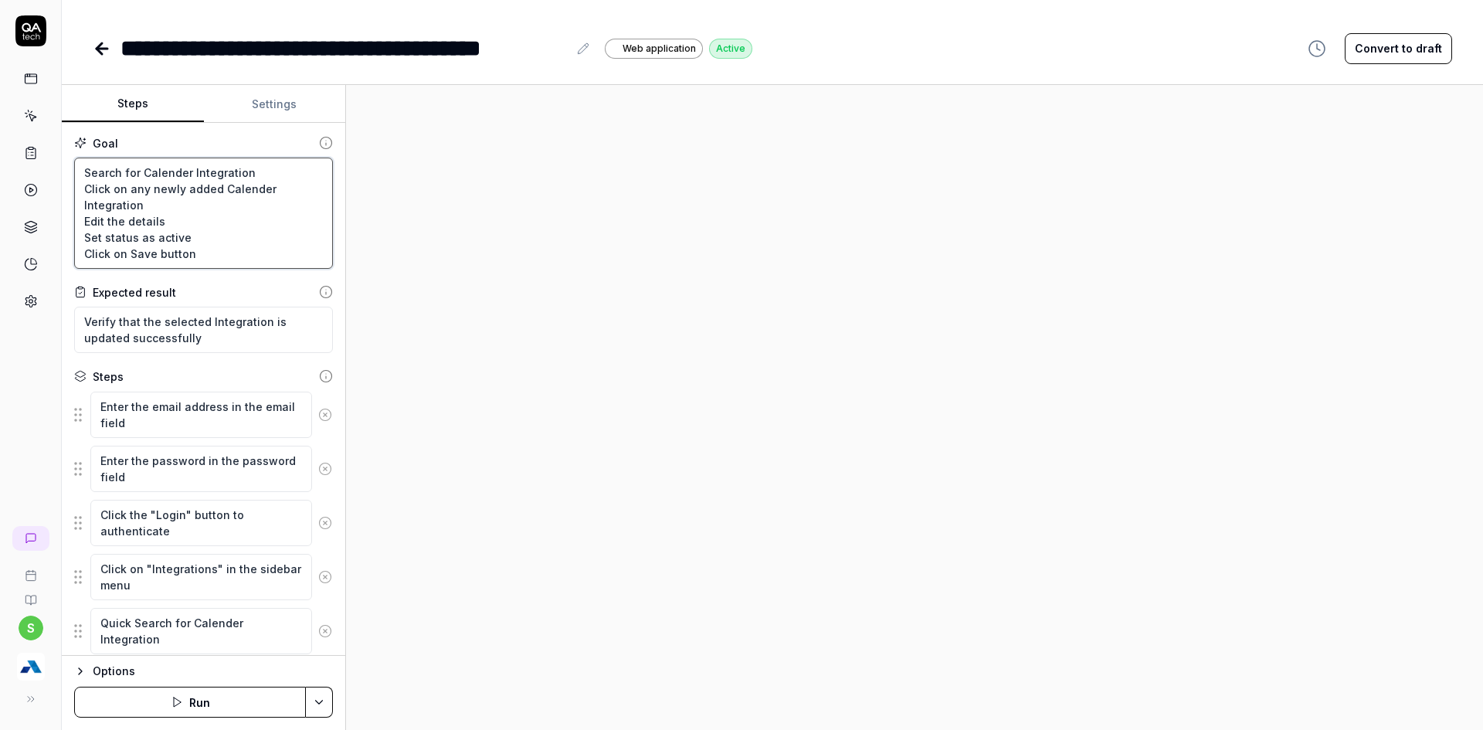
click at [152, 174] on textarea "Search for Calender Integration Click on any newly added Calender Integration E…" at bounding box center [203, 213] width 259 height 111
click at [153, 174] on textarea "Search for Calender Integration Click on any newly added Calender Integration E…" at bounding box center [203, 213] width 259 height 111
paste textarea "UTM Code"
type textarea "*"
type textarea "Search for UTM Code Integration Click on any newly added Calender Integration E…"
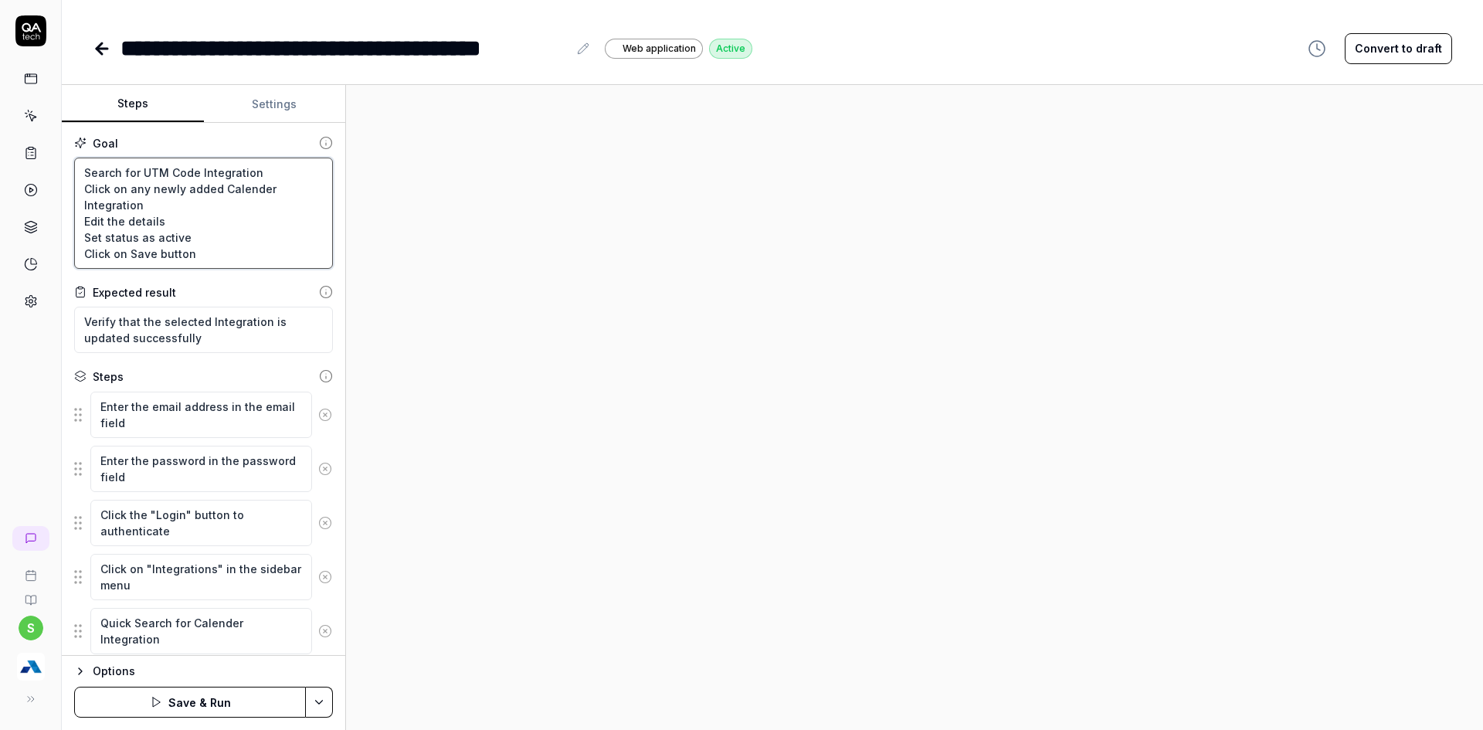
click at [240, 191] on textarea "Search for UTM Code Integration Click on any newly added Calender Integration E…" at bounding box center [203, 213] width 259 height 111
paste textarea "UTM Cod"
type textarea "*"
type textarea "Search for UTM Code Integration Click on any newly added CalUTM Codender Integr…"
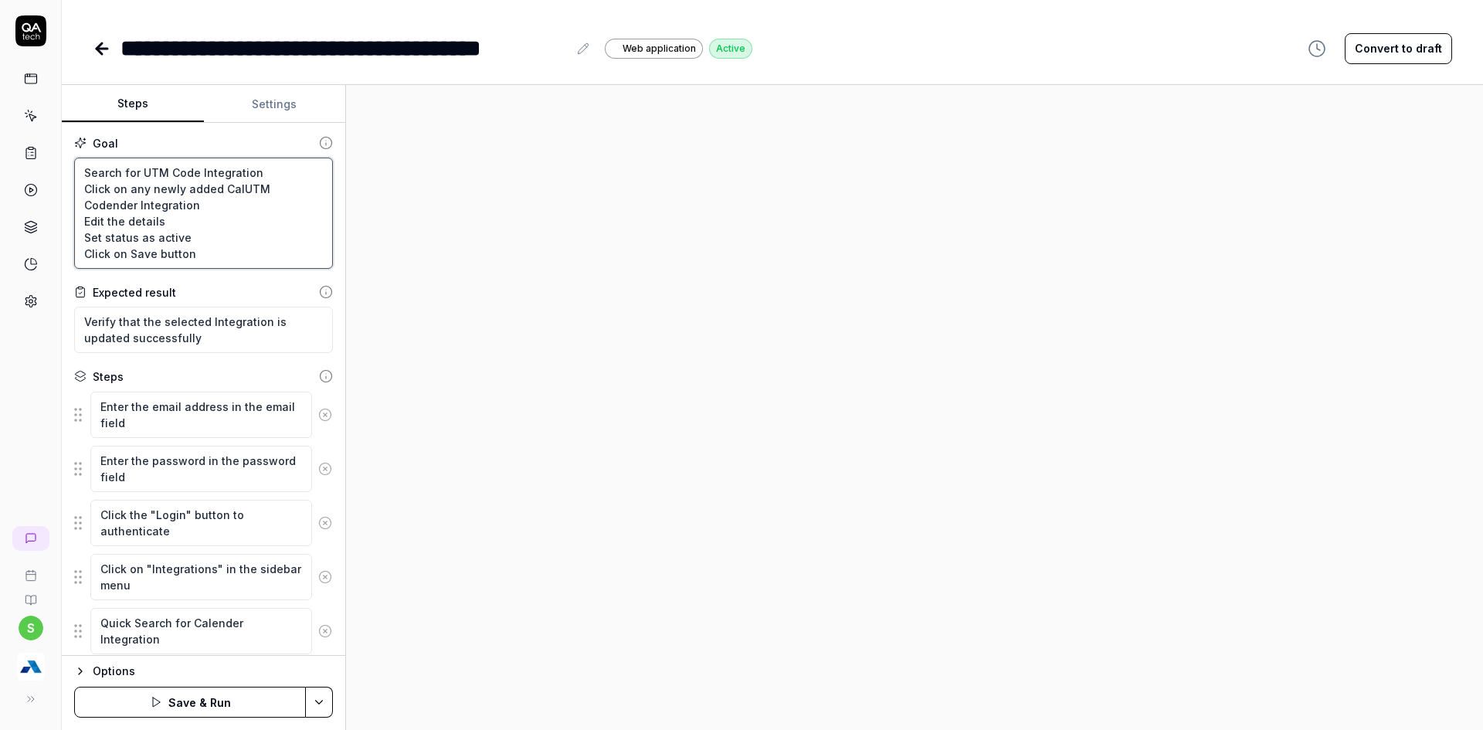
drag, startPoint x: 216, startPoint y: 192, endPoint x: 137, endPoint y: 204, distance: 80.5
click at [137, 204] on textarea "Search for UTM Code Integration Click on any newly added CalUTM Codender Integr…" at bounding box center [203, 213] width 259 height 111
paste textarea "UTM Code"
type textarea "*"
type textarea "Search for UTM Code Integration Click on any newly addedUTM Code Integration Ed…"
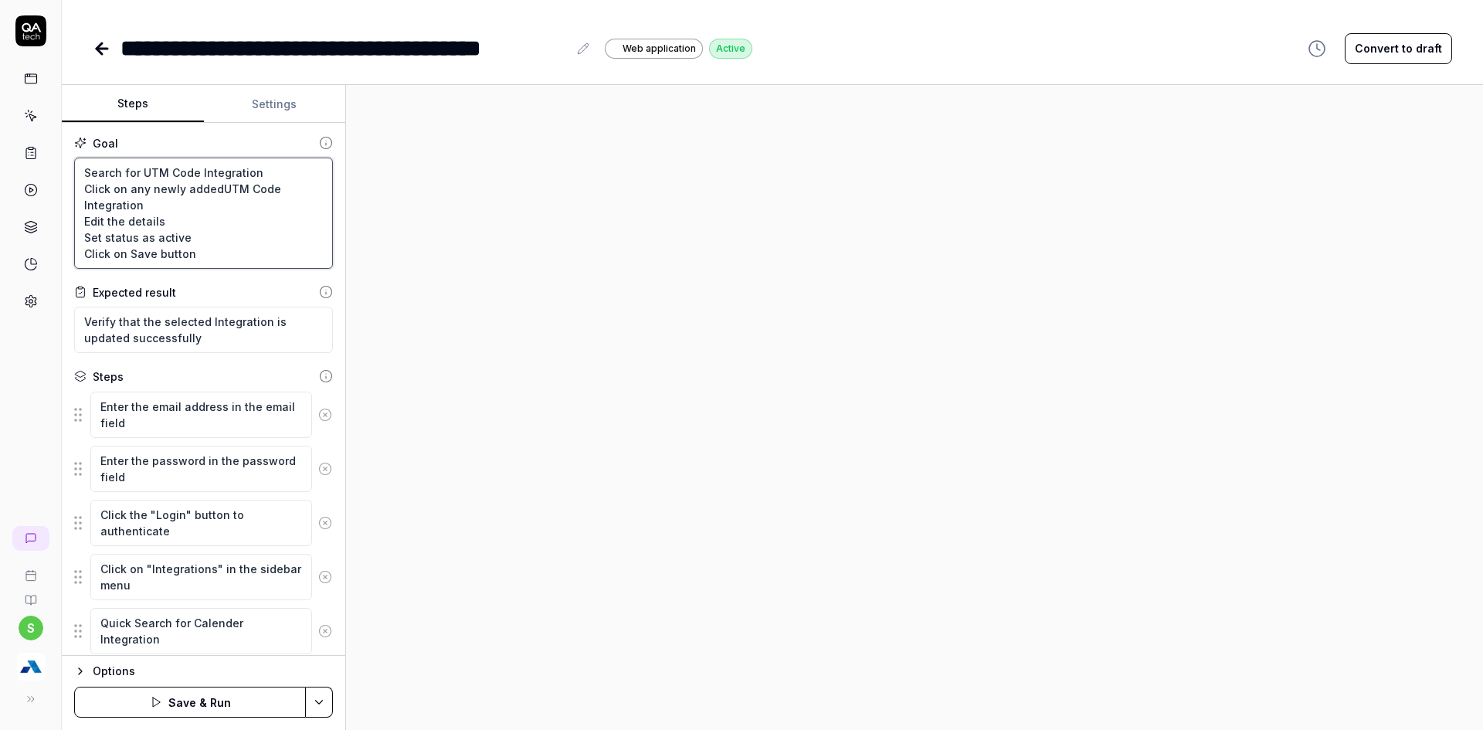
click at [215, 190] on textarea "Search for UTM Code Integration Click on any newly addedUTM Code Integration Ed…" at bounding box center [203, 213] width 259 height 111
type textarea "*"
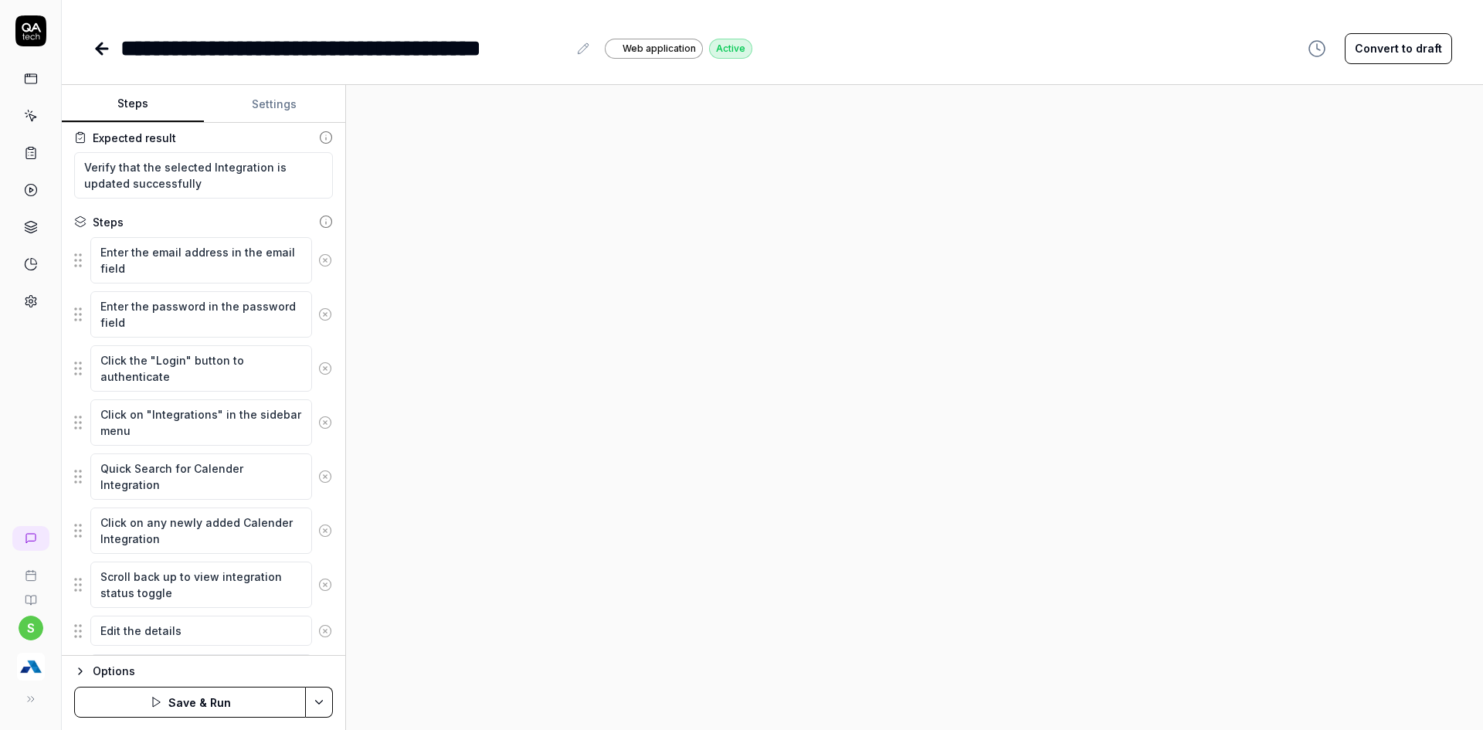
type textarea "Search for UTM Code Integration Click on any newly added UTM Code Integration E…"
drag, startPoint x: 190, startPoint y: 470, endPoint x: 246, endPoint y: 464, distance: 56.7
click at [246, 464] on textarea "Quick Search for Calender Integration" at bounding box center [201, 477] width 222 height 46
paste textarea "UTM Code"
type textarea "*"
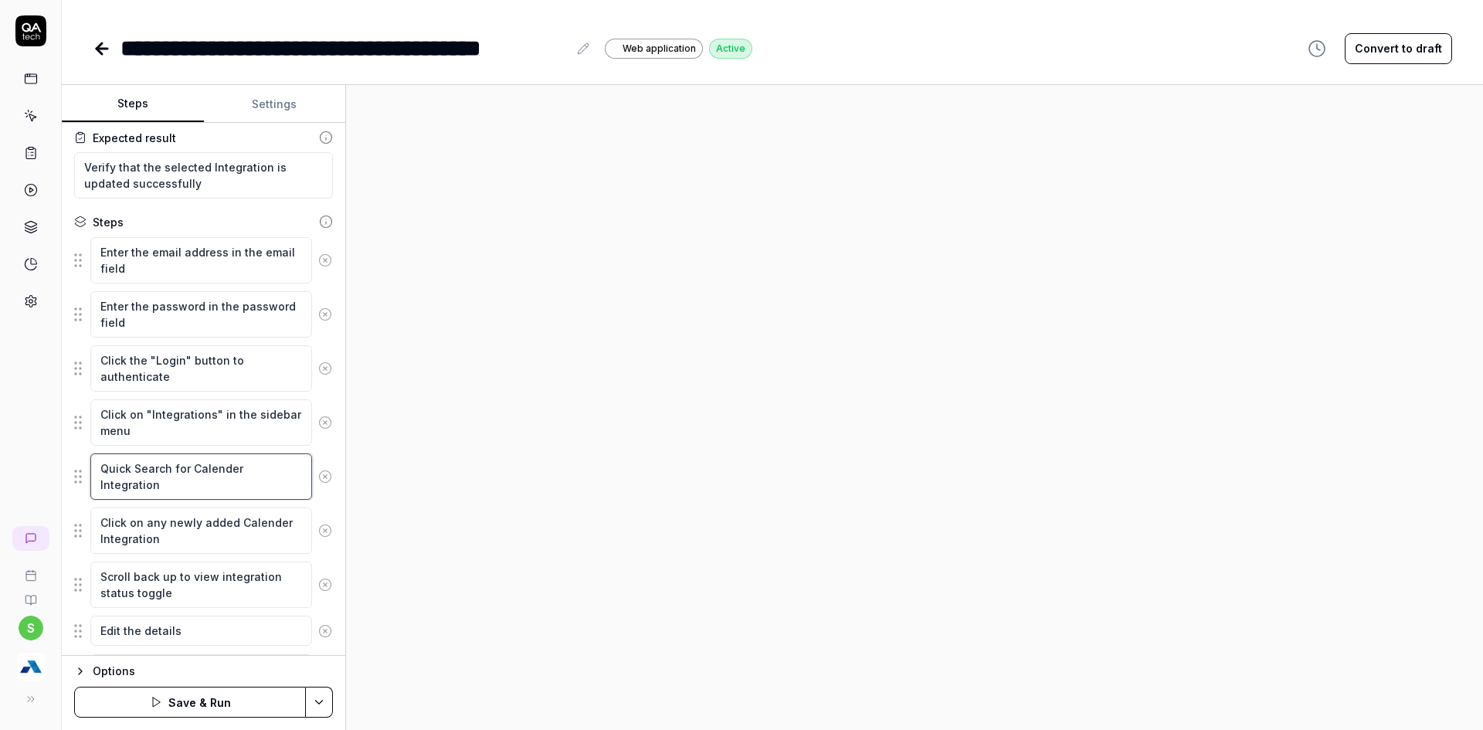
type textarea "Quick Search for UTM CodeIntegration"
type textarea "*"
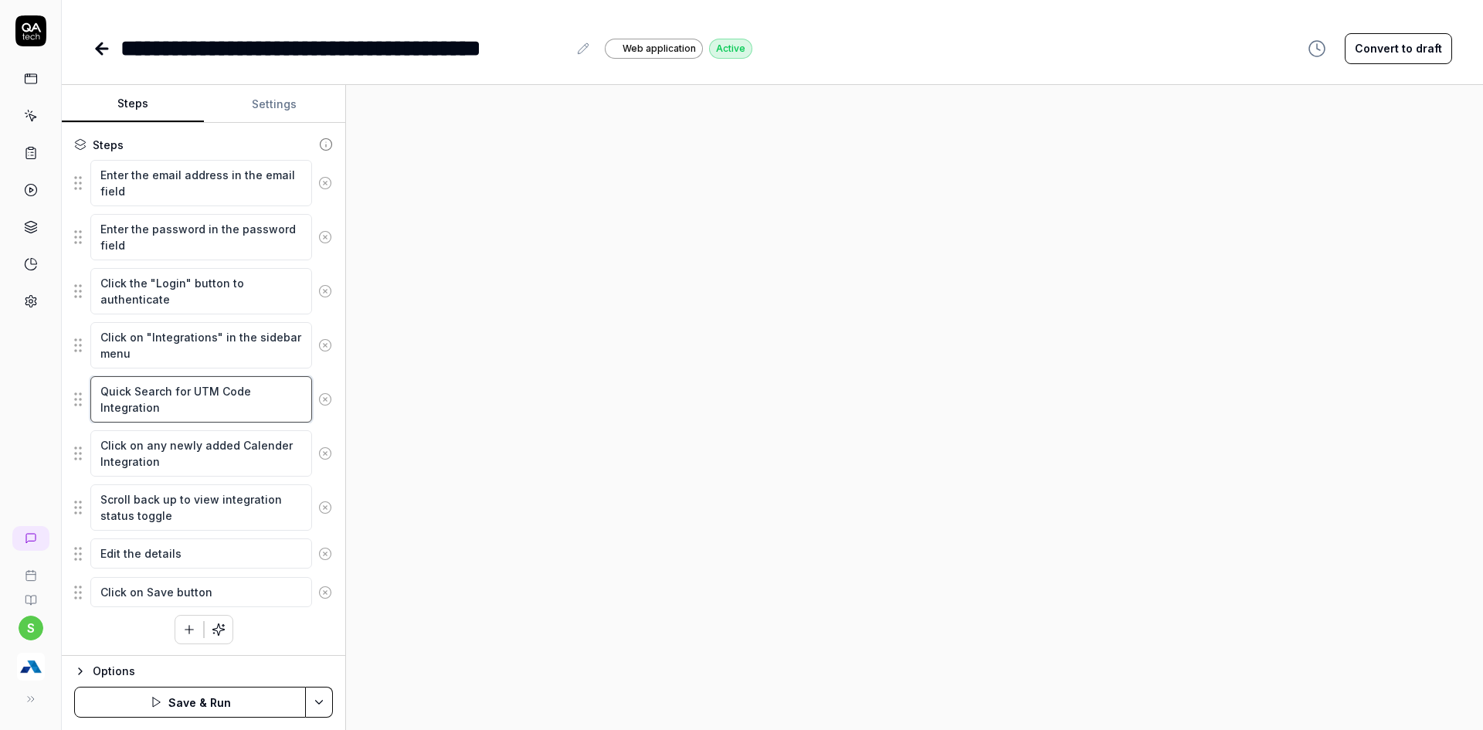
scroll to position [233, 0]
type textarea "Quick Search for UTM Code Integration"
drag, startPoint x: 236, startPoint y: 452, endPoint x: 294, endPoint y: 443, distance: 57.9
click at [294, 443] on textarea "Click on any newly added Calender Integration" at bounding box center [201, 453] width 222 height 46
paste textarea "UTM Code"
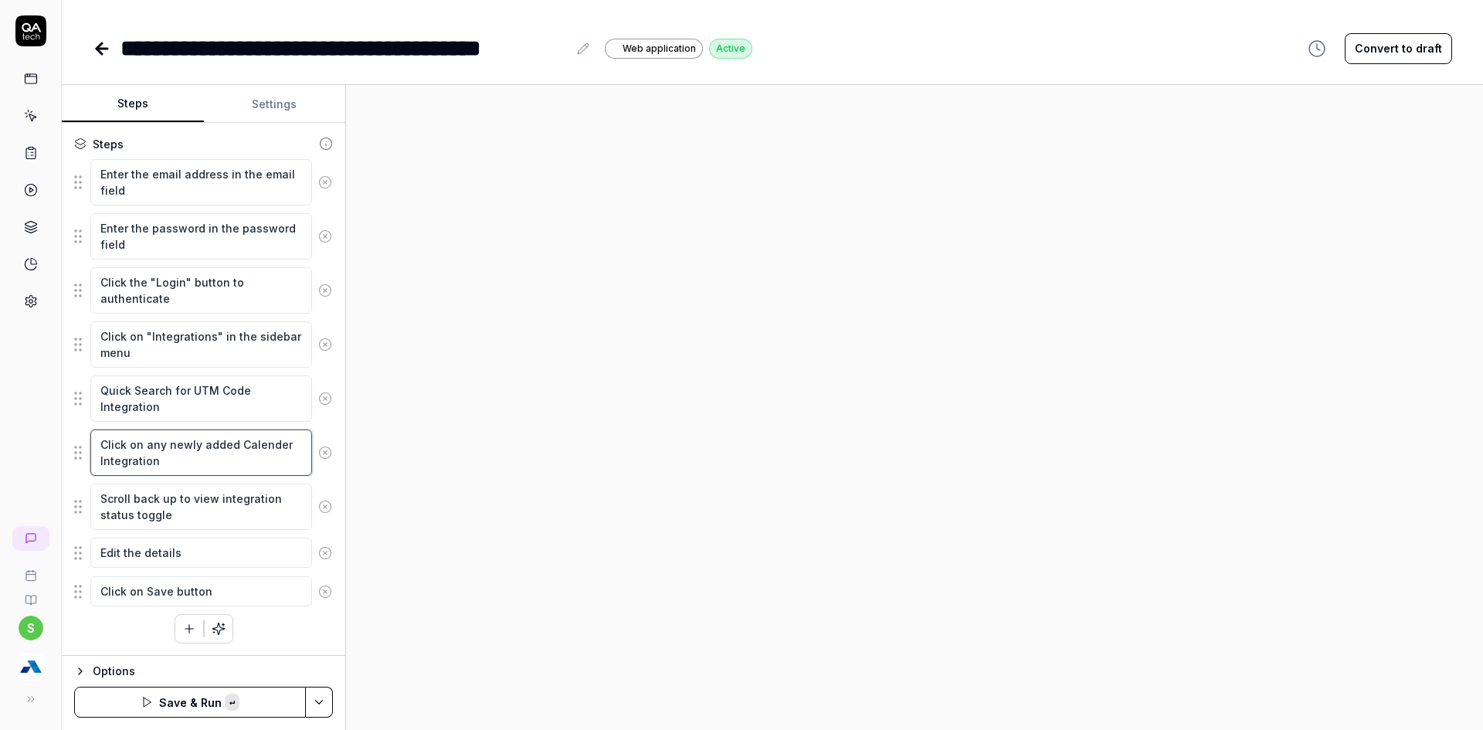
type textarea "*"
type textarea "Click on any newly added UTM CodeIntegration"
type textarea "*"
type textarea "Click on any newly added UTM Code Integration"
click at [318, 712] on html "**********" at bounding box center [741, 374] width 1483 height 749
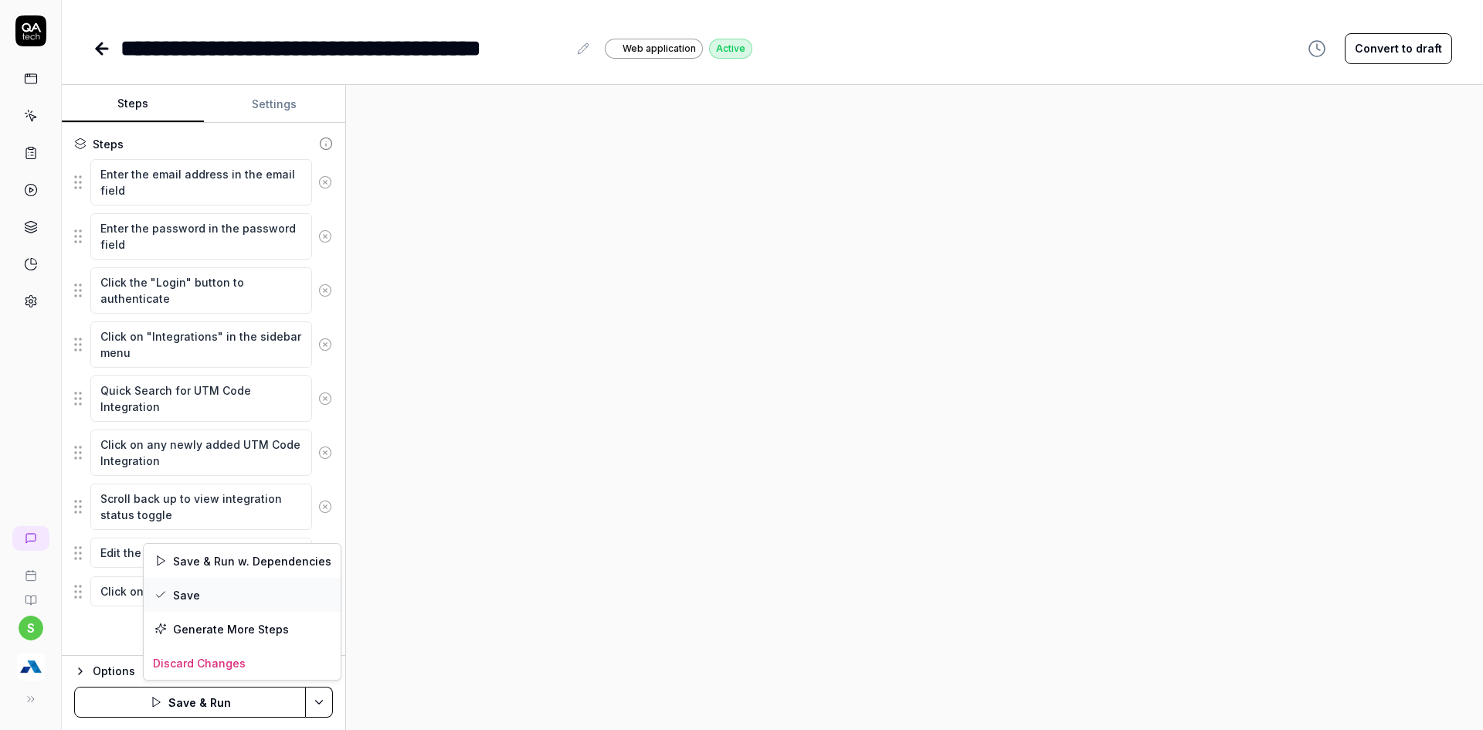
click at [178, 588] on div "Save" at bounding box center [242, 595] width 197 height 34
click at [195, 707] on button "Run" at bounding box center [190, 702] width 232 height 31
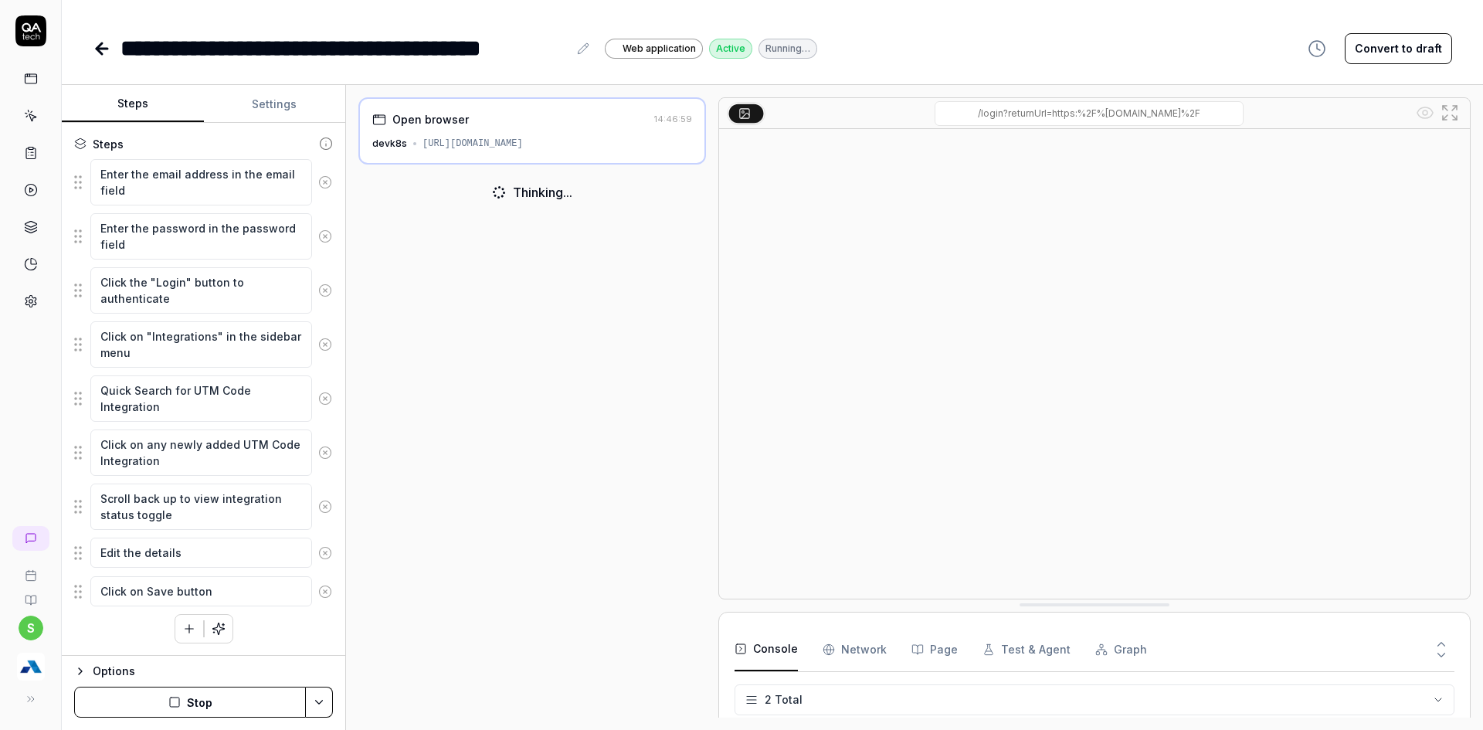
scroll to position [7, 0]
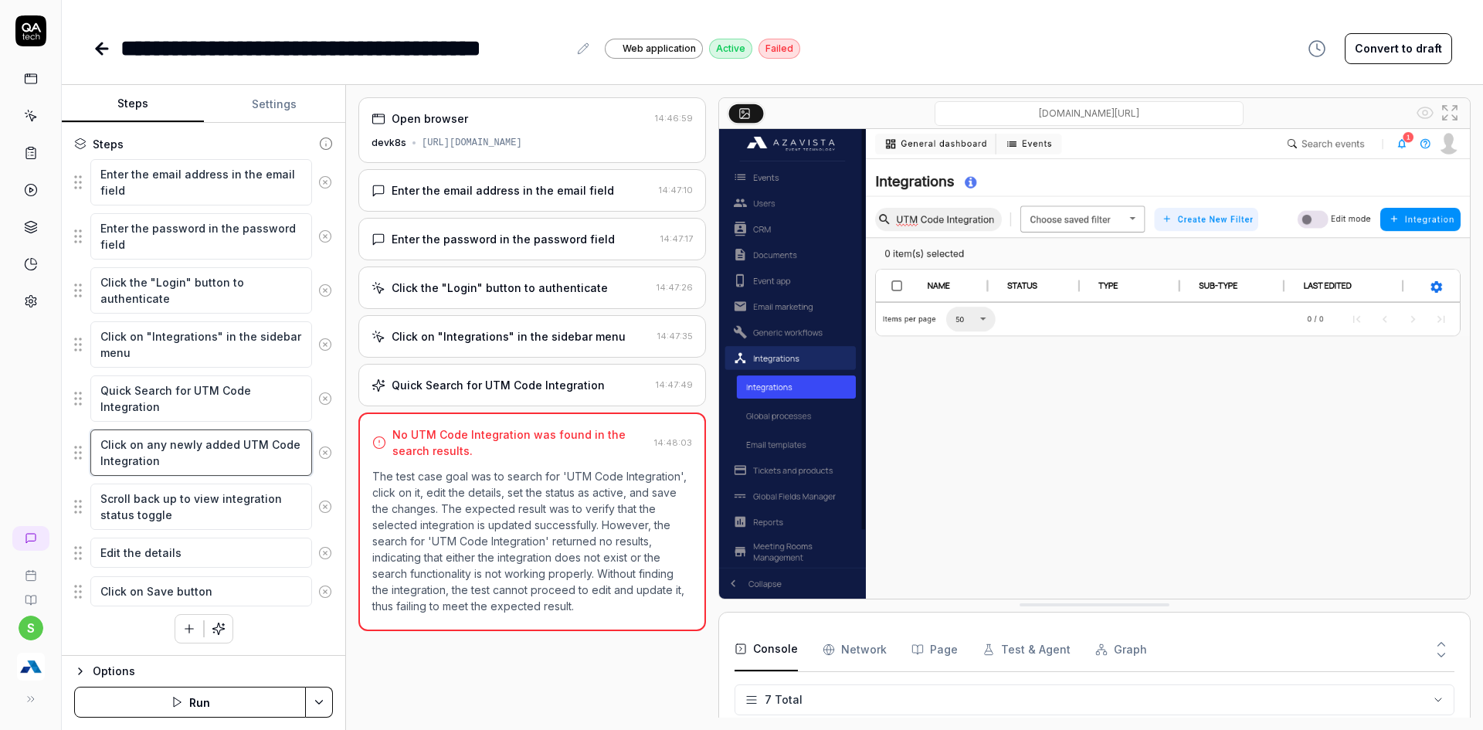
drag, startPoint x: 133, startPoint y: 467, endPoint x: 232, endPoint y: 459, distance: 99.2
click at [232, 459] on textarea "Click on any newly added UTM Code Integration" at bounding box center [201, 453] width 222 height 46
type textarea "*"
type textarea "Click on any newly added UTM Code I"
type textarea "*"
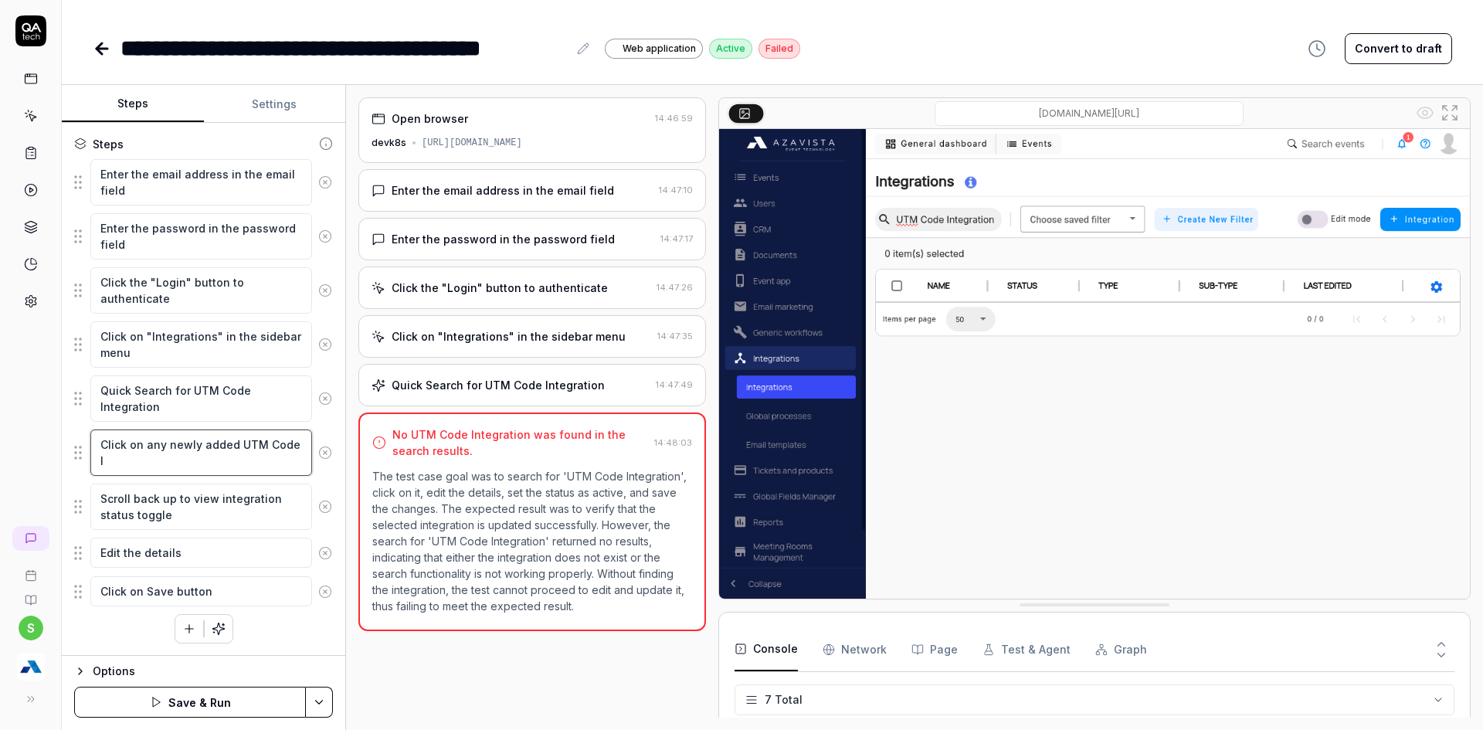
type textarea "Click on any newly added UTM Code"
type textarea "*"
type textarea "Click on any newly added UTM Code I"
type textarea "*"
type textarea "Click on any newly added UTM Code Integration"
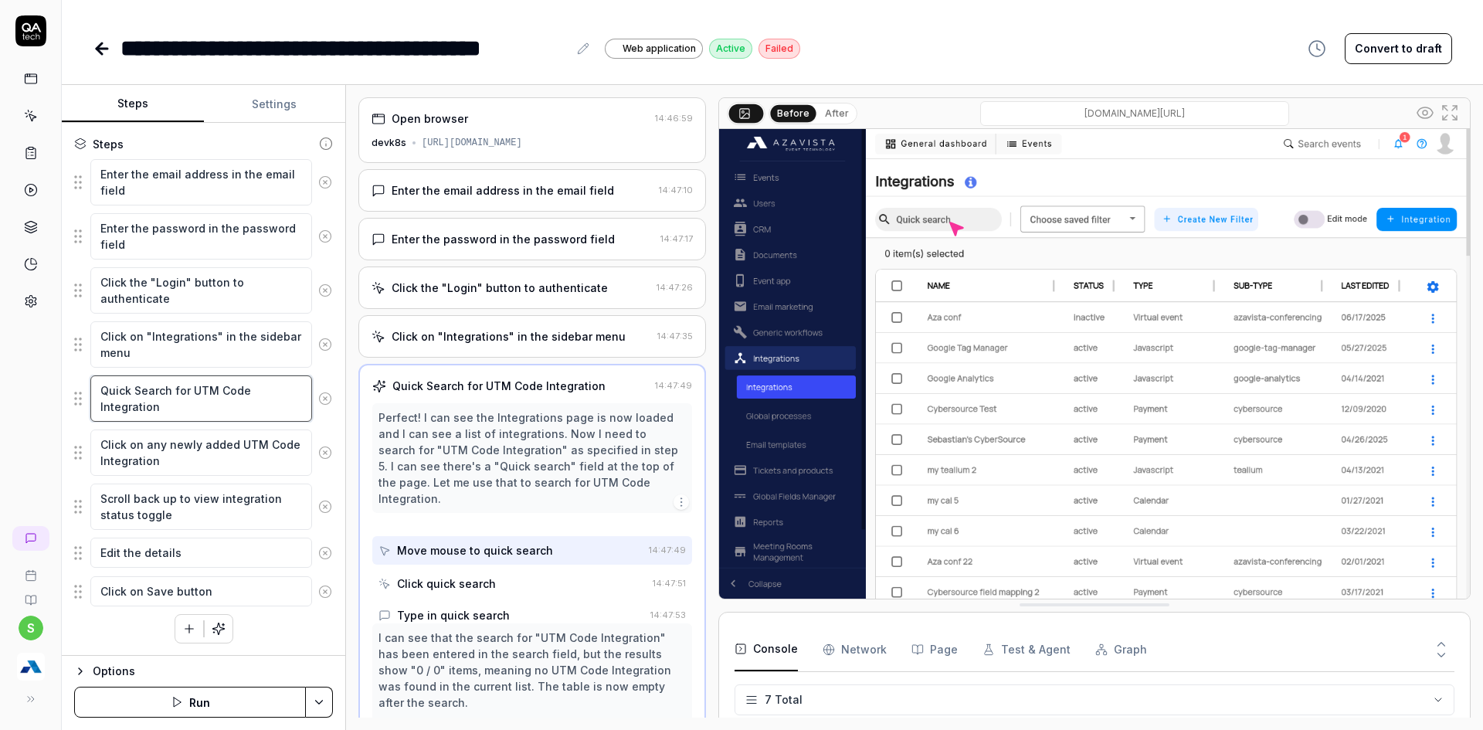
click at [116, 410] on textarea "Quick Search for UTM Code Integration" at bounding box center [201, 398] width 222 height 46
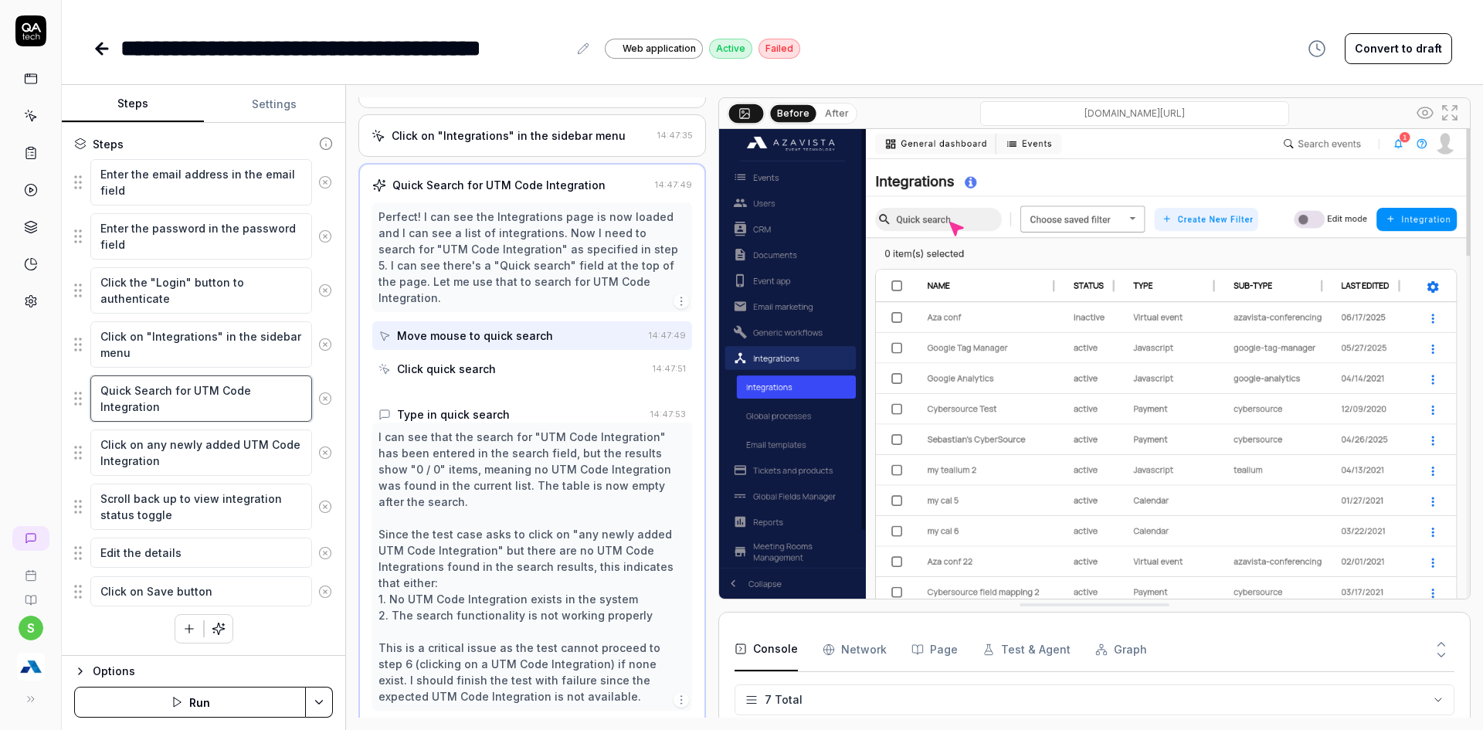
click at [116, 410] on textarea "Quick Search for UTM Code Integration" at bounding box center [201, 398] width 222 height 46
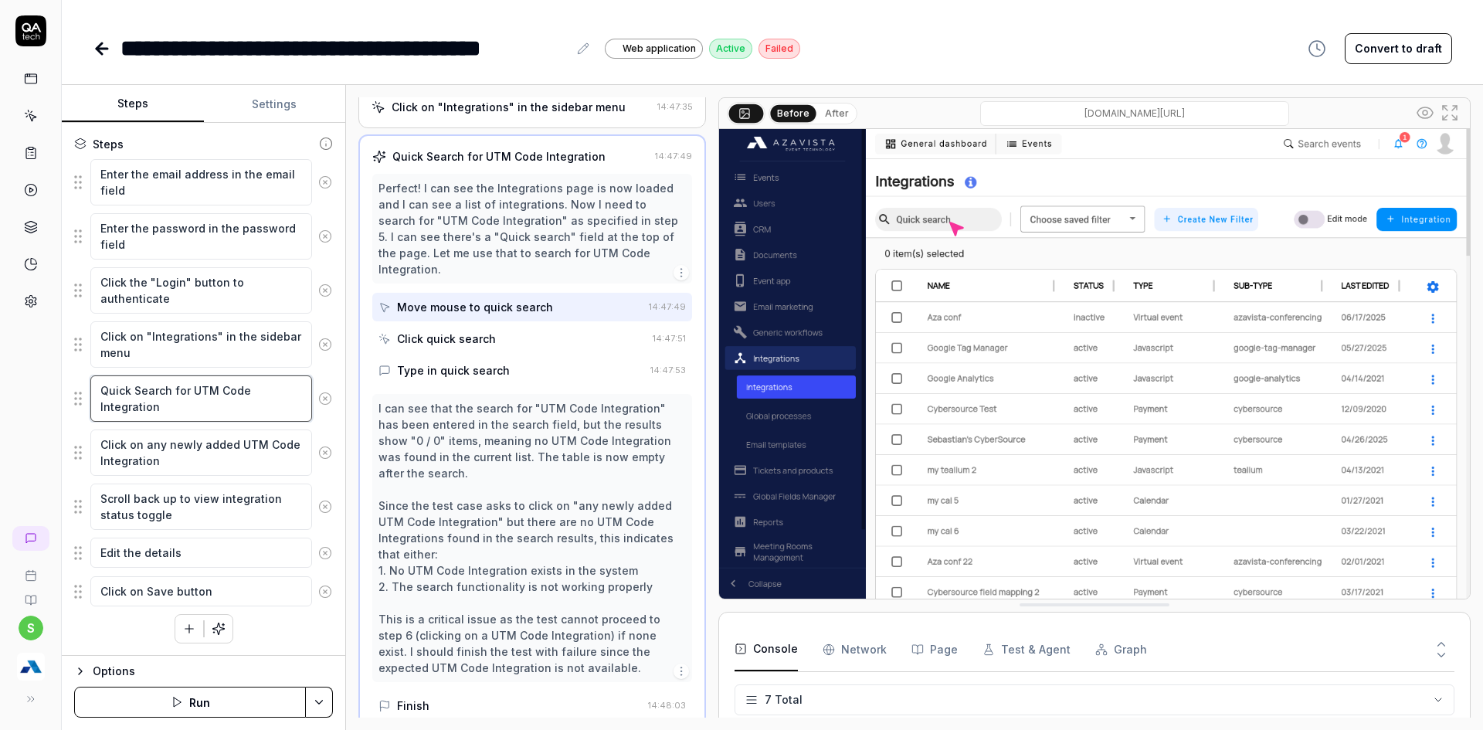
type textarea "*"
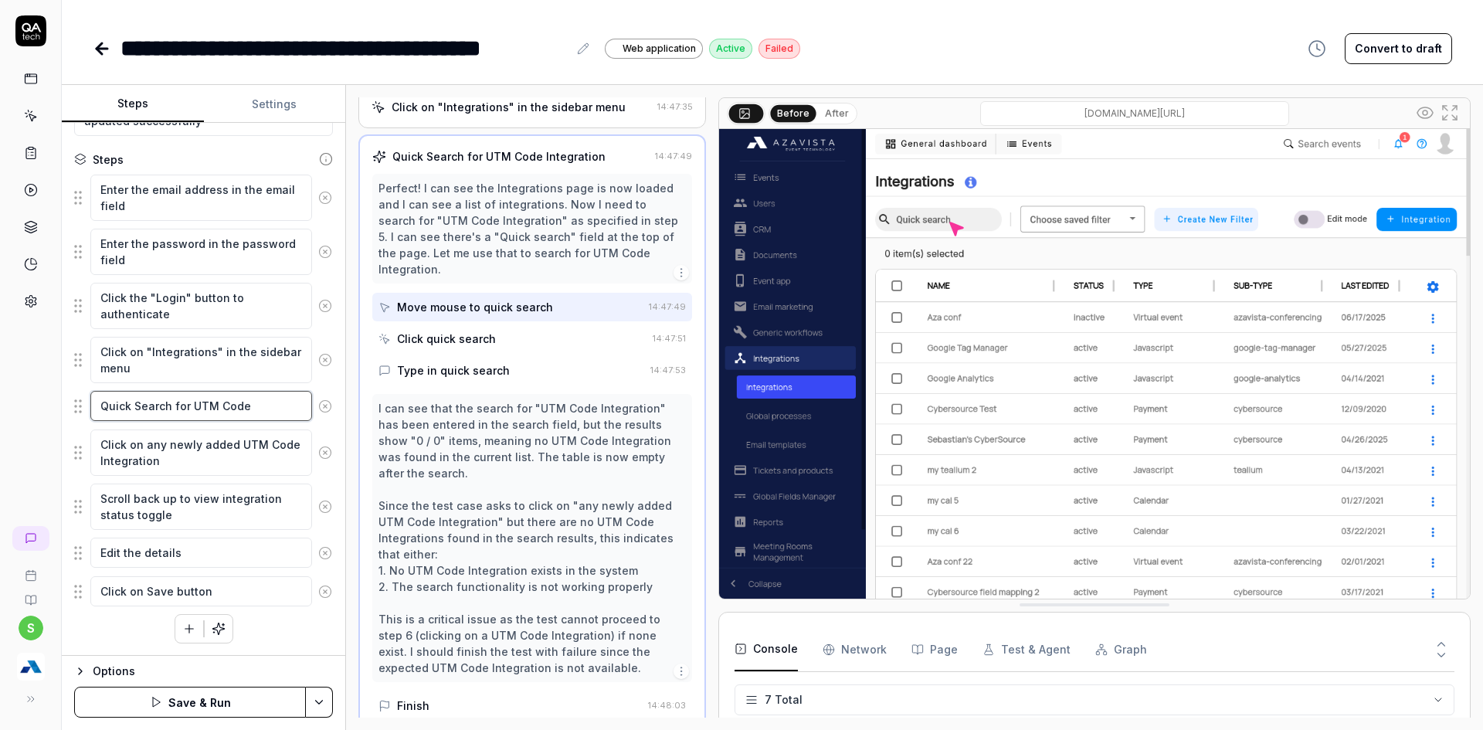
type textarea "Quick Search for UTM Code"
click at [316, 701] on html "**********" at bounding box center [741, 374] width 1483 height 749
click at [192, 597] on div "Save" at bounding box center [242, 595] width 197 height 34
click at [192, 715] on button "Run" at bounding box center [190, 702] width 232 height 31
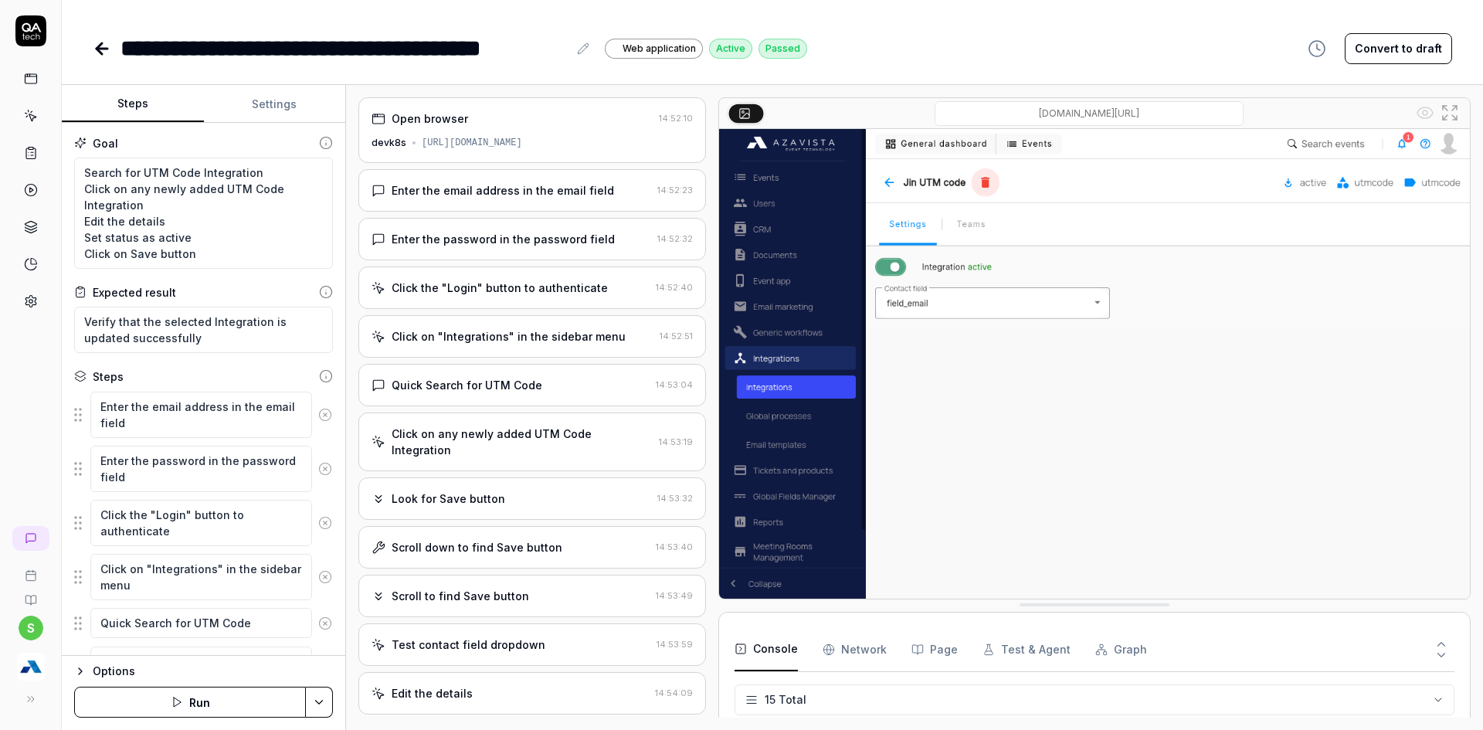
click at [107, 50] on icon at bounding box center [102, 48] width 19 height 19
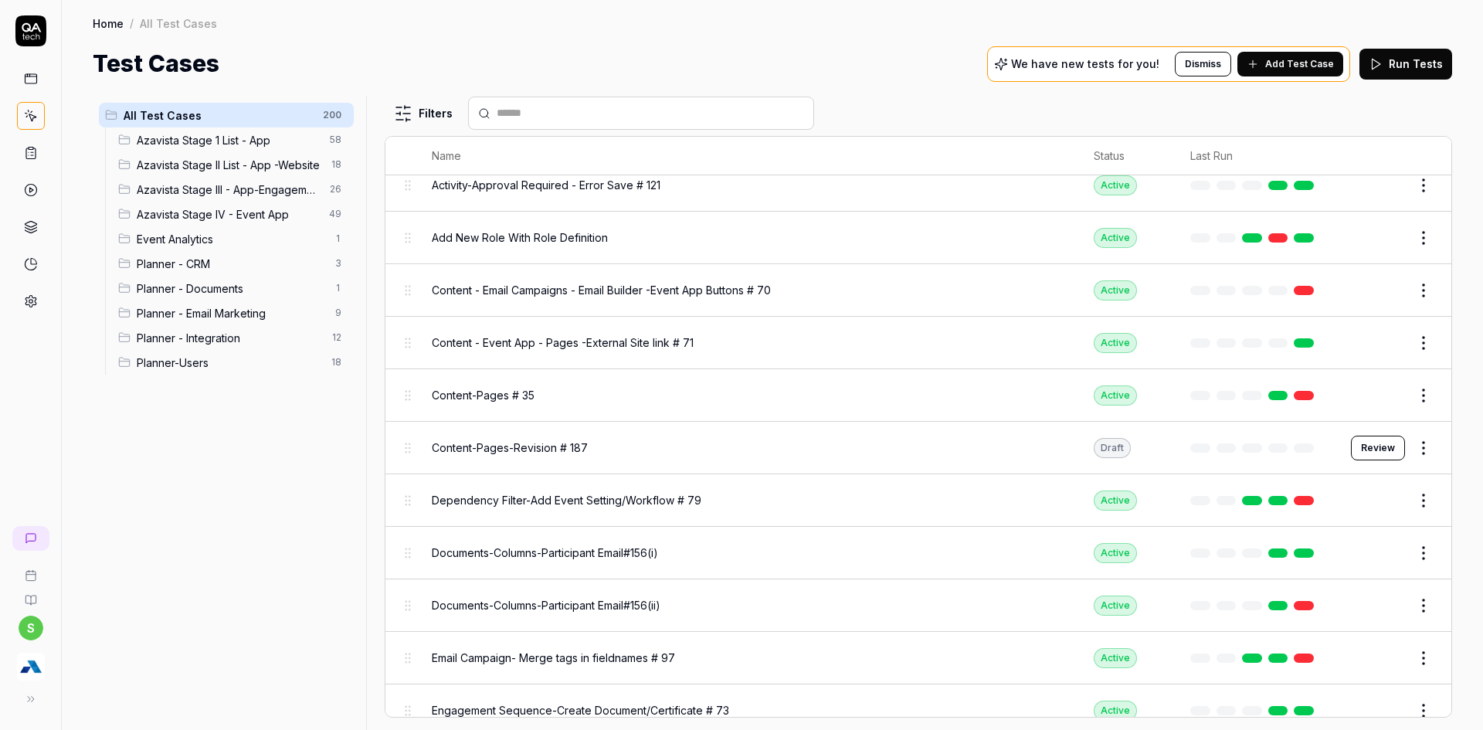
scroll to position [850, 0]
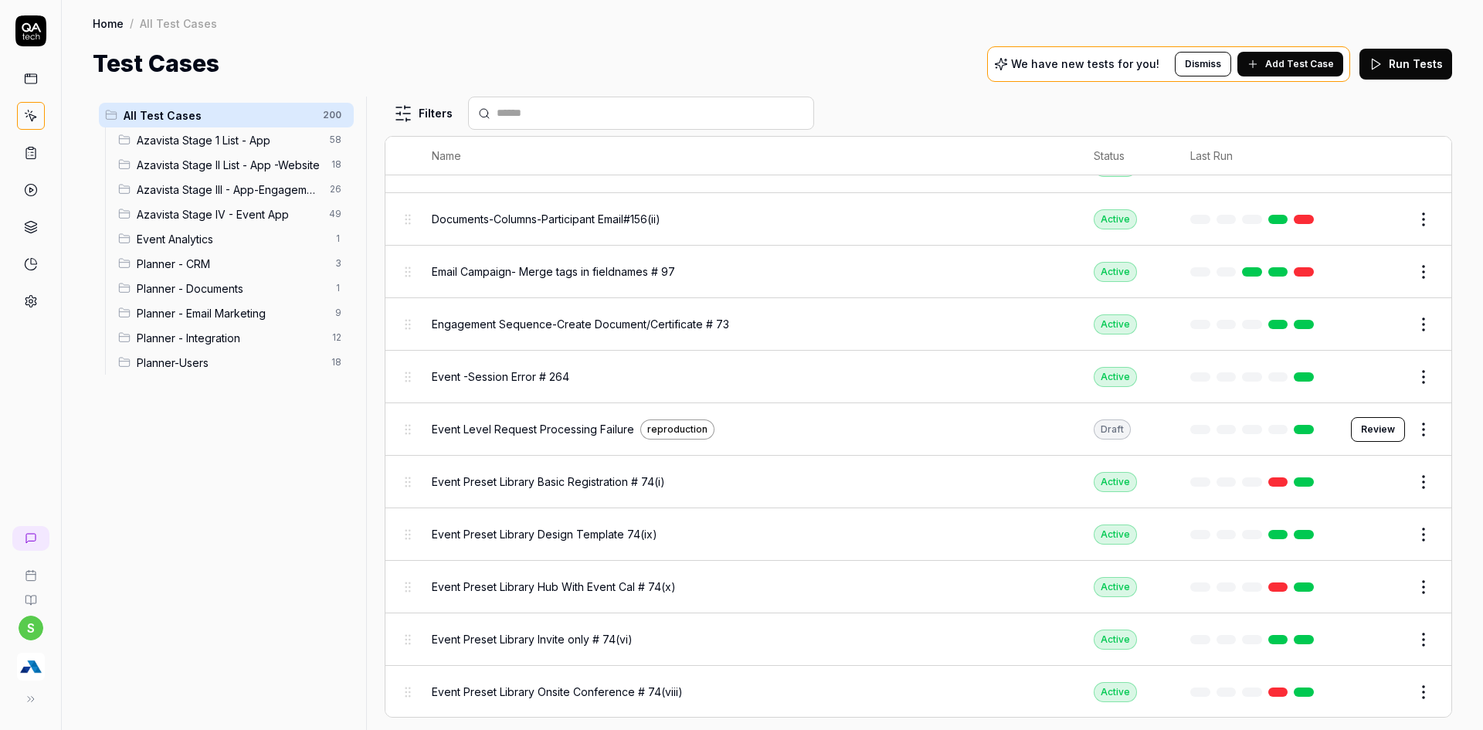
click at [168, 338] on span "Planner - Integration" at bounding box center [230, 338] width 186 height 16
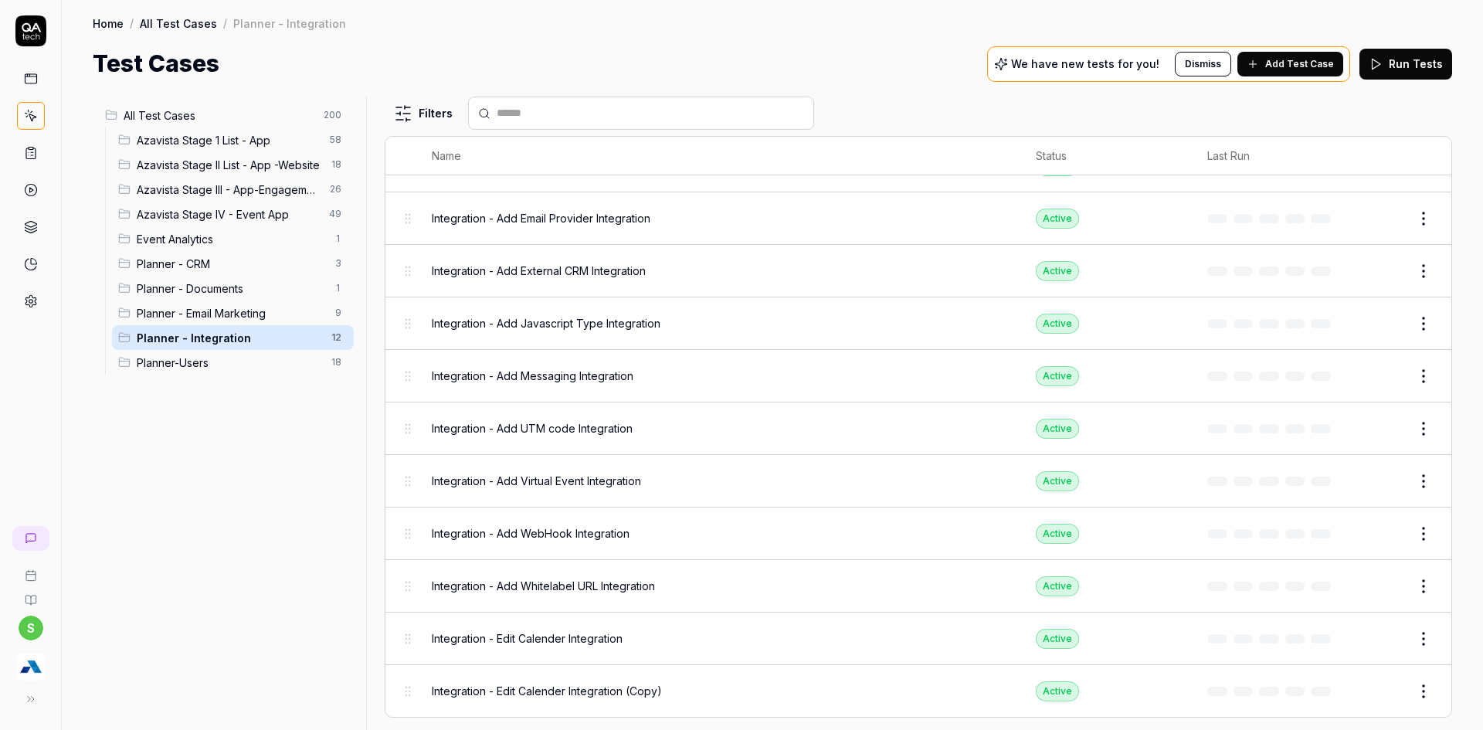
scroll to position [115, 0]
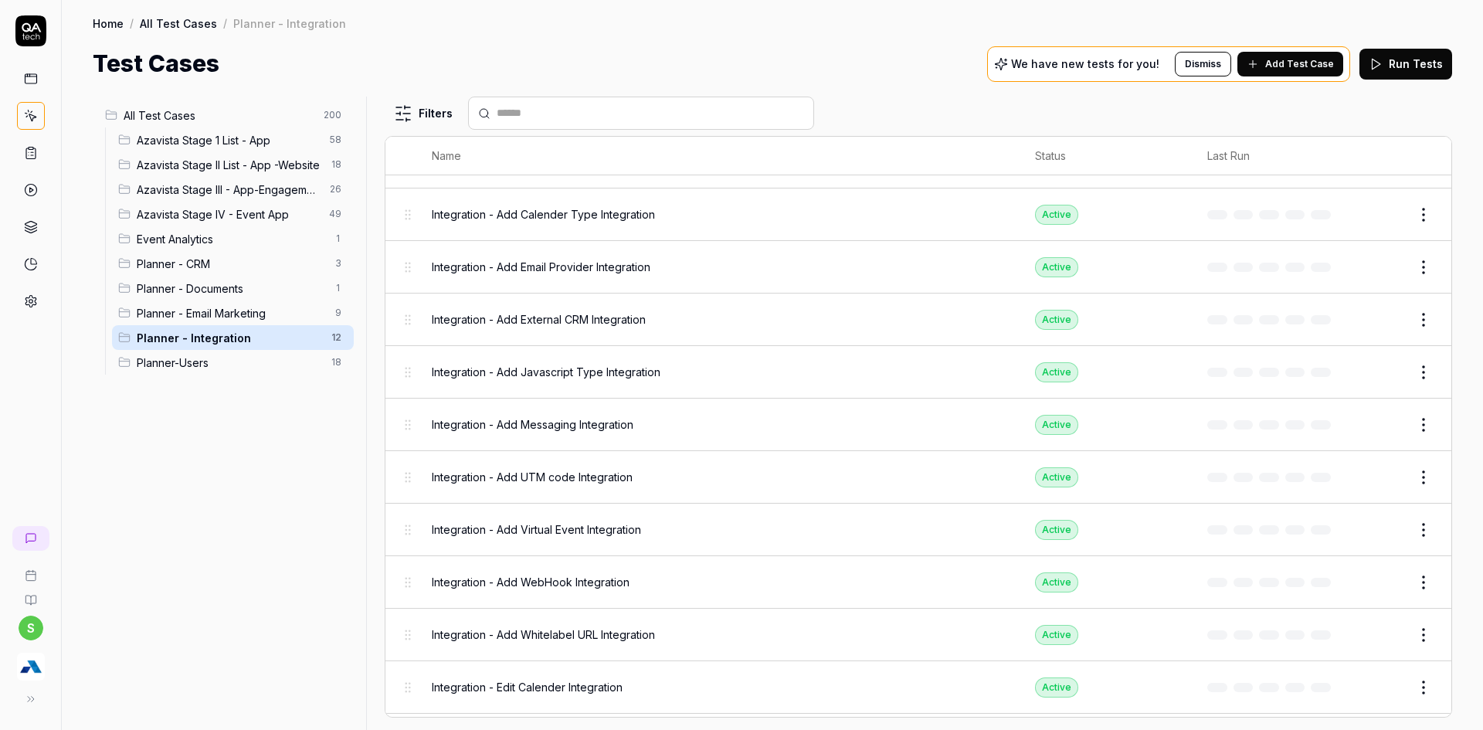
scroll to position [115, 0]
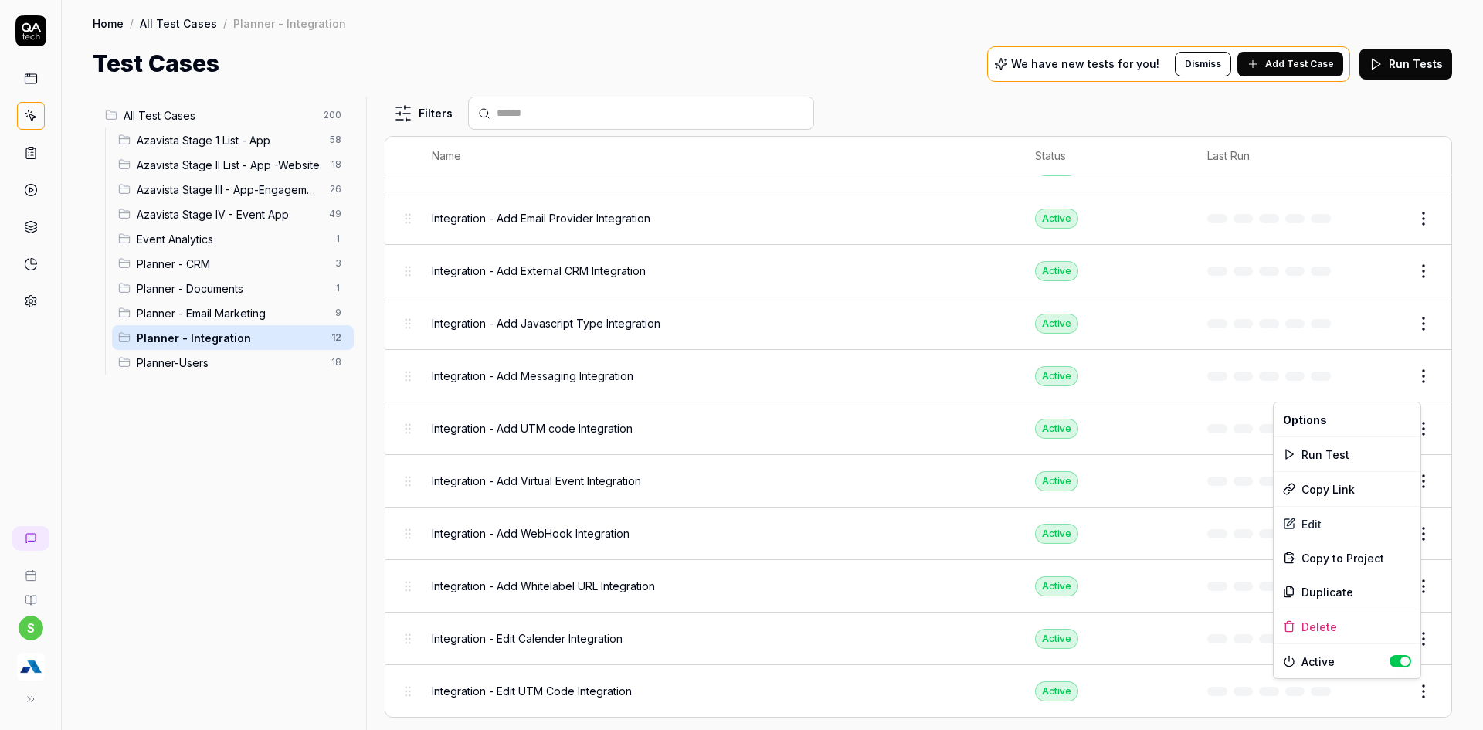
click at [1417, 699] on html "s Home / All Test Cases / Planner - Integration Home / All Test Cases / Planner…" at bounding box center [741, 374] width 1483 height 749
click at [1330, 594] on div "Duplicate" at bounding box center [1347, 592] width 147 height 34
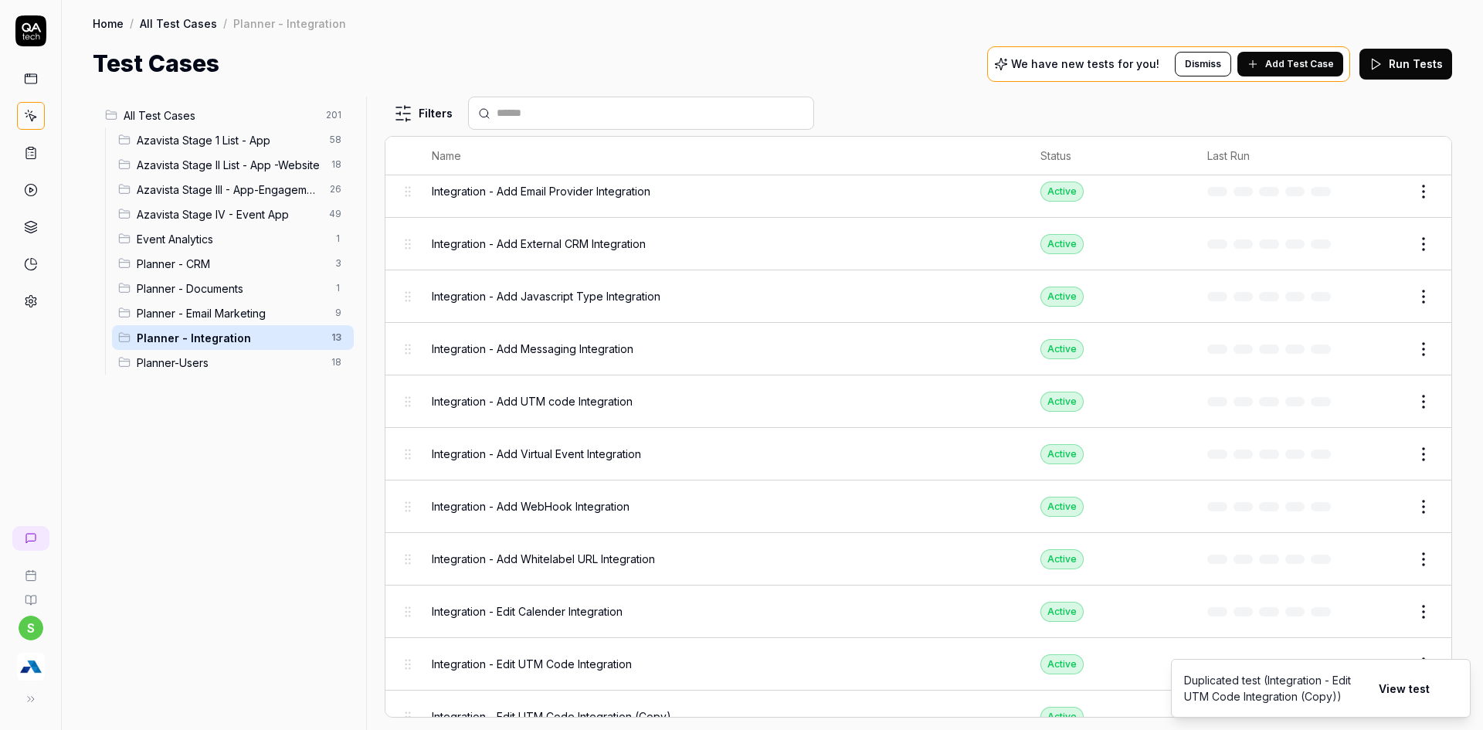
scroll to position [168, 0]
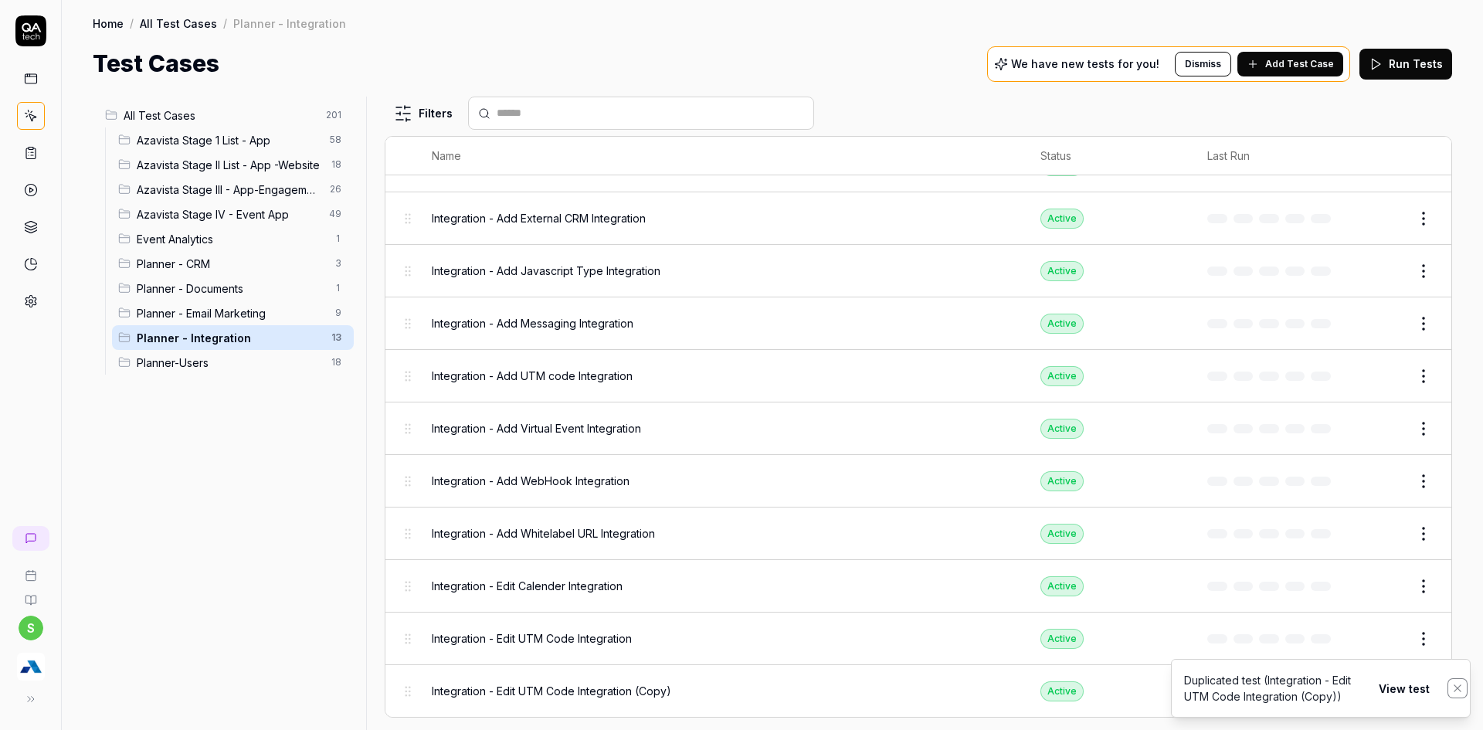
click at [1461, 688] on icon "Notifications (F8)" at bounding box center [1458, 688] width 12 height 12
click at [1371, 697] on button "Edit" at bounding box center [1386, 691] width 37 height 25
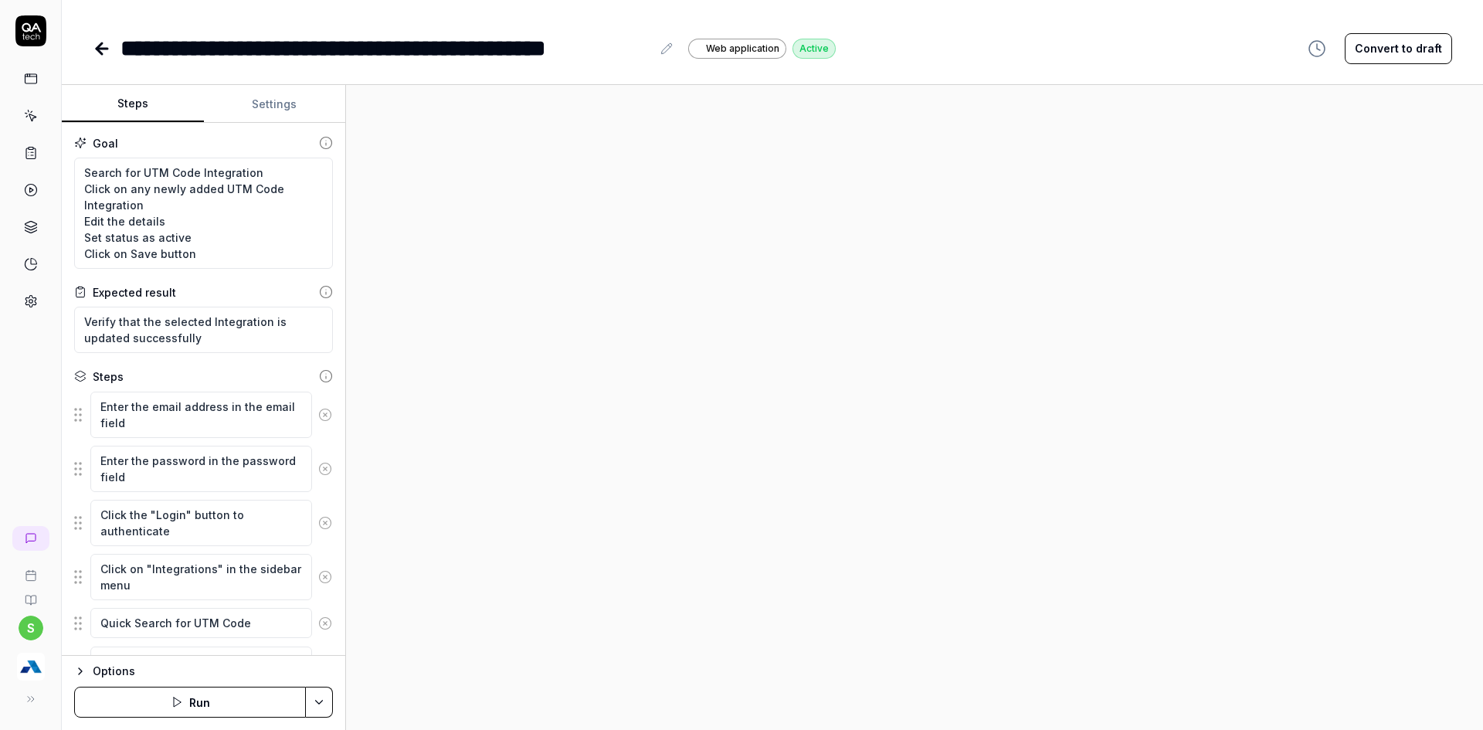
type textarea "*"
drag, startPoint x: 322, startPoint y: 46, endPoint x: 433, endPoint y: 54, distance: 110.8
click at [433, 54] on div "**********" at bounding box center [386, 48] width 531 height 35
drag, startPoint x: 686, startPoint y: 46, endPoint x: 603, endPoint y: 47, distance: 83.5
click at [603, 47] on div "**********" at bounding box center [404, 48] width 566 height 35
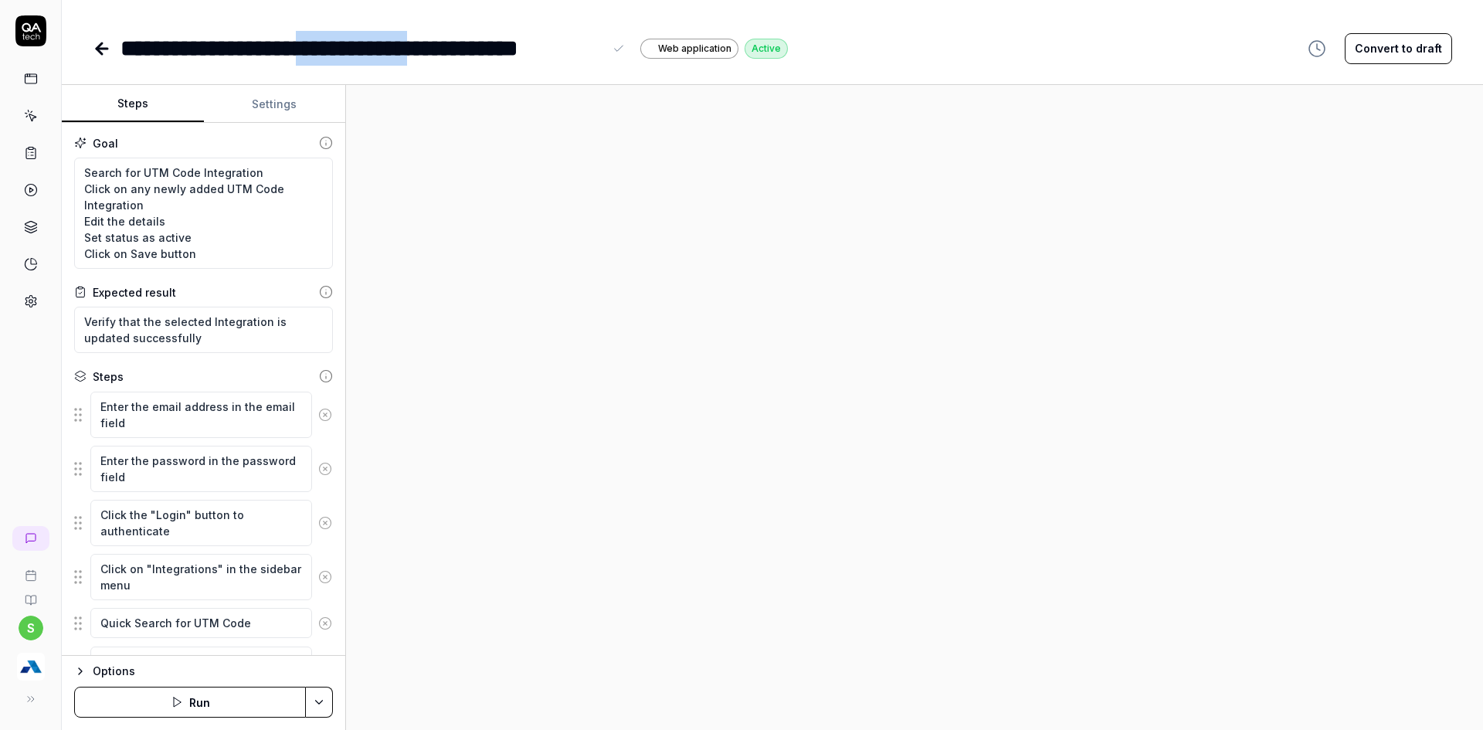
drag, startPoint x: 321, startPoint y: 46, endPoint x: 465, endPoint y: 53, distance: 144.6
click at [465, 53] on div "**********" at bounding box center [362, 48] width 483 height 35
copy div "**********"
drag, startPoint x: 143, startPoint y: 172, endPoint x: 197, endPoint y: 173, distance: 54.1
click at [197, 173] on textarea "Search for UTM Code Integration Click on any newly added UTM Code Integration E…" at bounding box center [203, 213] width 259 height 111
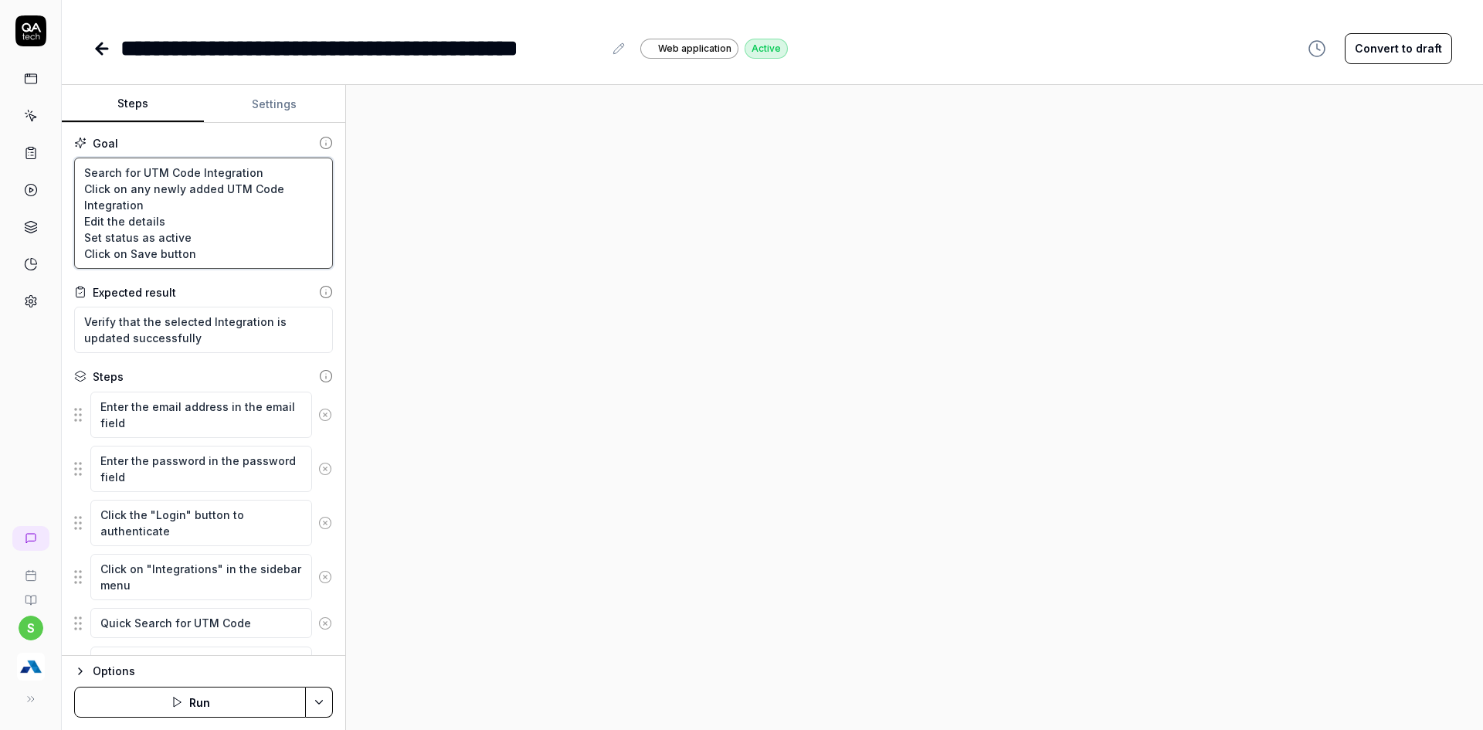
paste textarea "External CRM"
type textarea "*"
type textarea "Search for External CRM Integration Click on any newly added UTM Code Integrati…"
drag, startPoint x: 219, startPoint y: 188, endPoint x: 275, endPoint y: 189, distance: 55.7
click at [275, 189] on textarea "Search for External CRM Integration Click on any newly added UTM Code Integrati…" at bounding box center [203, 213] width 259 height 111
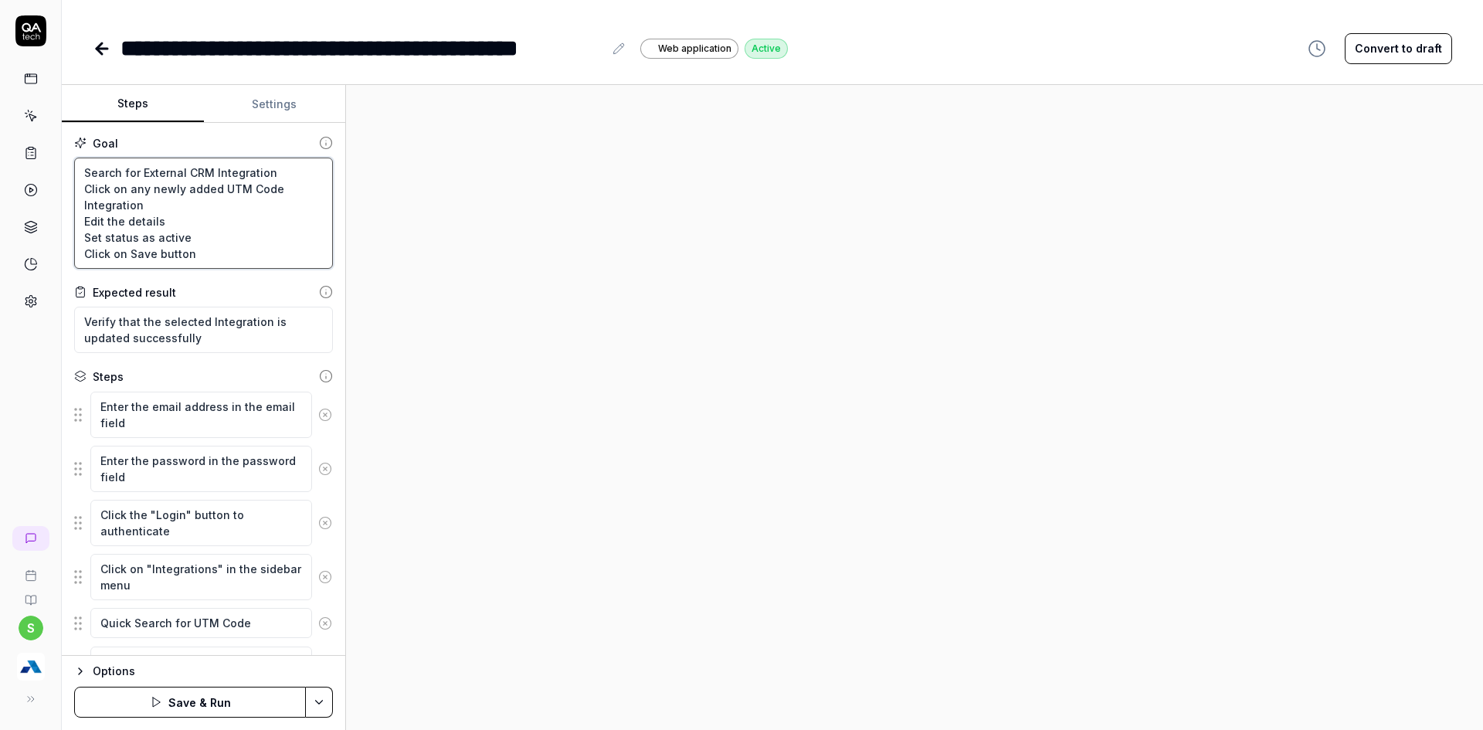
paste textarea "External CRM"
type textarea "*"
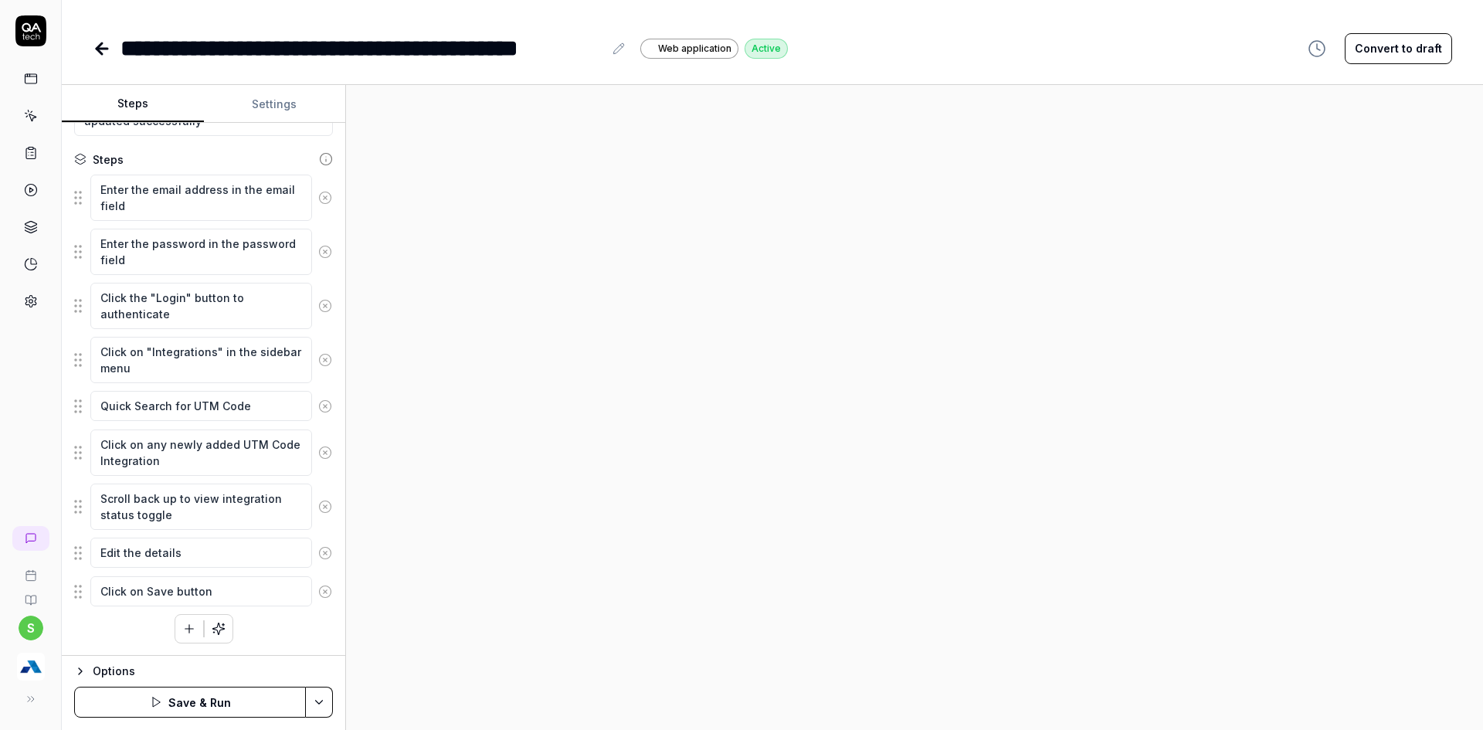
type textarea "Search for External CRM Integration Click on any newly added External CRM Integ…"
drag, startPoint x: 187, startPoint y: 406, endPoint x: 255, endPoint y: 407, distance: 68.0
click at [255, 407] on textarea "Quick Search for UTM Code" at bounding box center [201, 406] width 222 height 30
click at [255, 406] on textarea "Quick Search for UTM Code" at bounding box center [201, 406] width 222 height 30
drag, startPoint x: 249, startPoint y: 407, endPoint x: 192, endPoint y: 409, distance: 56.4
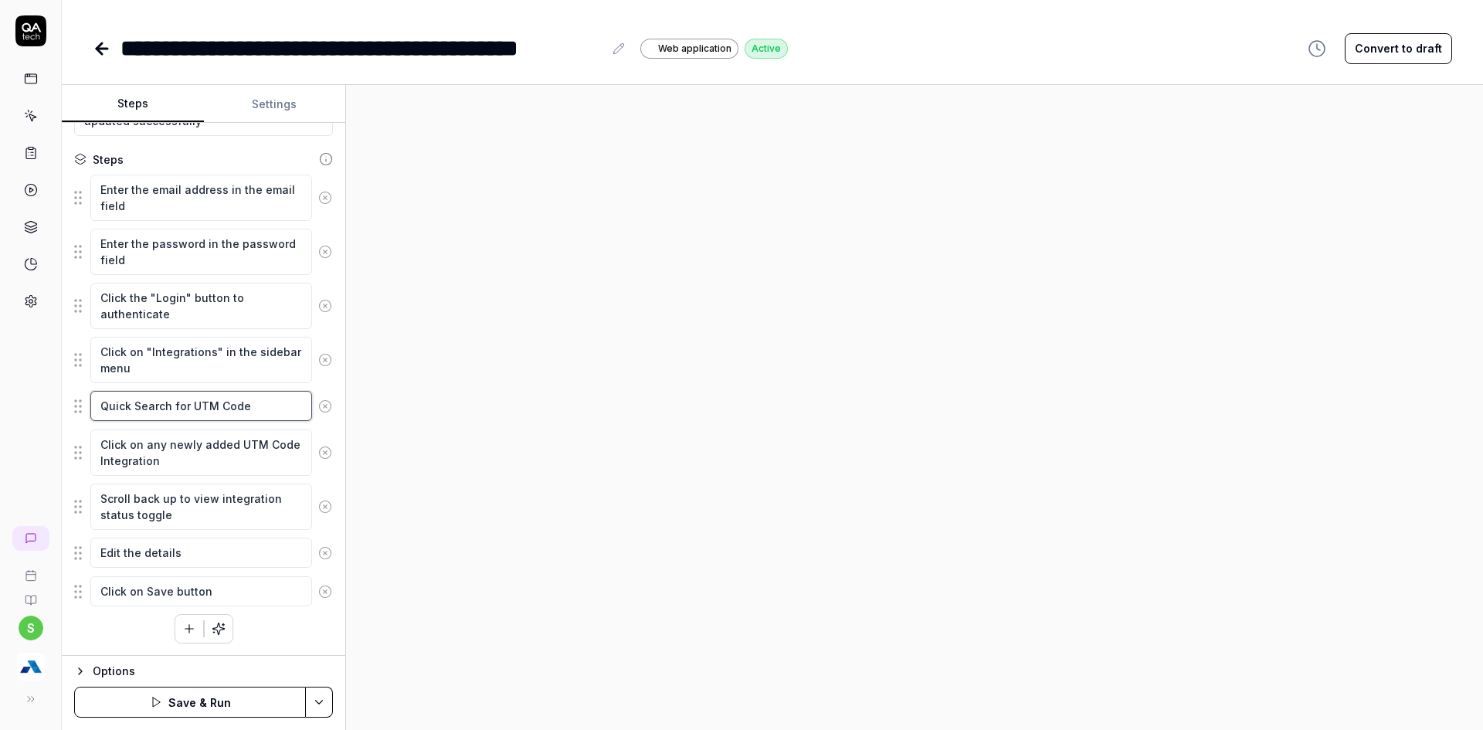
click at [192, 409] on textarea "Quick Search for UTM Code" at bounding box center [201, 406] width 222 height 30
paste textarea "External CRM"
type textarea "*"
type textarea "Quick Search for External CRM"
drag, startPoint x: 234, startPoint y: 443, endPoint x: 128, endPoint y: 457, distance: 106.8
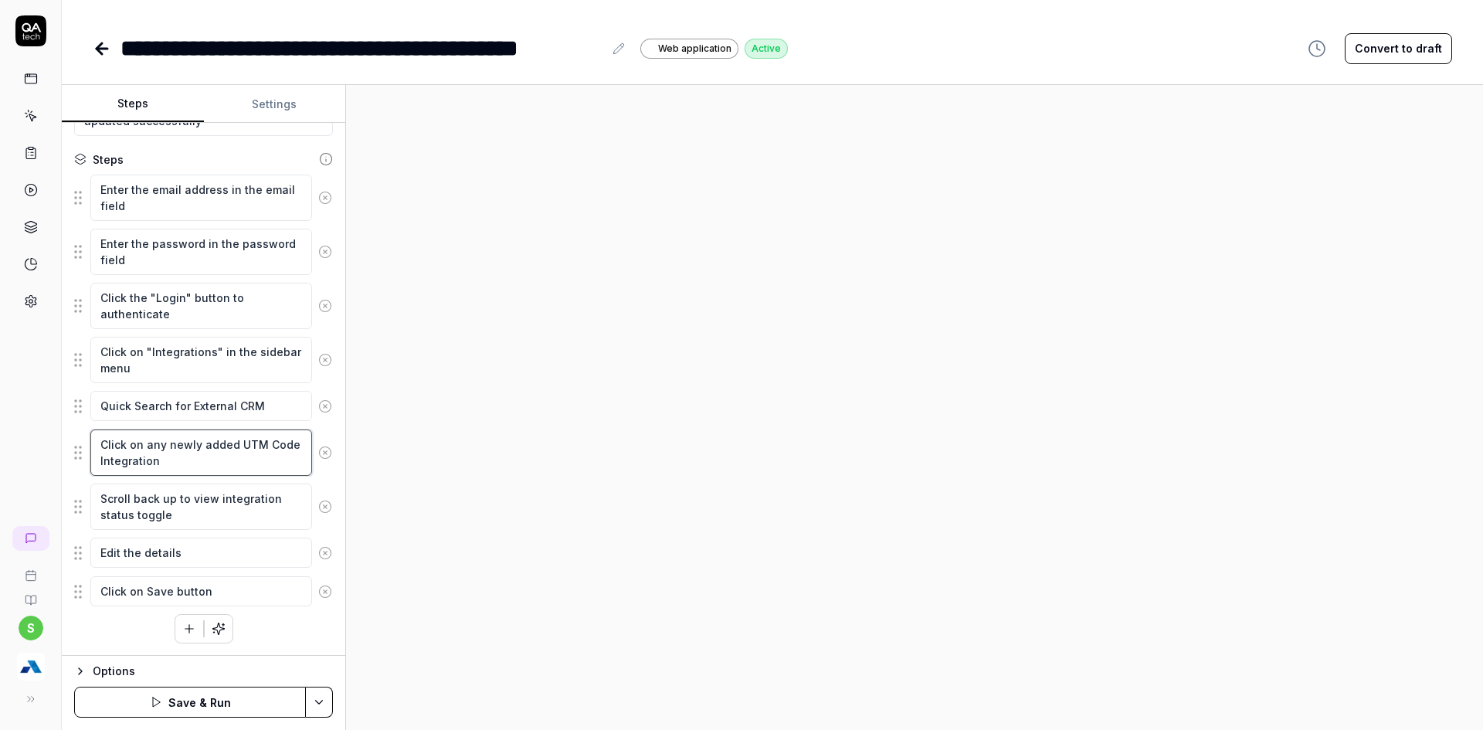
click at [128, 458] on textarea "Click on any newly added UTM Code Integration" at bounding box center [201, 453] width 222 height 46
paste textarea "External CRM"
type textarea "*"
type textarea "Click on any newly added External CRM Integration"
click at [322, 695] on html "**********" at bounding box center [741, 374] width 1483 height 749
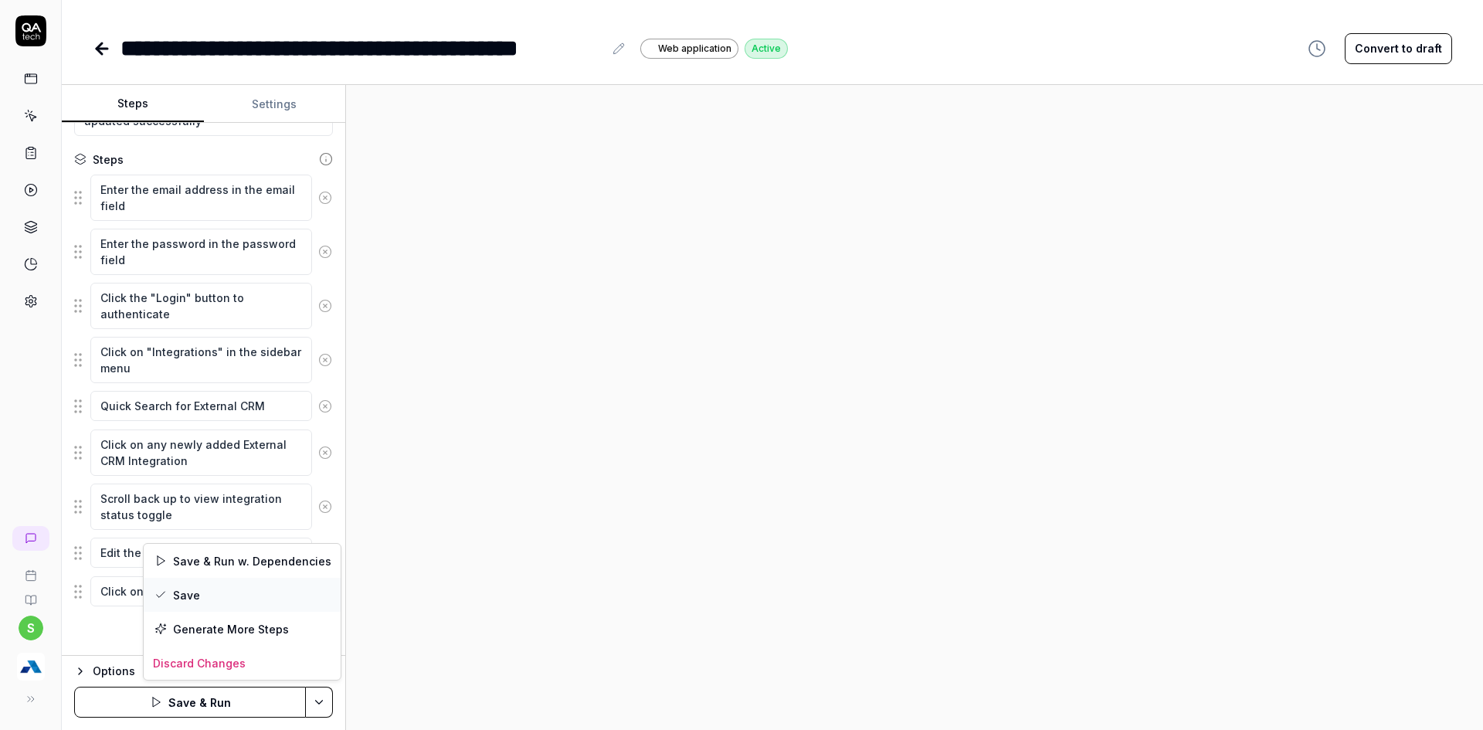
click at [180, 596] on div "Save" at bounding box center [242, 595] width 197 height 34
click at [256, 705] on button "Run" at bounding box center [190, 702] width 232 height 31
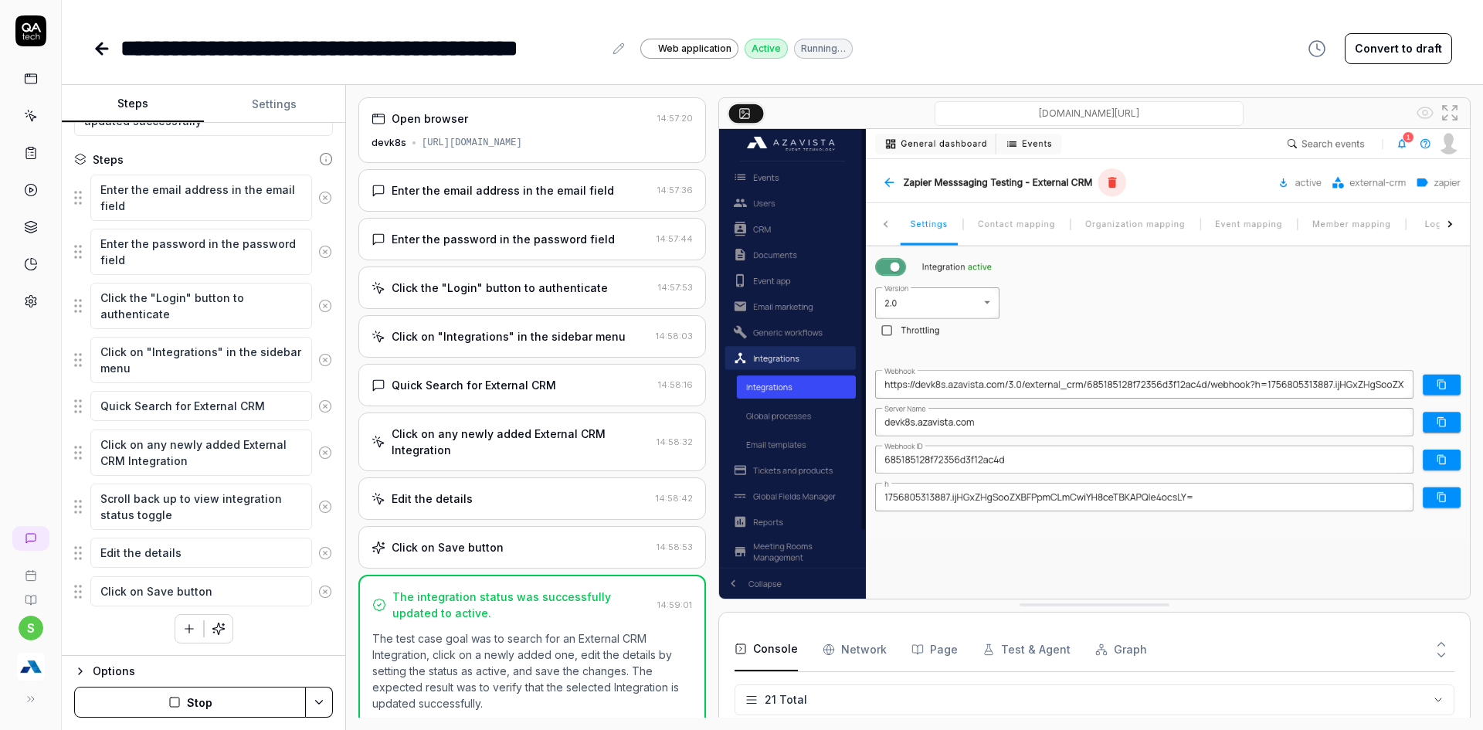
type textarea "*"
click at [97, 53] on icon at bounding box center [102, 48] width 19 height 19
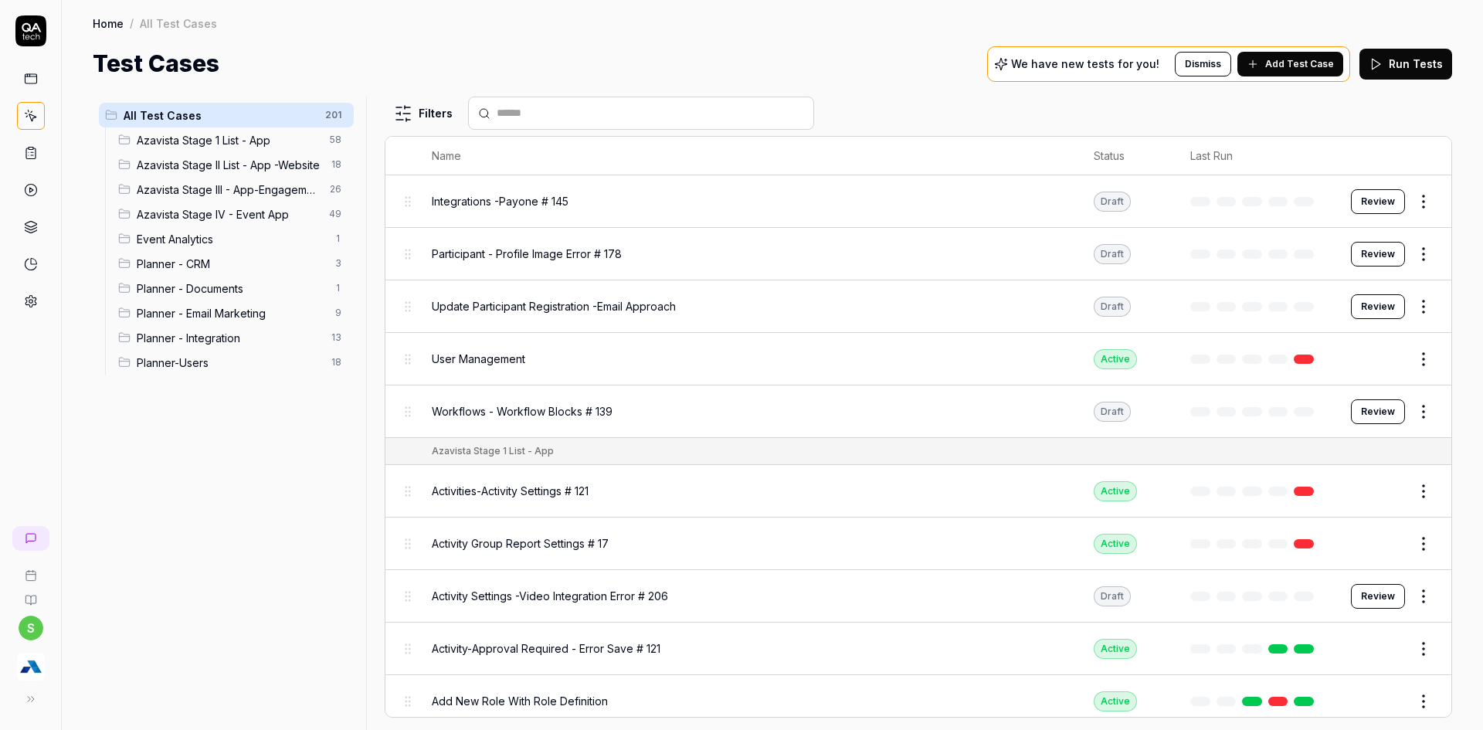
click at [200, 339] on span "Planner - Integration" at bounding box center [229, 338] width 185 height 16
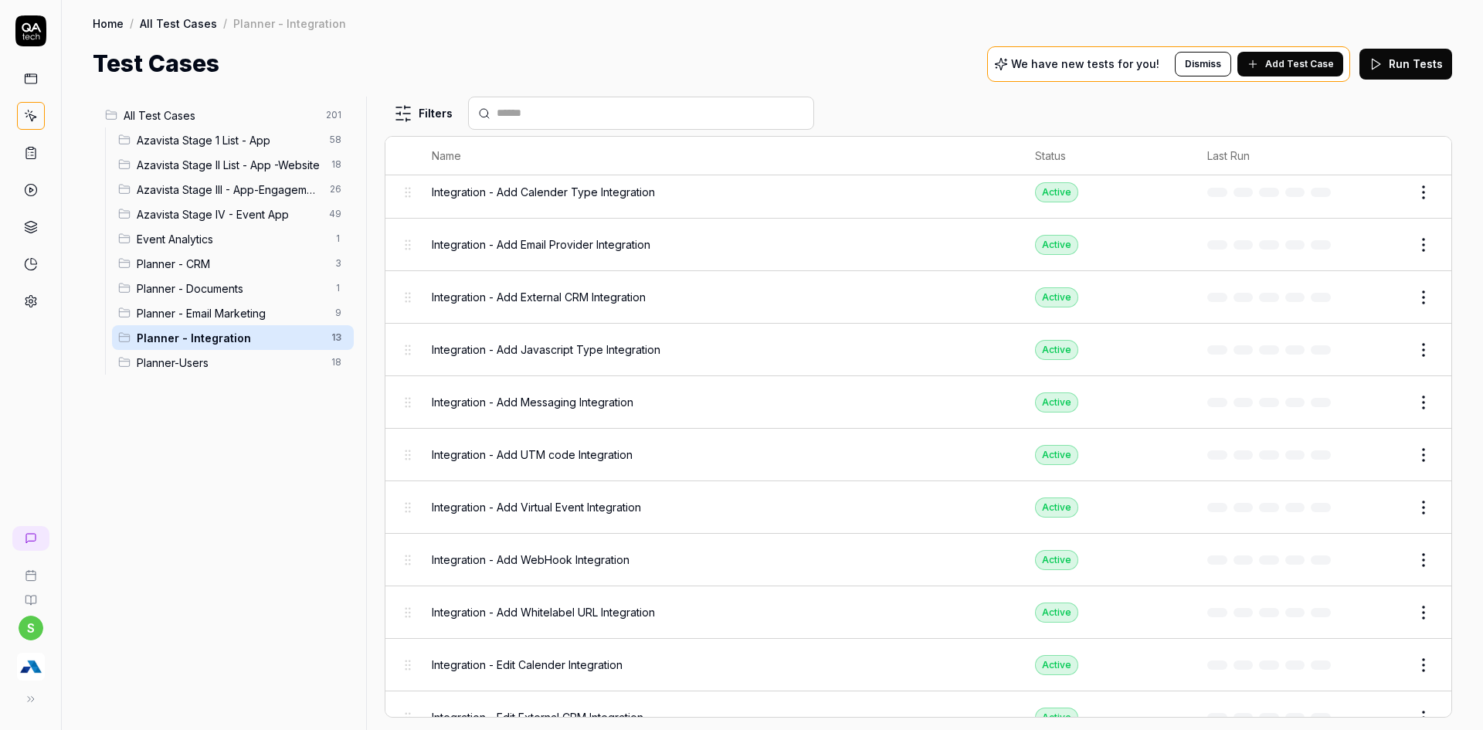
scroll to position [168, 0]
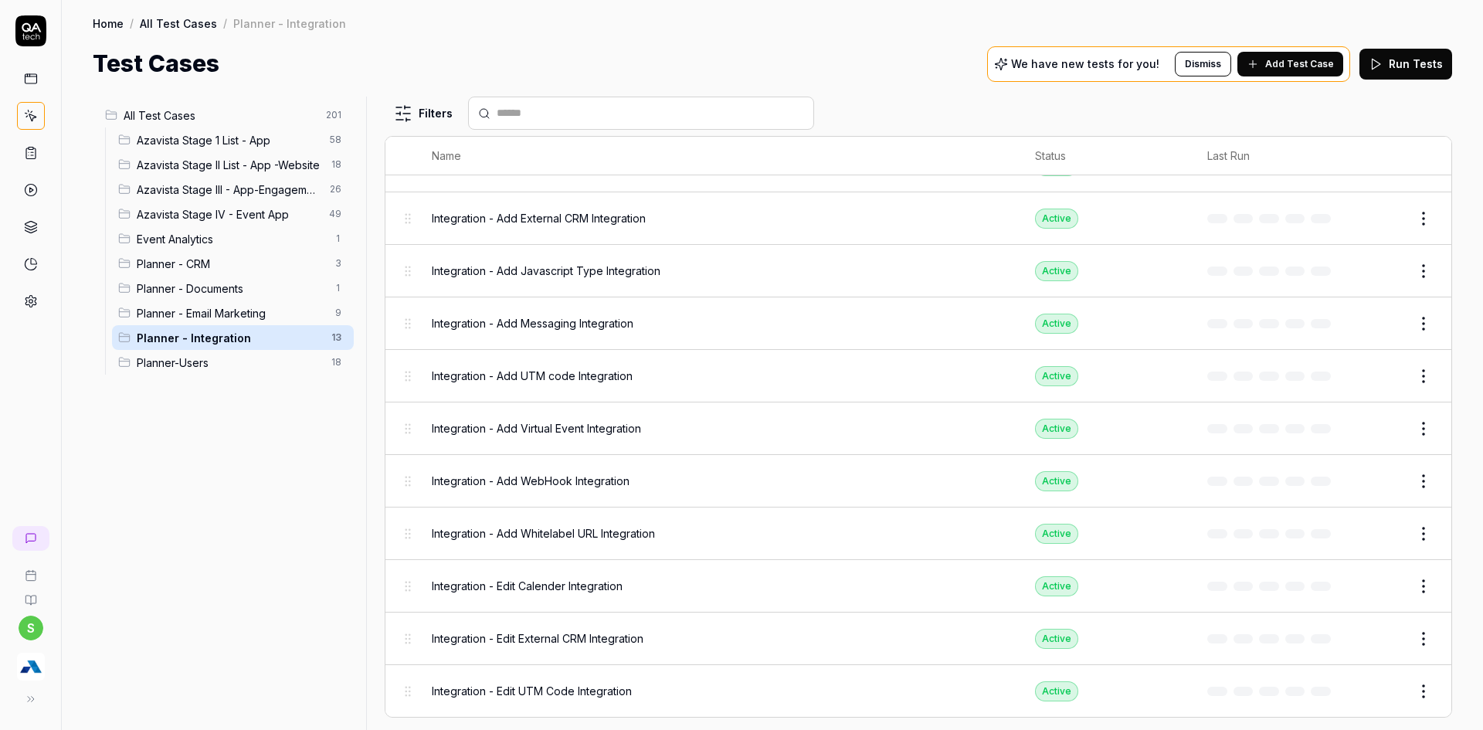
click at [1306, 61] on span "Add Test Case" at bounding box center [1300, 64] width 69 height 14
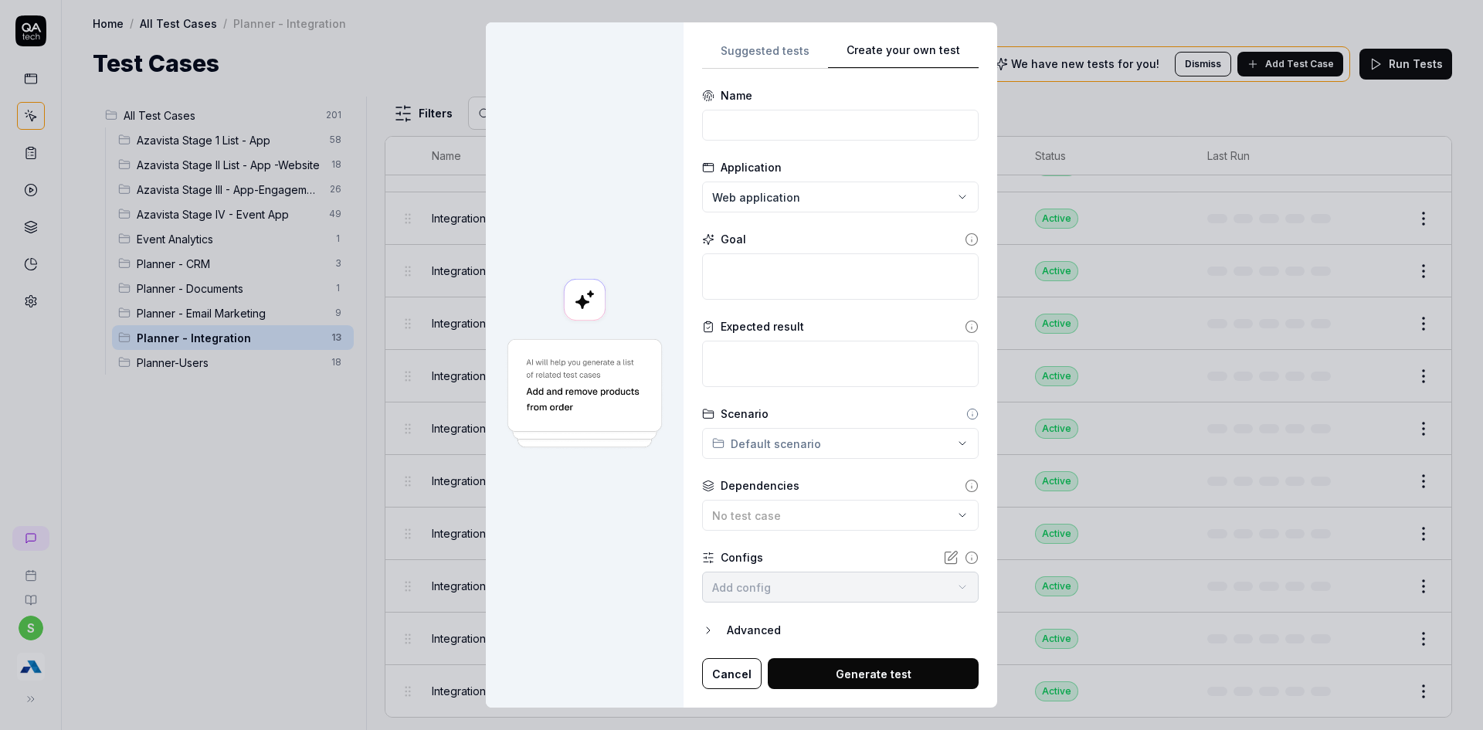
click at [831, 347] on div "Suggested tests Create your own test Name Application Web application Goal Expe…" at bounding box center [840, 365] width 277 height 649
click at [781, 134] on input at bounding box center [840, 125] width 277 height 31
type input "D"
type input "Integration"
